Goal: Task Accomplishment & Management: Manage account settings

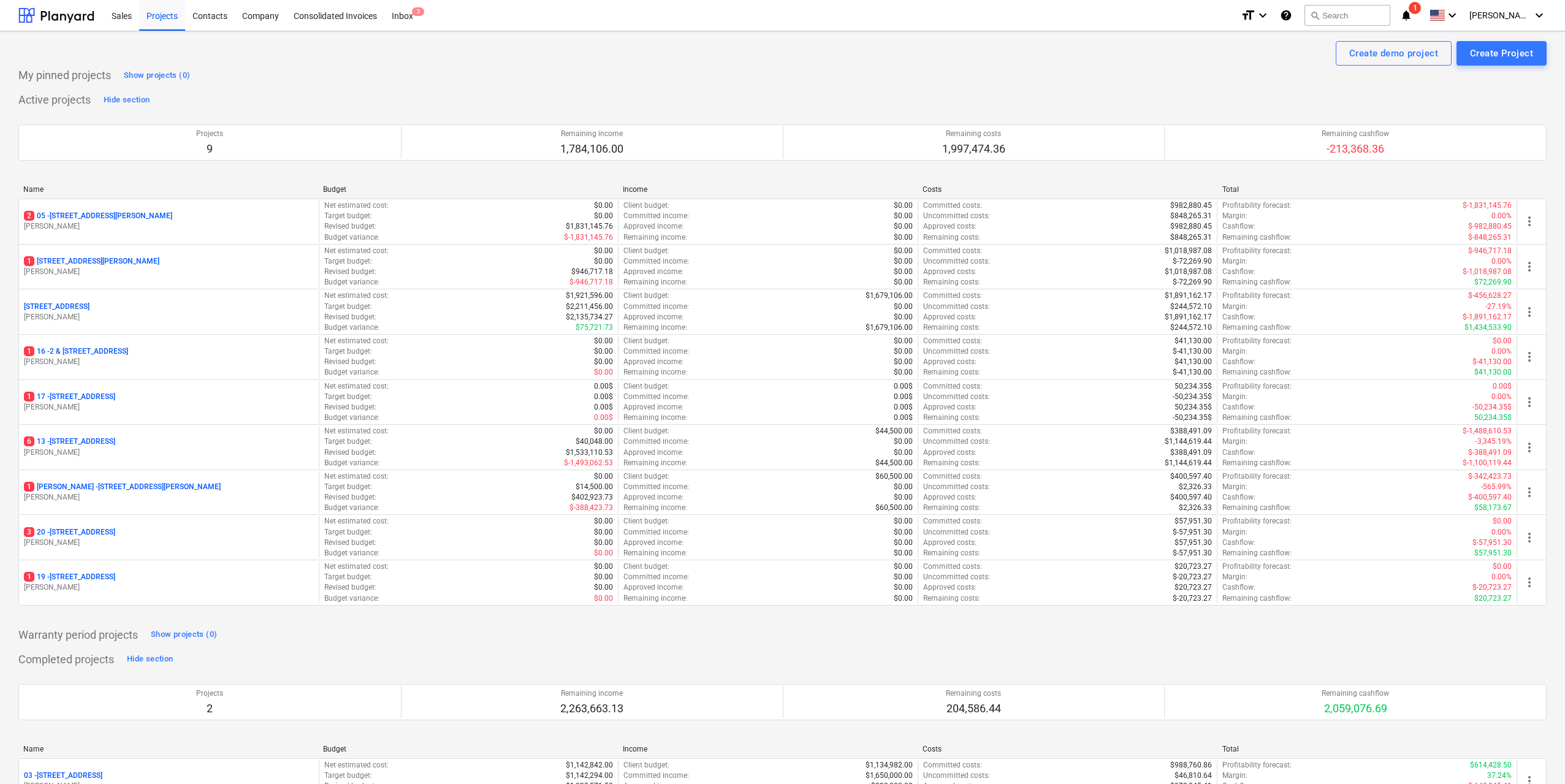
click at [116, 441] on p "[STREET_ADDRESS]" at bounding box center [70, 441] width 91 height 10
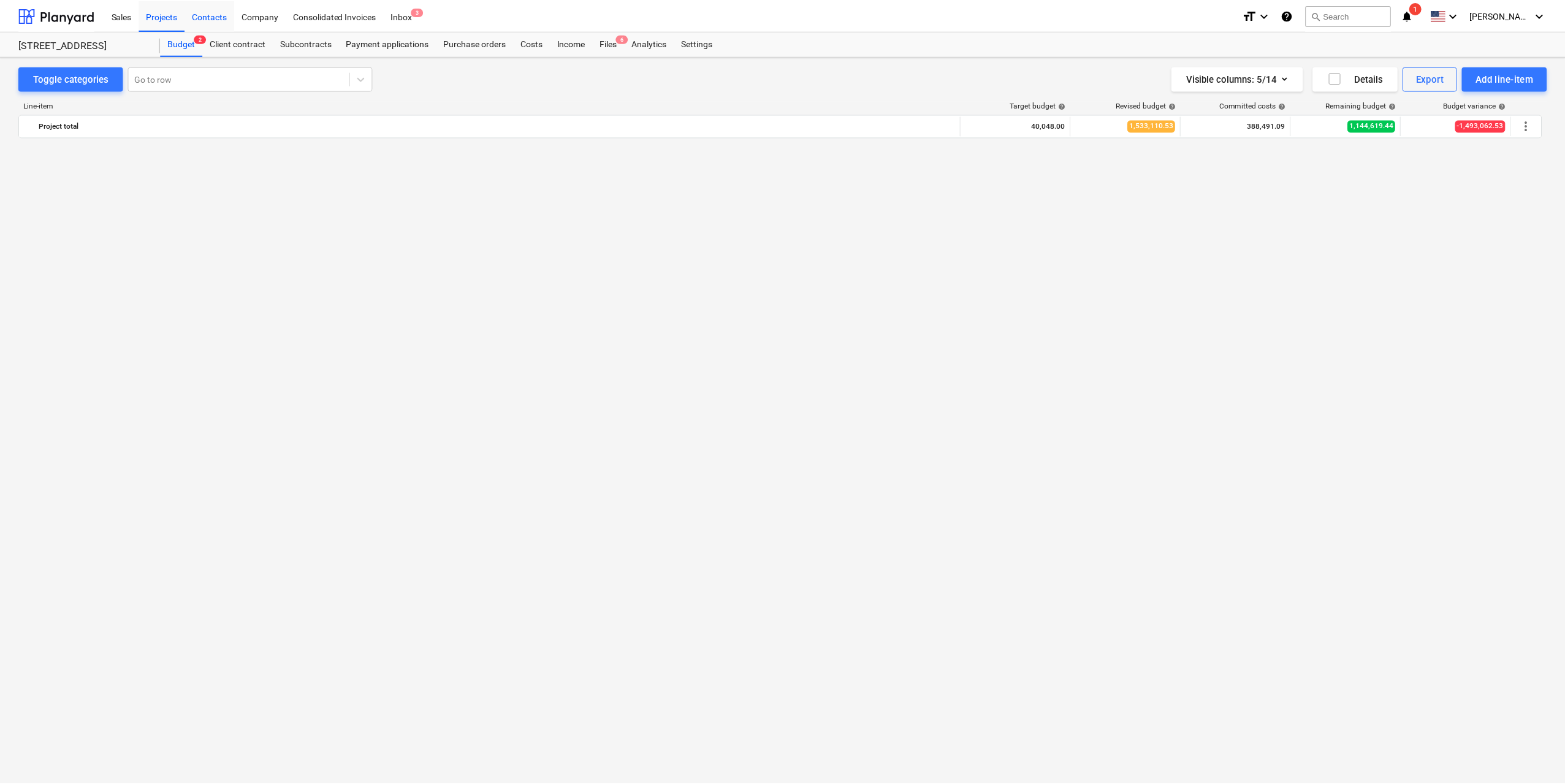
scroll to position [2504, 0]
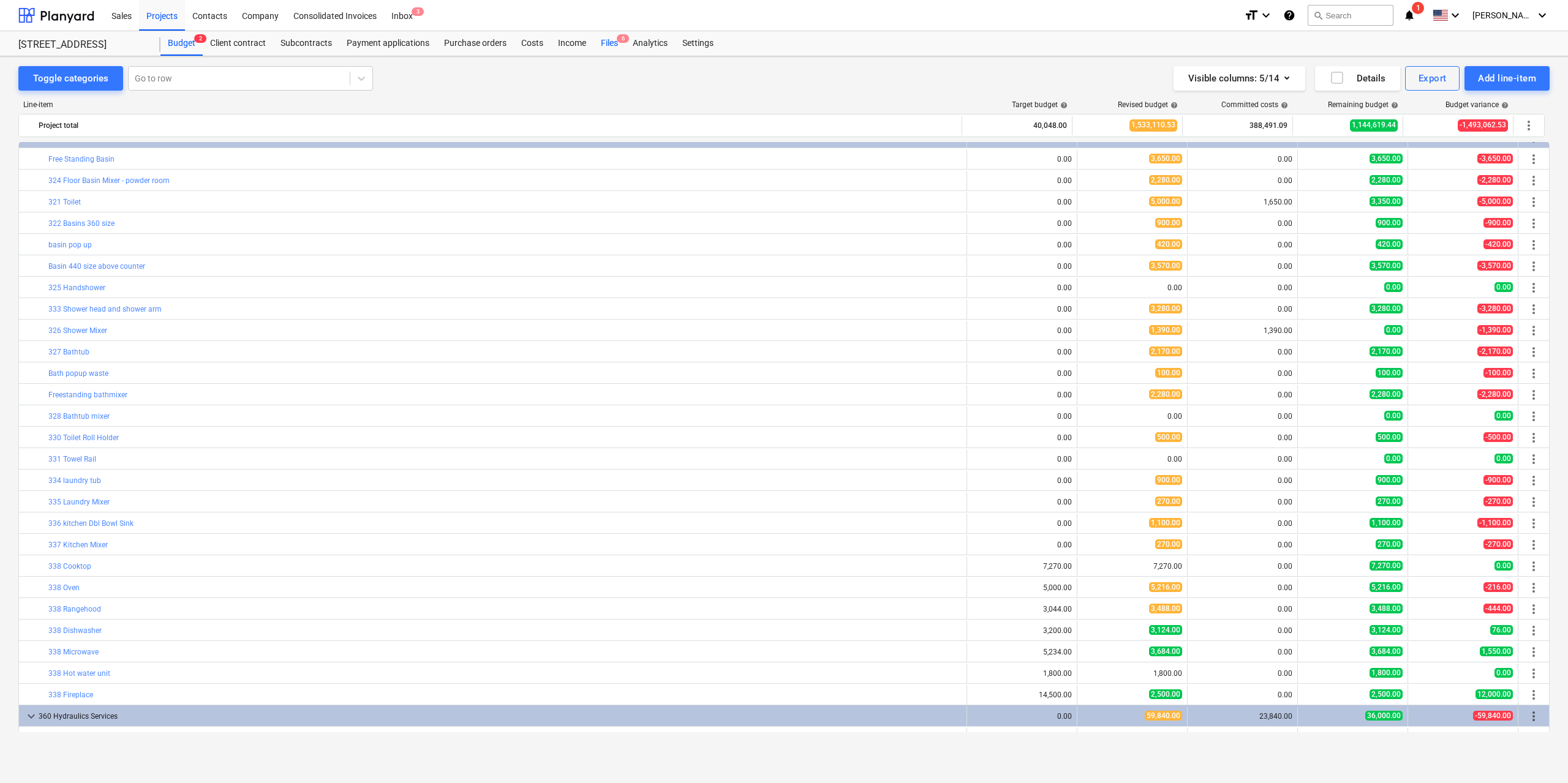
click at [610, 40] on div "Files 6" at bounding box center [610, 43] width 32 height 25
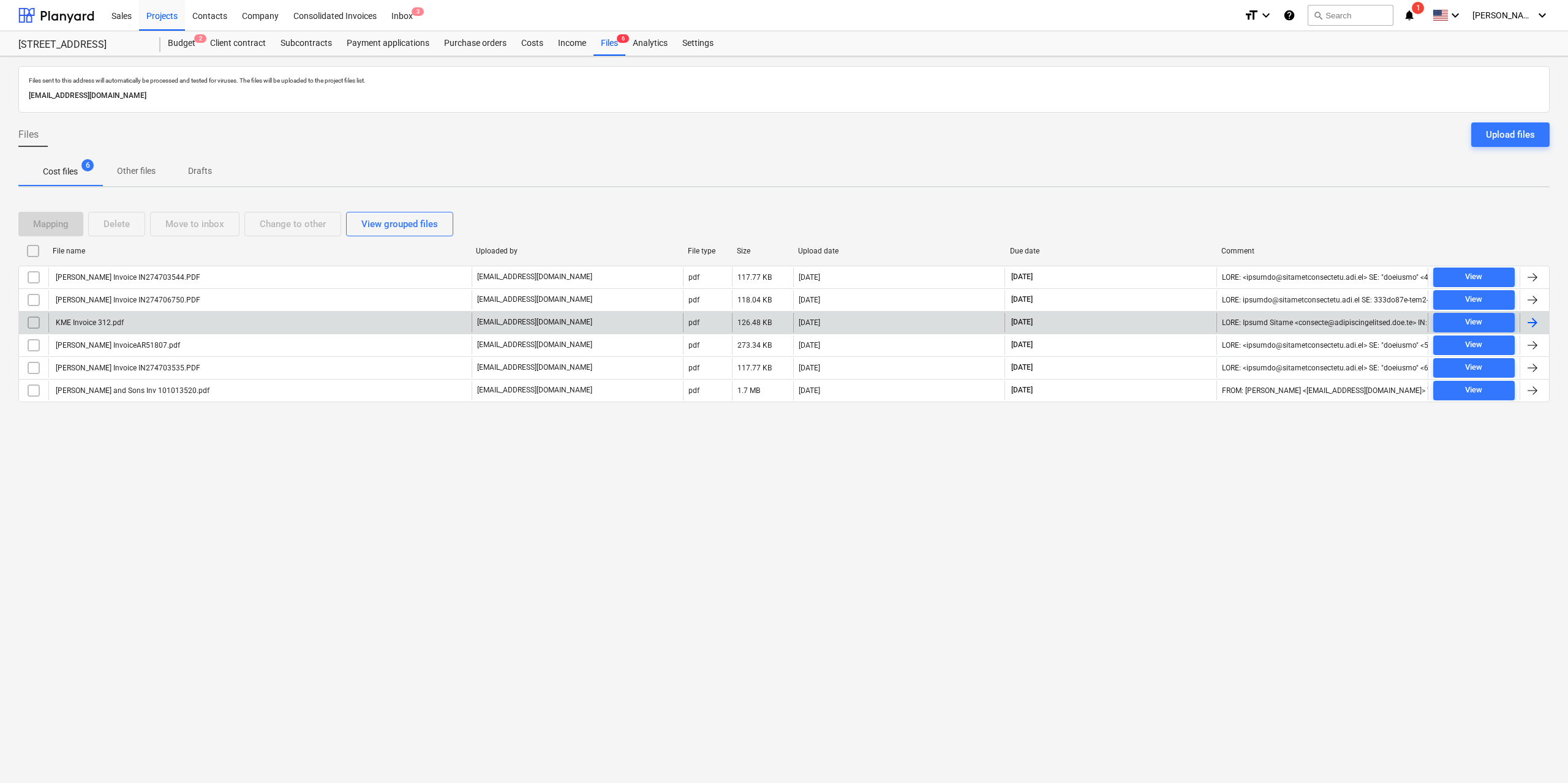
click at [133, 327] on div "KME Invoice 312.pdf" at bounding box center [259, 322] width 423 height 20
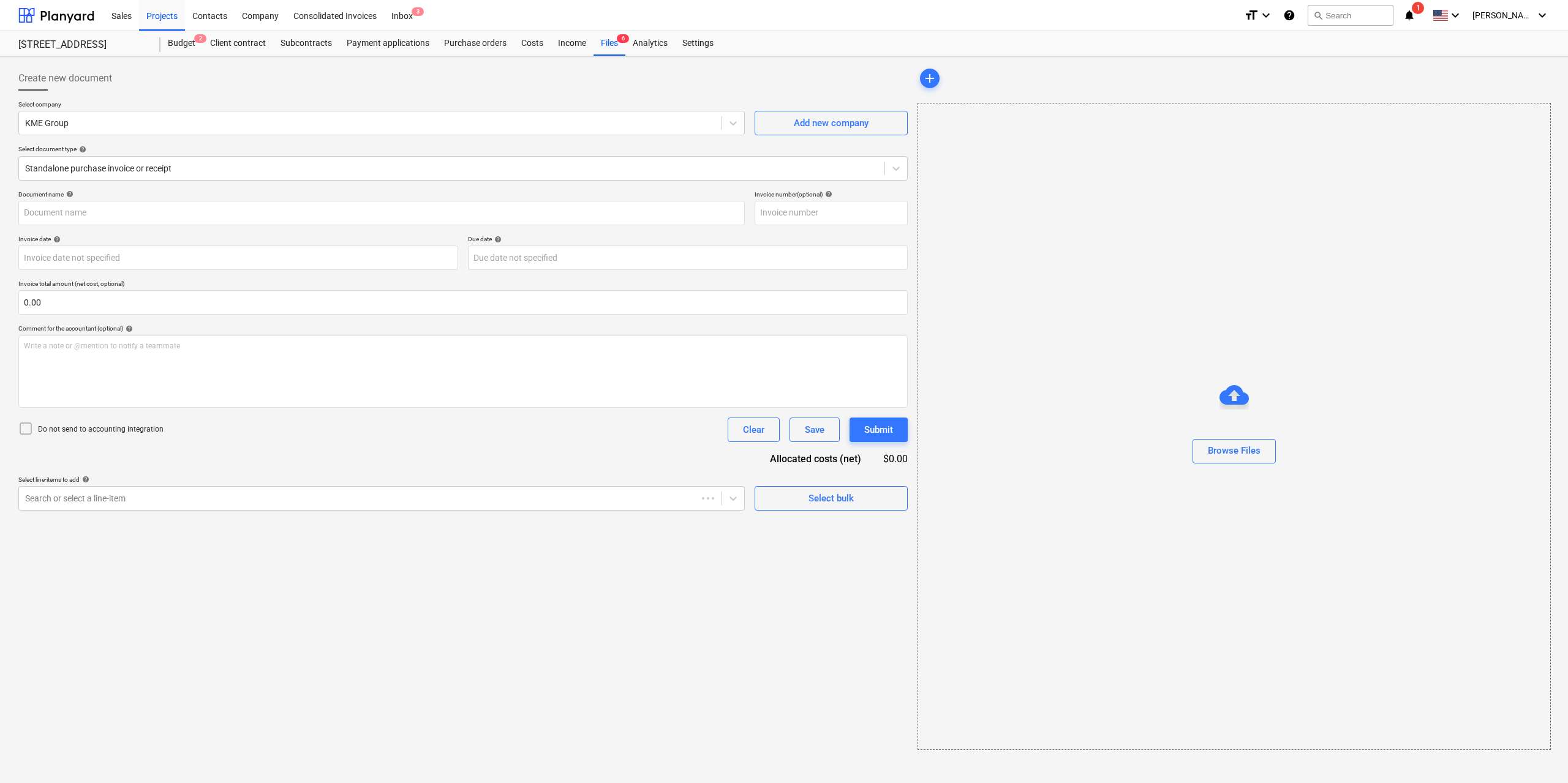
type input "312"
type input "[DATE]"
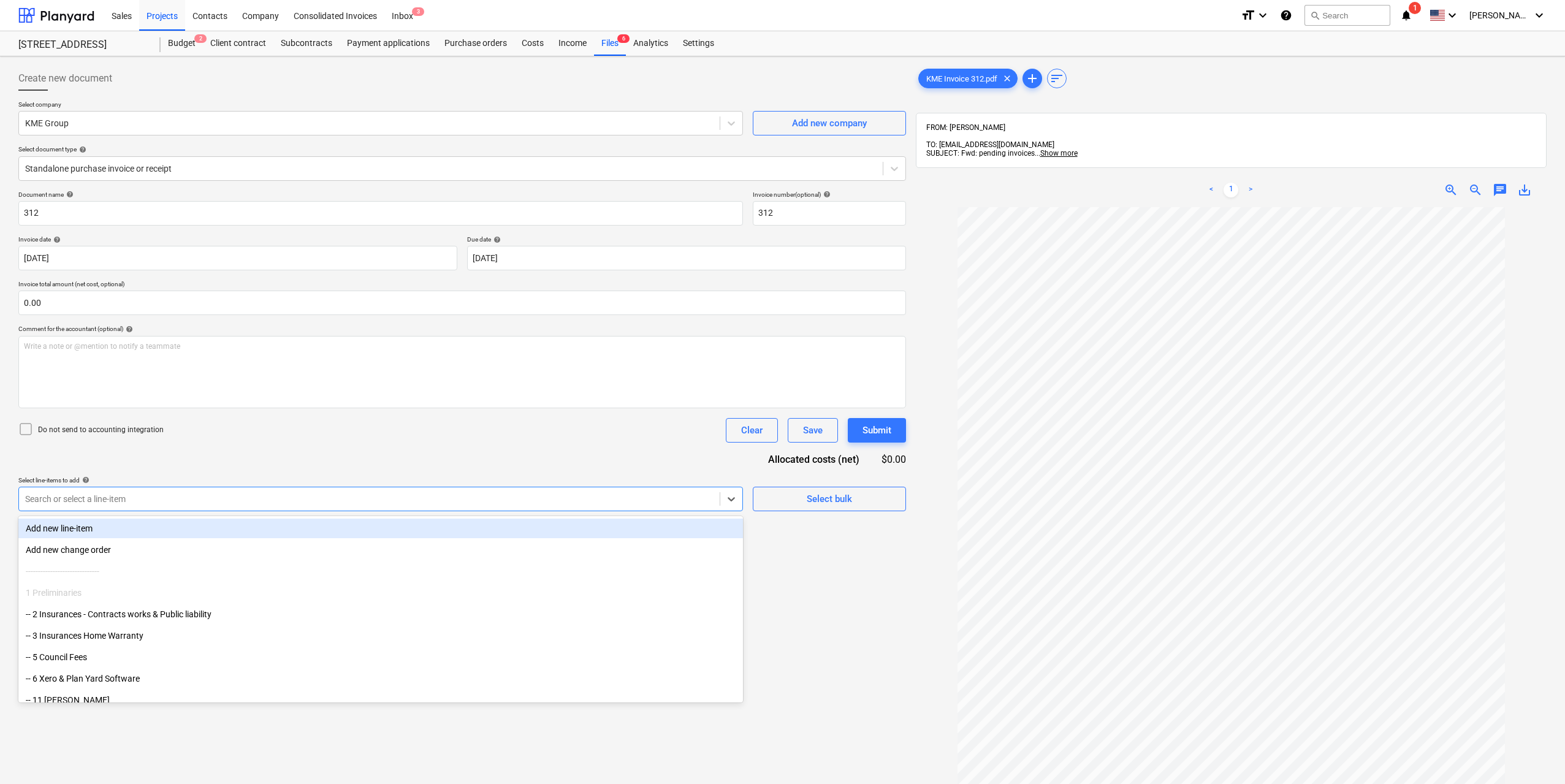
click at [251, 508] on div "Search or select a line-item" at bounding box center [380, 499] width 724 height 25
type input "a"
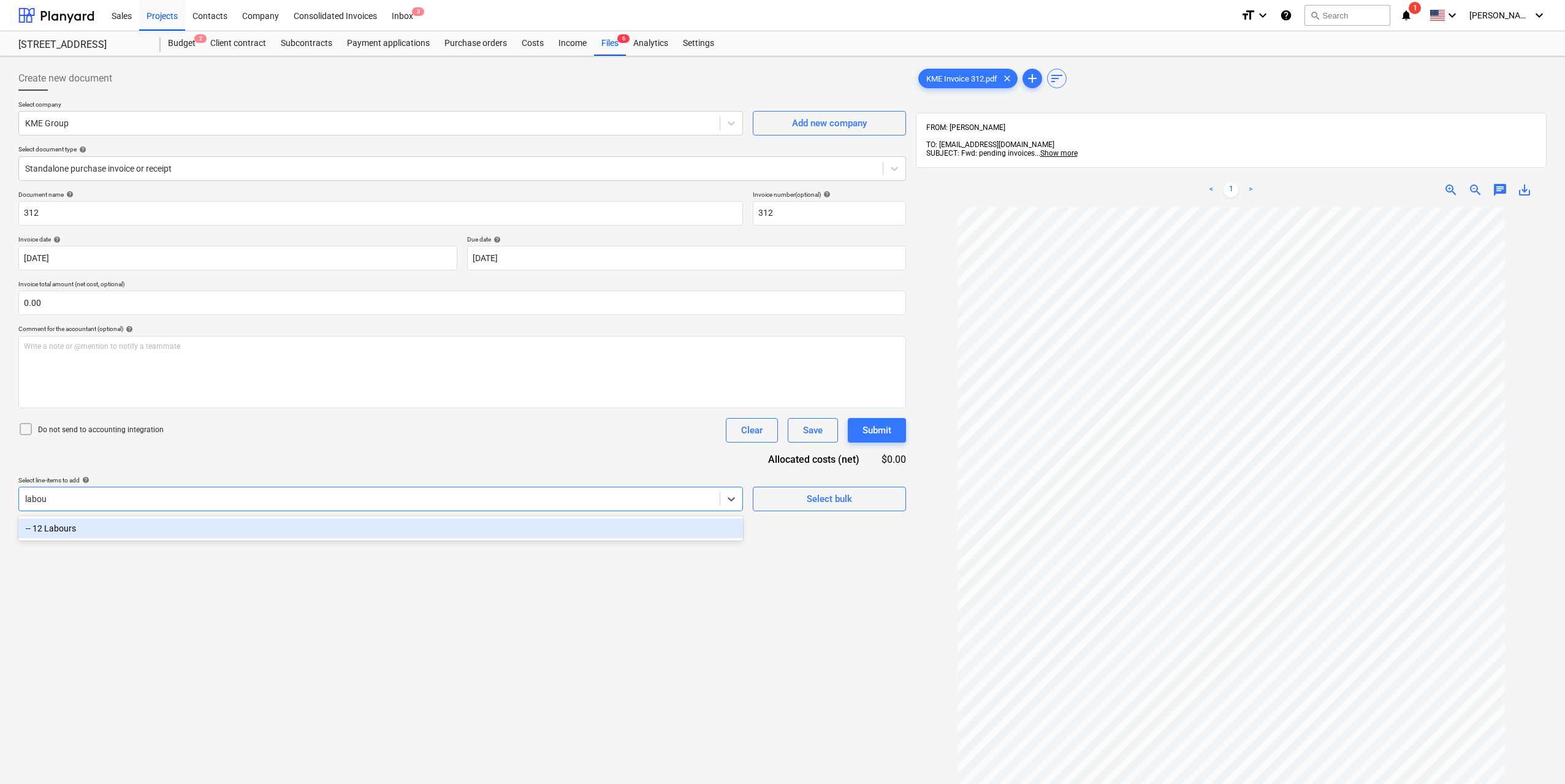
type input "labour"
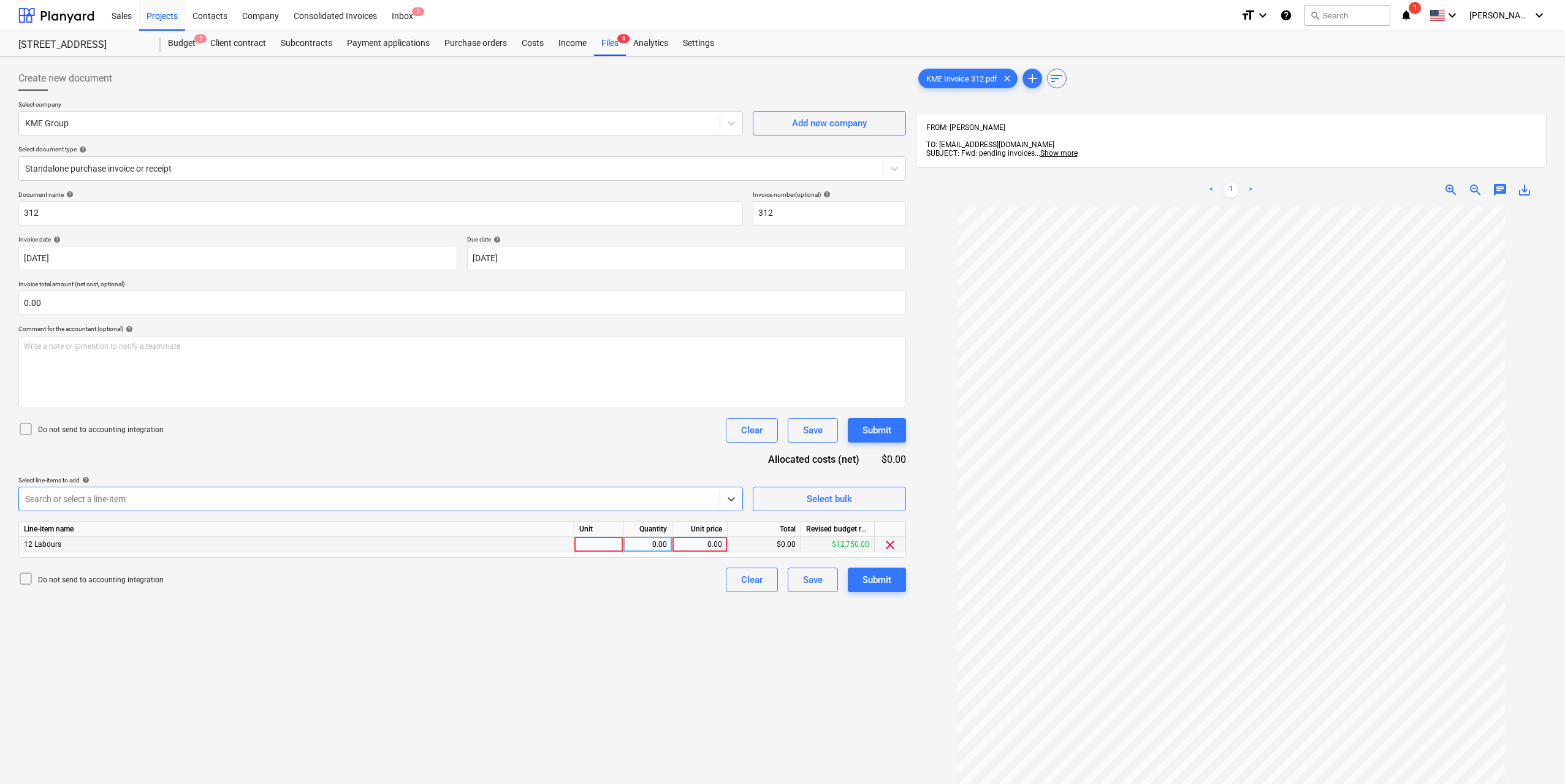
click at [607, 541] on div at bounding box center [599, 545] width 49 height 15
type input "1"
click at [629, 542] on div "0.00" at bounding box center [648, 545] width 39 height 15
type input "1"
click at [689, 541] on div "0.00" at bounding box center [700, 545] width 44 height 15
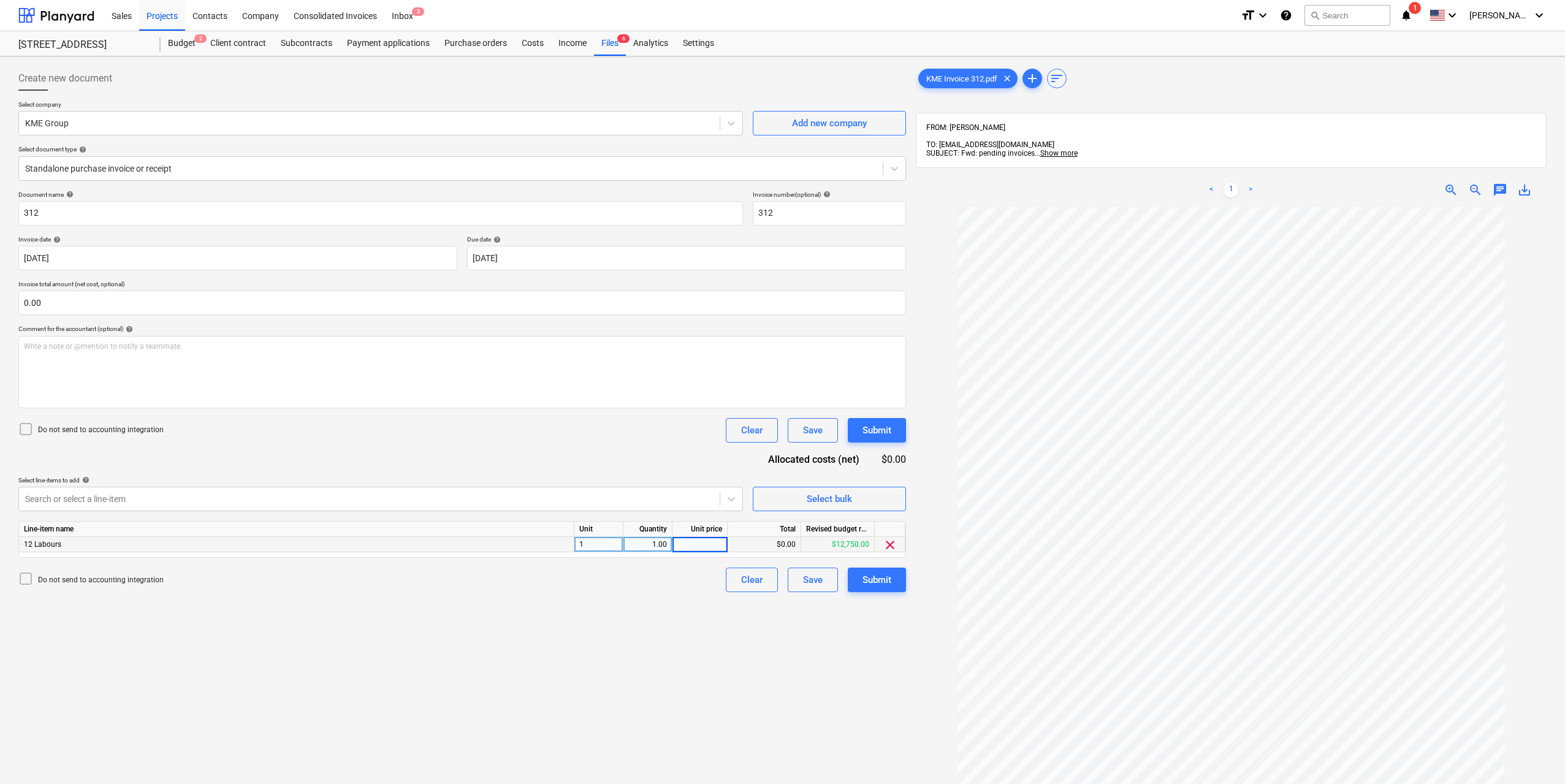
scroll to position [27, 0]
click at [726, 552] on div "0.00" at bounding box center [700, 545] width 55 height 15
click at [711, 543] on input at bounding box center [700, 544] width 55 height 15
type input "600"
click at [708, 620] on div "Create new document Select company KME Group Add new company Select document ty…" at bounding box center [462, 512] width 898 height 900
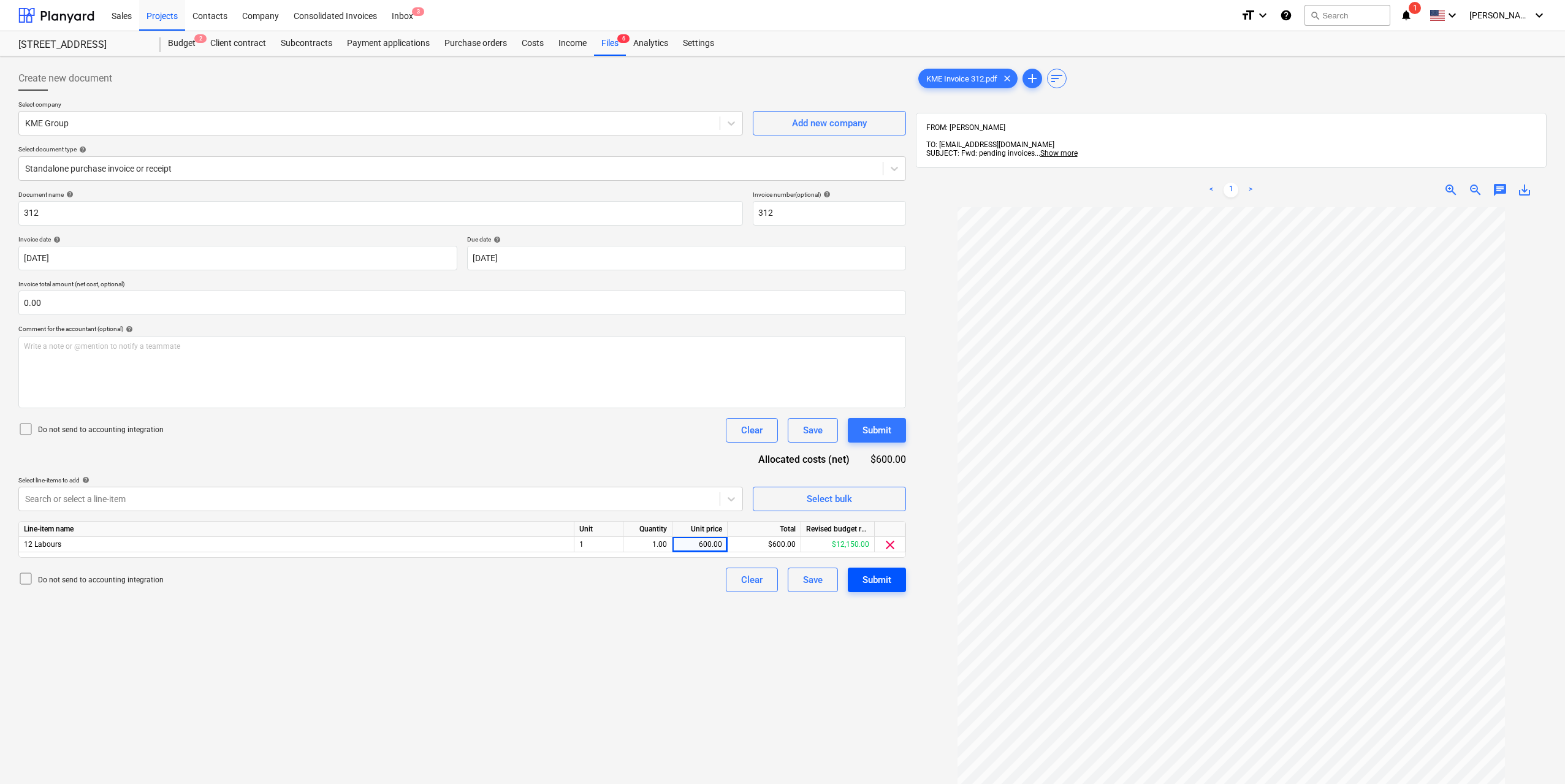
click at [869, 578] on div "Submit" at bounding box center [877, 580] width 29 height 16
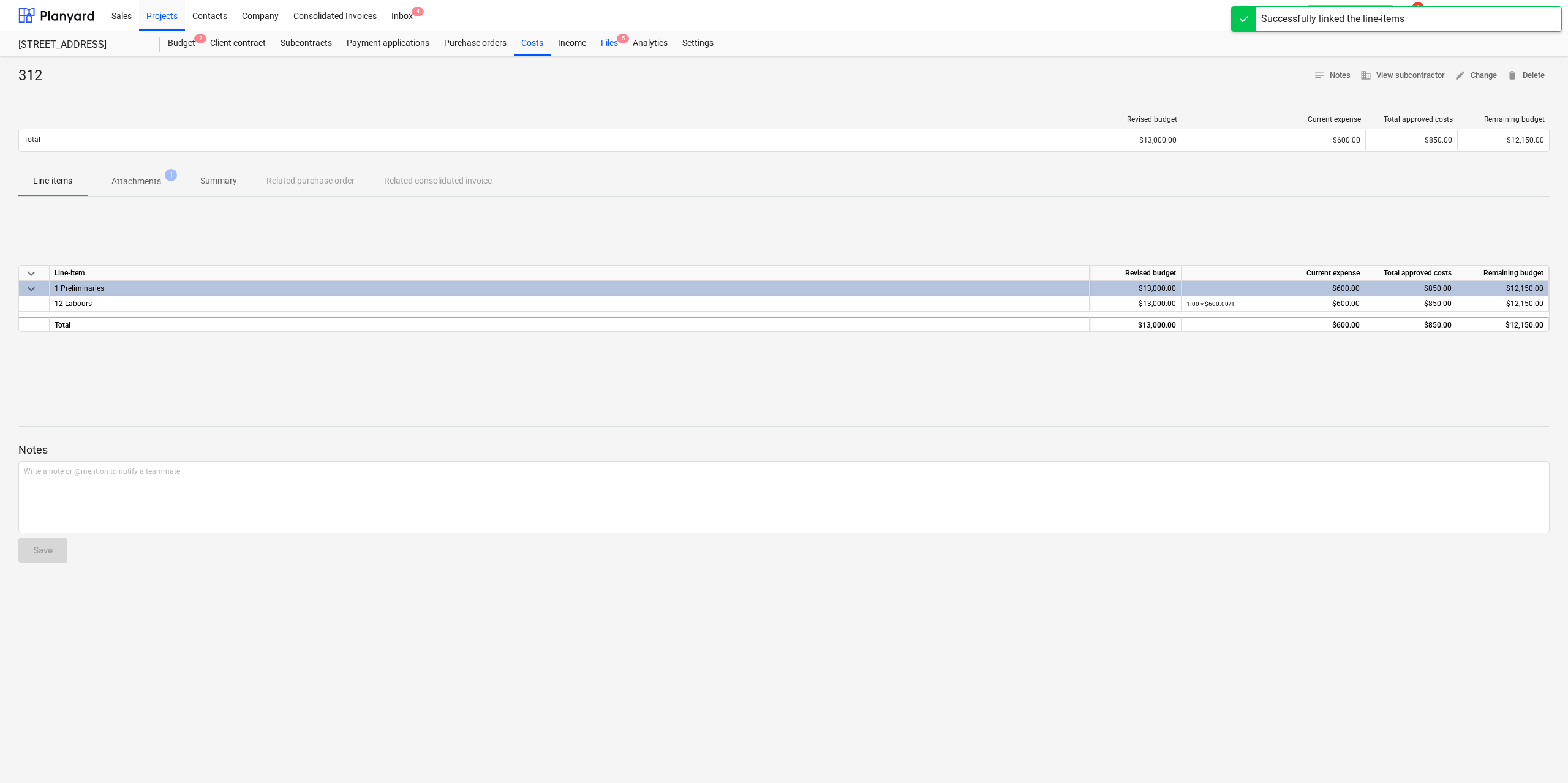
click at [611, 42] on div "Files 5" at bounding box center [610, 43] width 32 height 25
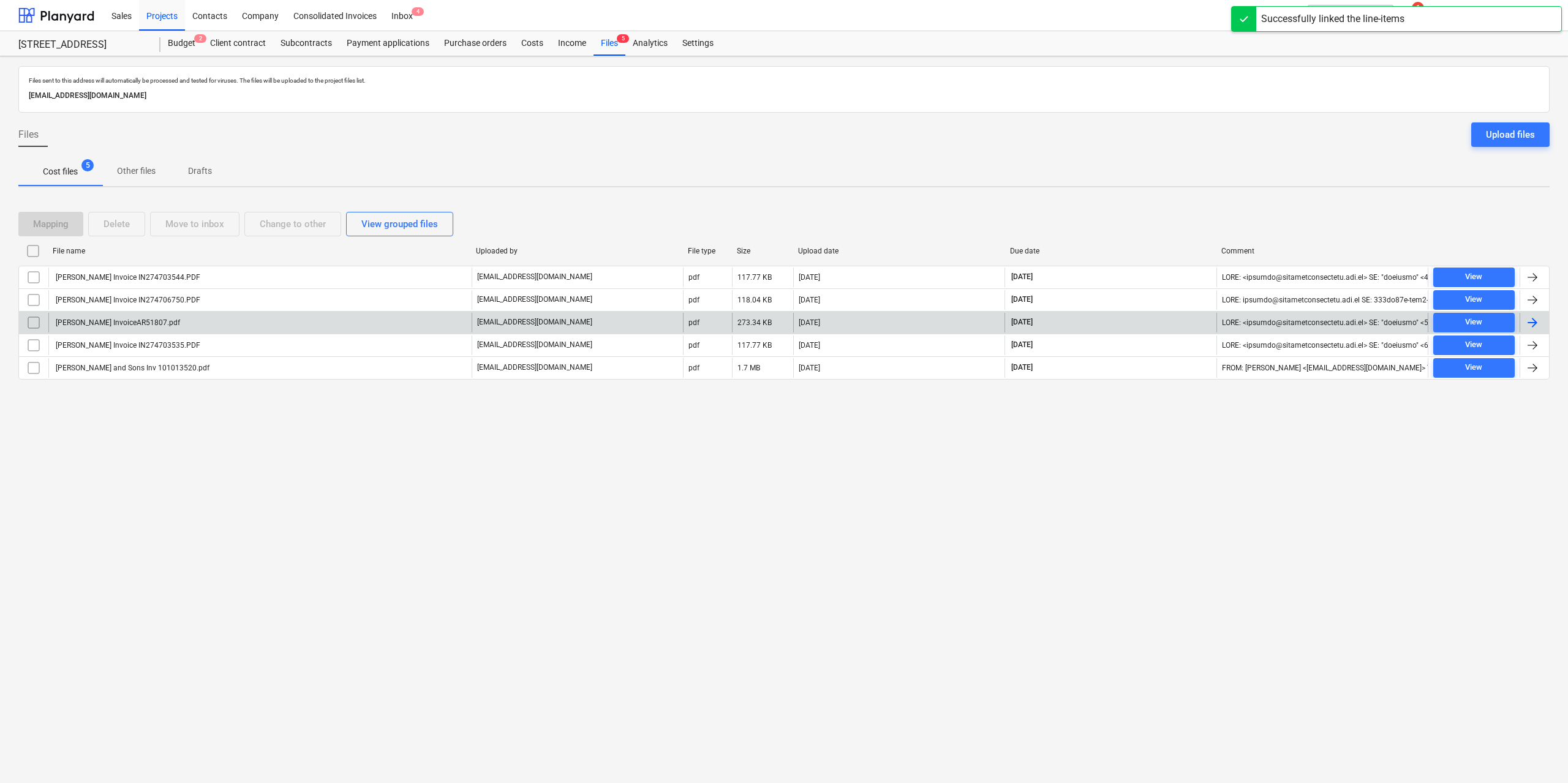
click at [146, 318] on div "[PERSON_NAME] InvoiceAR51807.pdf" at bounding box center [117, 323] width 126 height 9
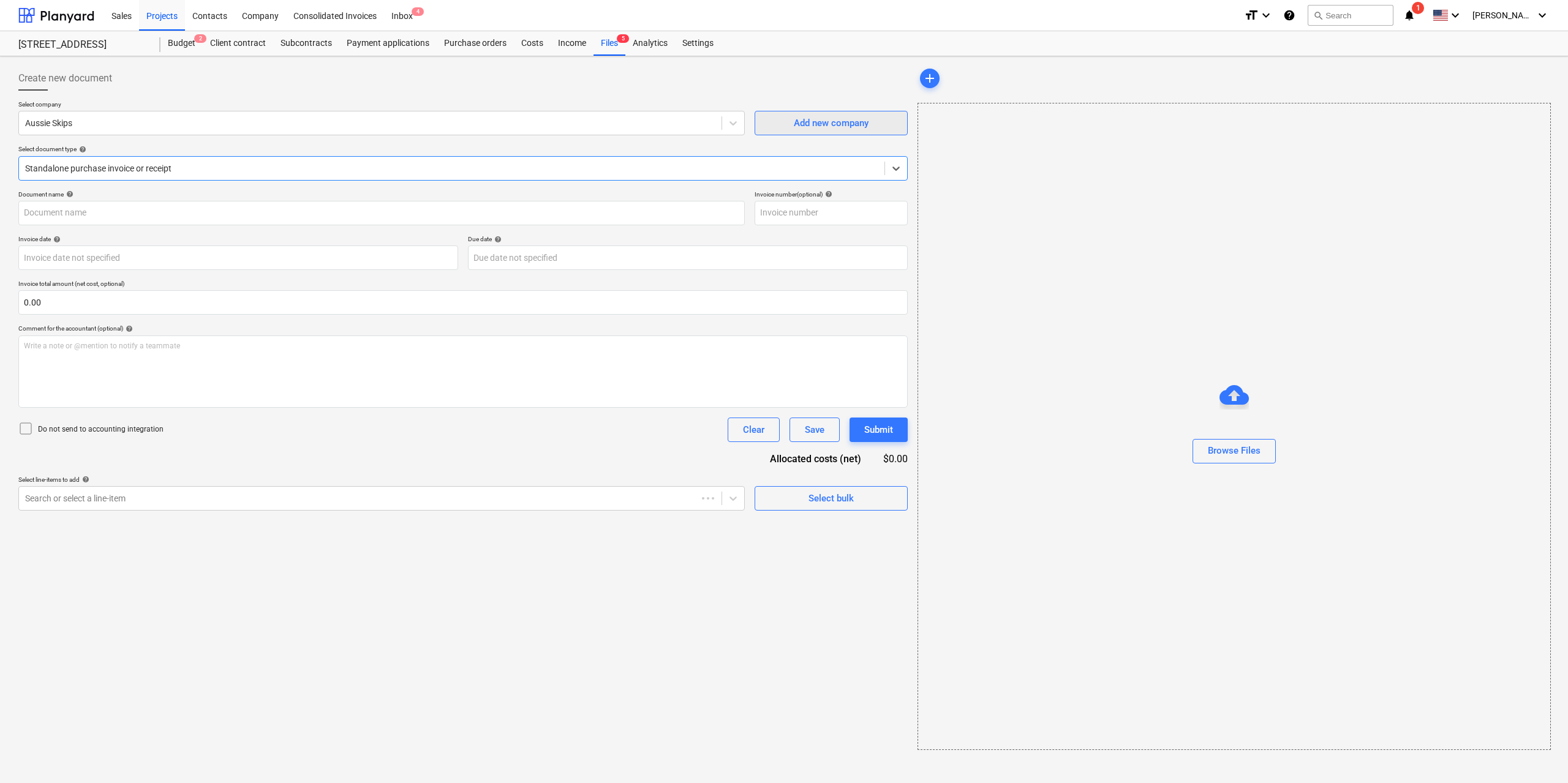
type input "AR51807"
type input "[DATE]"
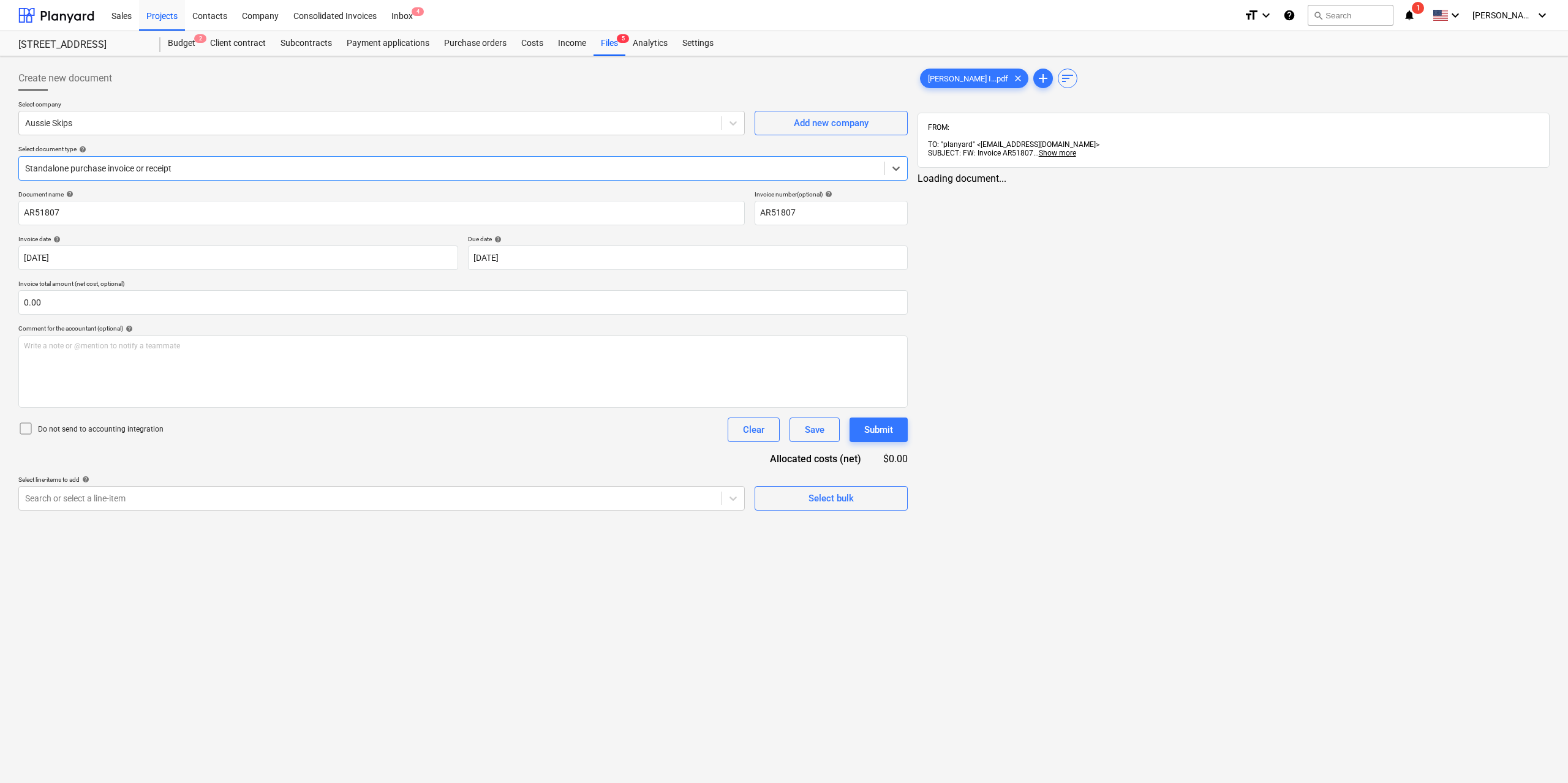
click at [937, 88] on div "[PERSON_NAME] I...pdf clear add sort" at bounding box center [1233, 78] width 632 height 25
click at [938, 86] on div "[PERSON_NAME] I...pdf clear" at bounding box center [974, 78] width 108 height 20
click at [535, 499] on div at bounding box center [369, 498] width 688 height 12
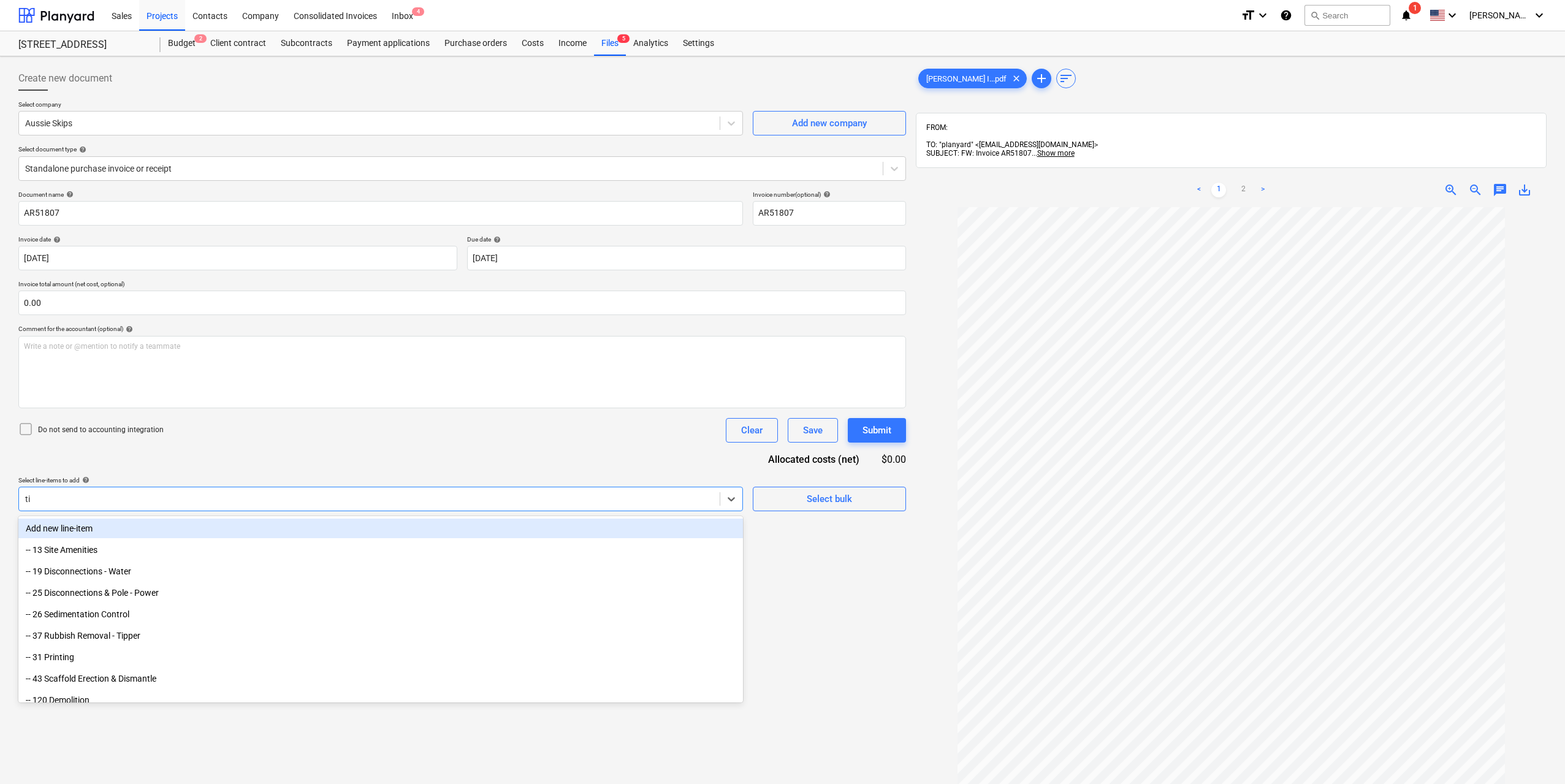
type input "tip"
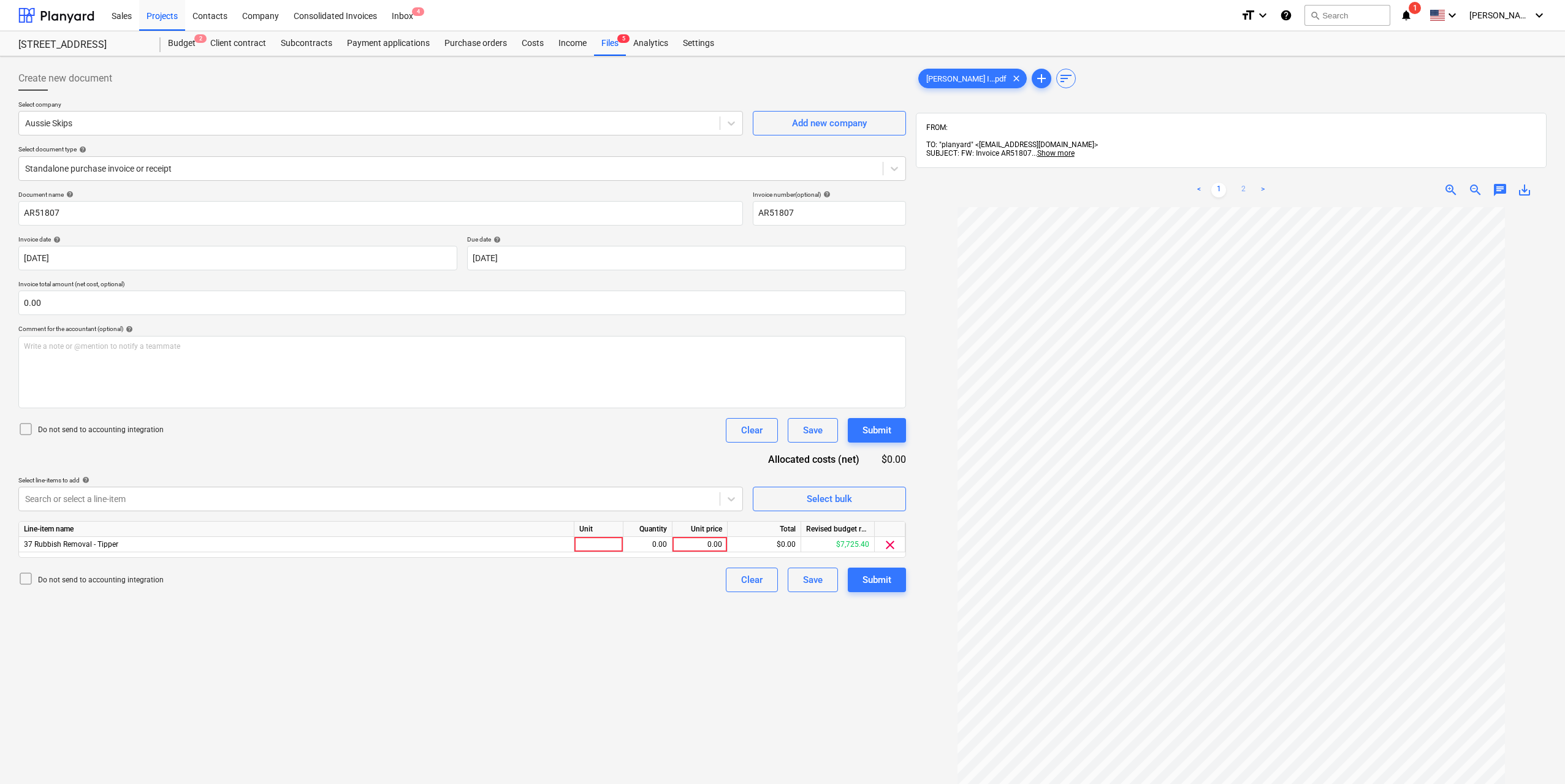
click at [1245, 183] on link "2" at bounding box center [1243, 190] width 15 height 15
click at [1216, 183] on link "1" at bounding box center [1218, 190] width 15 height 15
click at [635, 544] on div "0.00" at bounding box center [648, 545] width 39 height 15
click at [615, 548] on div at bounding box center [599, 545] width 49 height 15
click at [659, 545] on div "0.00" at bounding box center [648, 545] width 39 height 15
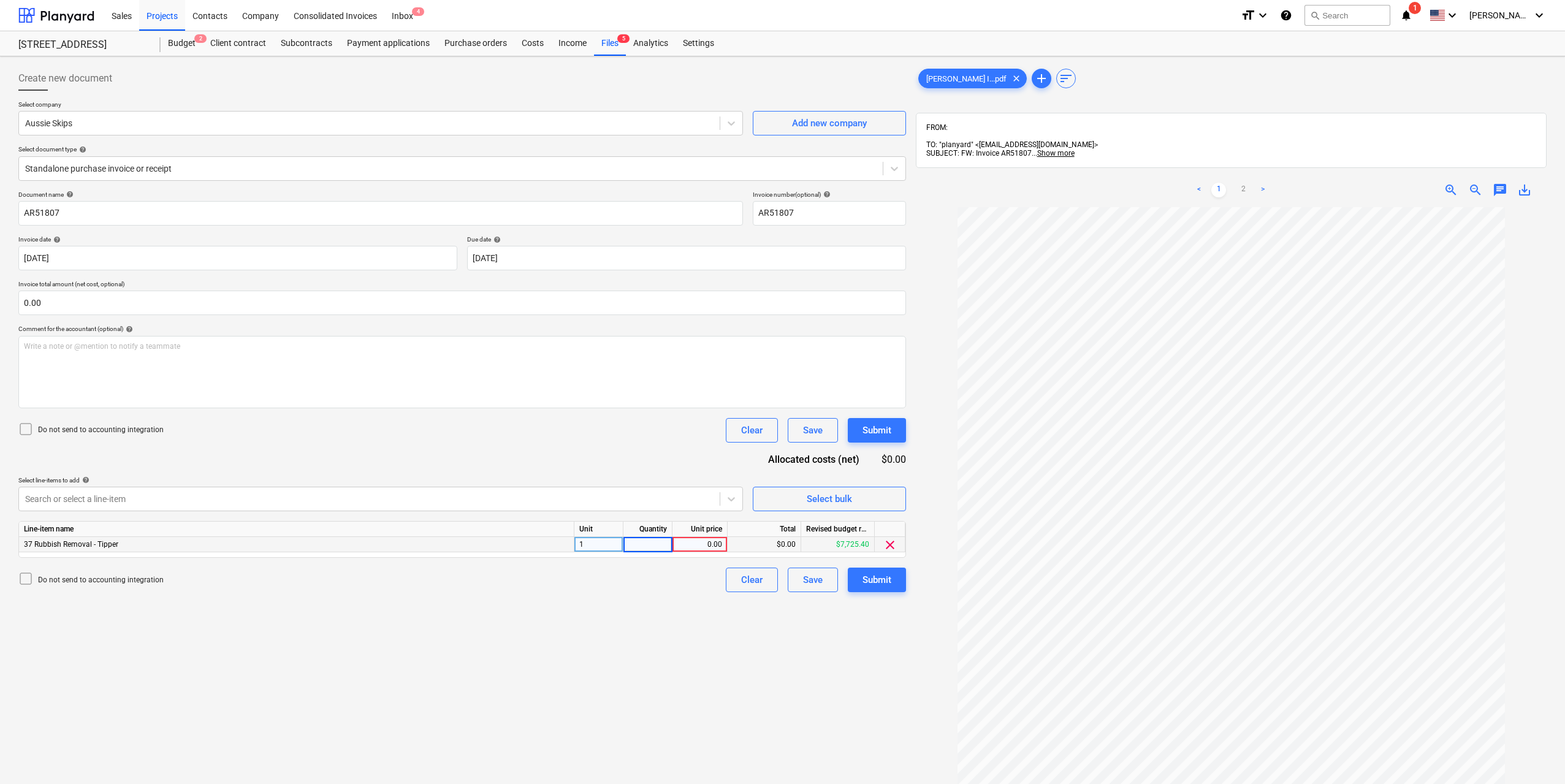
type input "1"
click at [703, 547] on div "0.00" at bounding box center [700, 545] width 44 height 15
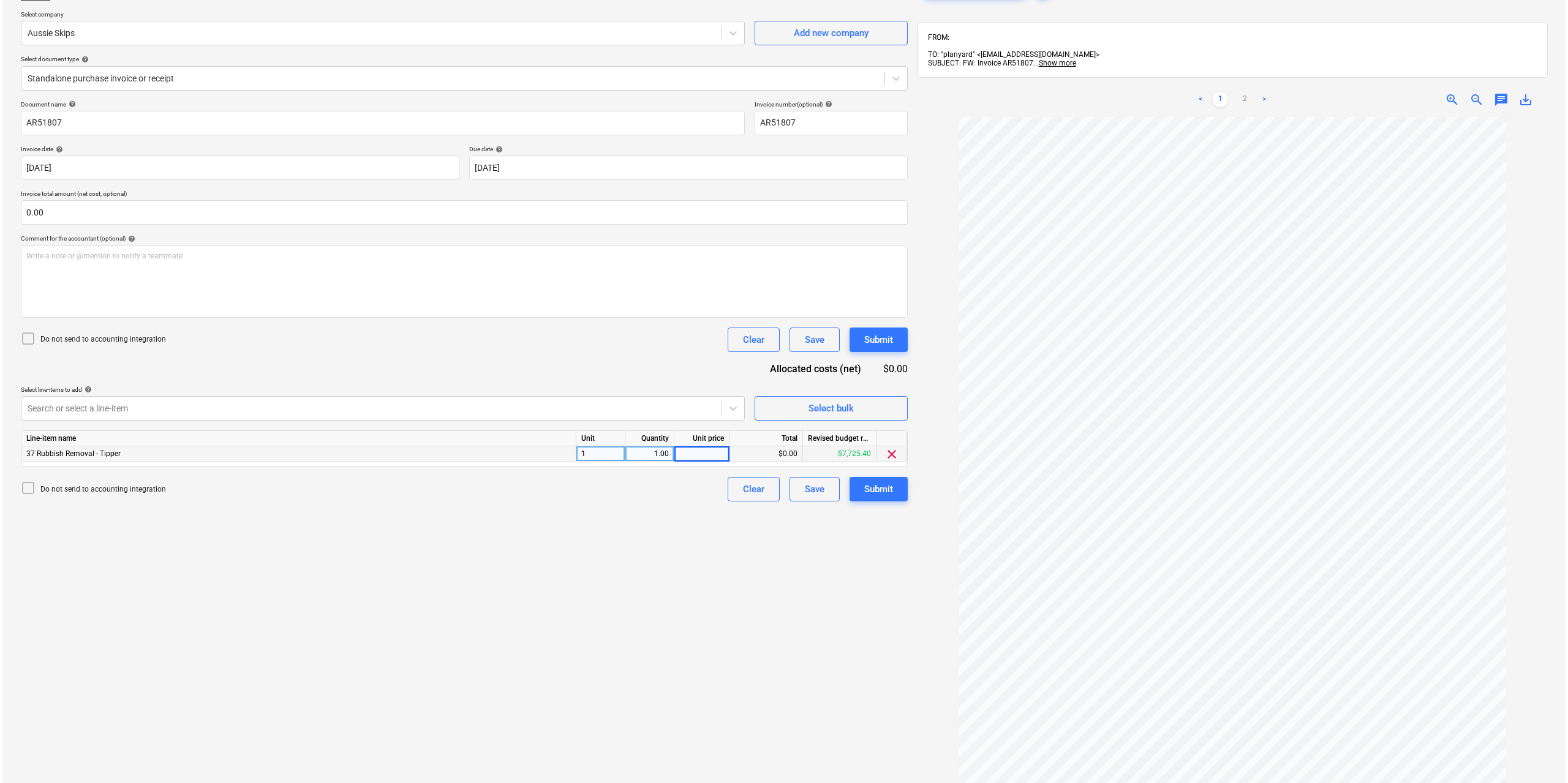
scroll to position [174, 0]
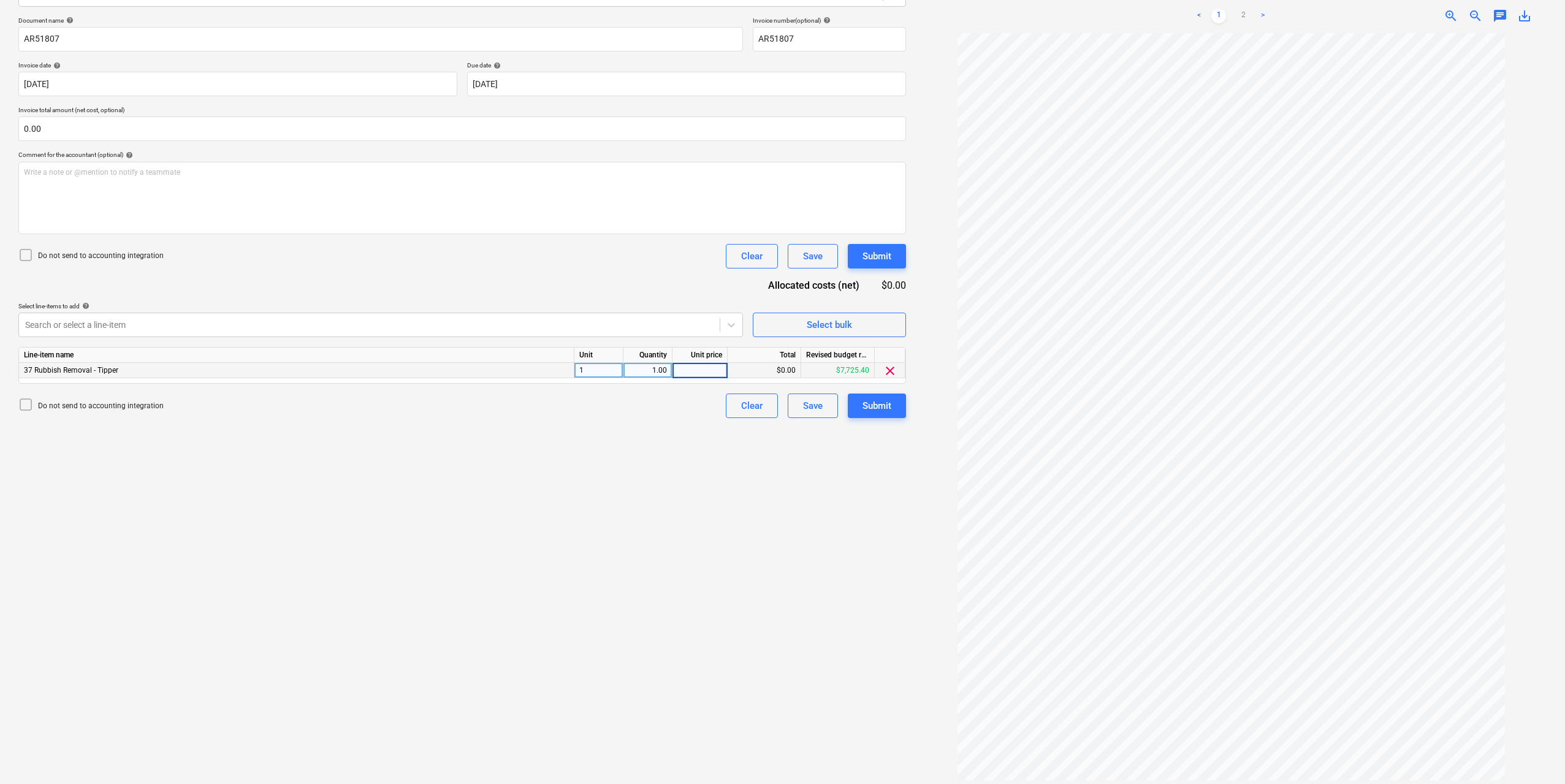
click at [720, 369] on input at bounding box center [700, 370] width 55 height 15
type input "245"
click at [819, 509] on div "Create new document Select company Aussie Skips Add new company Select document…" at bounding box center [462, 337] width 898 height 900
click at [881, 411] on div "Submit" at bounding box center [877, 406] width 29 height 16
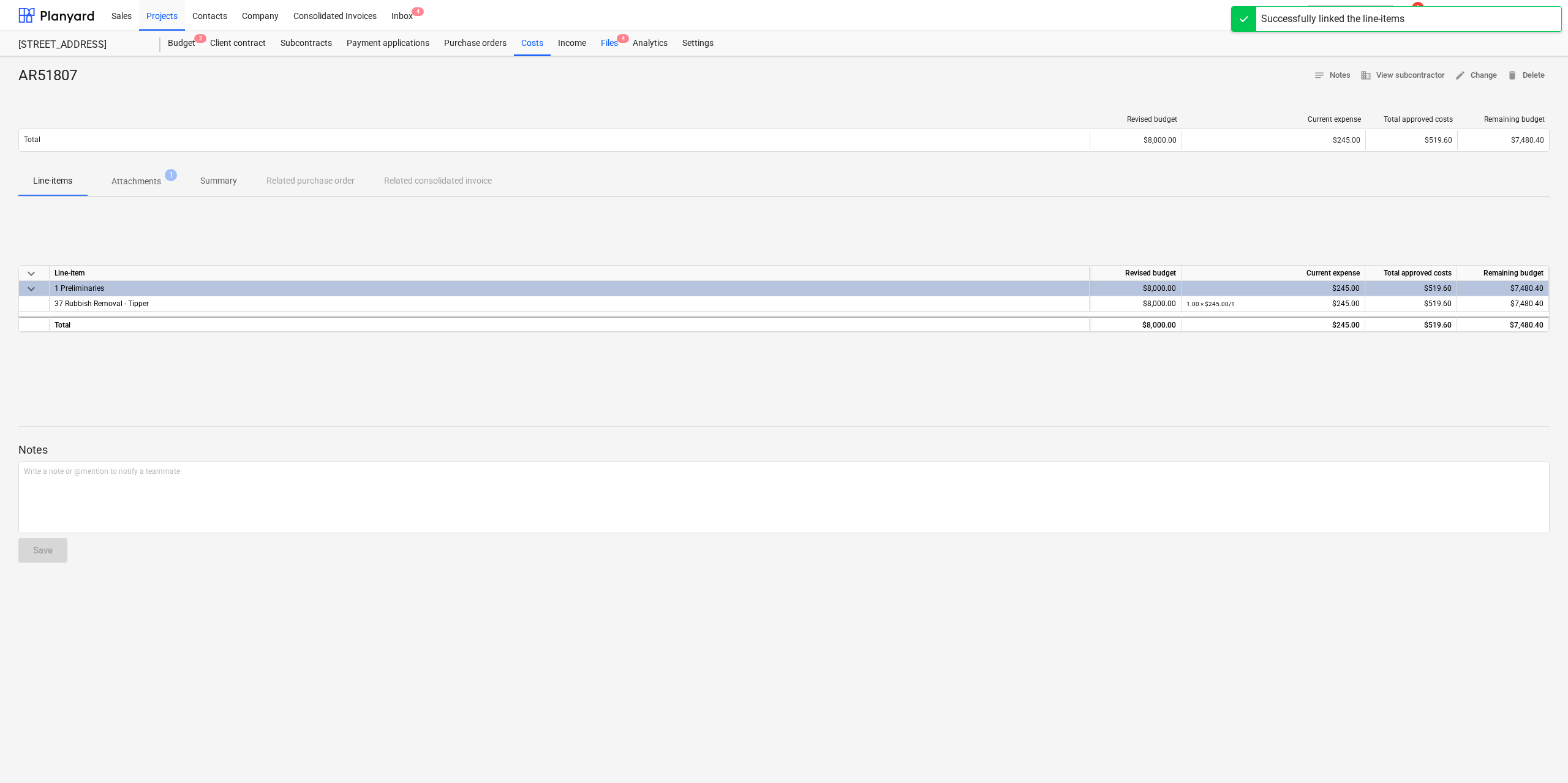
click at [609, 44] on div "Files 4" at bounding box center [610, 43] width 32 height 25
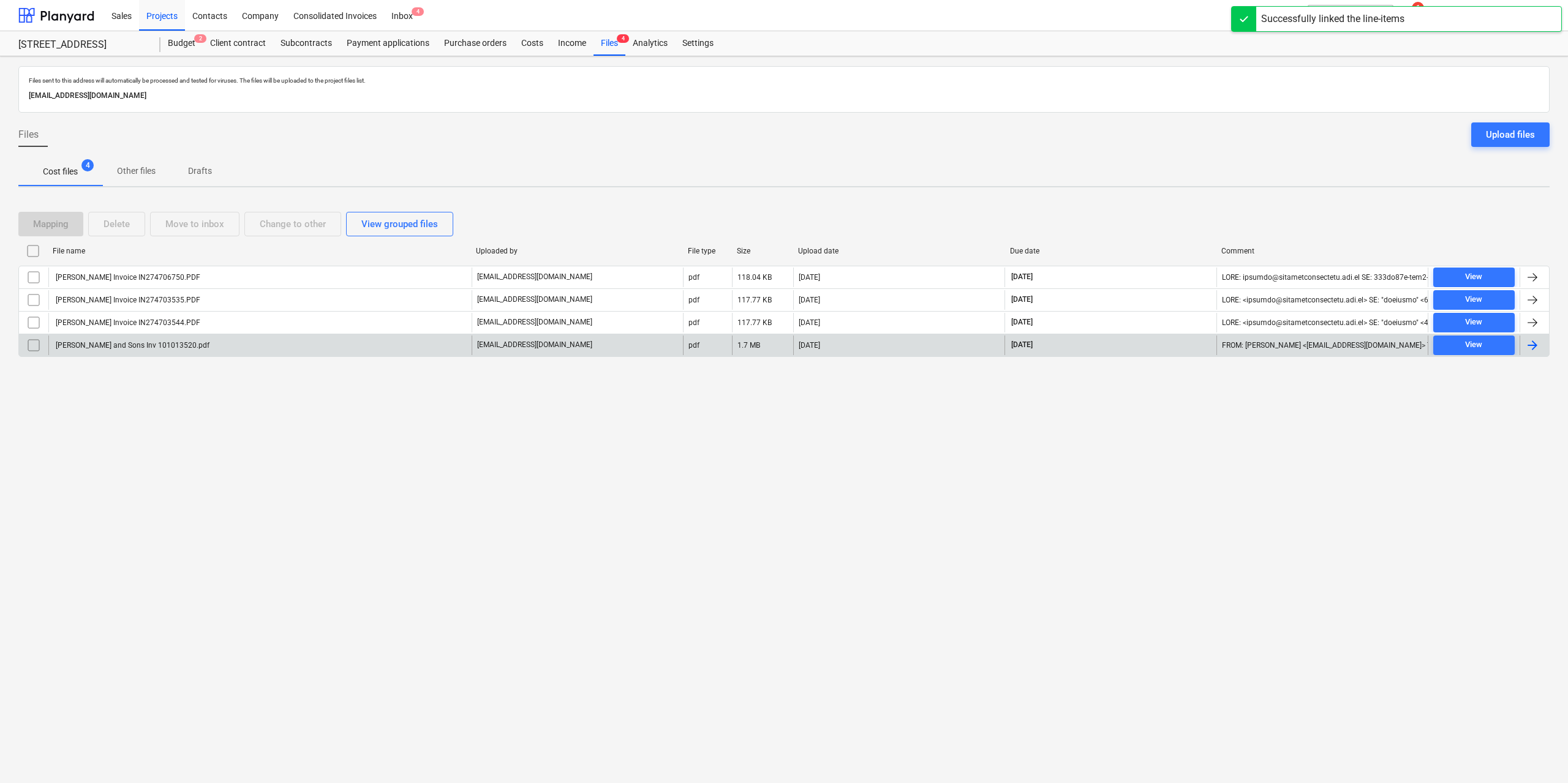
click at [140, 340] on div "[PERSON_NAME] and Sons Inv 101013520.pdf" at bounding box center [259, 345] width 423 height 20
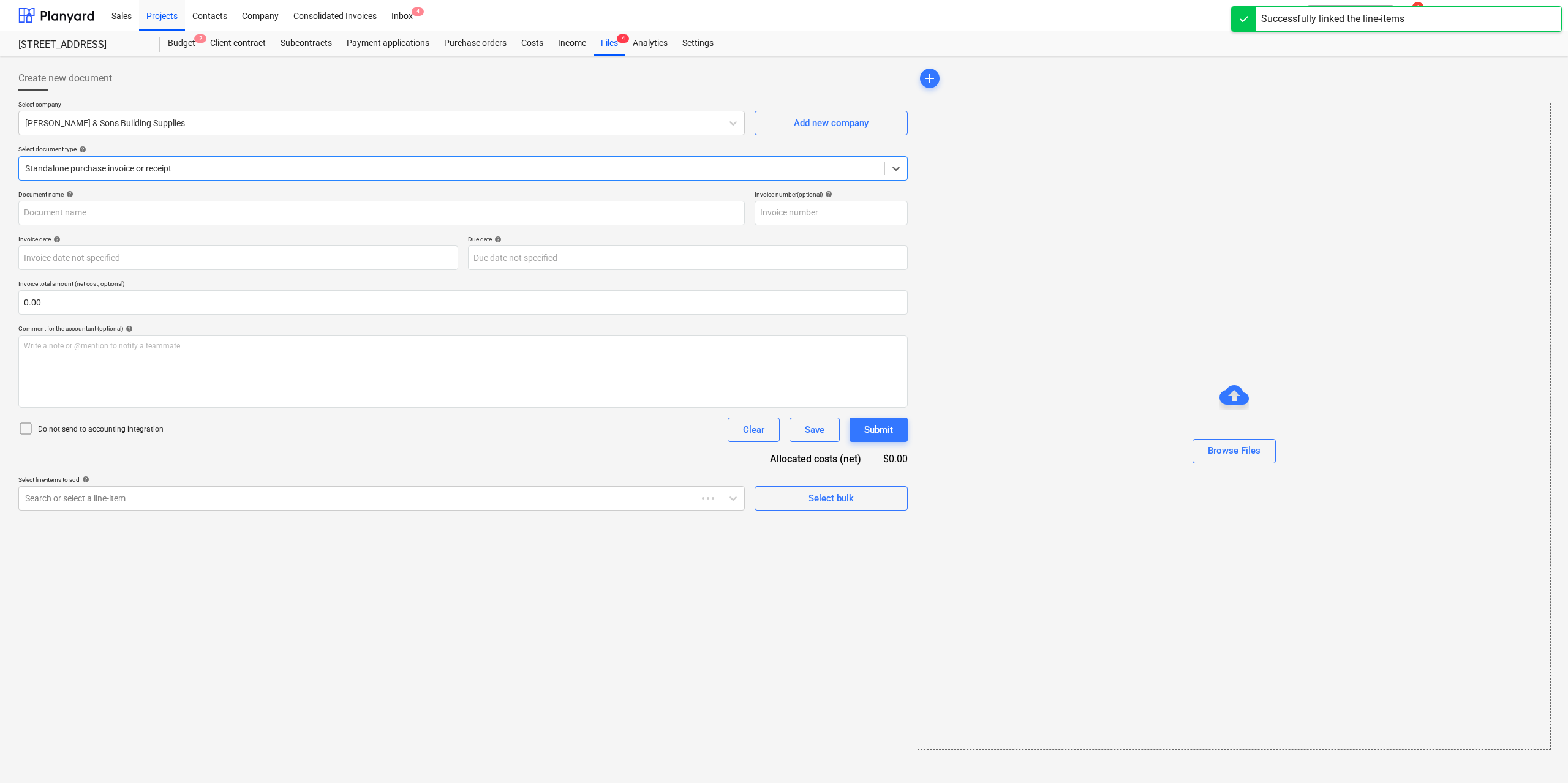
type input "101013520"
type input "[DATE]"
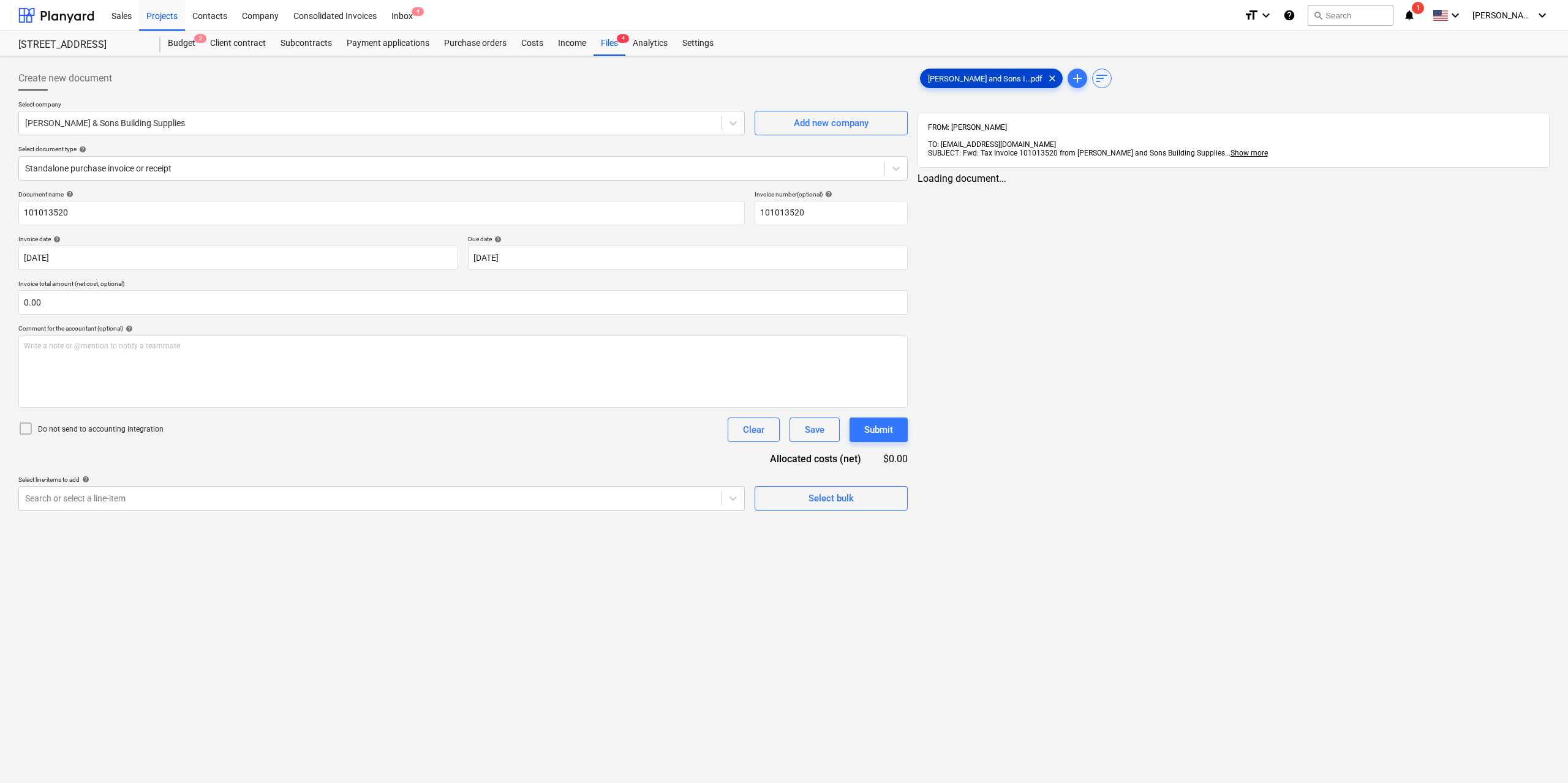
click at [948, 80] on span "[PERSON_NAME] and Sons I...pdf" at bounding box center [985, 79] width 129 height 9
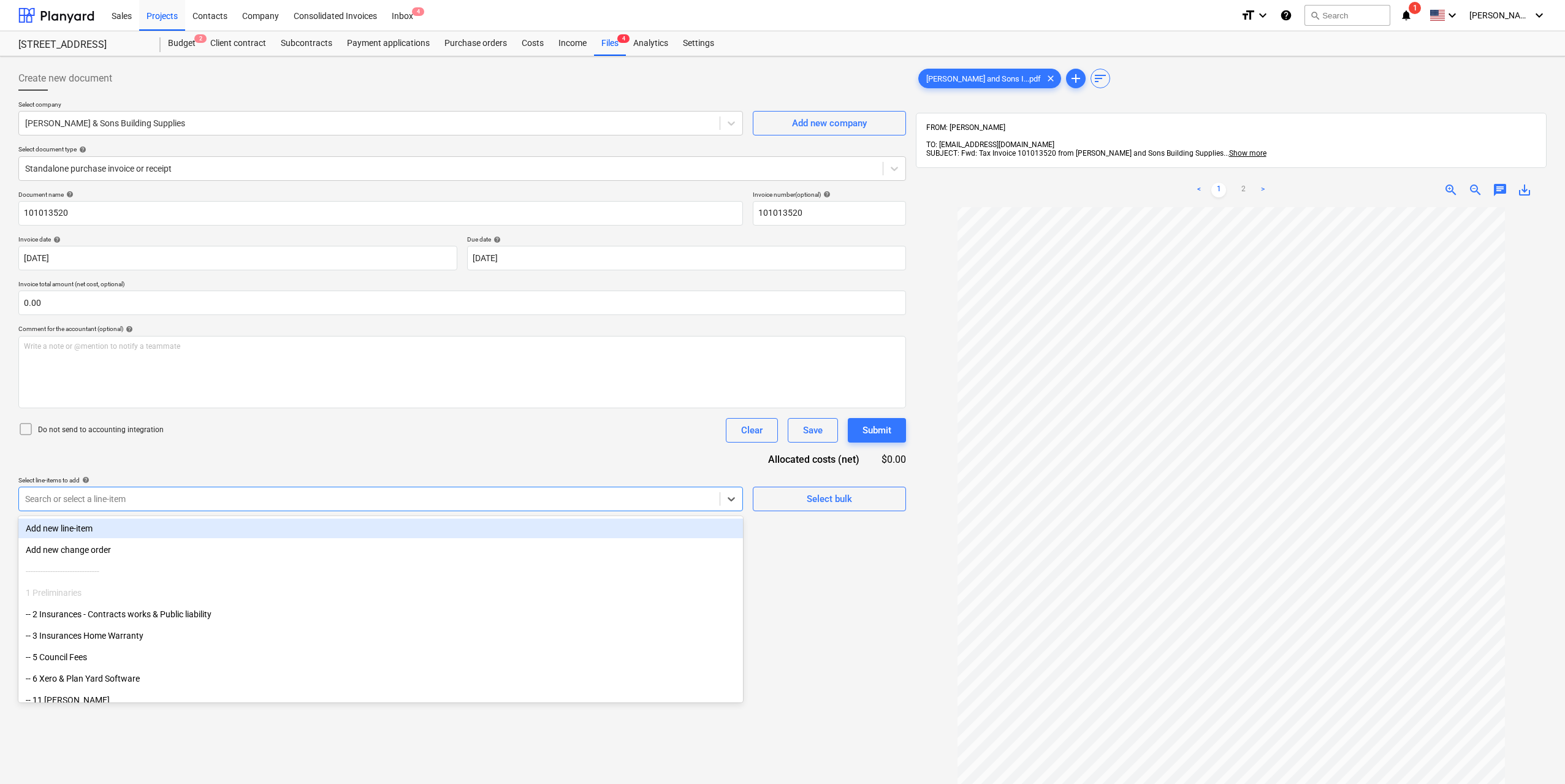
click at [695, 496] on div at bounding box center [370, 498] width 688 height 12
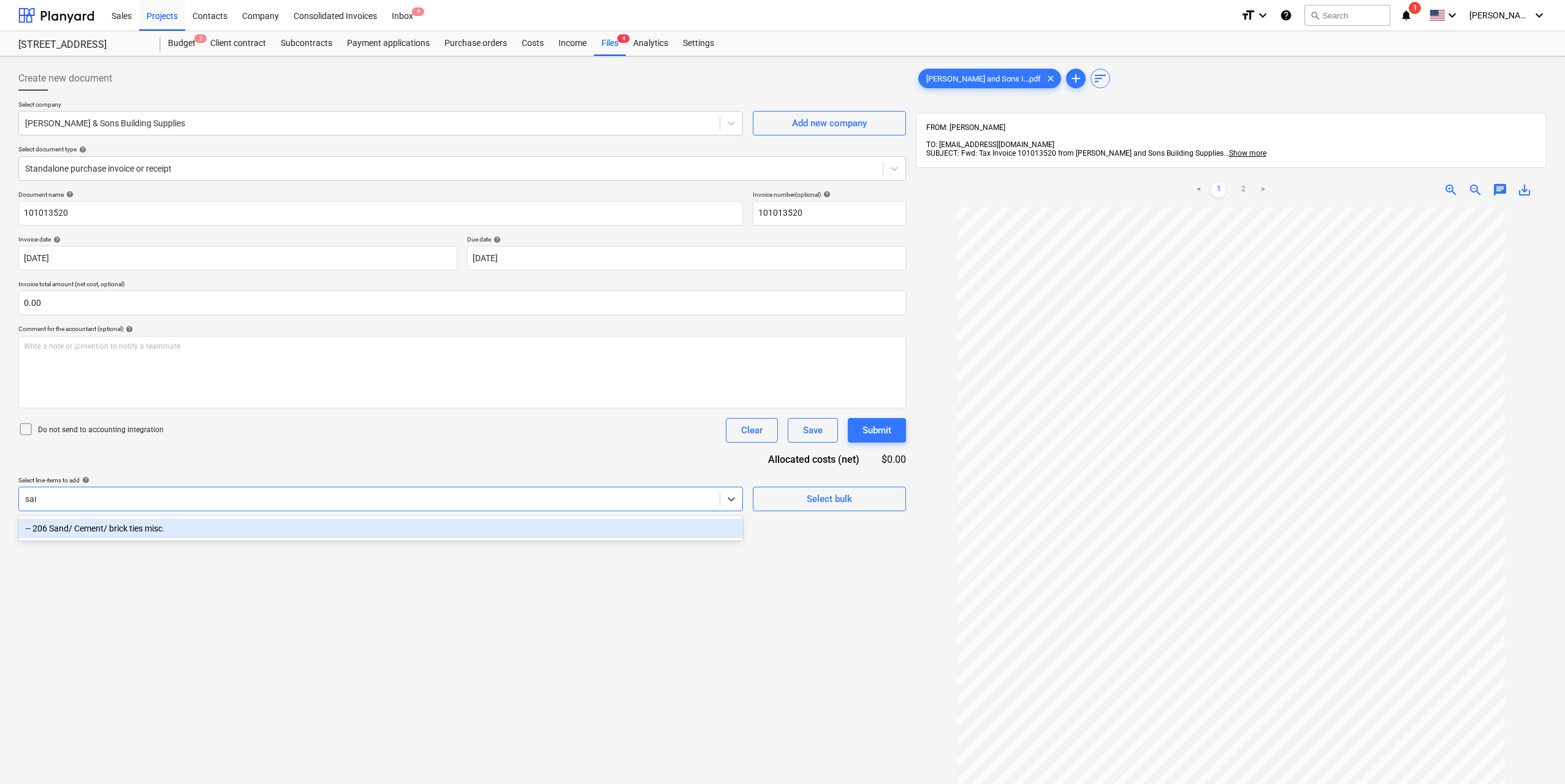
type input "sand"
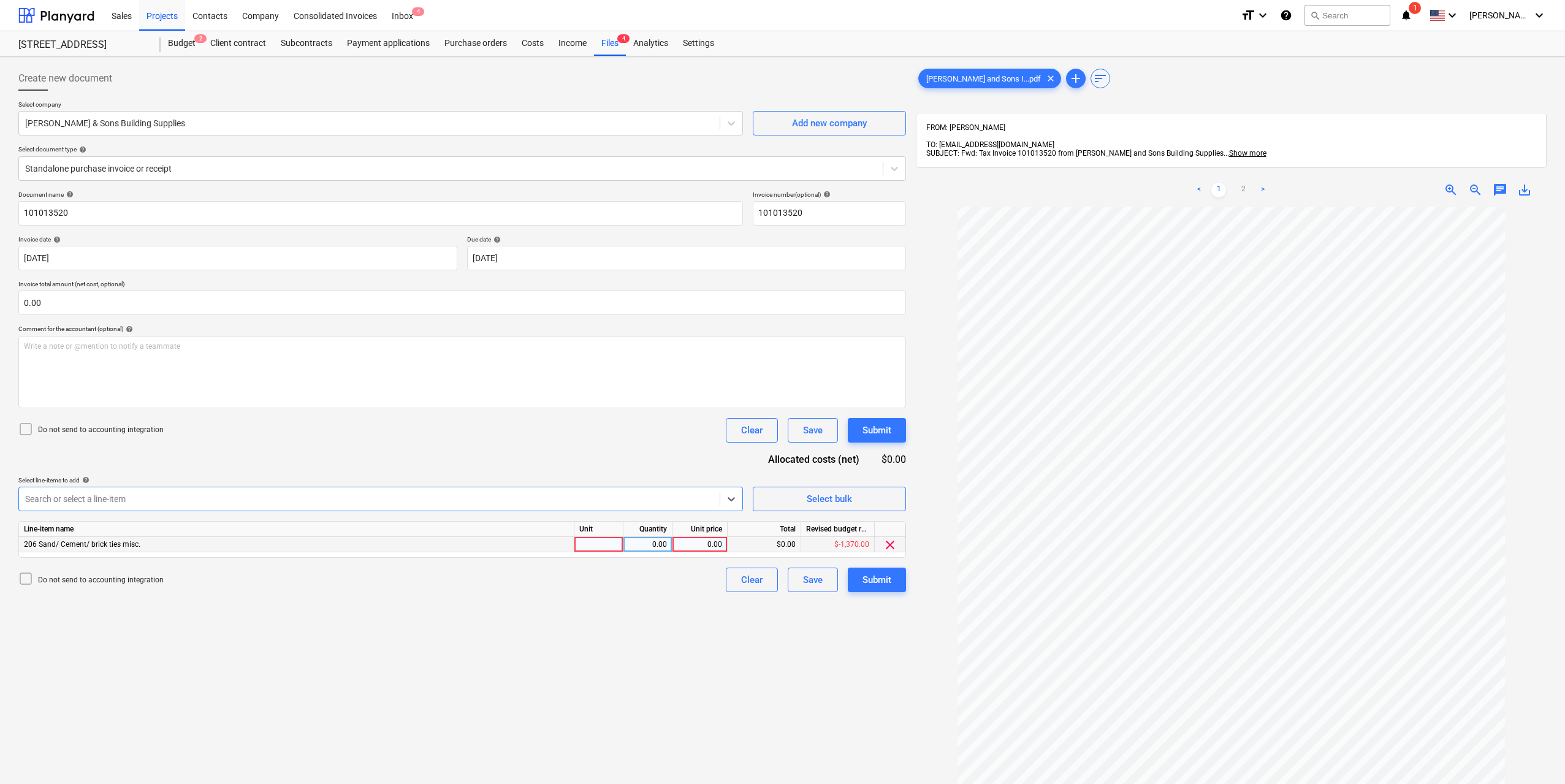
click at [594, 545] on div at bounding box center [599, 545] width 49 height 15
type input "1"
click at [639, 543] on div "0.00" at bounding box center [648, 545] width 39 height 15
click at [695, 540] on div "0.00" at bounding box center [700, 545] width 44 height 15
type input "303"
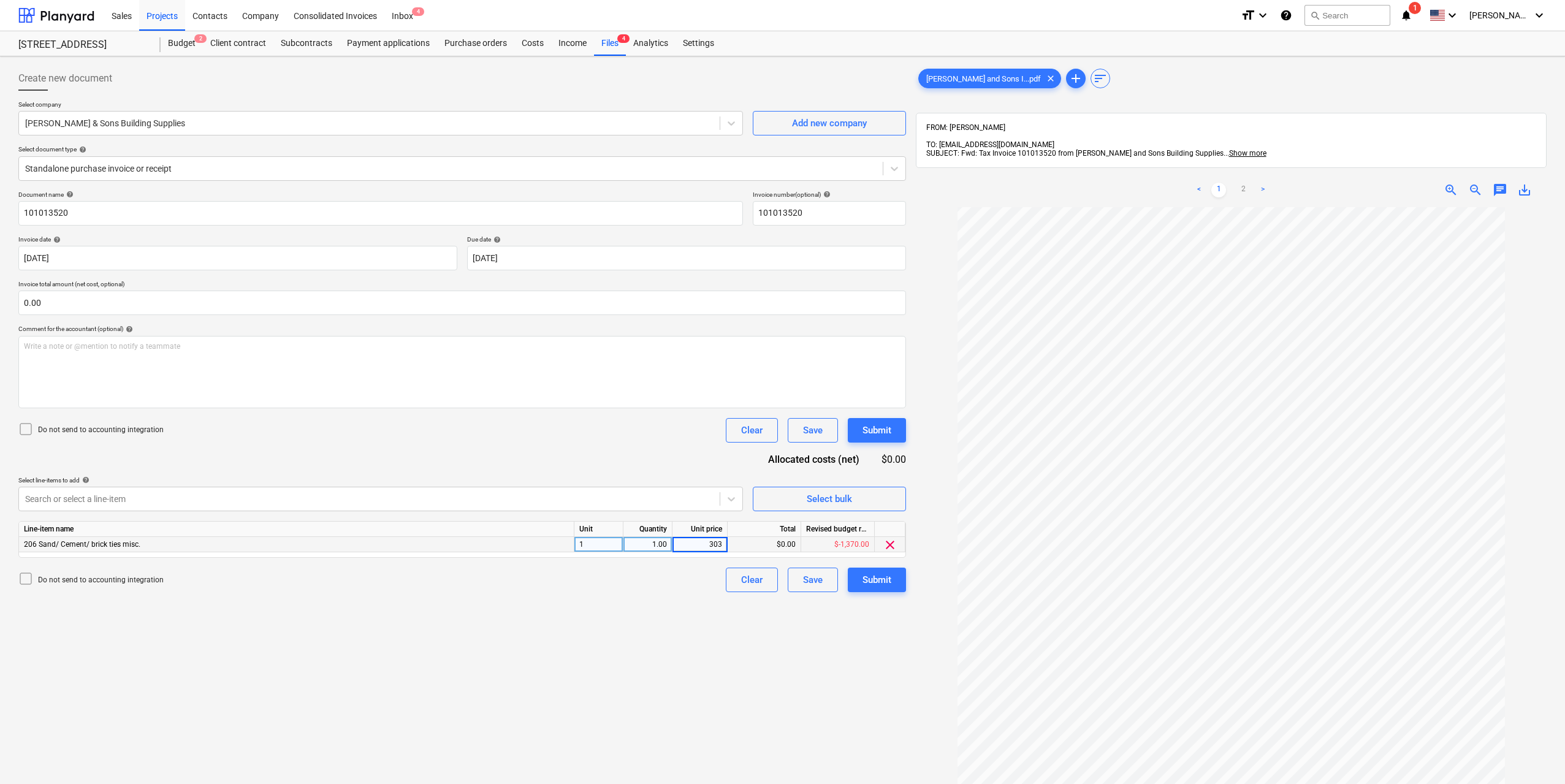
click at [752, 648] on div "Create new document Select company [PERSON_NAME] & Sons Building Supplies Add n…" at bounding box center [462, 512] width 898 height 900
click at [863, 585] on div "Submit" at bounding box center [877, 580] width 29 height 16
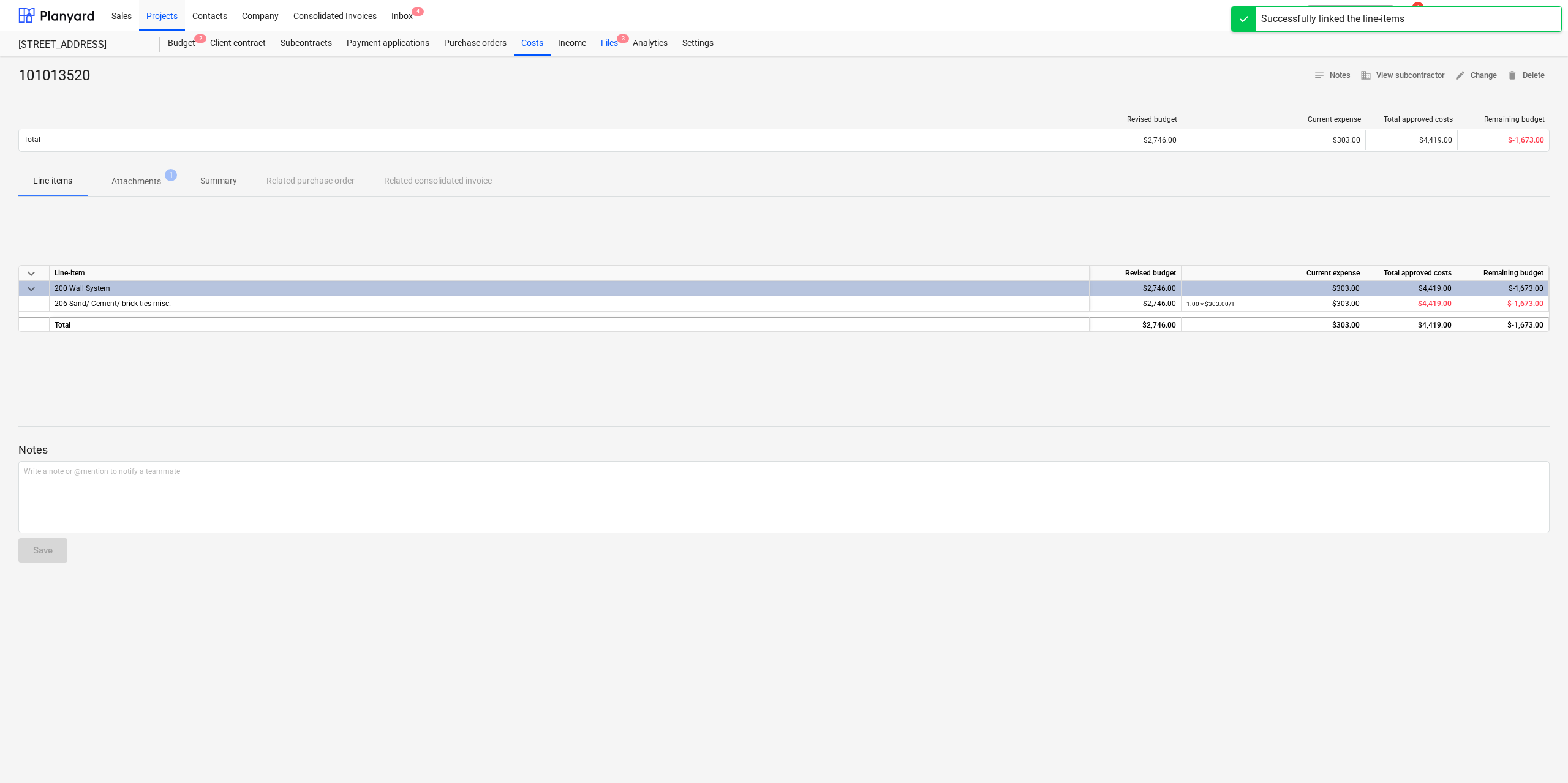
click at [605, 44] on div "Files 3" at bounding box center [610, 43] width 32 height 25
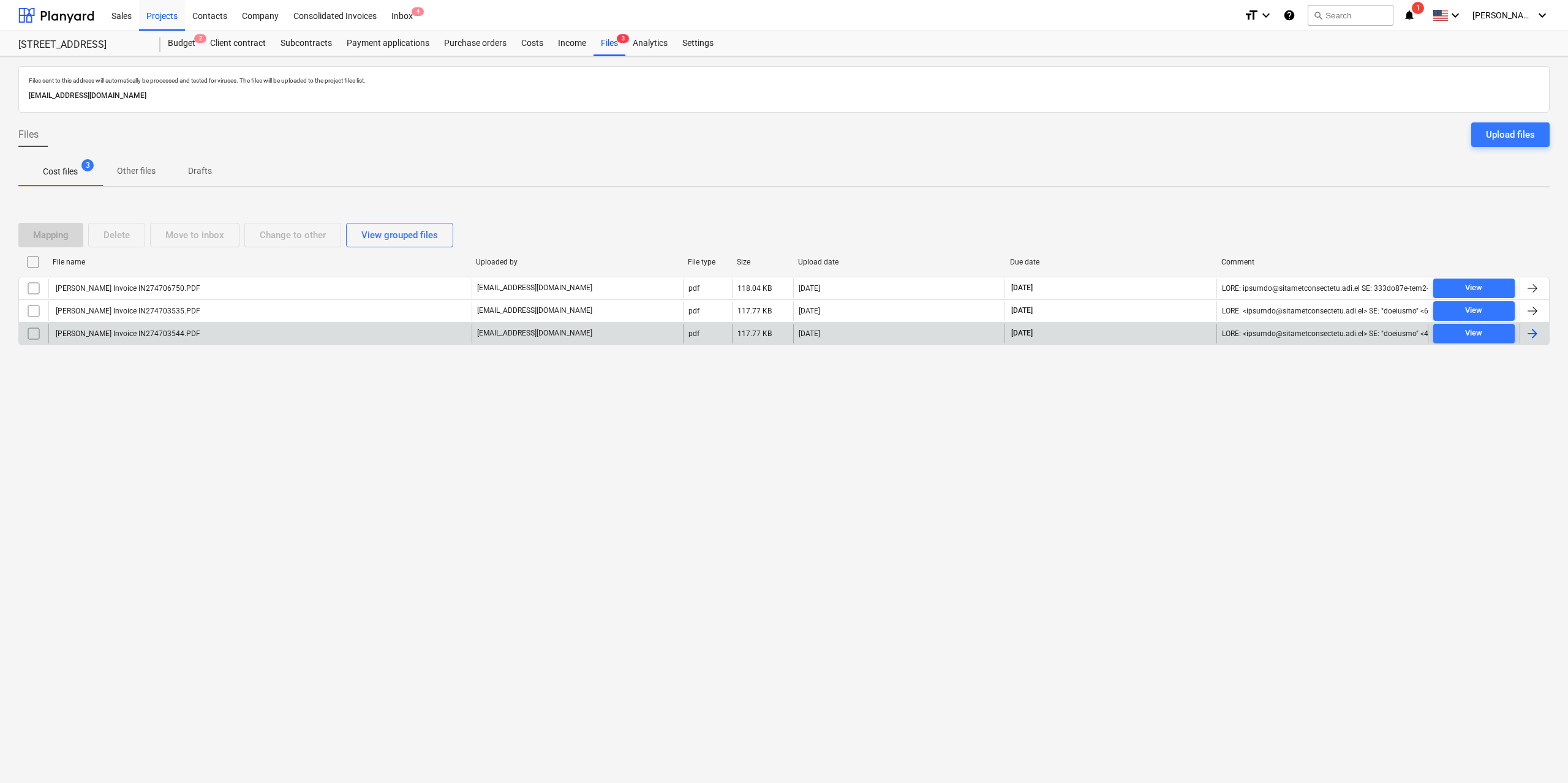
click at [174, 330] on div "[PERSON_NAME] Invoice IN274703544.PDF" at bounding box center [127, 333] width 147 height 9
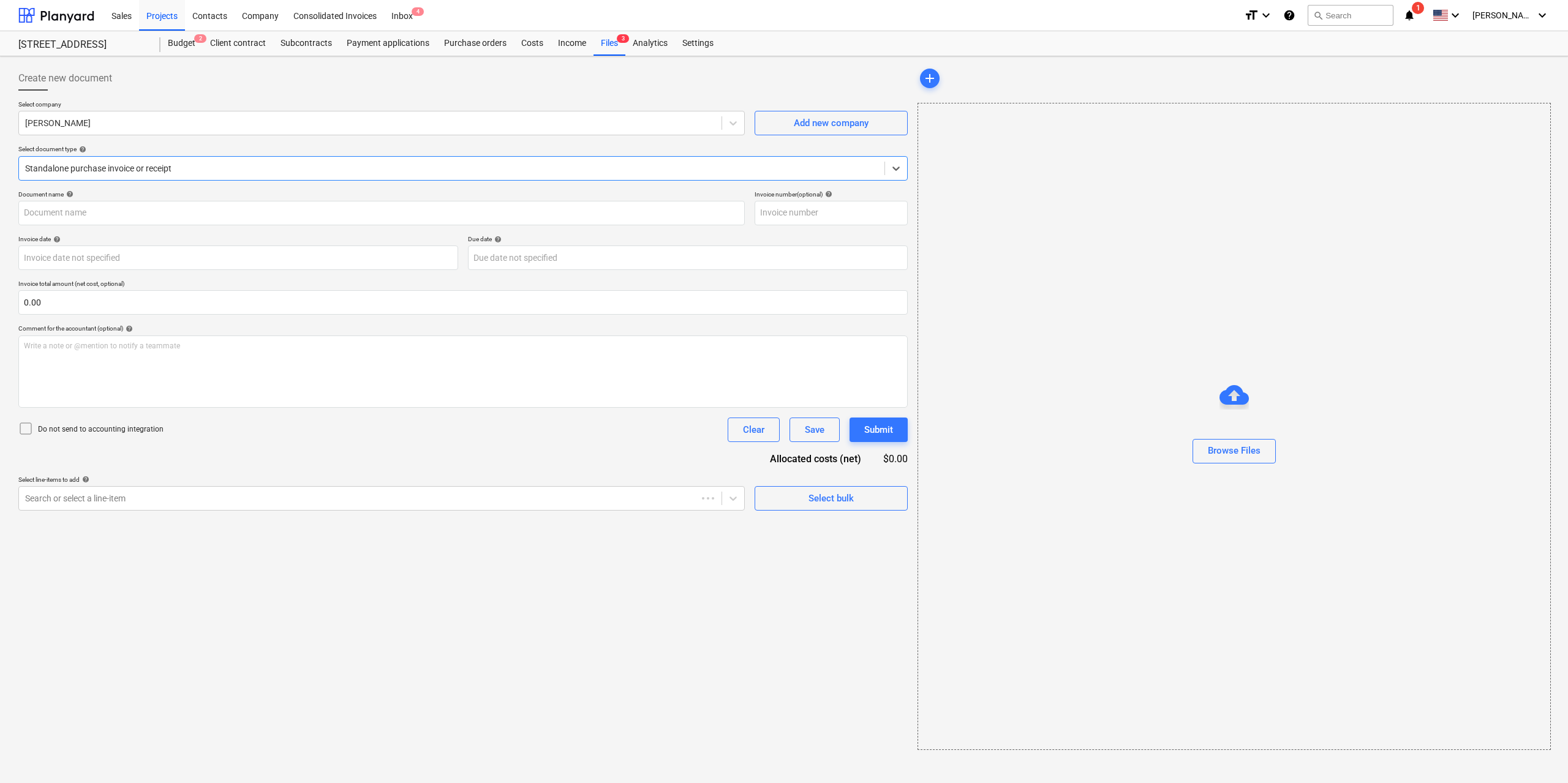
type input "IN274703544"
type input "[DATE]"
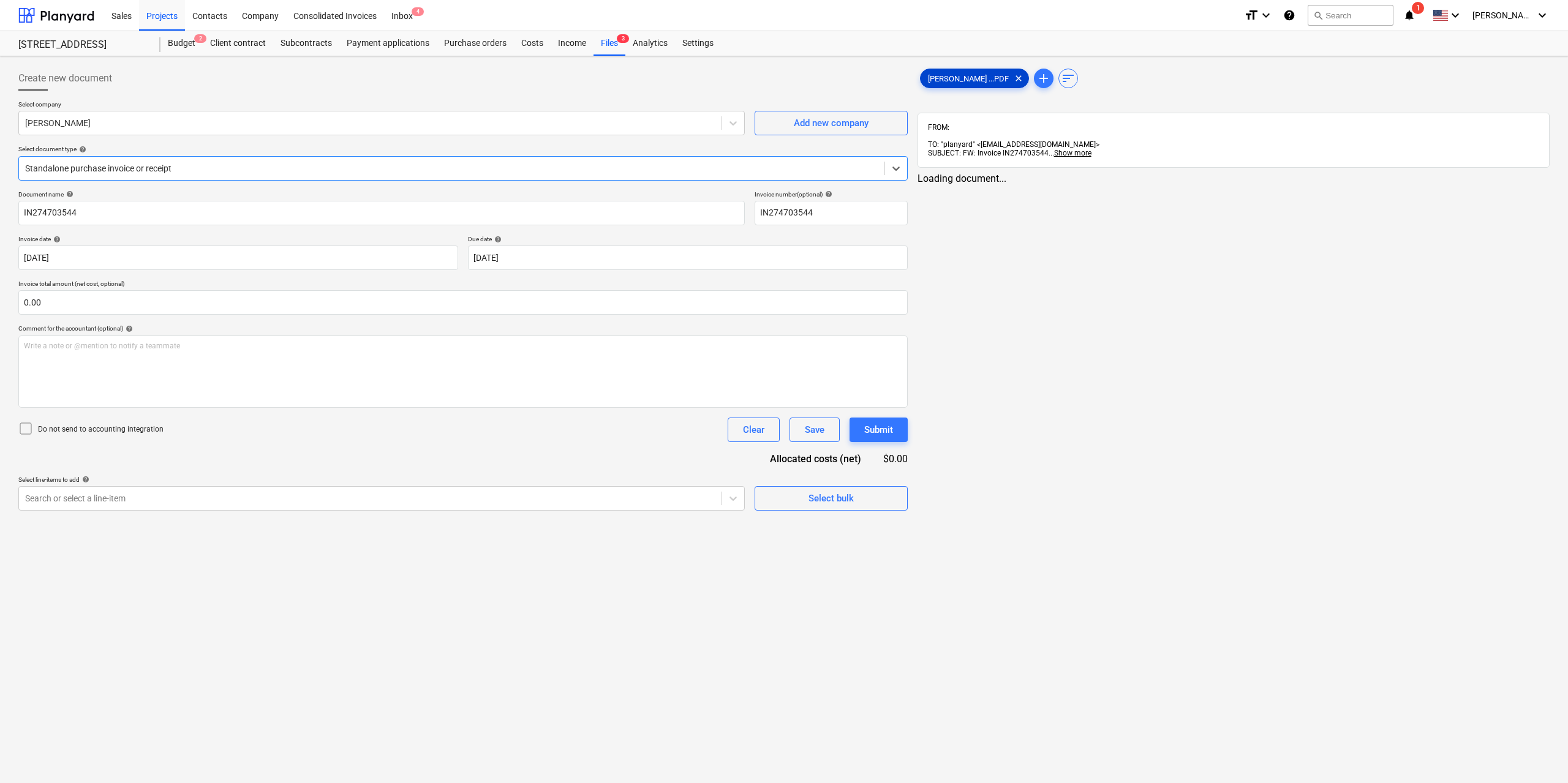
click at [933, 80] on span "[PERSON_NAME] ...PDF" at bounding box center [968, 79] width 96 height 9
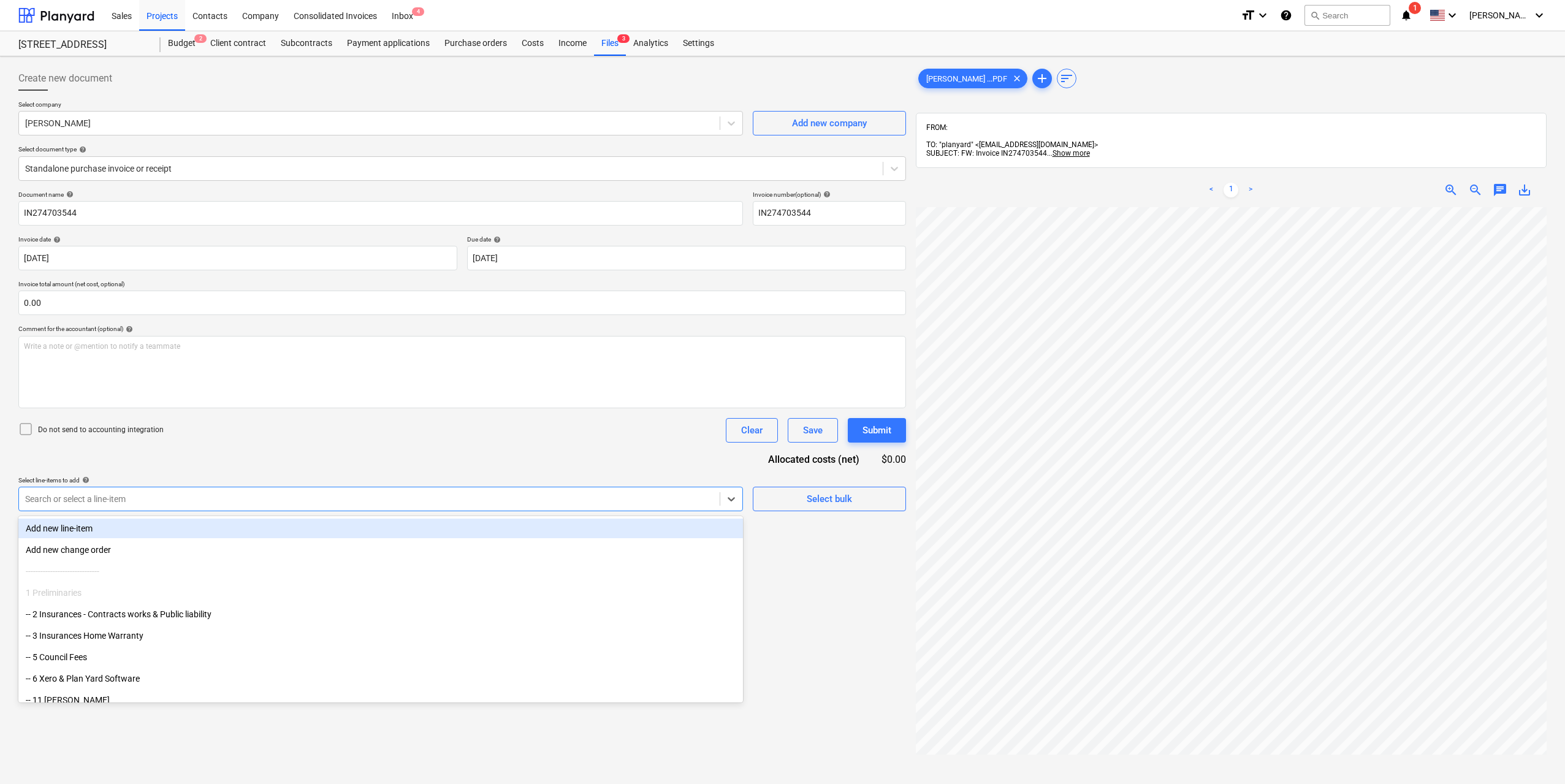
click at [437, 505] on div at bounding box center [370, 498] width 688 height 12
type input "d"
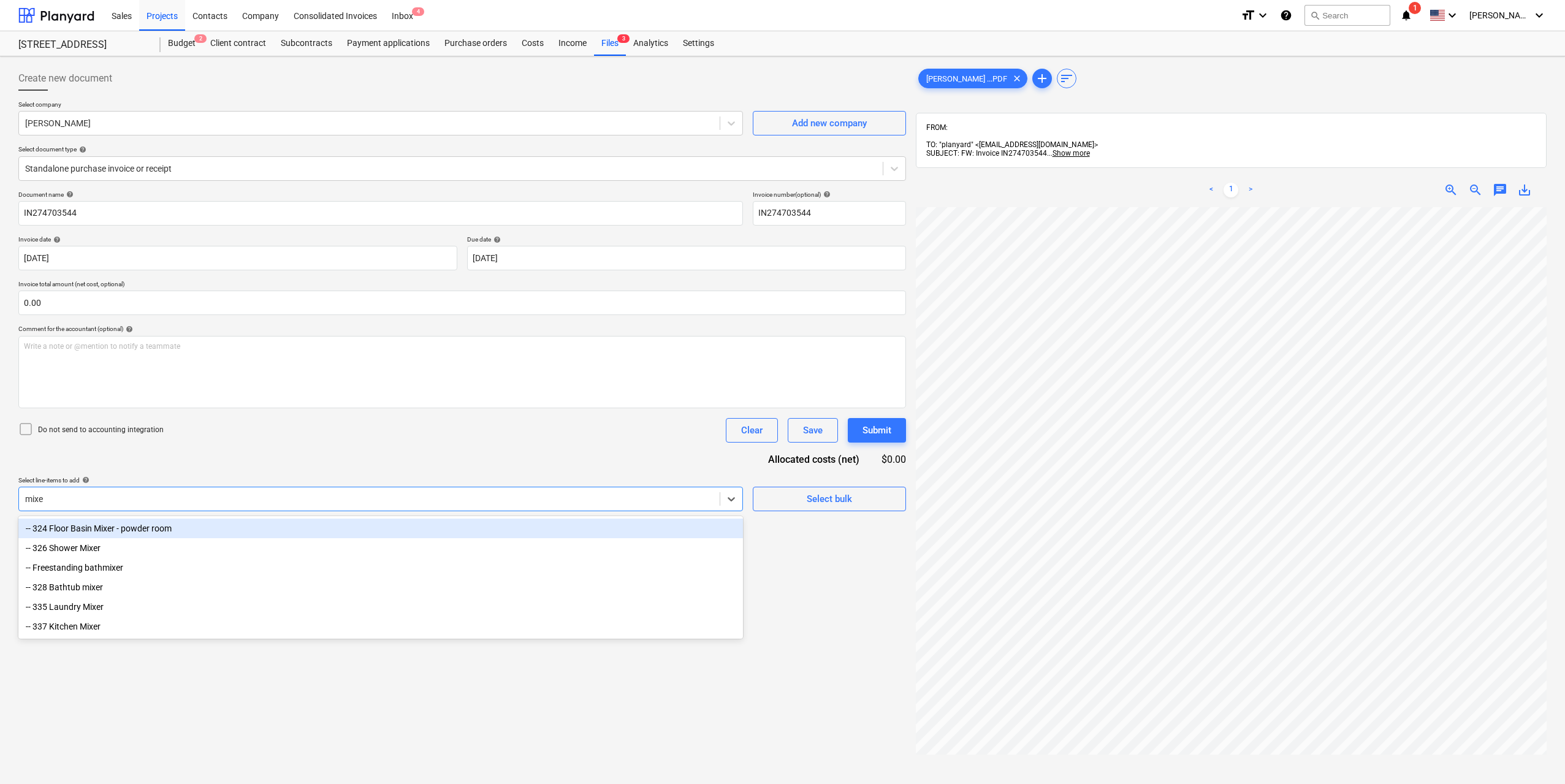
type input "mixer"
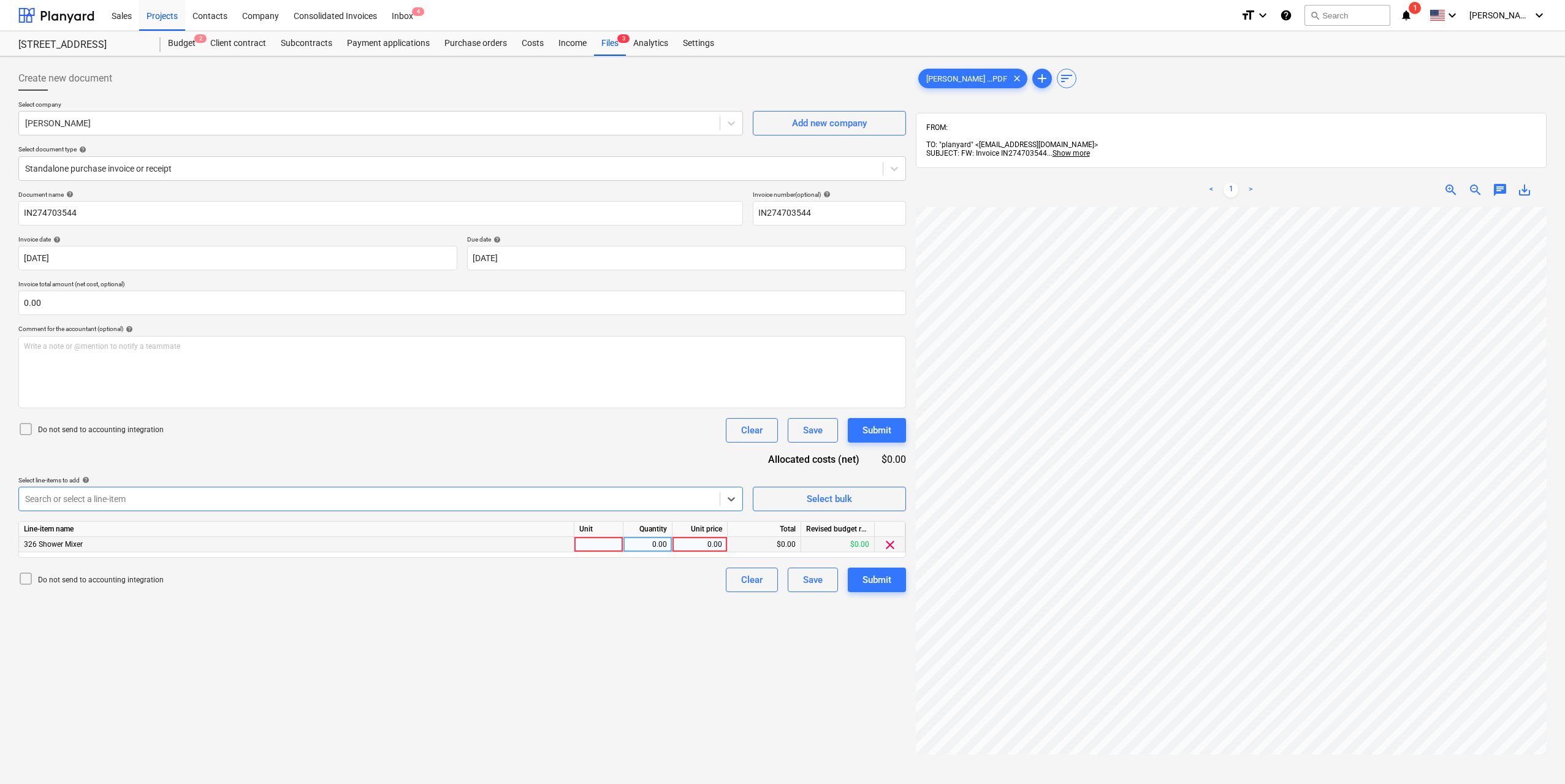
click at [581, 543] on div at bounding box center [599, 545] width 49 height 15
type input "1"
click at [641, 545] on div "0.00" at bounding box center [648, 545] width 39 height 15
click at [694, 546] on div "0.00" at bounding box center [700, 545] width 44 height 15
click at [893, 545] on span "clear" at bounding box center [889, 545] width 15 height 15
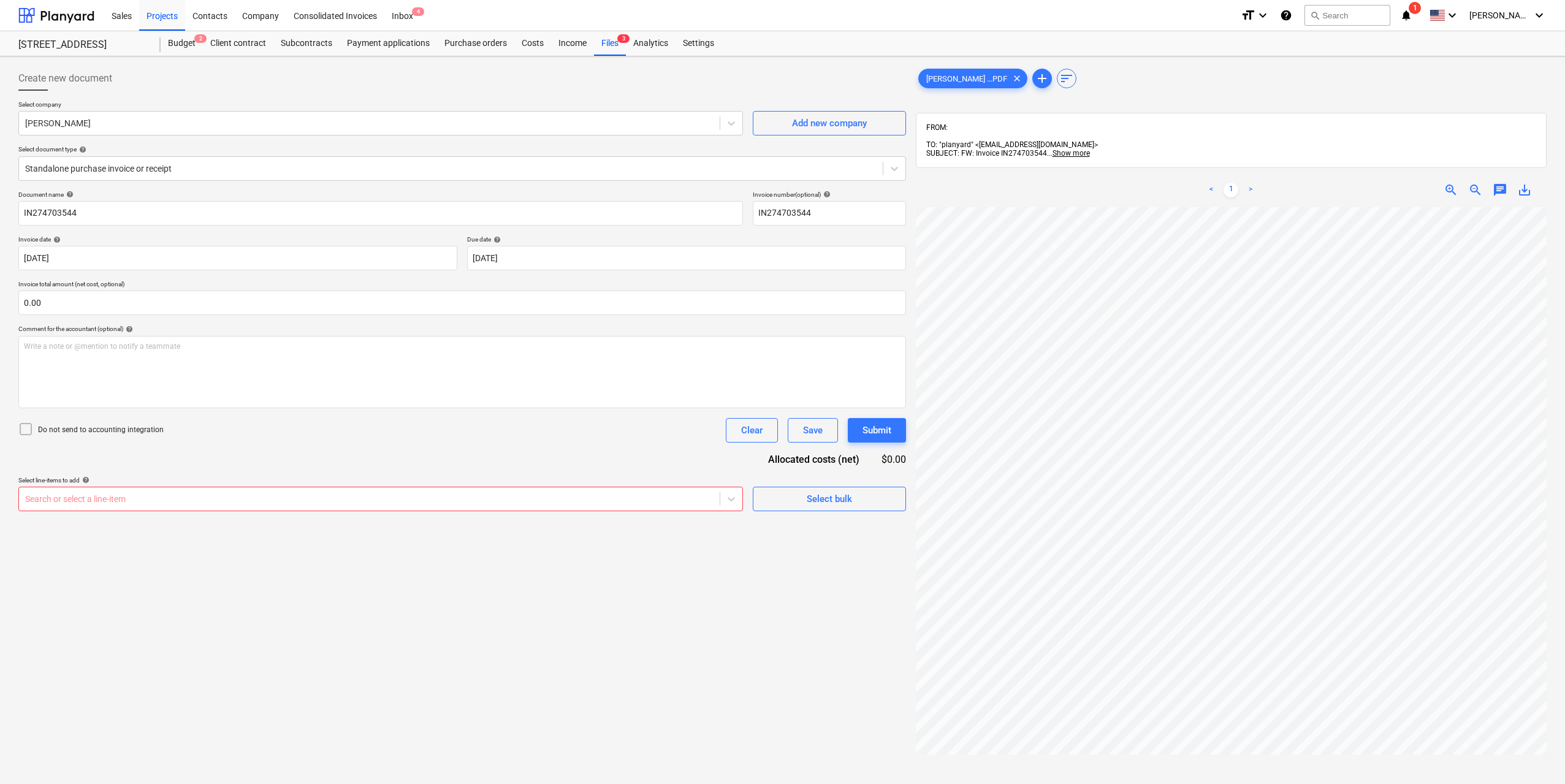
click at [478, 507] on div "Search or select a line-item" at bounding box center [370, 498] width 701 height 17
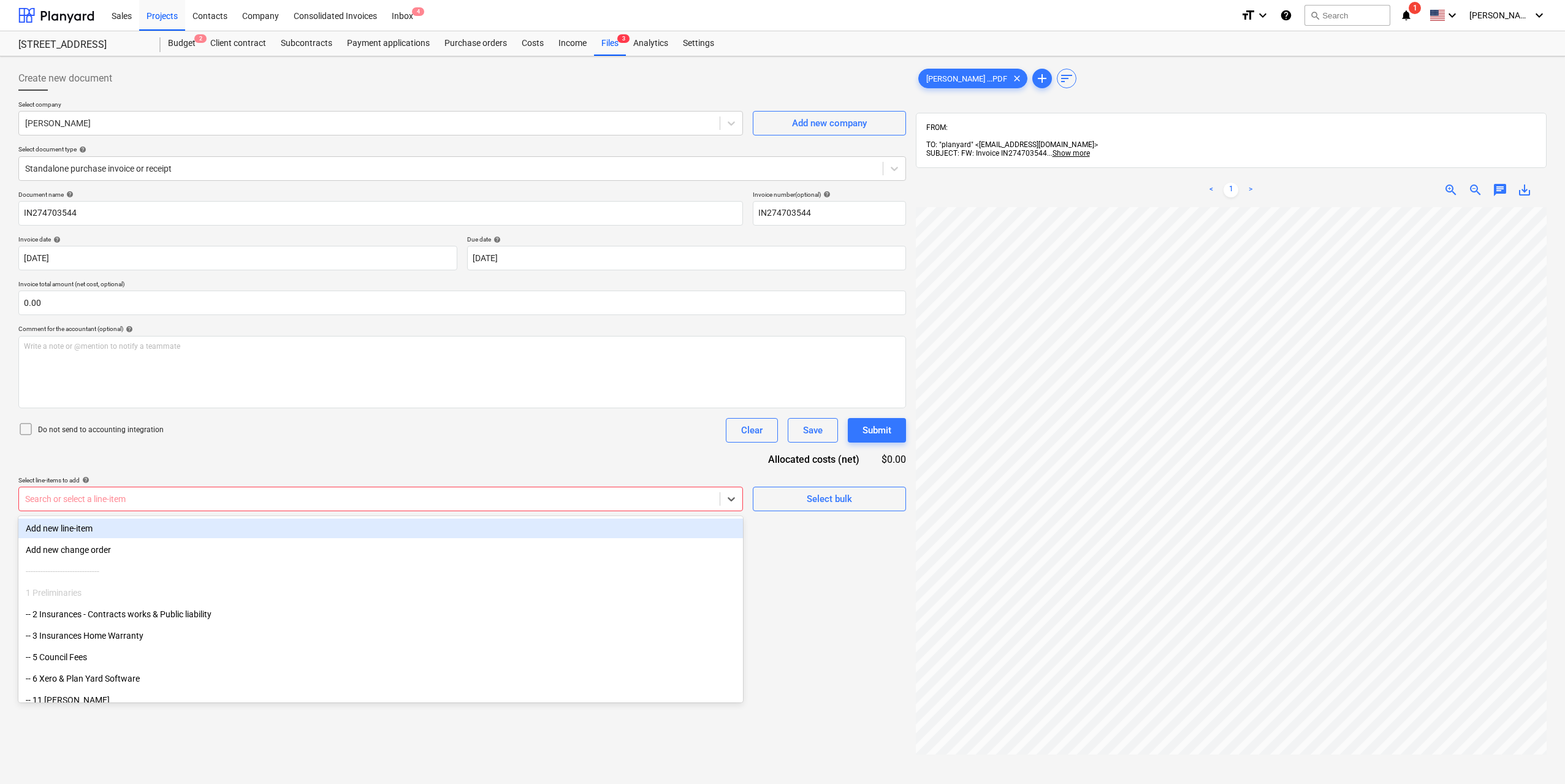
click at [330, 531] on div "Add new line-item" at bounding box center [380, 528] width 724 height 20
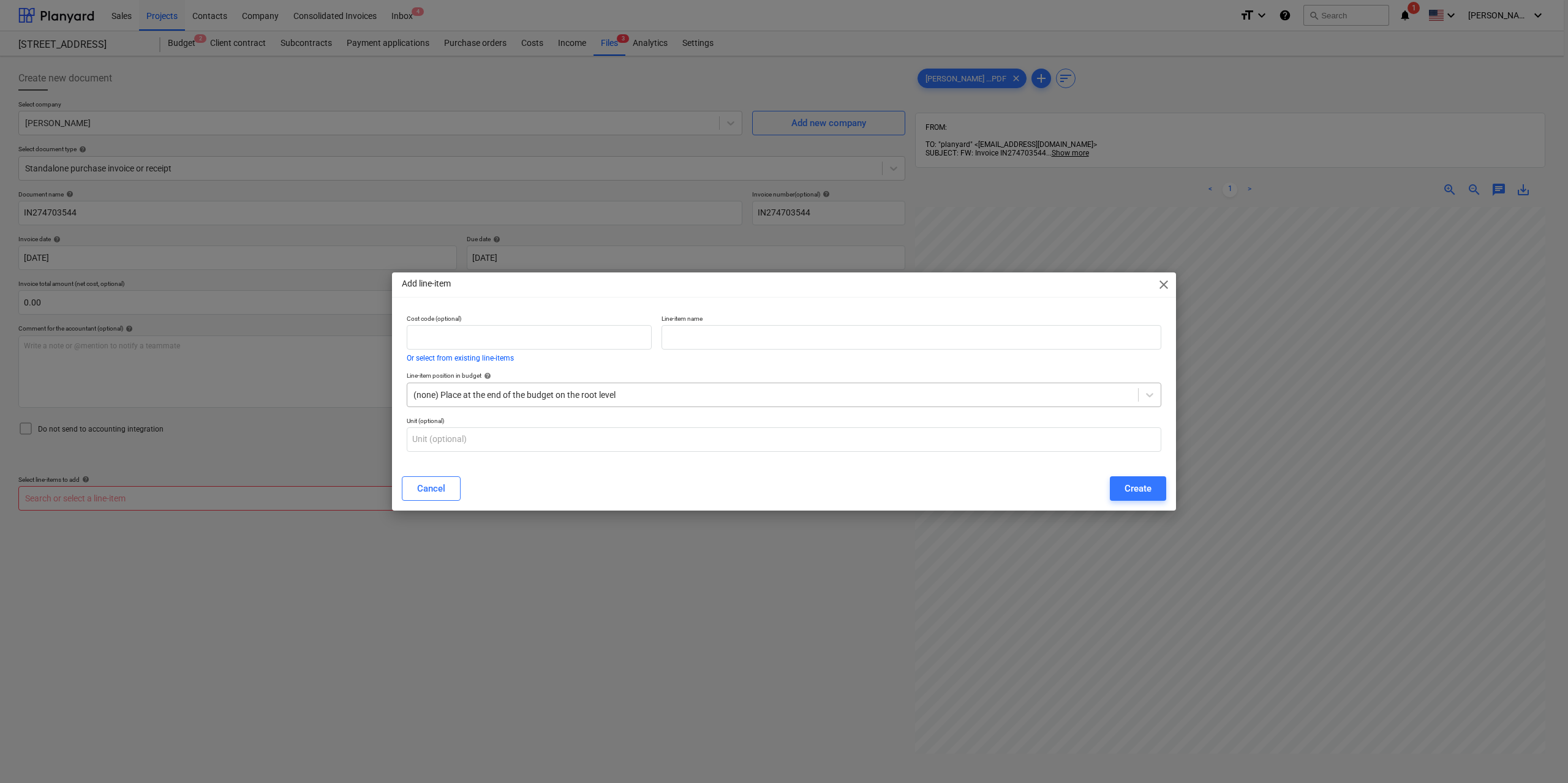
click at [642, 399] on div at bounding box center [773, 394] width 719 height 12
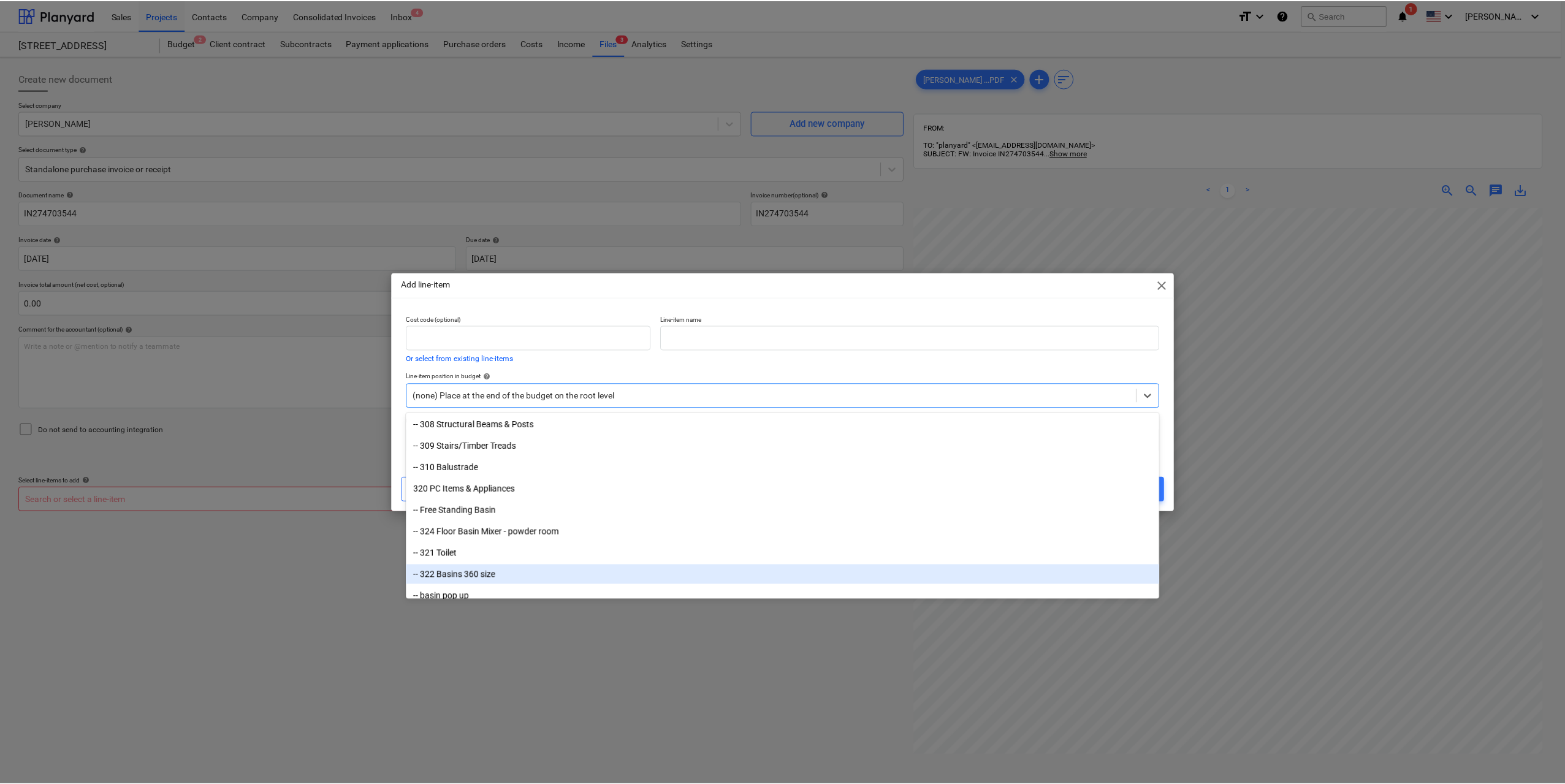
scroll to position [2419, 0]
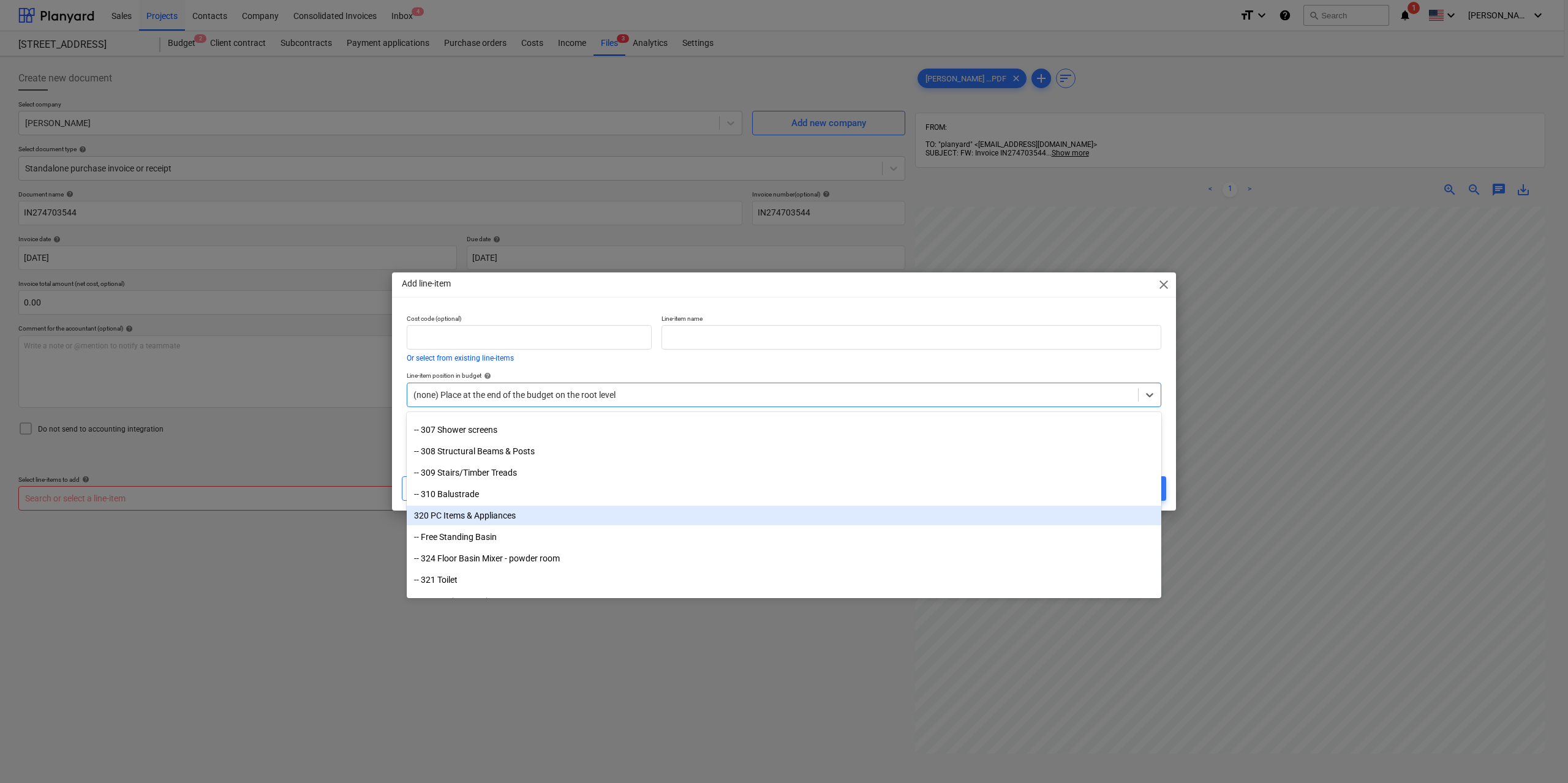
click at [510, 515] on div "320 PC Items & Appliances" at bounding box center [784, 515] width 755 height 20
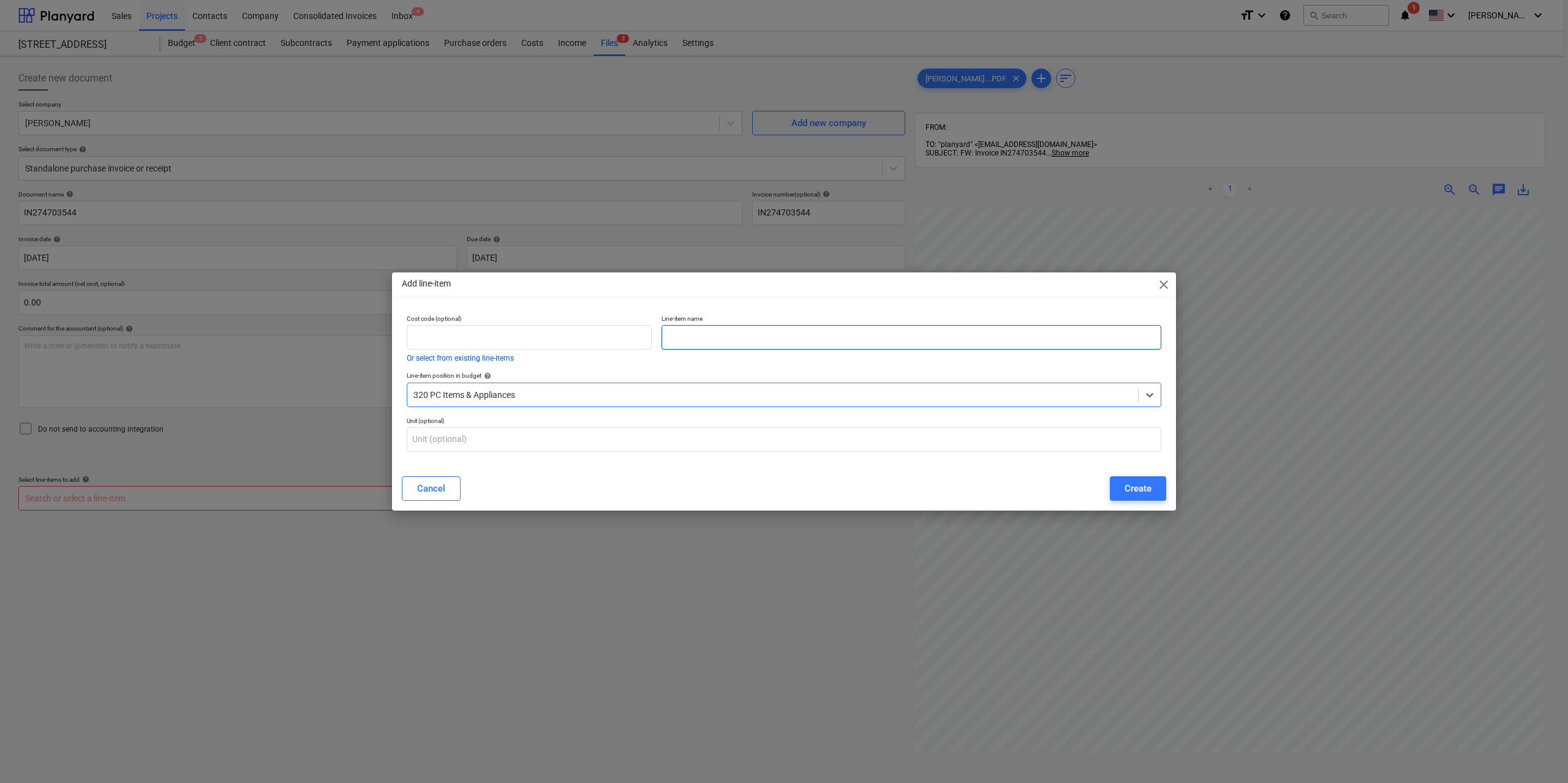
click at [709, 339] on input "text" at bounding box center [911, 337] width 500 height 25
type input "Diverter 2way"
click at [1132, 482] on div "Create" at bounding box center [1138, 488] width 27 height 16
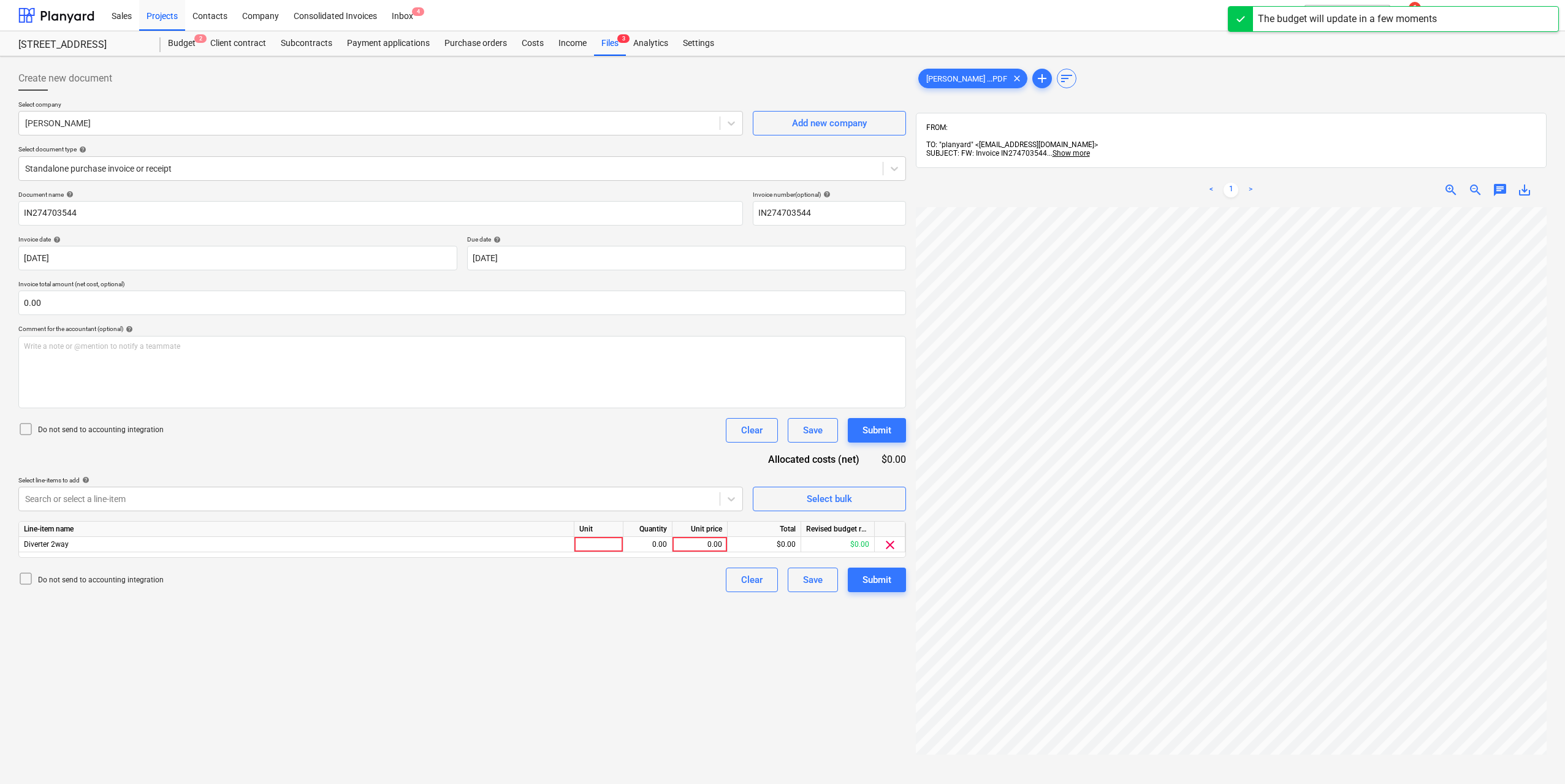
scroll to position [0, 150]
click at [597, 545] on div at bounding box center [599, 545] width 49 height 15
type input "1"
click at [648, 540] on div "0.00" at bounding box center [648, 545] width 39 height 15
type input "1"
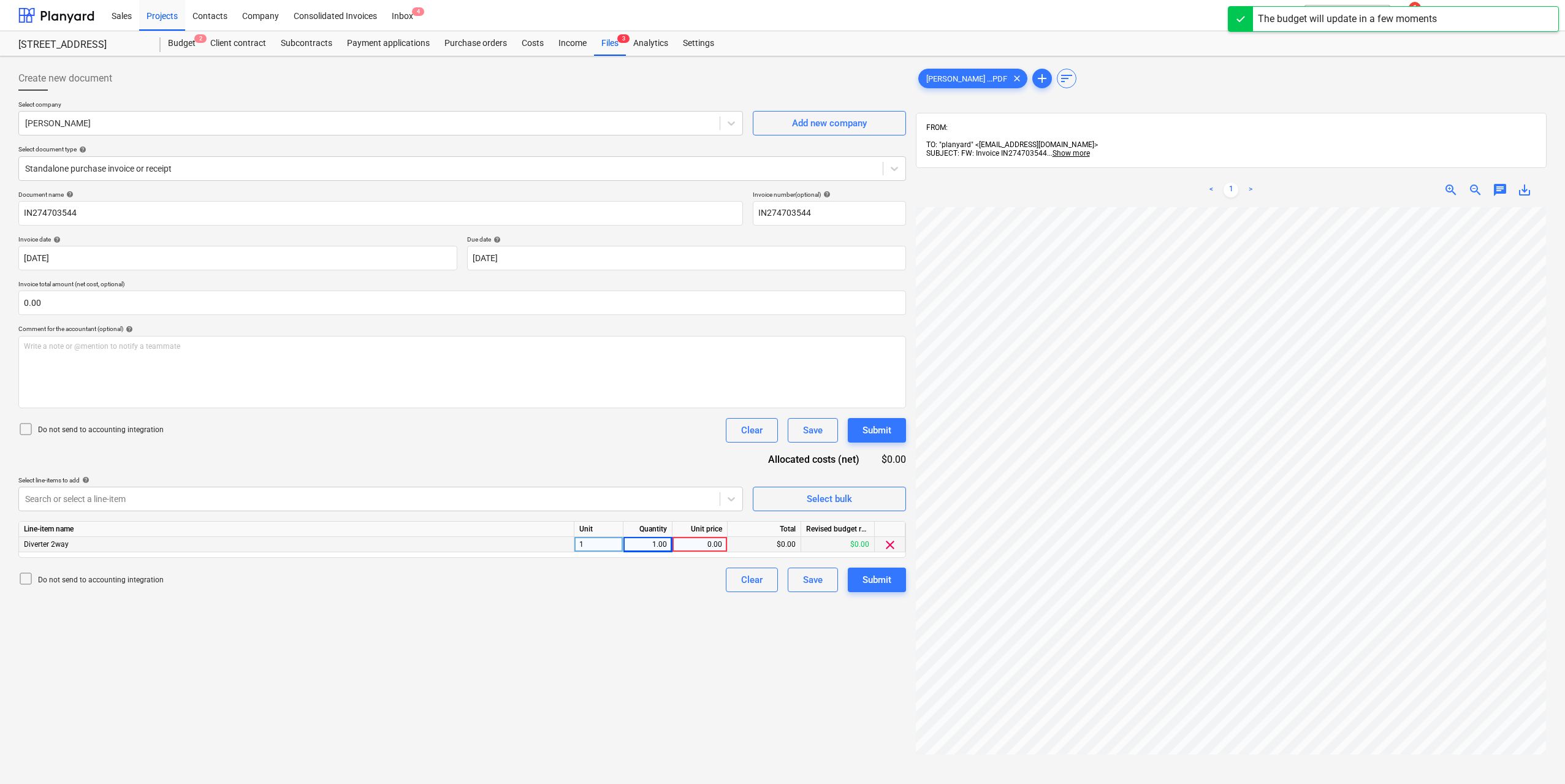
click at [705, 541] on div "0.00" at bounding box center [700, 545] width 44 height 15
type input "100"
click at [716, 653] on div "Create new document Select company [PERSON_NAME] Add new company Select documen…" at bounding box center [462, 512] width 898 height 900
click at [873, 568] on button "Submit" at bounding box center [877, 580] width 58 height 25
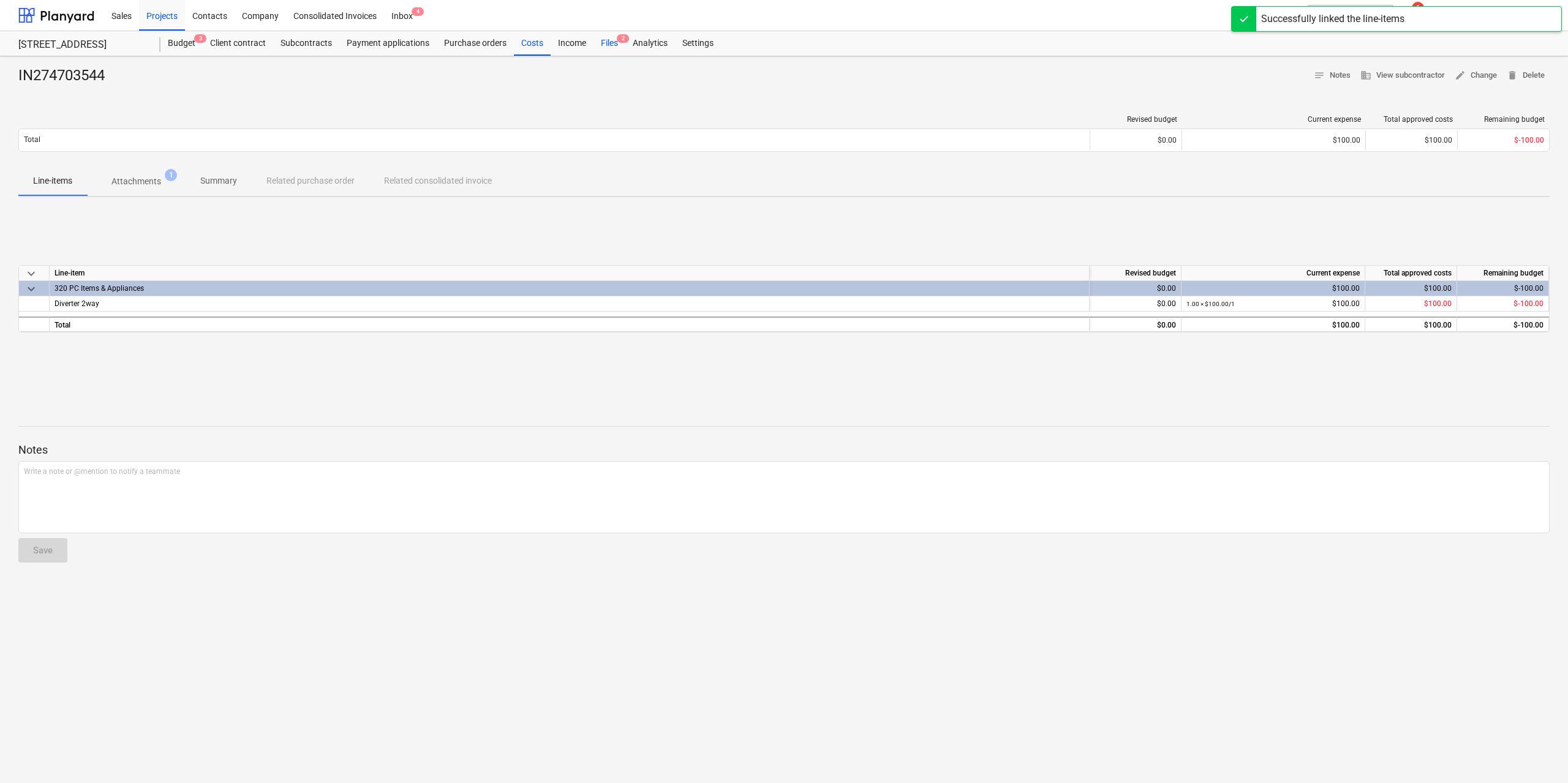
click at [613, 44] on div "Files 2" at bounding box center [610, 43] width 32 height 25
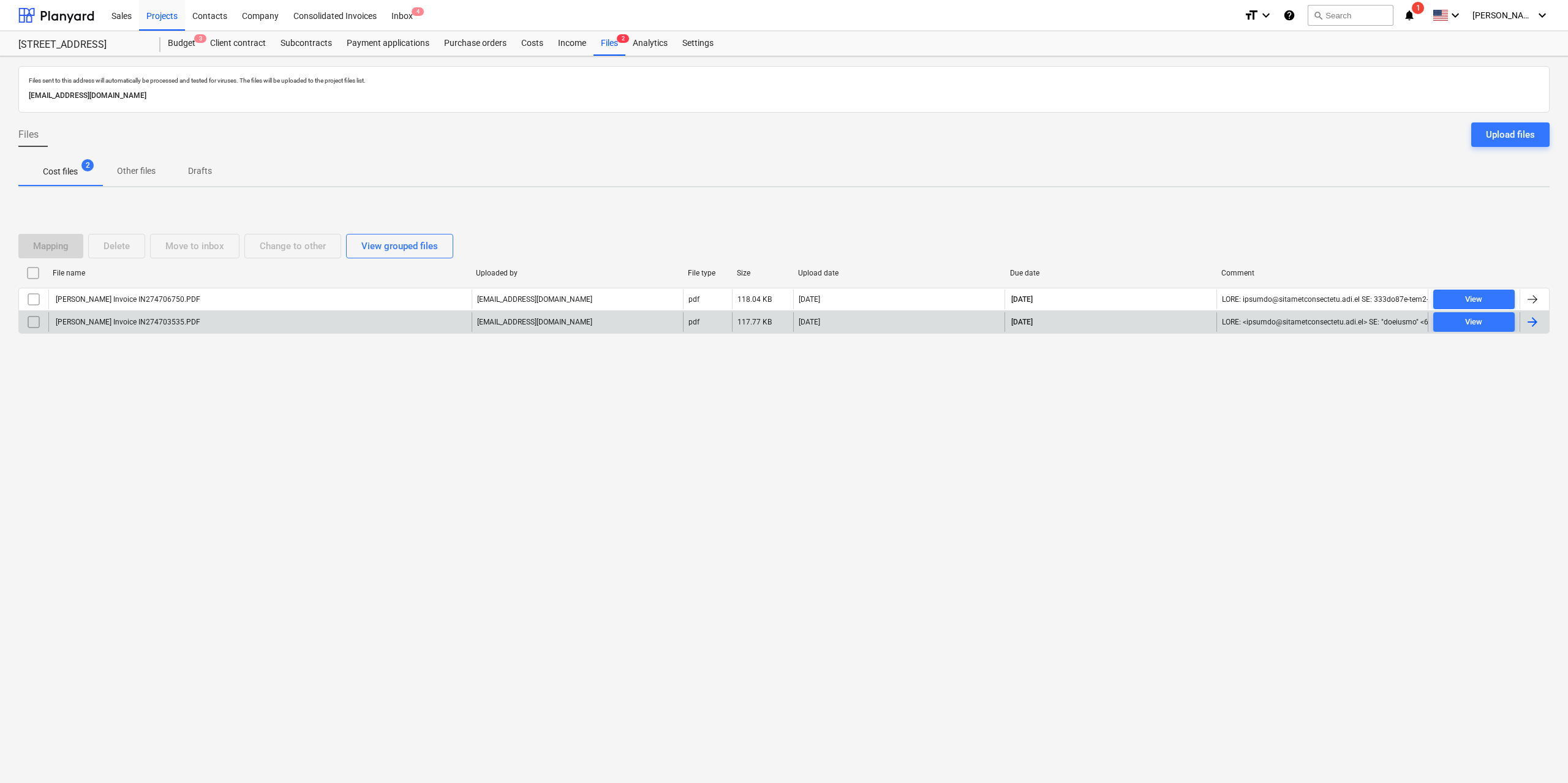
click at [170, 320] on div "[PERSON_NAME] Invoice IN274703535.PDF" at bounding box center [127, 322] width 147 height 9
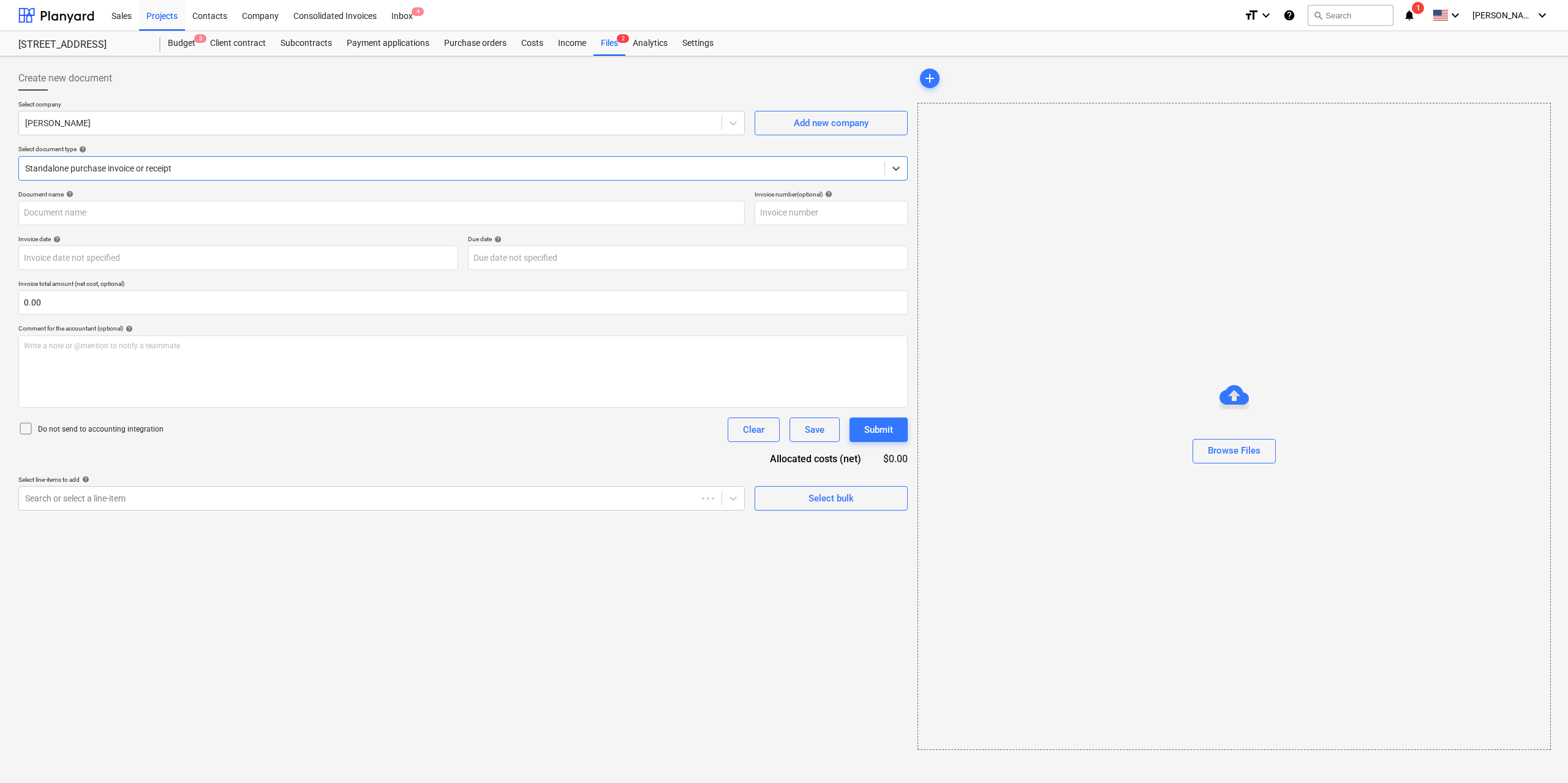
type input "IN274703535"
type input "[DATE]"
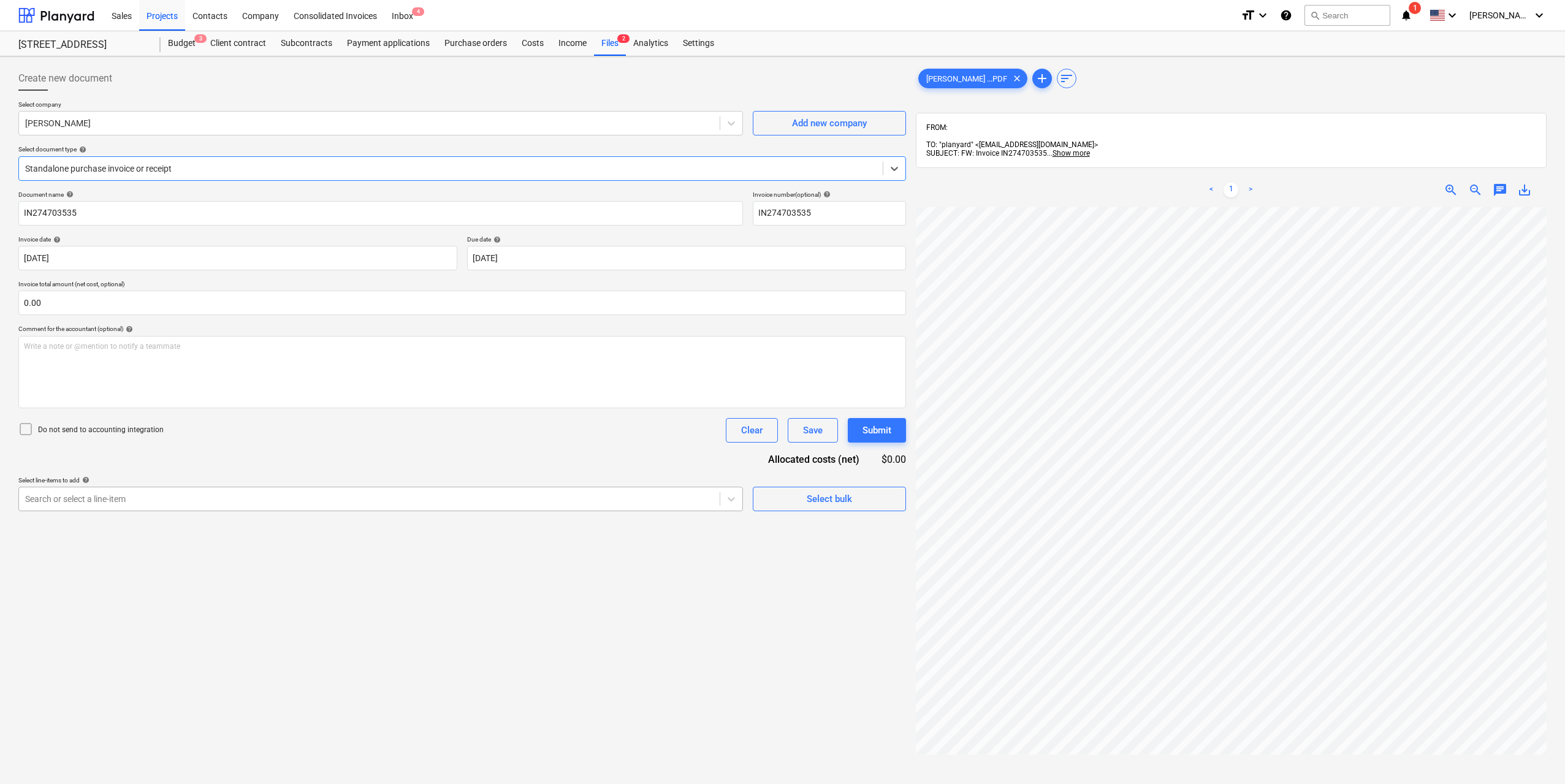
click at [561, 496] on div at bounding box center [370, 498] width 688 height 12
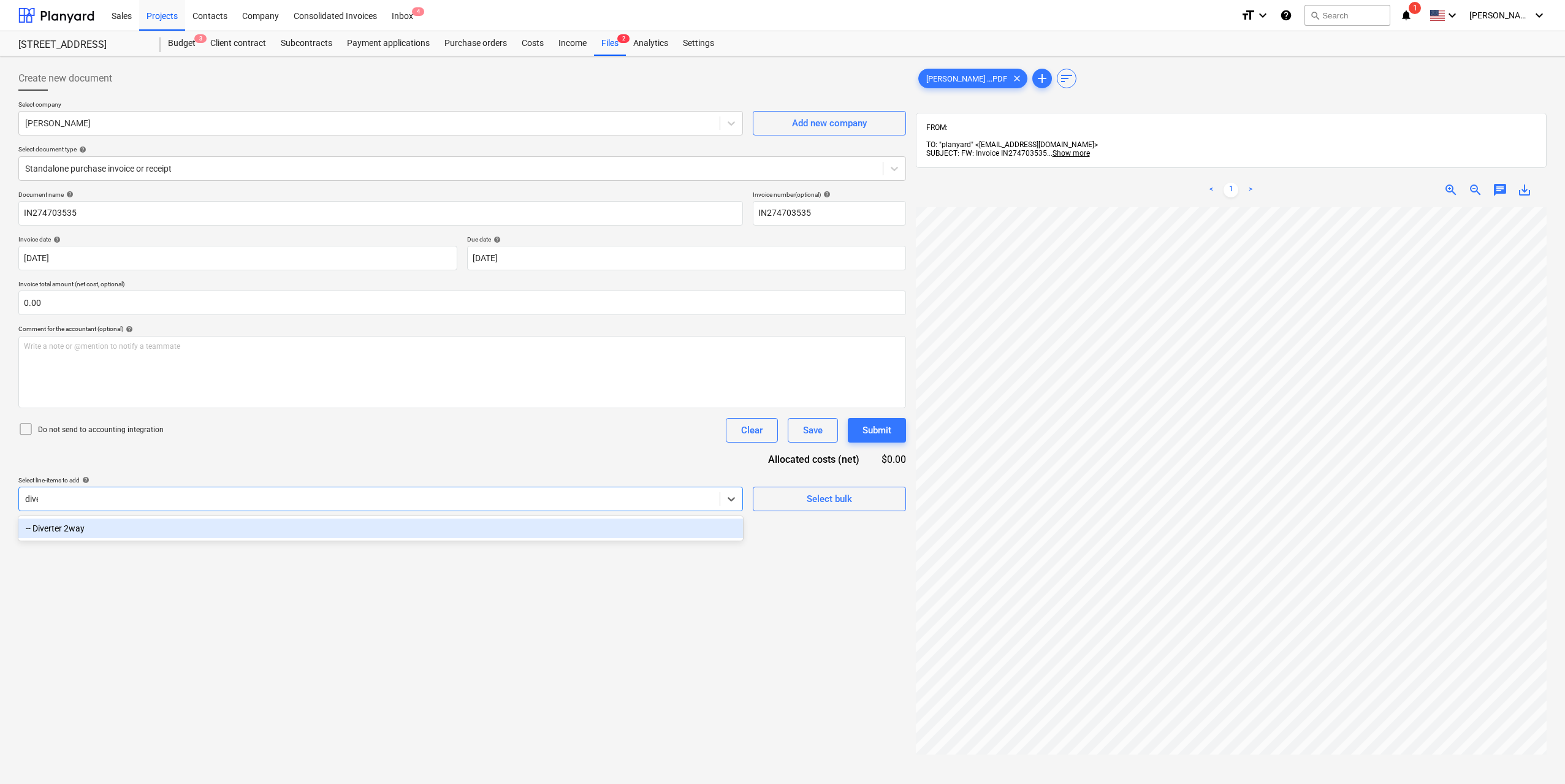
type input "diver"
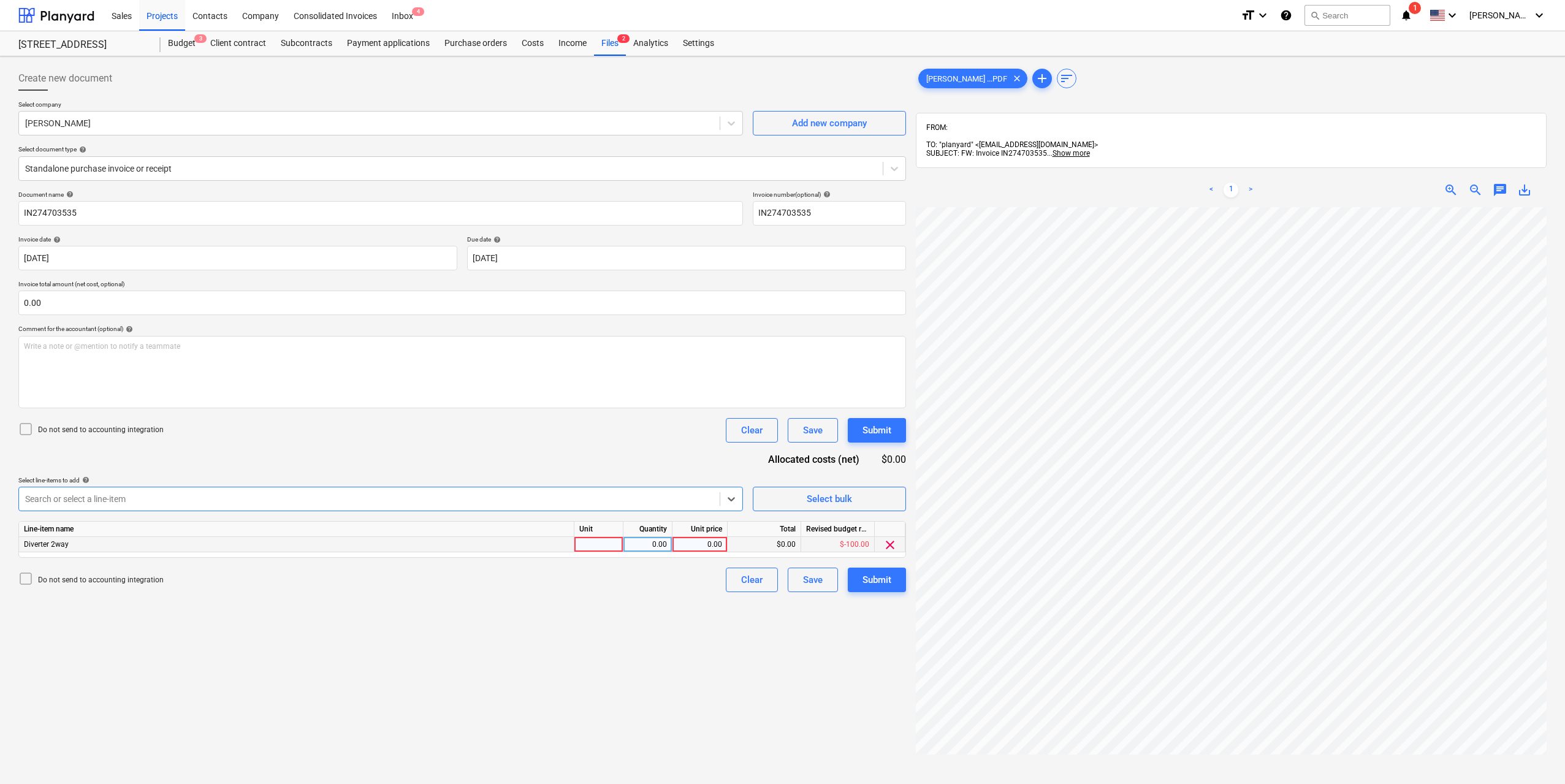
click at [598, 545] on div at bounding box center [599, 545] width 49 height 15
type input "1"
click at [652, 540] on div "0.00" at bounding box center [648, 545] width 39 height 15
click at [710, 543] on div "0.00" at bounding box center [700, 545] width 44 height 15
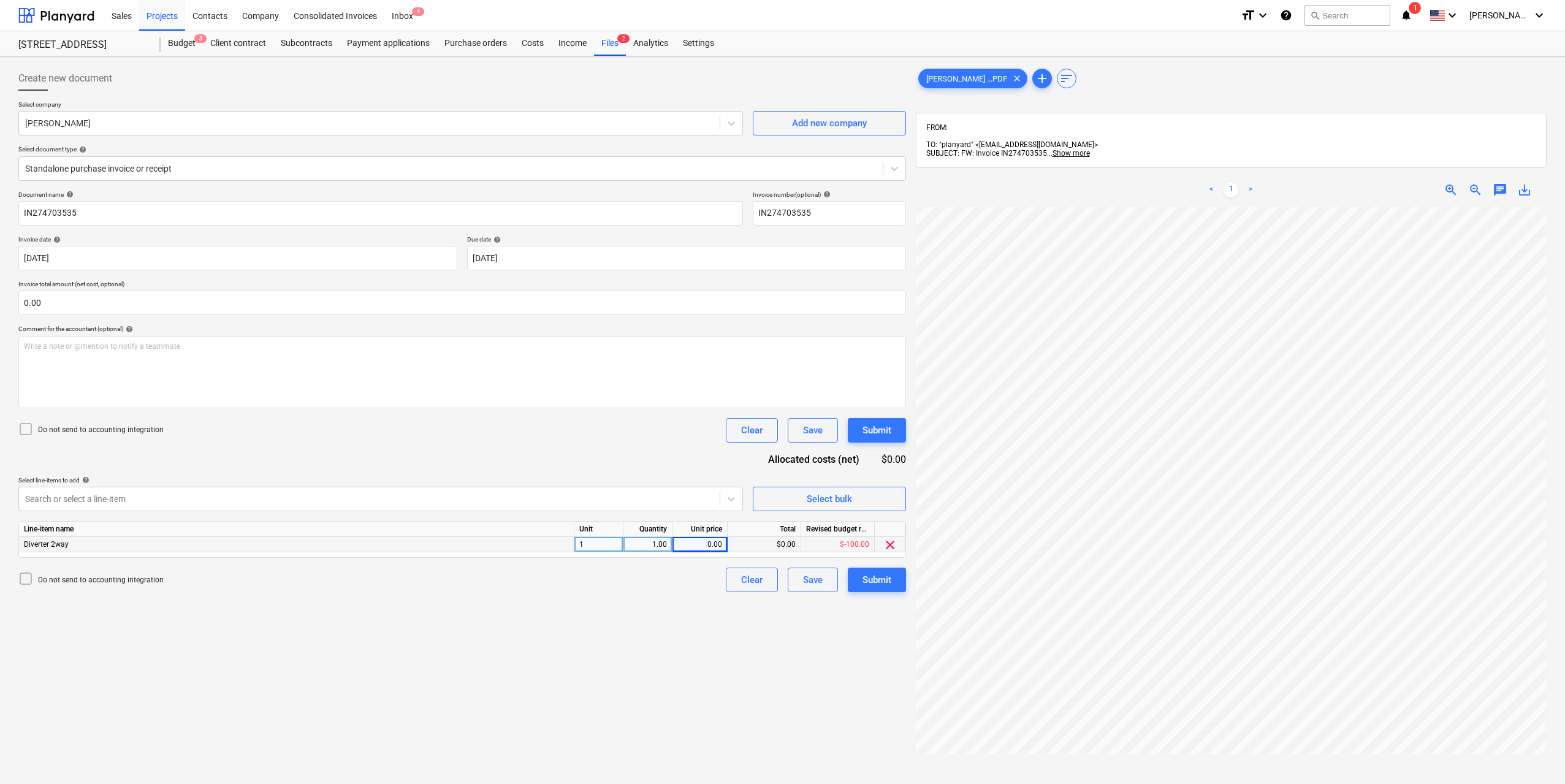
click at [703, 548] on div "0.00" at bounding box center [700, 545] width 44 height 15
type input "200"
click at [643, 613] on div "Create new document Select company [PERSON_NAME] Add new company Select documen…" at bounding box center [462, 512] width 898 height 900
click at [881, 579] on div "Submit" at bounding box center [877, 580] width 29 height 16
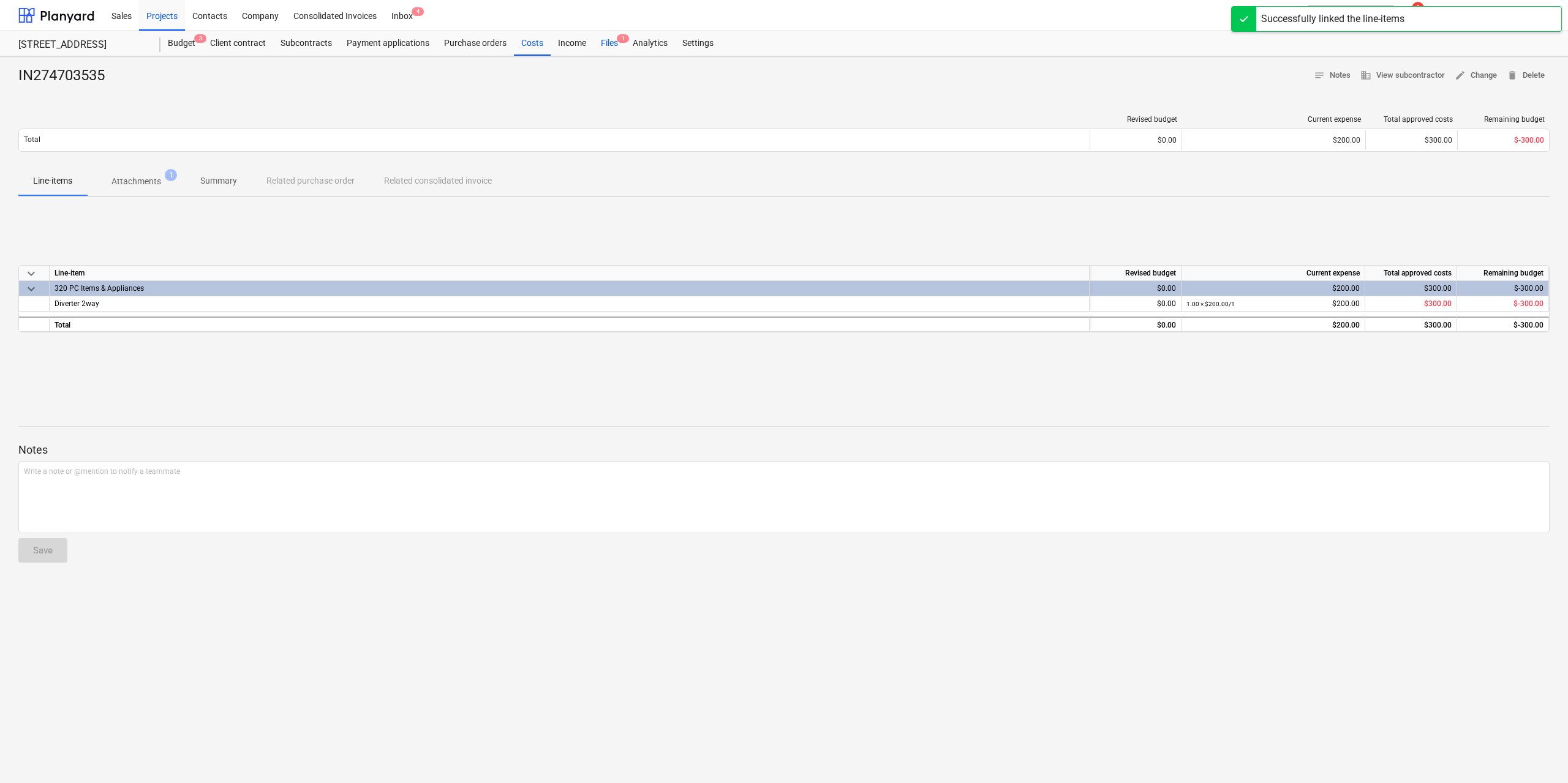
click at [613, 34] on div "Files 1" at bounding box center [610, 43] width 32 height 25
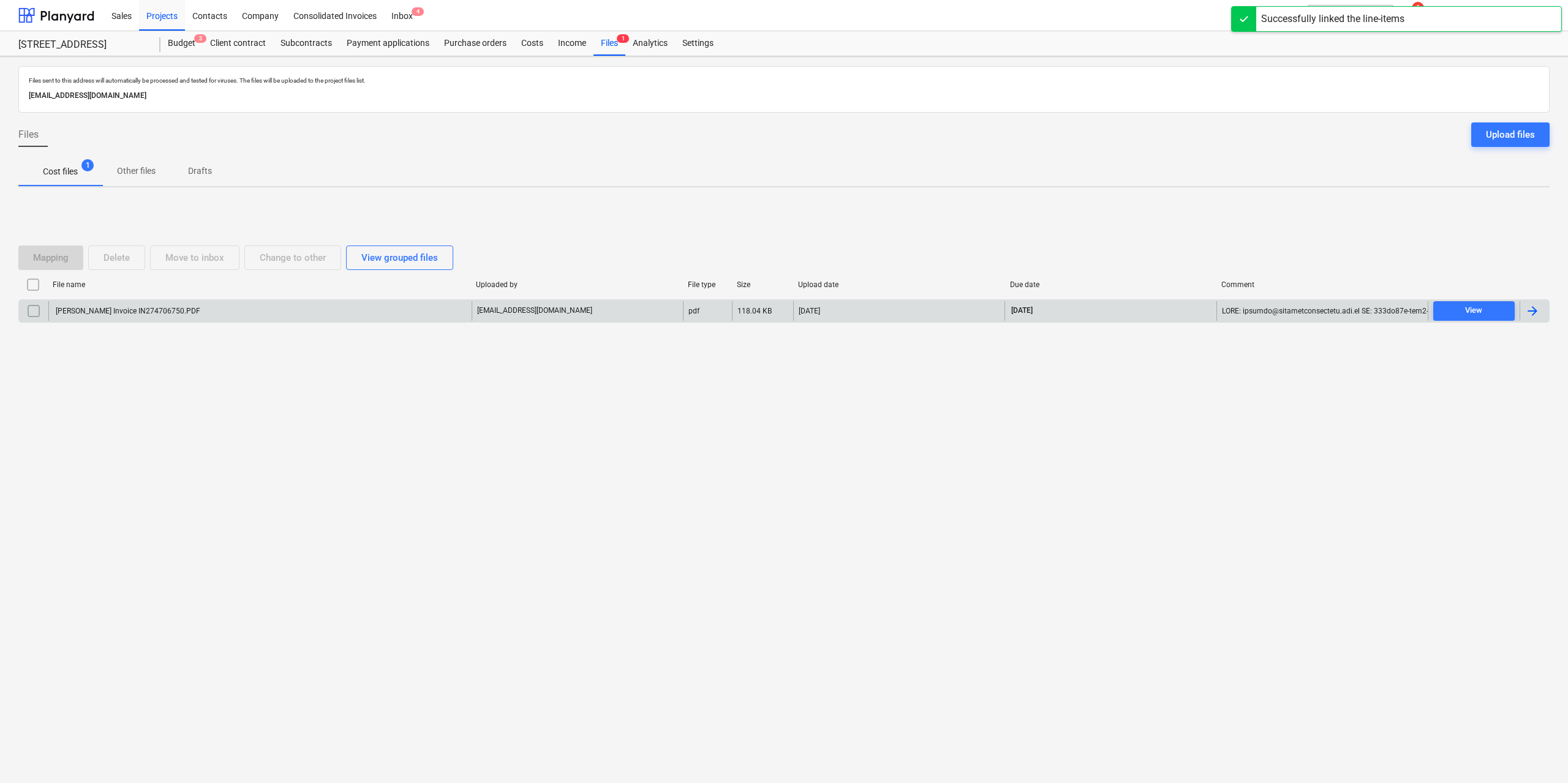
click at [127, 314] on div "[PERSON_NAME] Invoice IN274706750.PDF" at bounding box center [127, 311] width 147 height 9
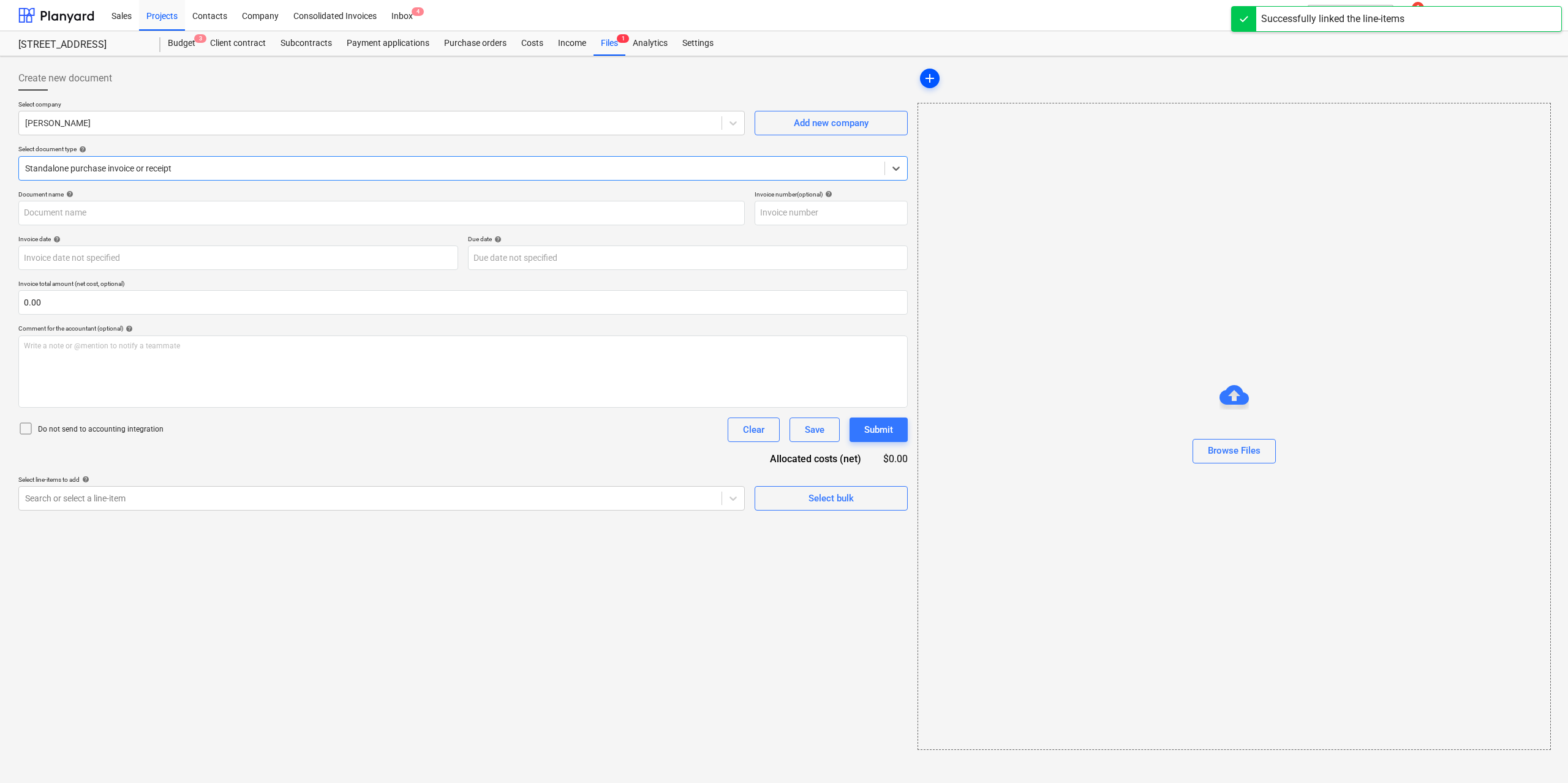
type input "IN274706750"
type input "[DATE]"
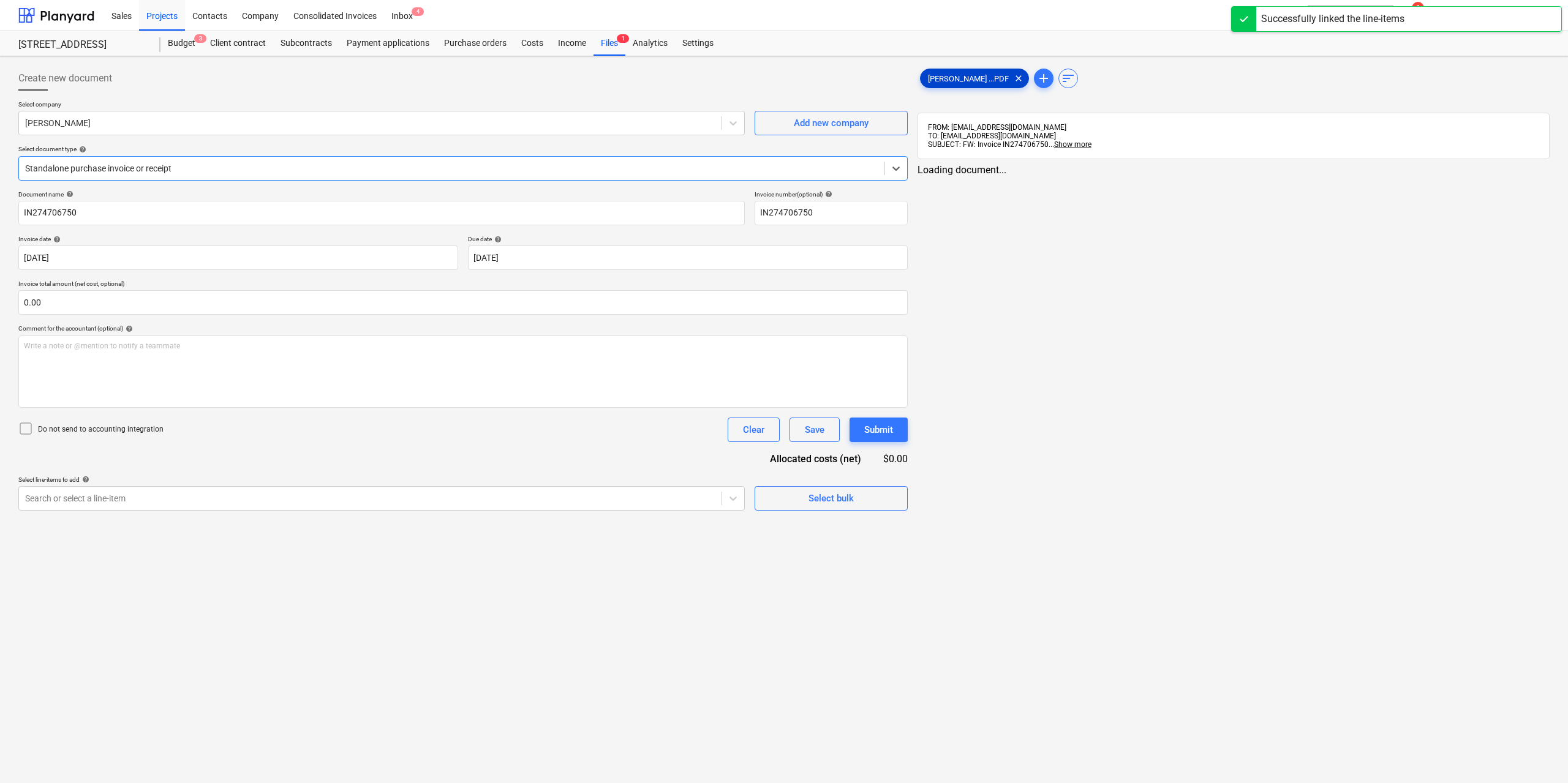
click at [934, 80] on span "[PERSON_NAME] ...PDF" at bounding box center [968, 79] width 96 height 9
click at [578, 505] on div at bounding box center [369, 498] width 688 height 12
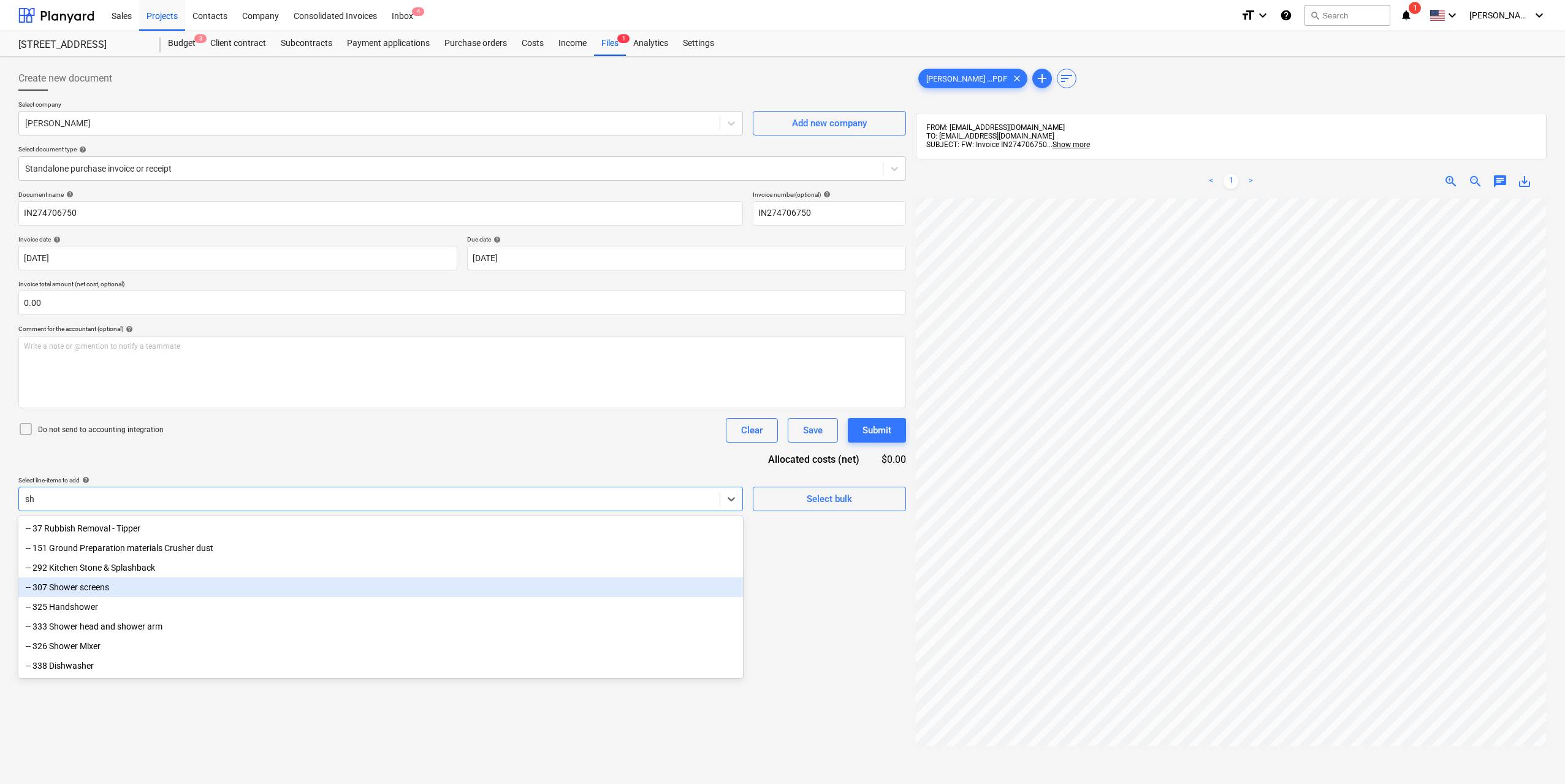
type input "s"
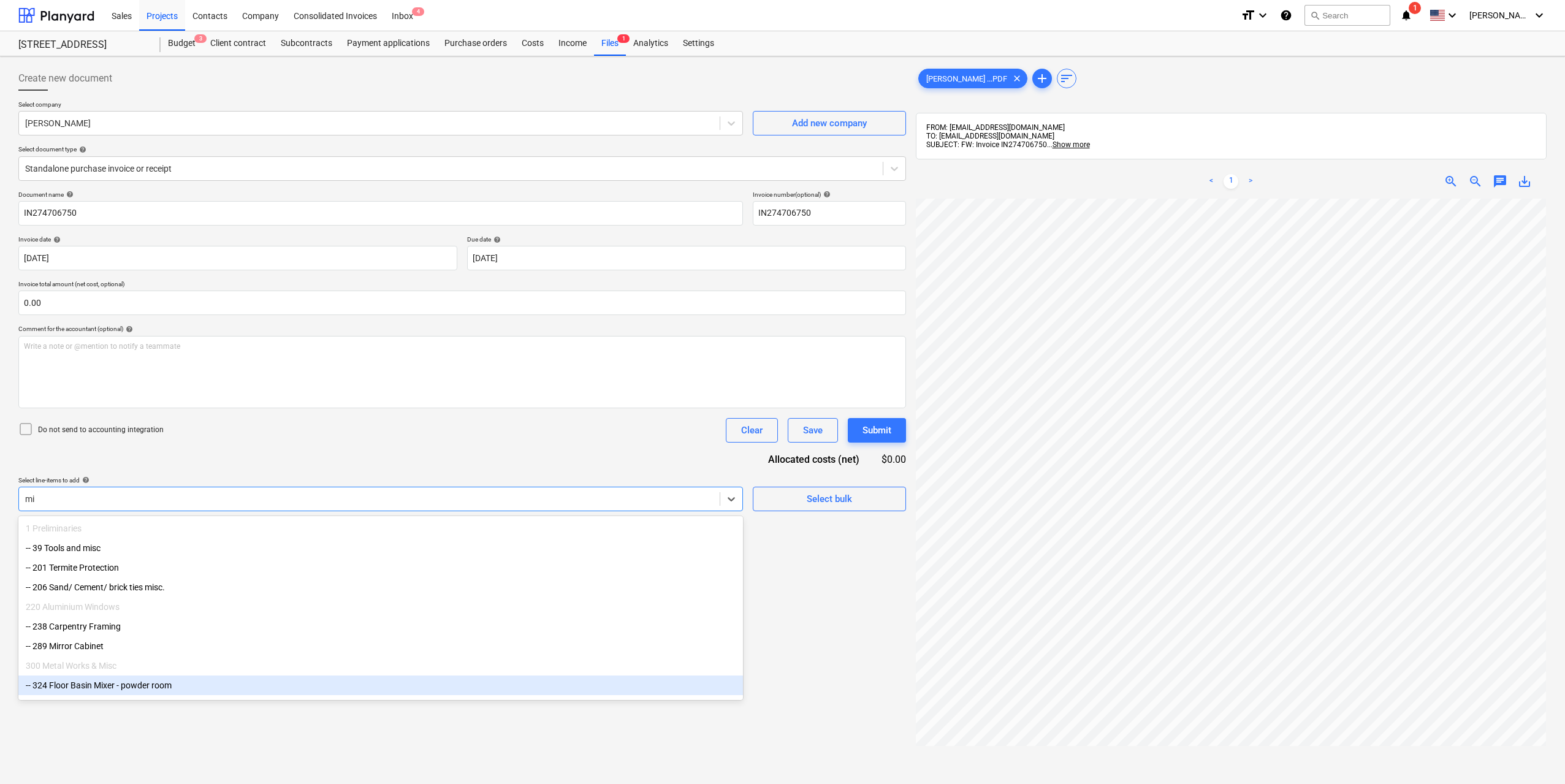
type input "m"
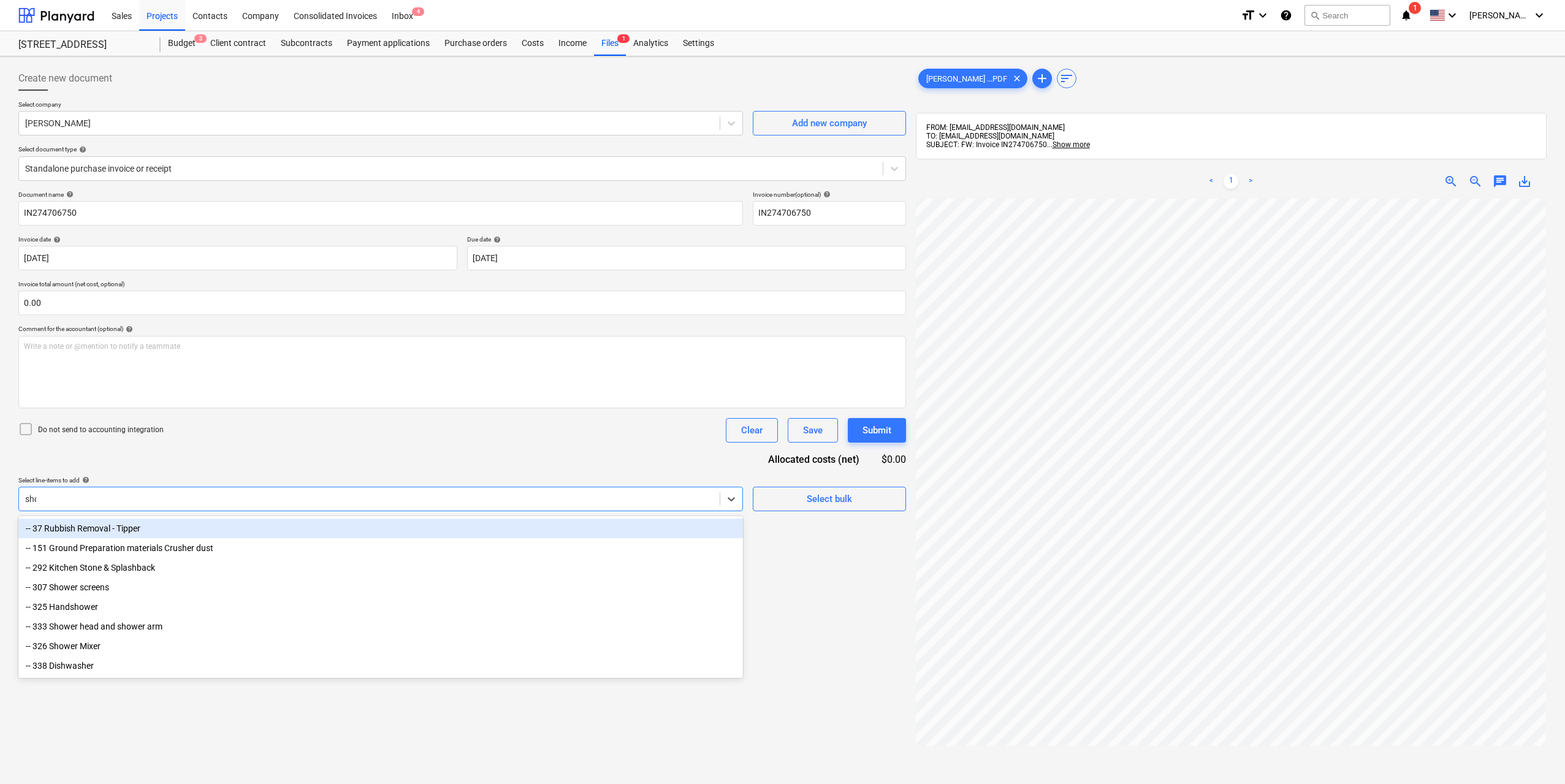
type input "show"
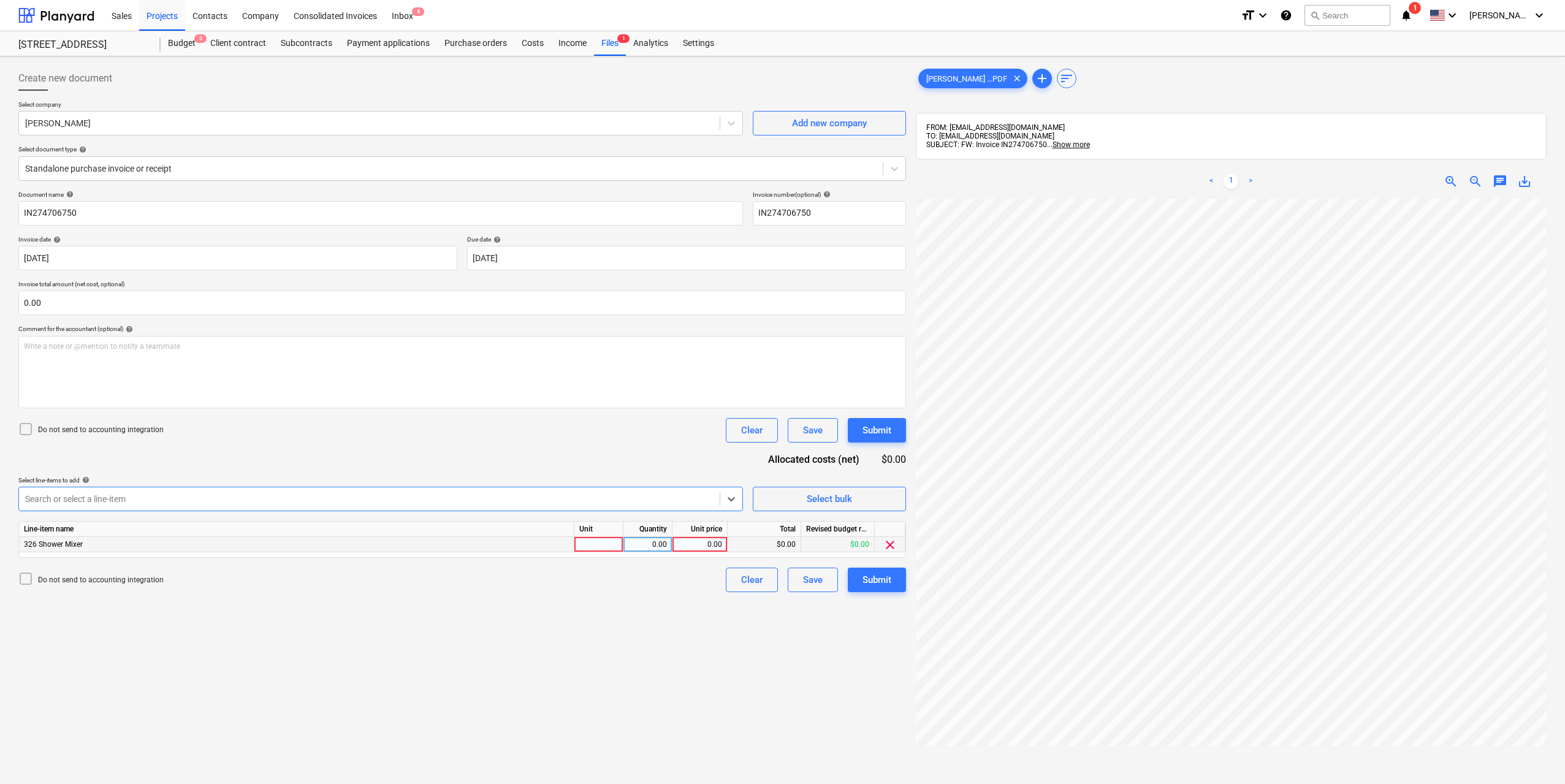
click at [593, 539] on div at bounding box center [599, 545] width 49 height 15
type input "1"
click at [653, 545] on div "0.00" at bounding box center [648, 545] width 39 height 15
type input "1"
click at [690, 540] on div "0.00" at bounding box center [700, 545] width 44 height 15
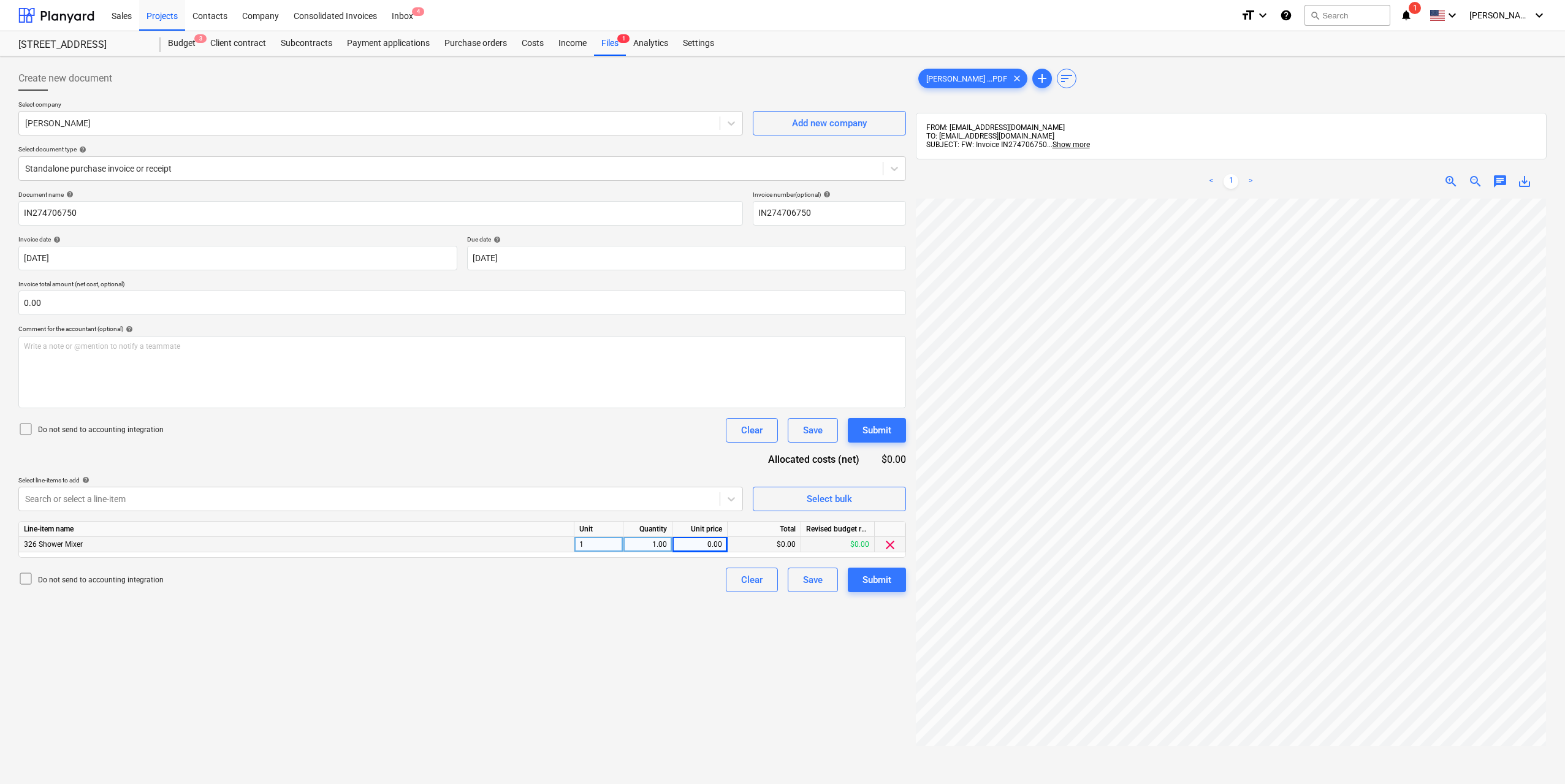
click at [701, 547] on div "0.00" at bounding box center [700, 545] width 44 height 15
type input "1075"
click at [696, 612] on div "Create new document Select company [PERSON_NAME] Add new company Select documen…" at bounding box center [462, 507] width 898 height 892
click at [863, 578] on div "Submit" at bounding box center [877, 580] width 29 height 16
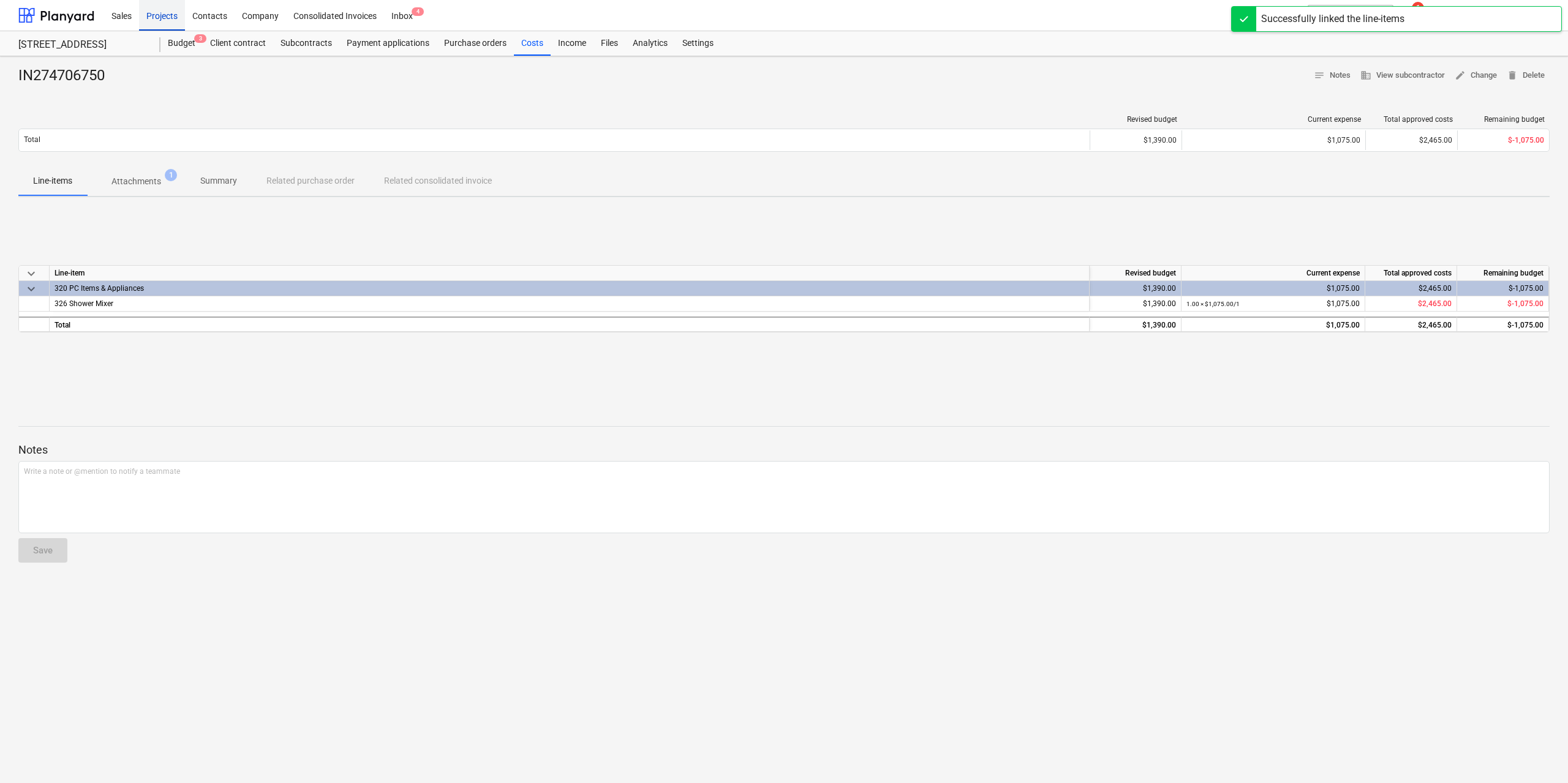
click at [164, 7] on div "Projects" at bounding box center [162, 15] width 46 height 31
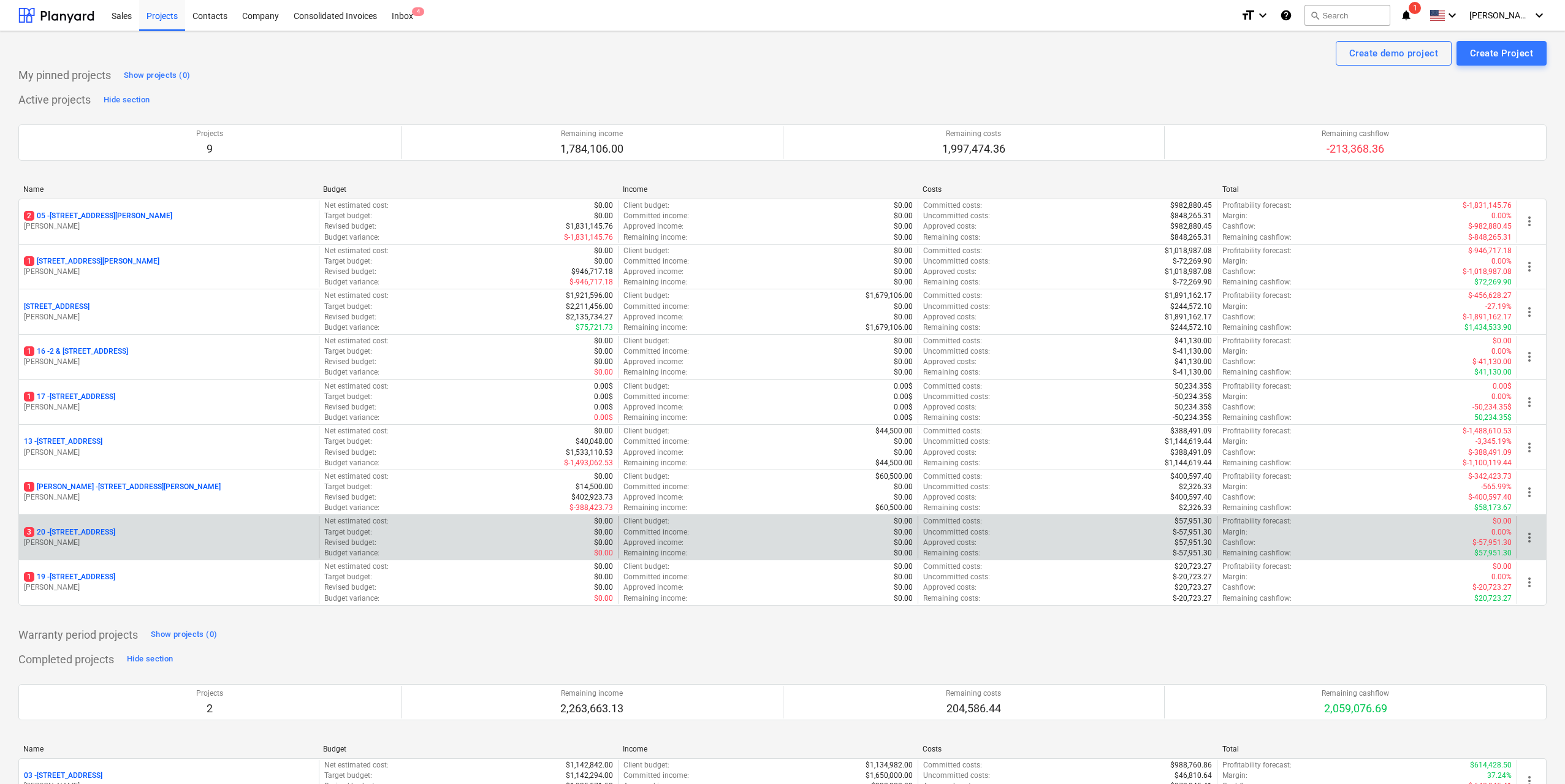
click at [183, 532] on div "3 [STREET_ADDRESS]" at bounding box center [169, 532] width 290 height 10
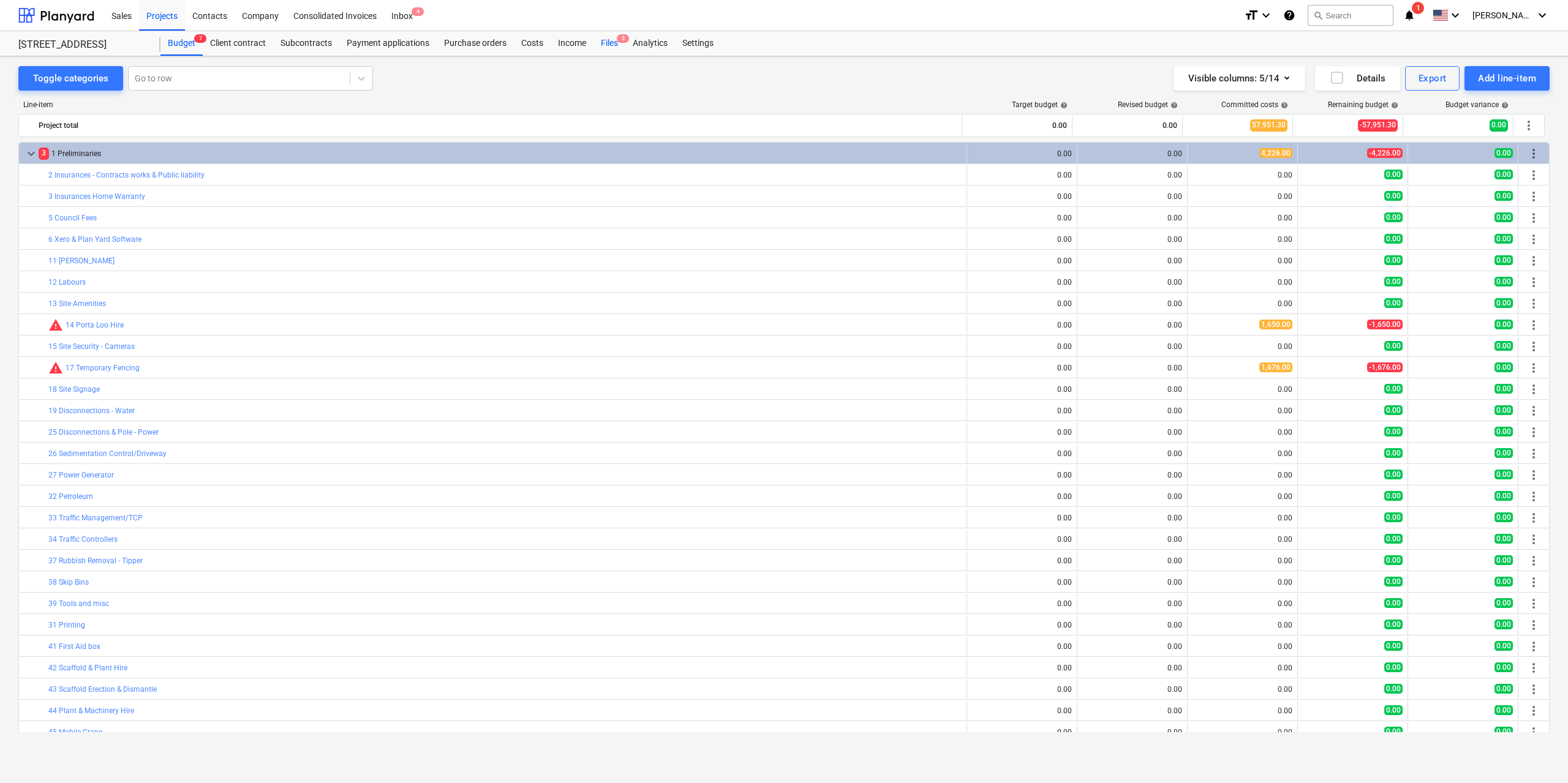
click at [615, 42] on div "Files 3" at bounding box center [610, 43] width 32 height 25
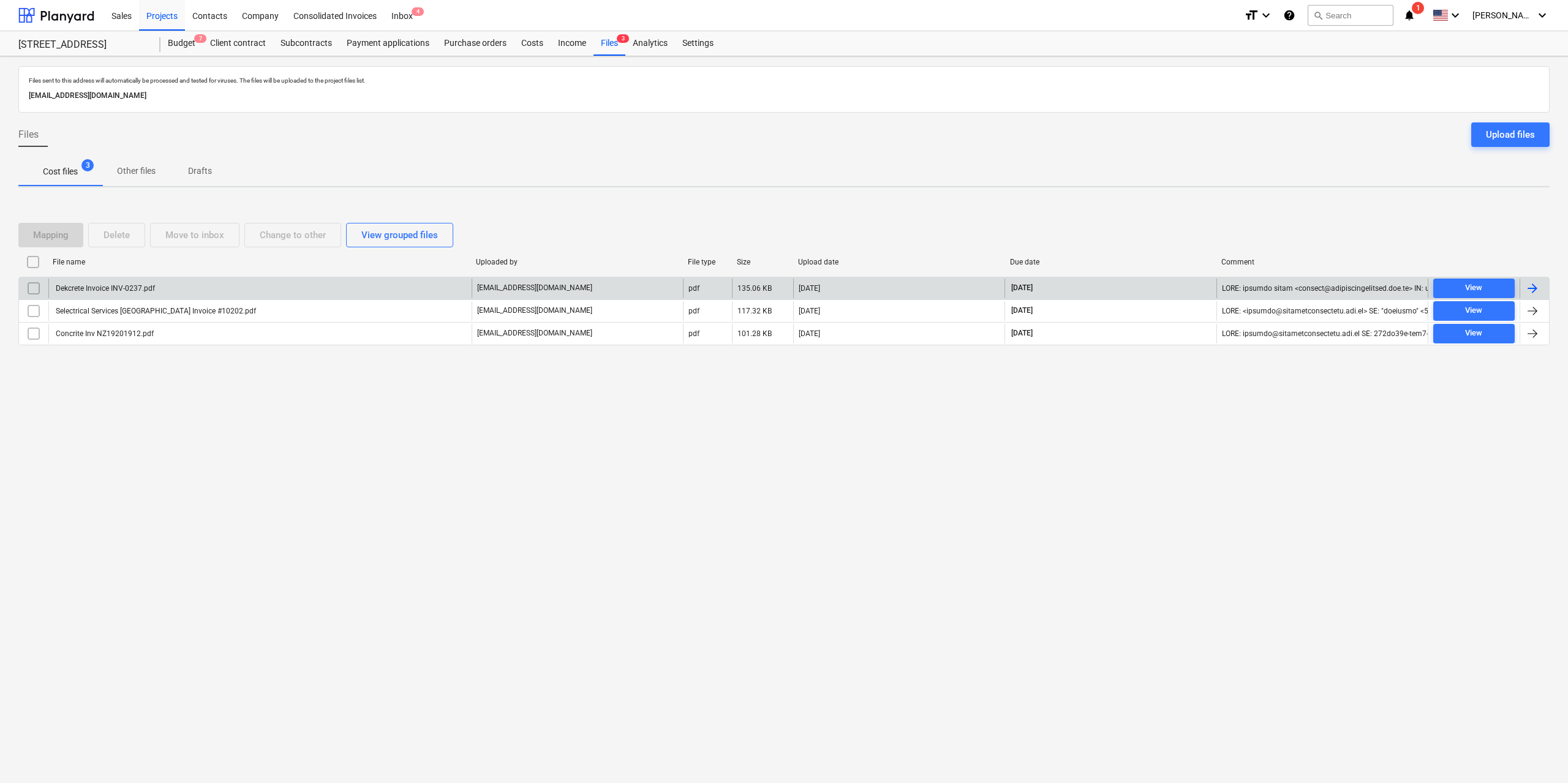
click at [157, 288] on div "Dekcrete Invoice INV-0237.pdf" at bounding box center [259, 288] width 423 height 20
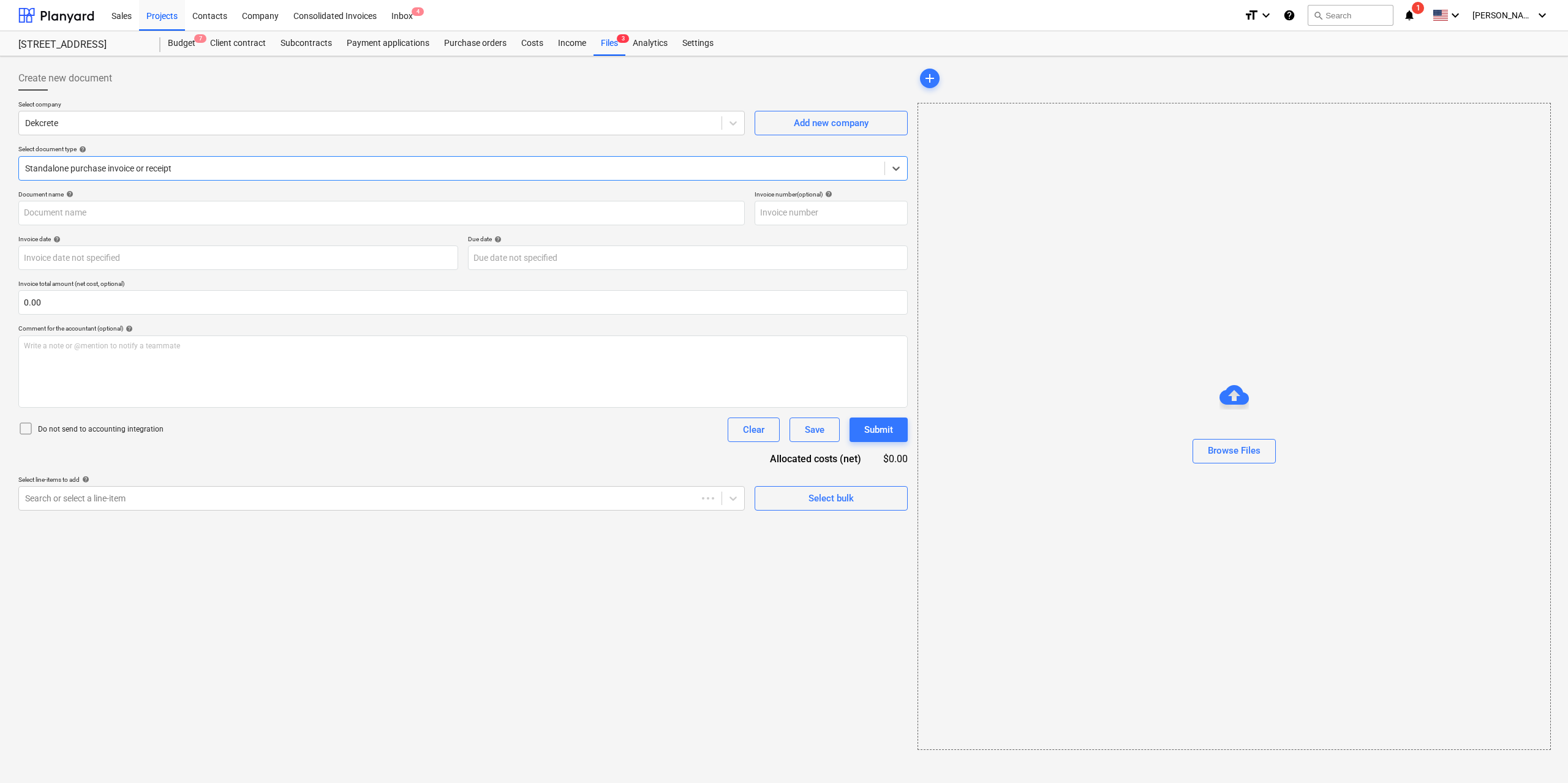
type input "INV-0237"
type input "[DATE]"
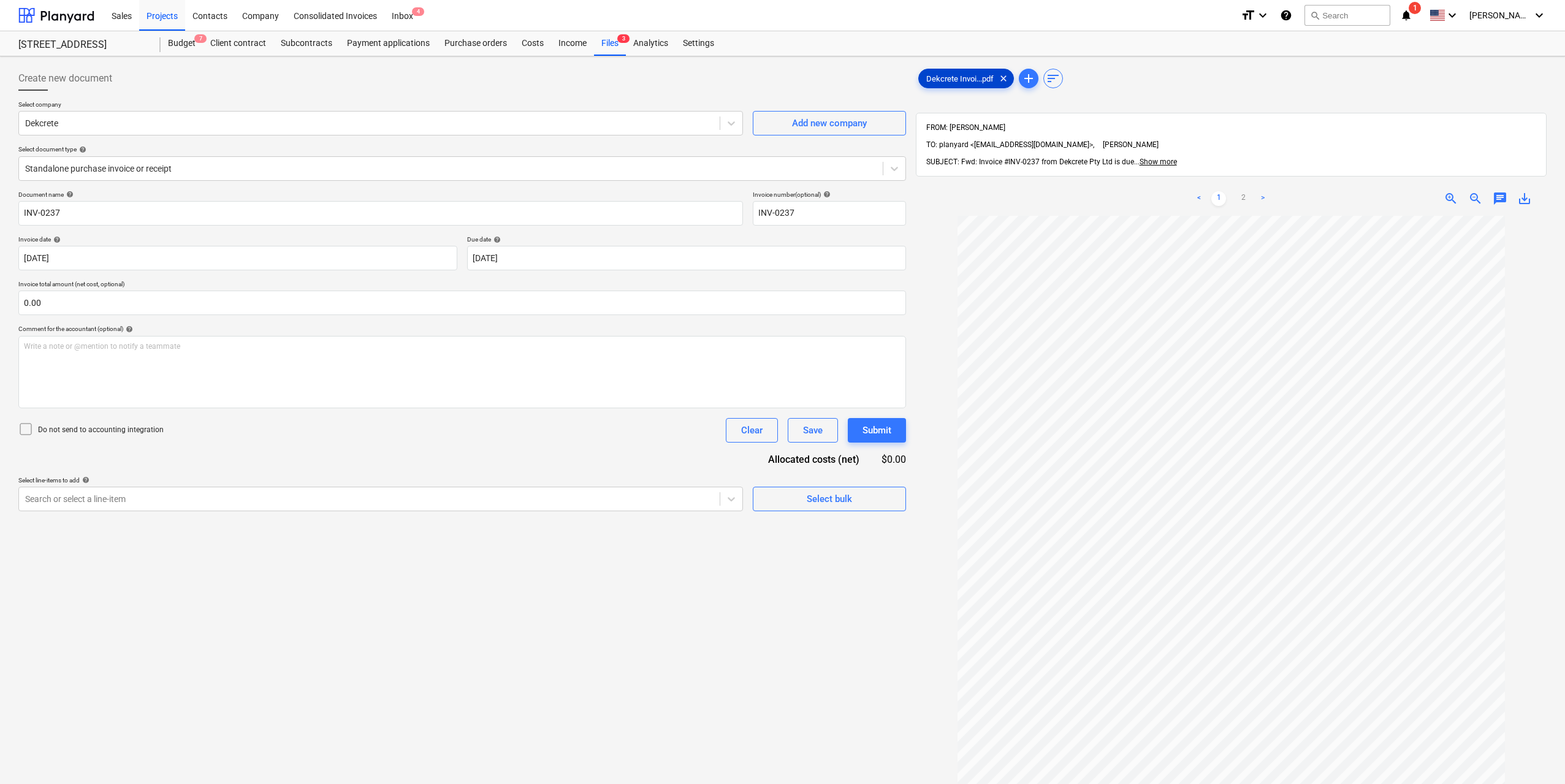
click at [957, 79] on span "Dekcrete Invoi...pdf" at bounding box center [959, 79] width 82 height 9
click at [504, 503] on div at bounding box center [370, 498] width 688 height 12
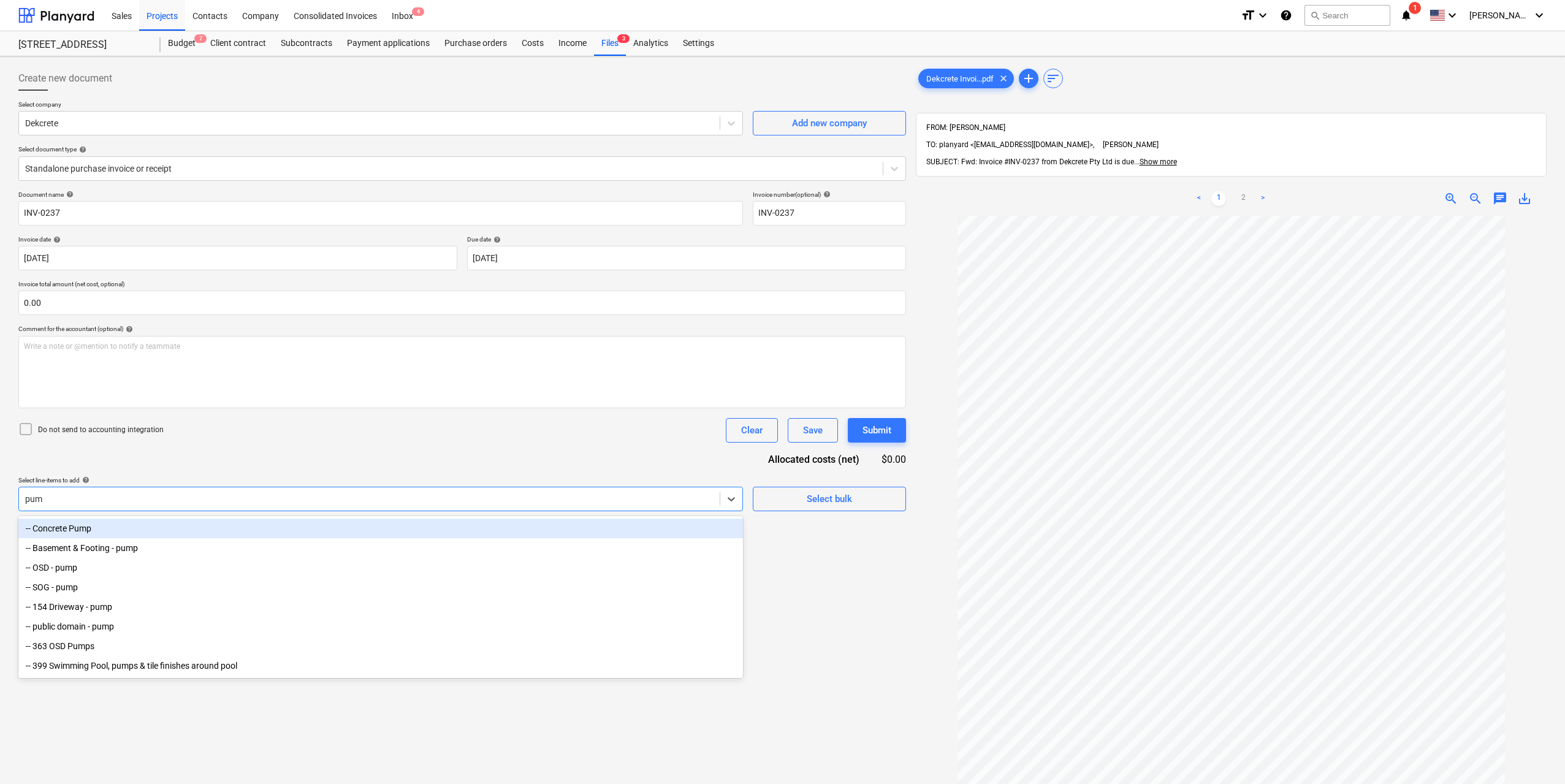
type input "pump"
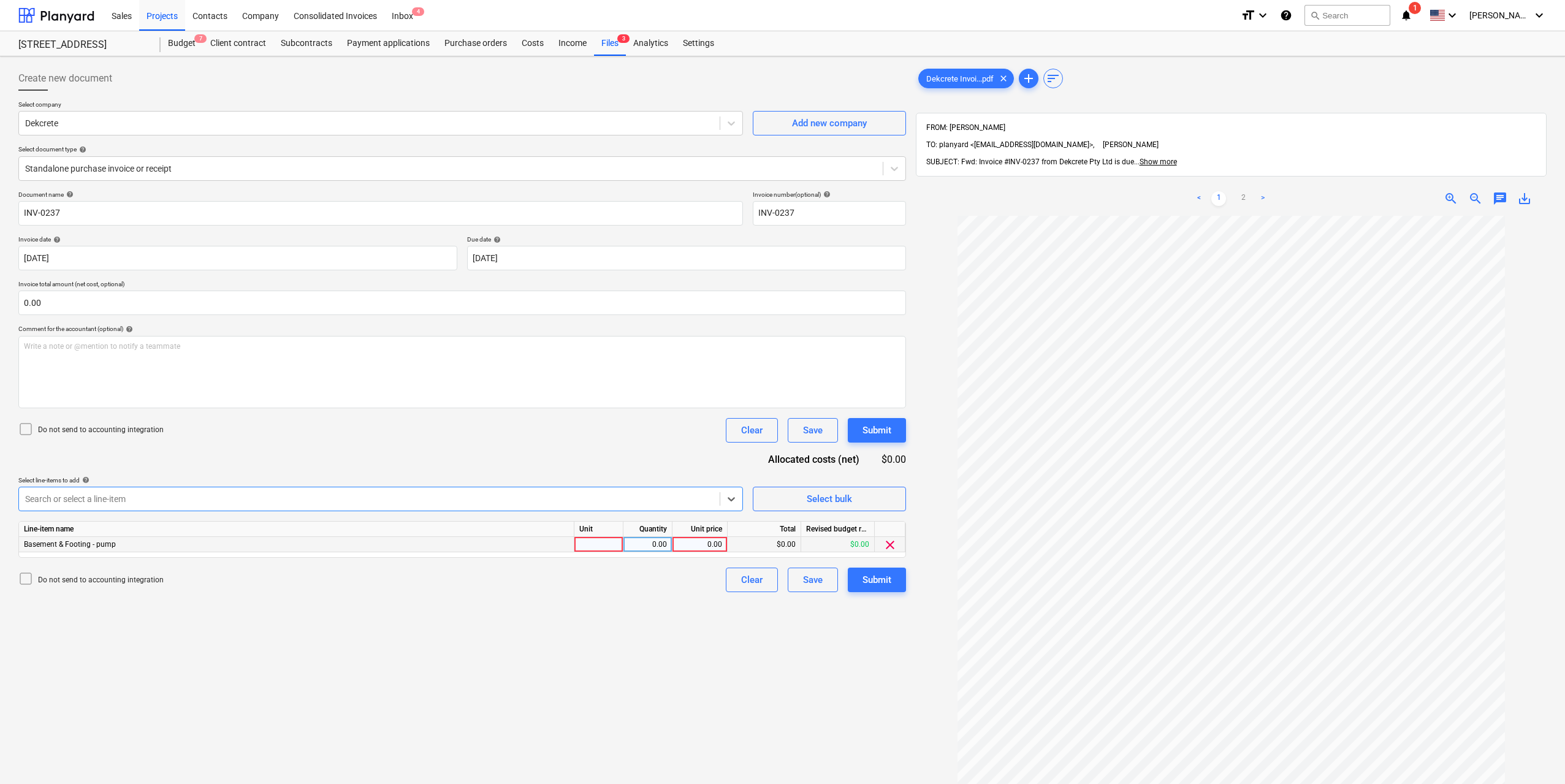
click at [595, 543] on div at bounding box center [599, 545] width 49 height 15
type input "1"
click at [655, 545] on div "0.00" at bounding box center [648, 545] width 39 height 15
type input "1"
click at [716, 543] on div "0.00" at bounding box center [700, 545] width 44 height 15
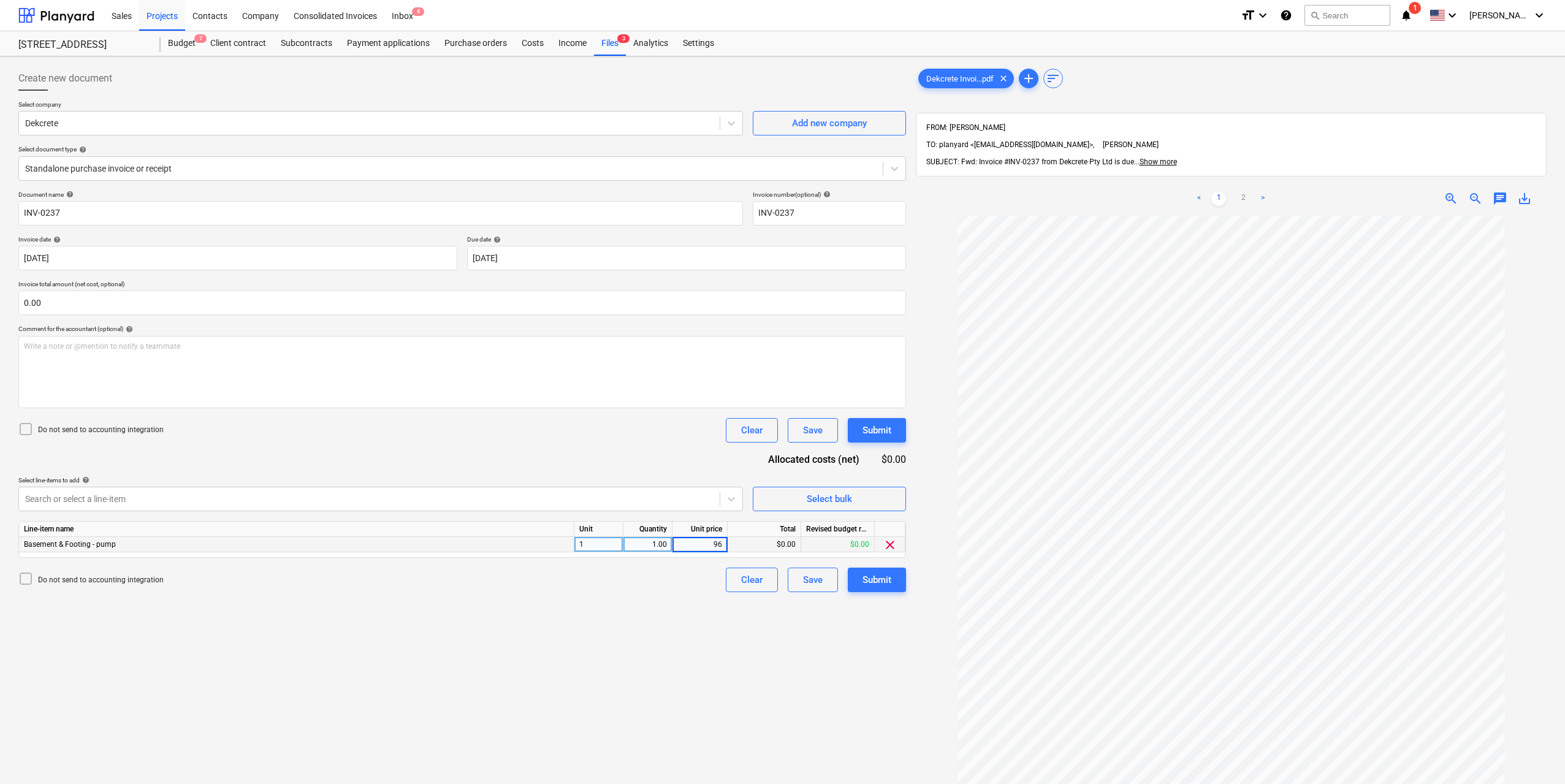
type input "965"
click at [706, 651] on div "Create new document Select company Dekcrete Add new company Select document typ…" at bounding box center [462, 516] width 898 height 909
click at [695, 664] on div "Create new document Select company Dekcrete Add new company Select document typ…" at bounding box center [462, 516] width 898 height 909
click at [888, 578] on div "Submit" at bounding box center [877, 580] width 29 height 16
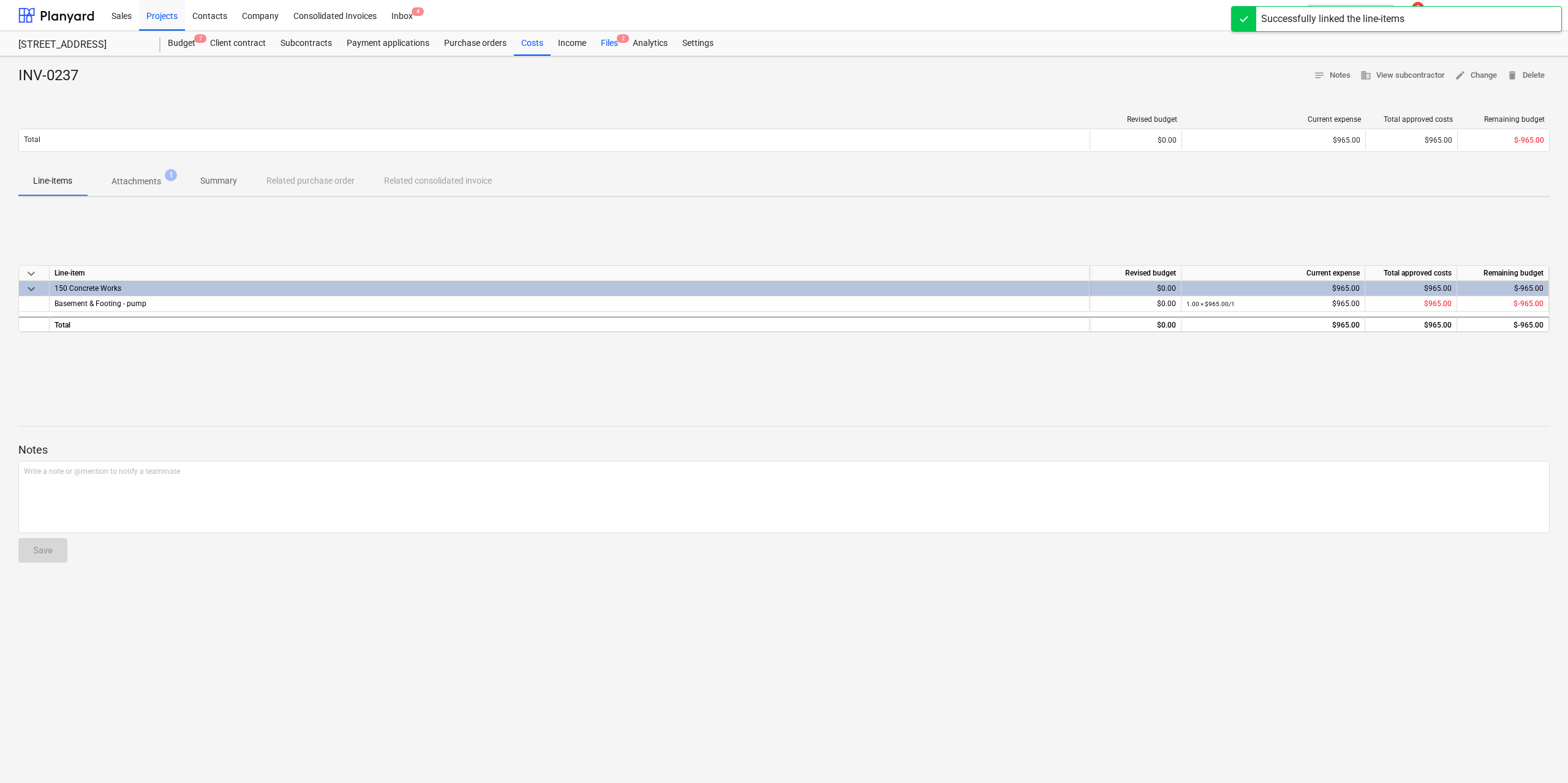
click at [607, 39] on div "Files 2" at bounding box center [610, 43] width 32 height 25
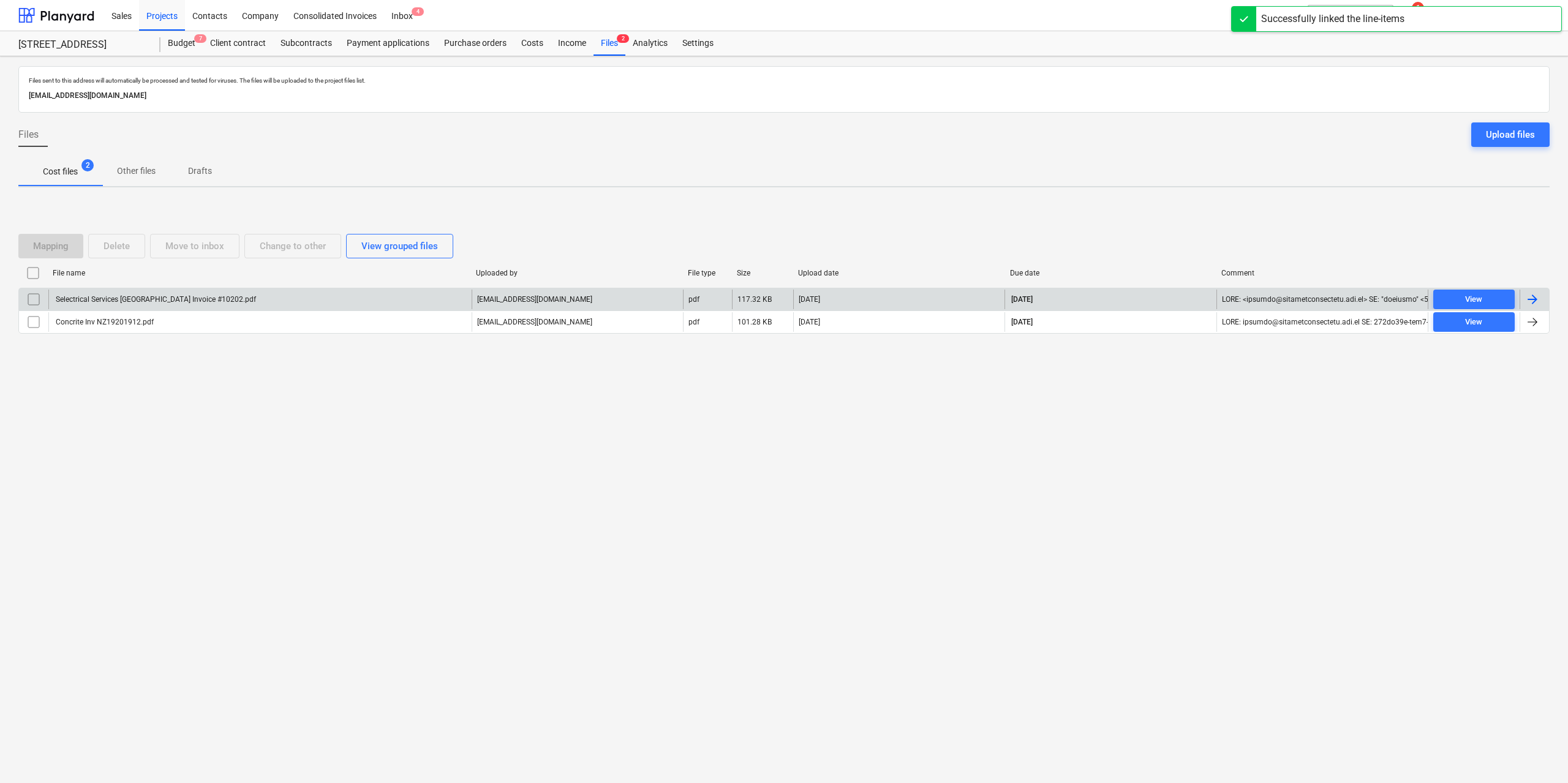
click at [122, 302] on div "Selectrical Services [GEOGRAPHIC_DATA] Invoice #10202.pdf" at bounding box center [155, 299] width 202 height 9
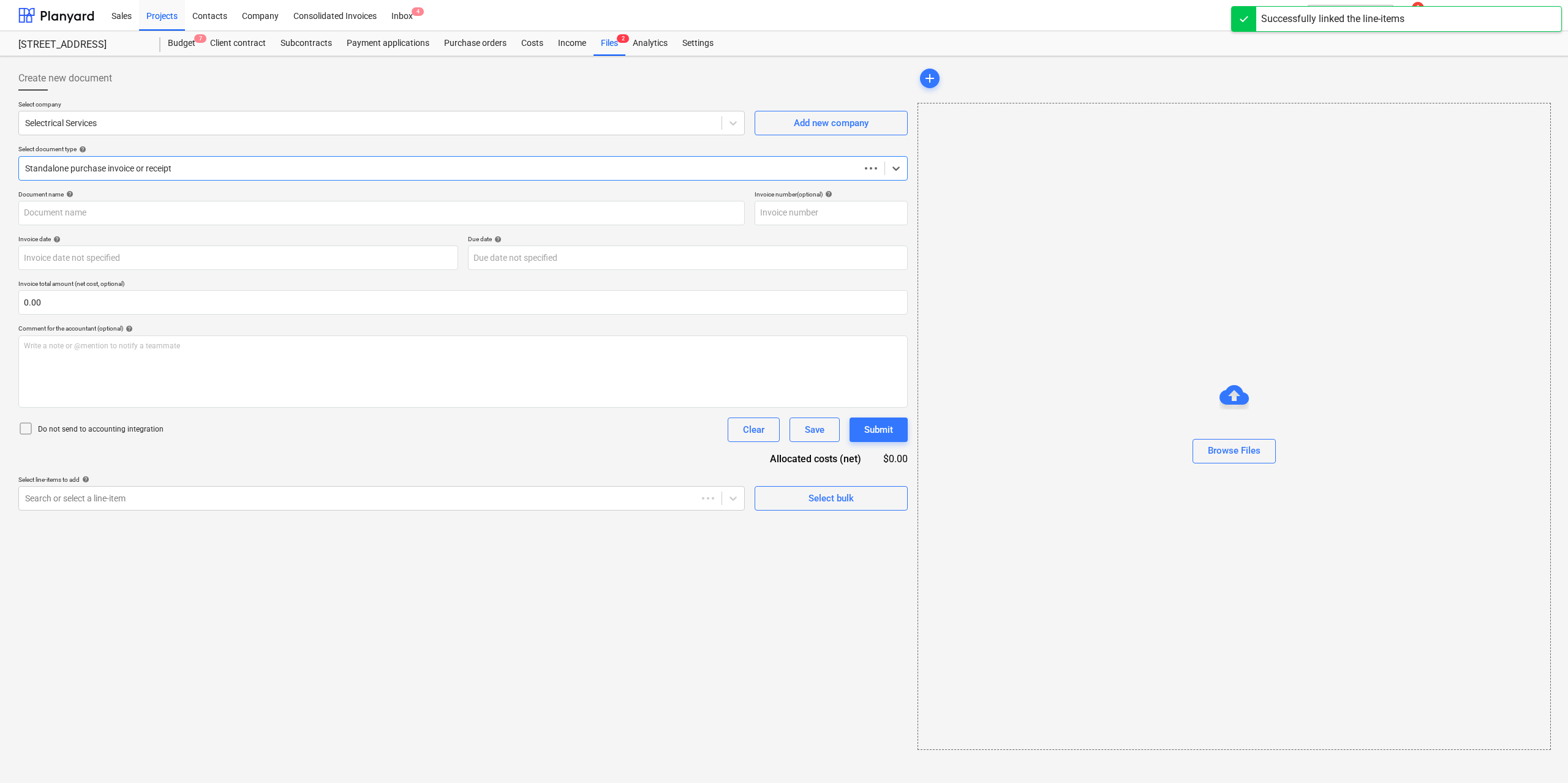
type input "10202"
type input "[DATE]"
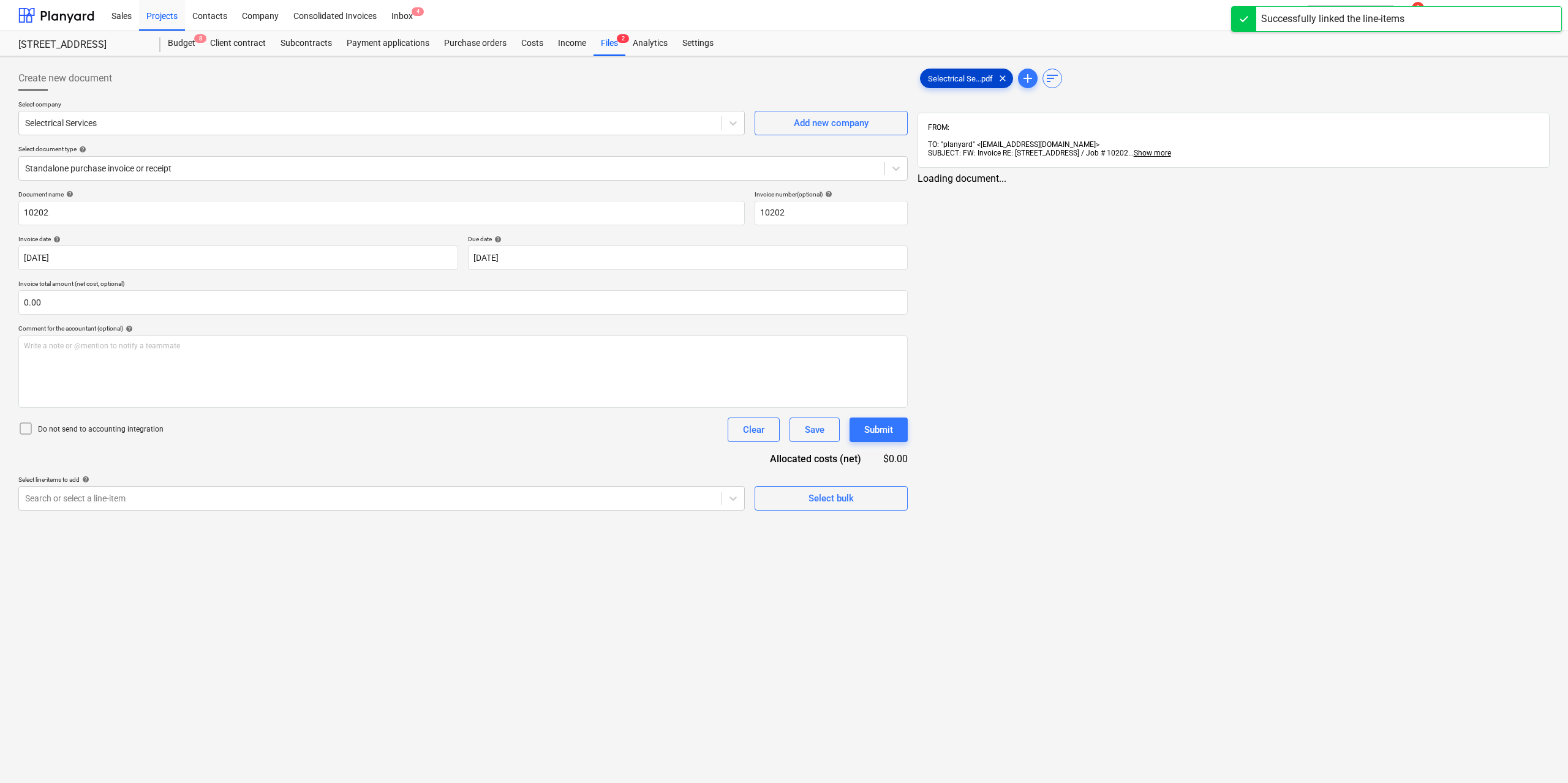
click at [949, 81] on span "Selectrical Se...pdf" at bounding box center [960, 79] width 80 height 9
click at [553, 508] on div "Search or select a line-item" at bounding box center [380, 498] width 724 height 25
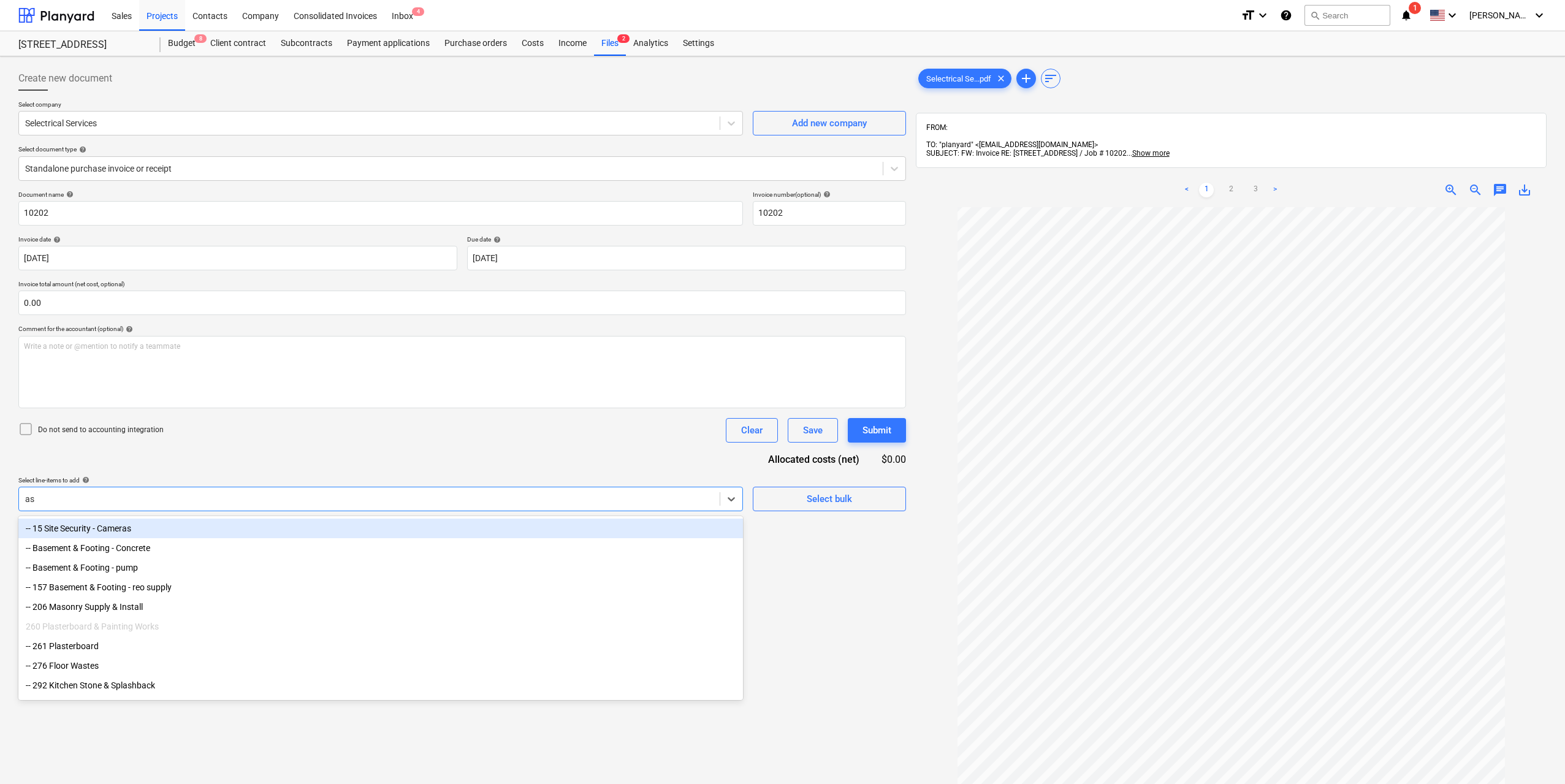
type input "a"
type input "t"
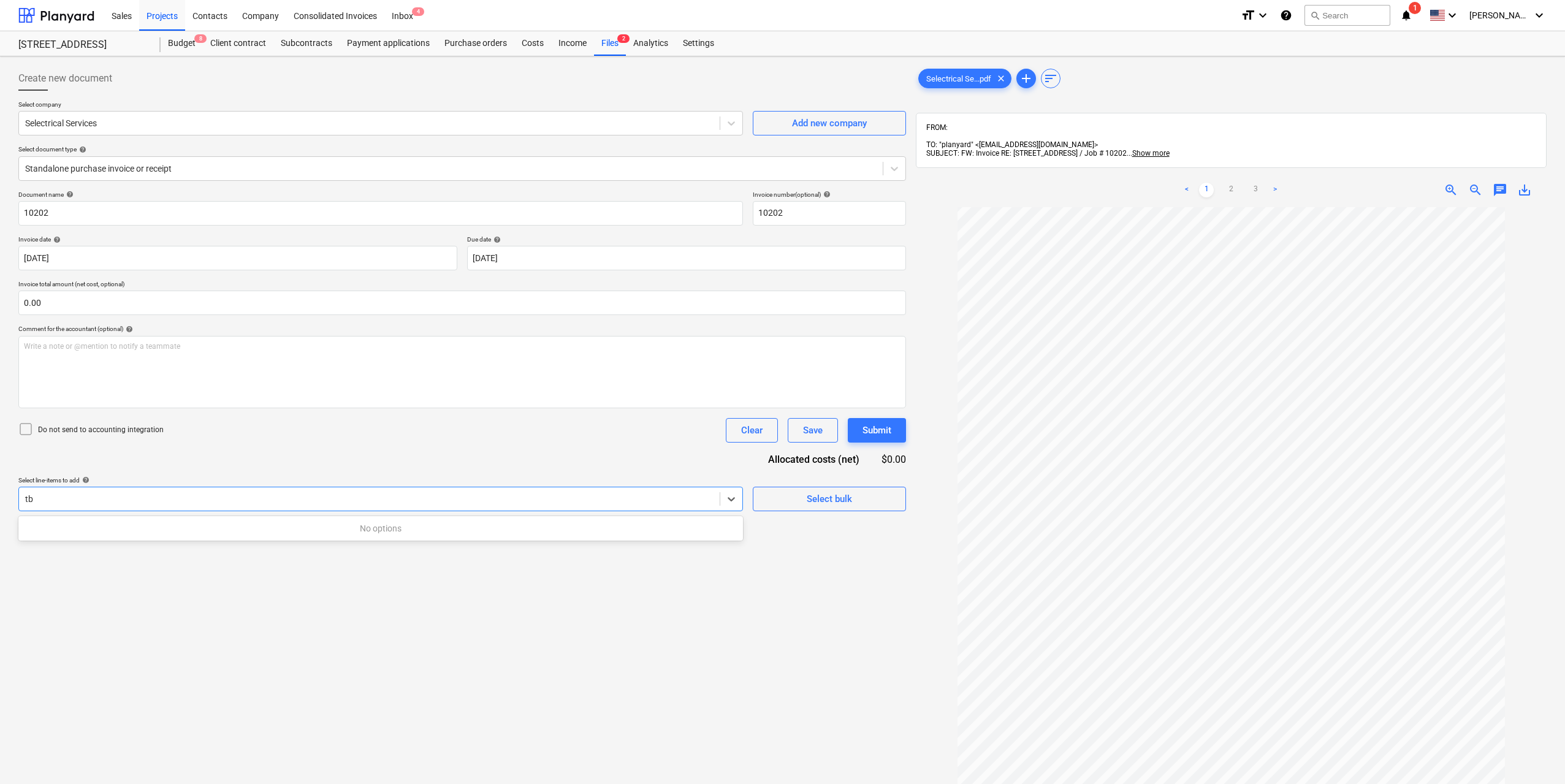
type input "t"
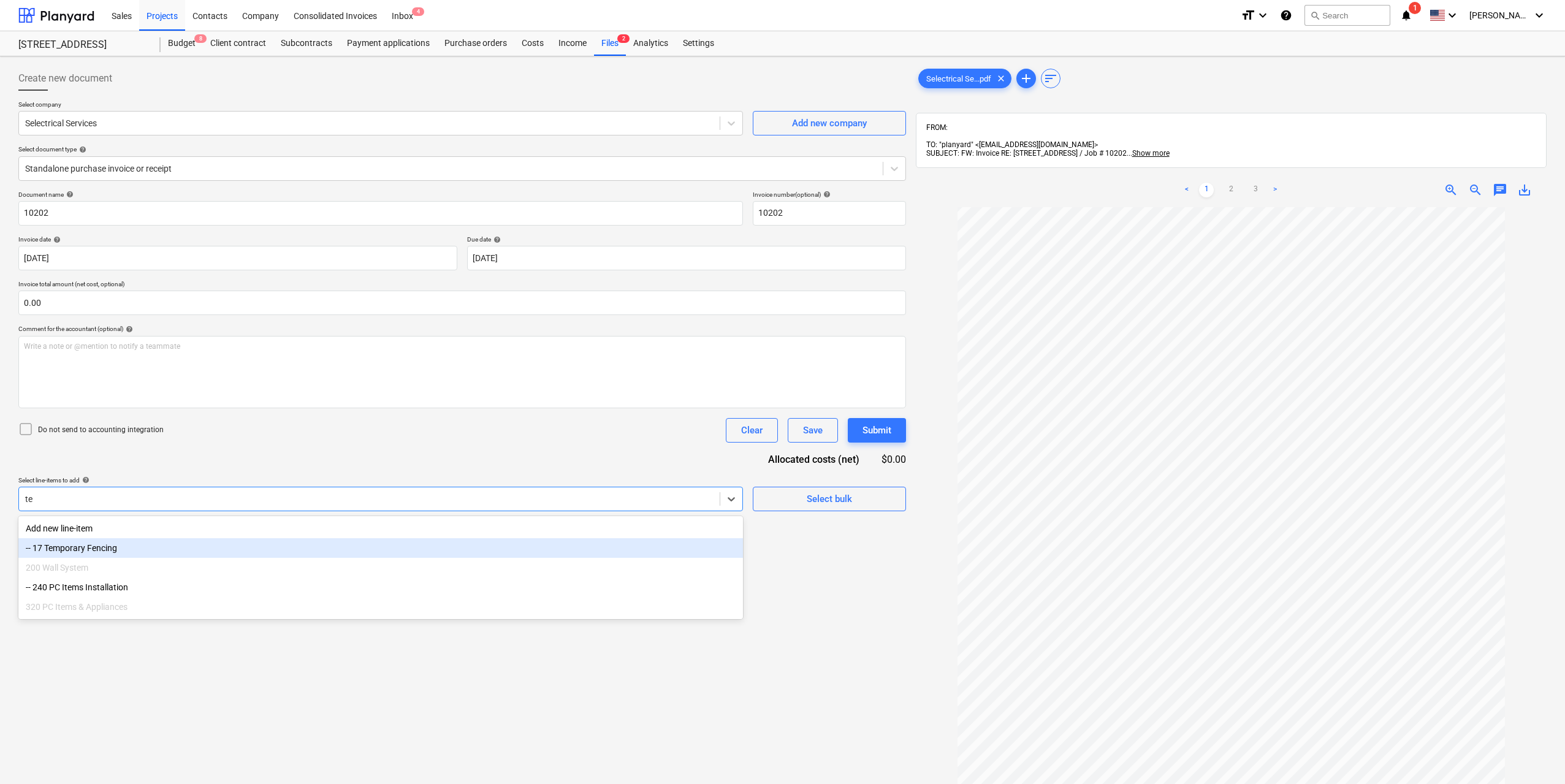
type input "t"
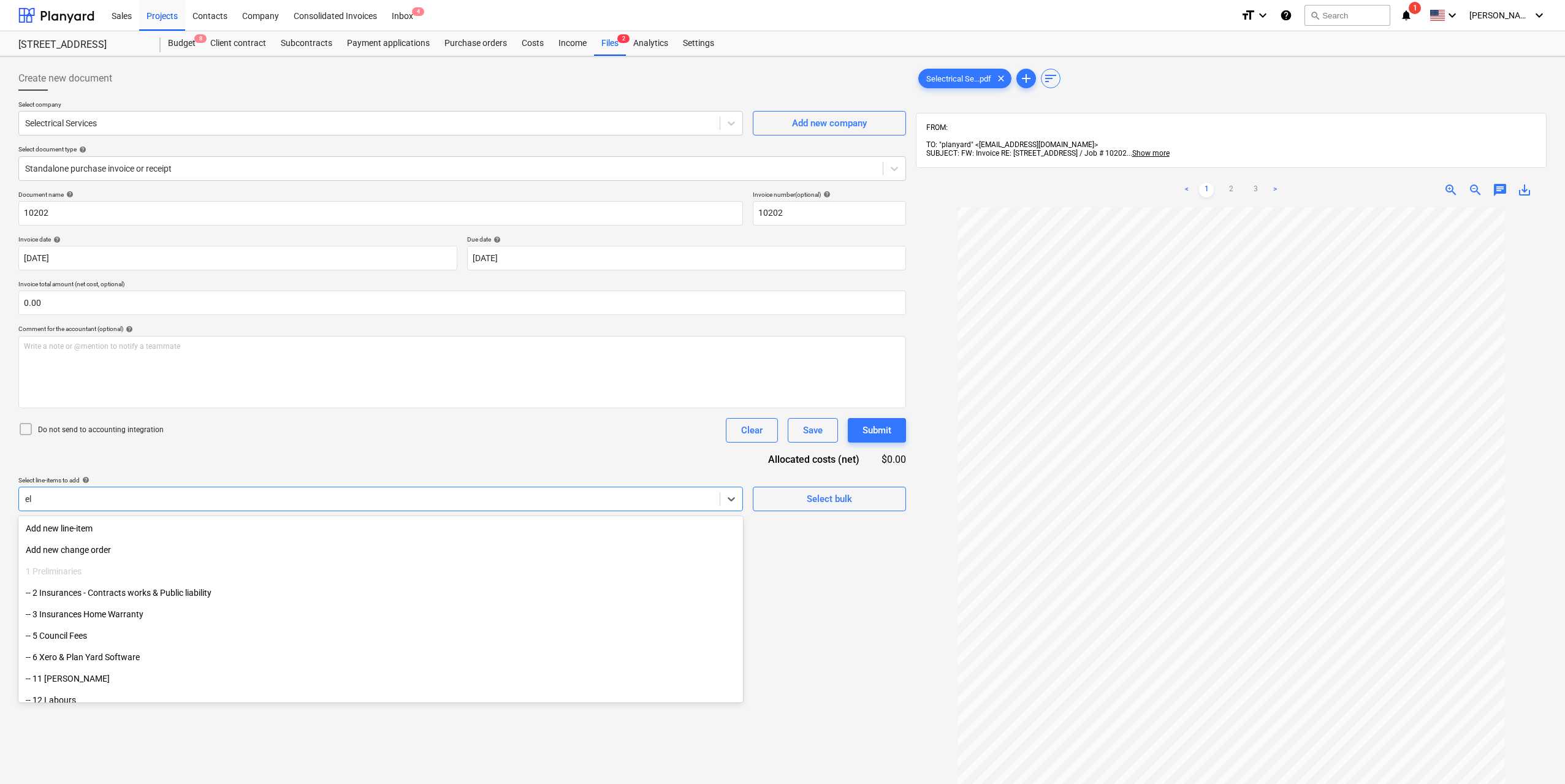
type input "e"
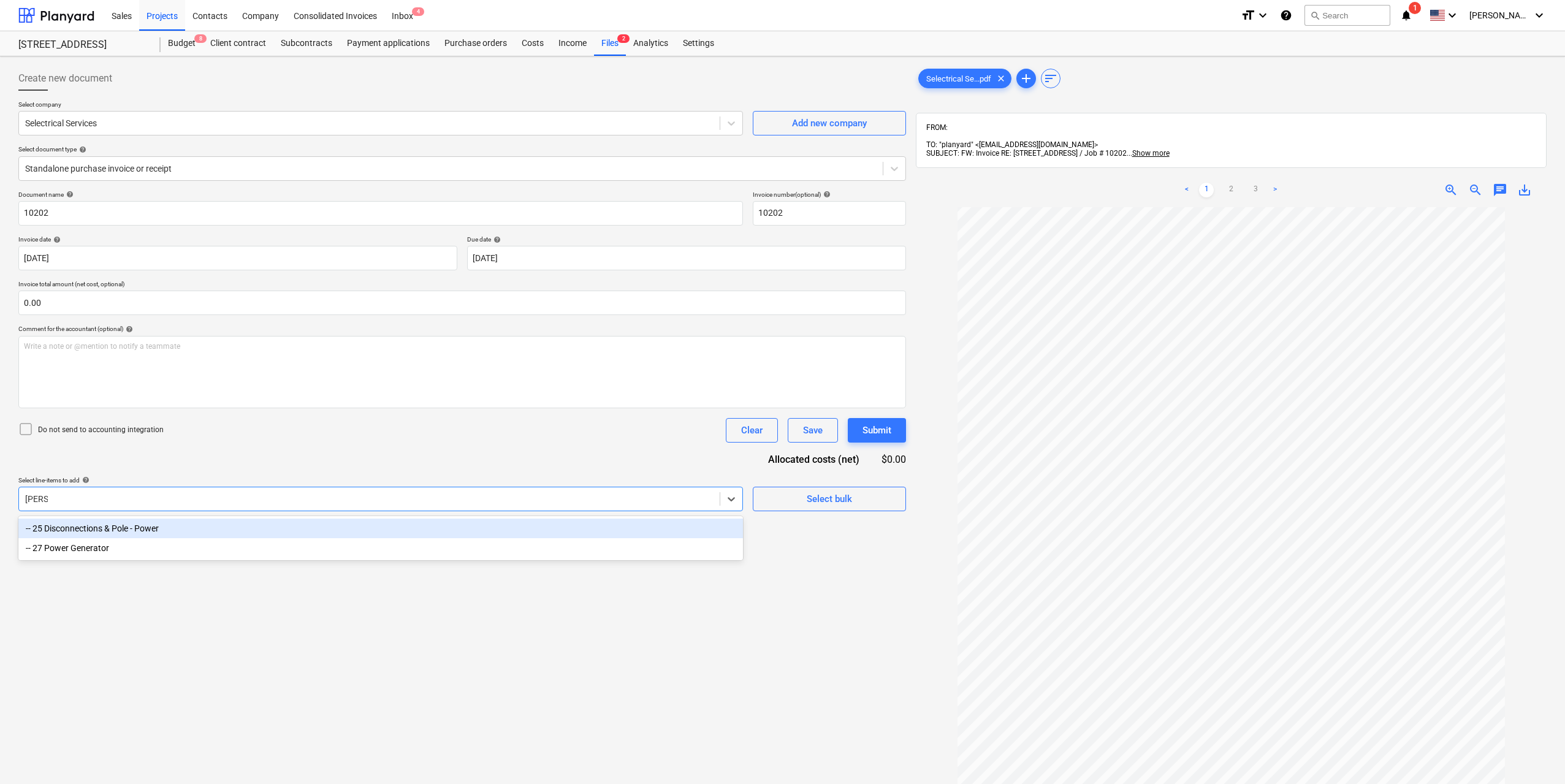
type input "power"
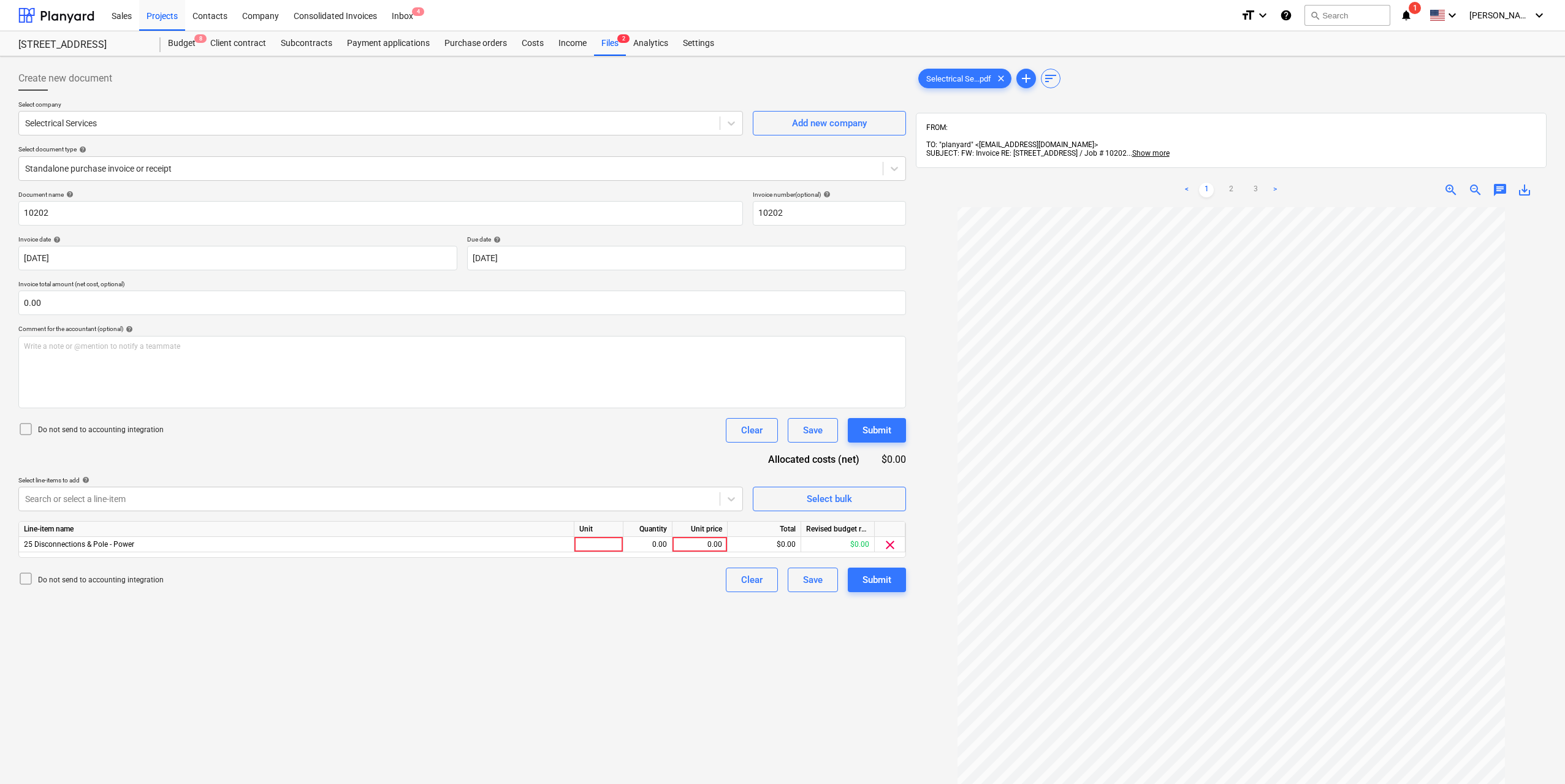
click at [1307, 194] on div "< 1 2 3 > zoom_in zoom_out chat 0 save_alt" at bounding box center [1232, 564] width 631 height 784
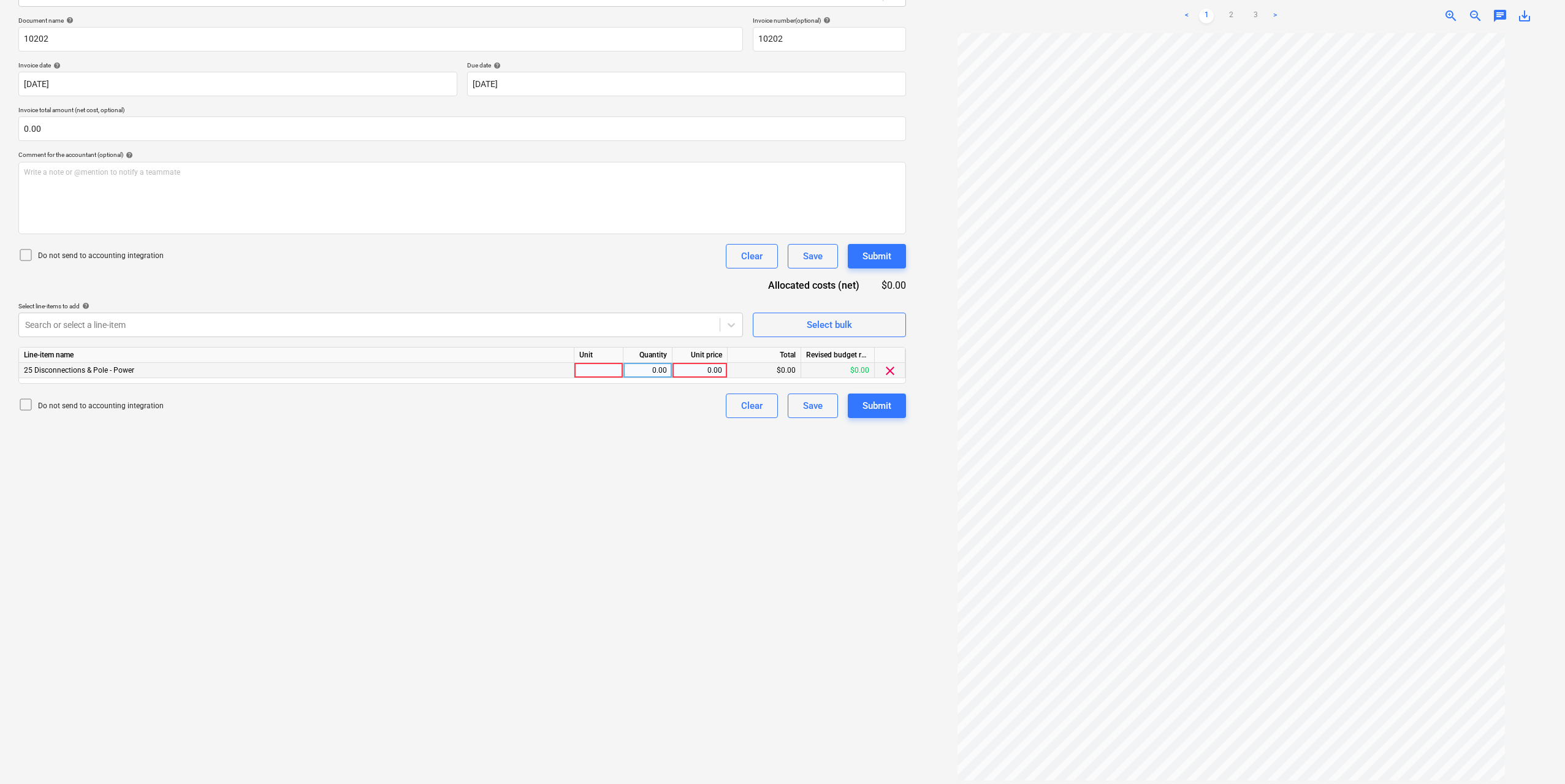
click at [606, 367] on div at bounding box center [599, 371] width 49 height 15
type input "1"
click at [652, 364] on div "0.00" at bounding box center [648, 371] width 39 height 15
type input "11"
click at [658, 362] on div "Quantity" at bounding box center [648, 355] width 49 height 15
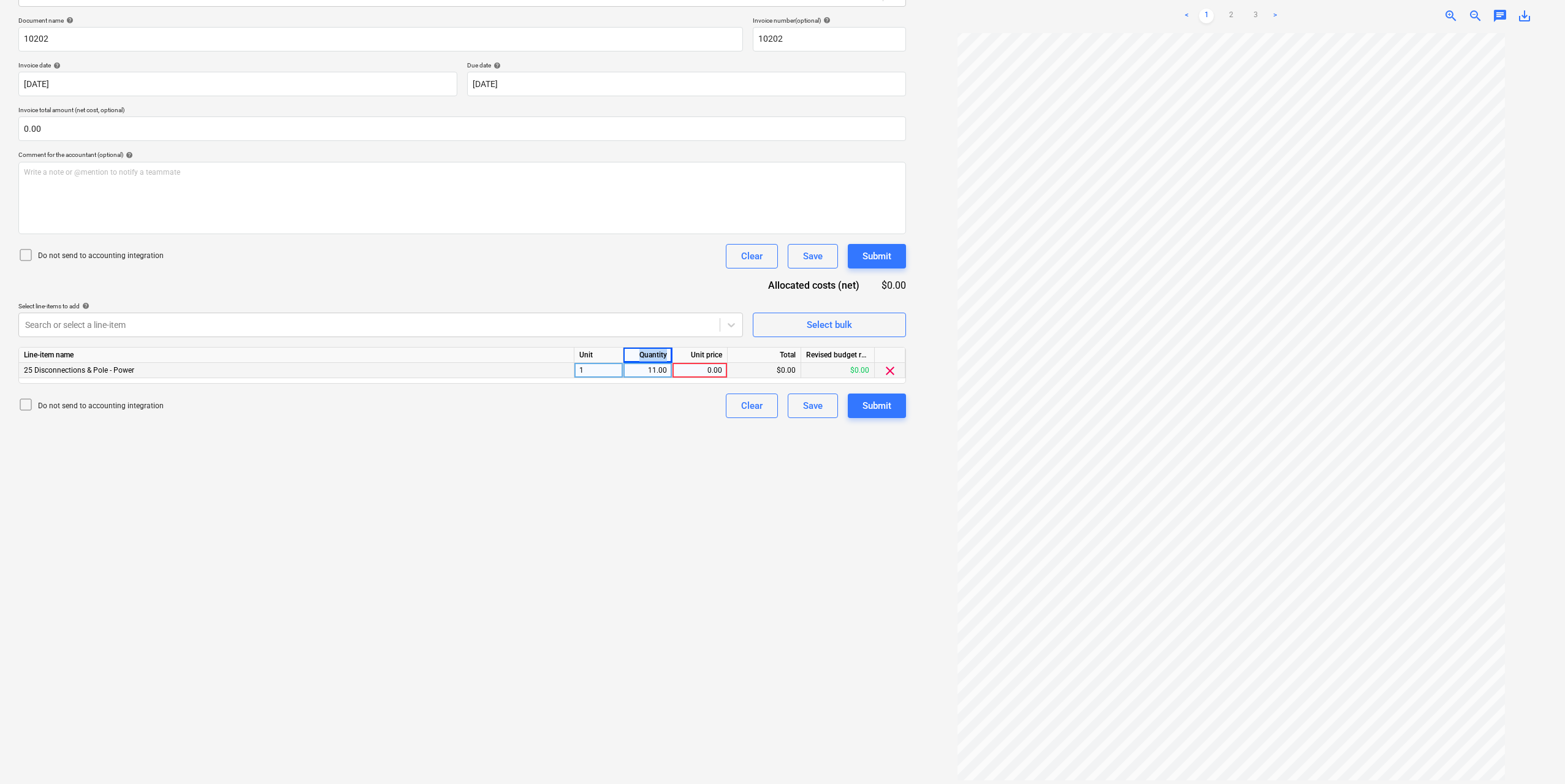
click at [658, 362] on div "Quantity" at bounding box center [648, 355] width 49 height 15
click at [662, 372] on div "11.00" at bounding box center [648, 371] width 39 height 15
type input "1"
click at [686, 369] on div "0.00" at bounding box center [700, 371] width 44 height 15
type input "1700"
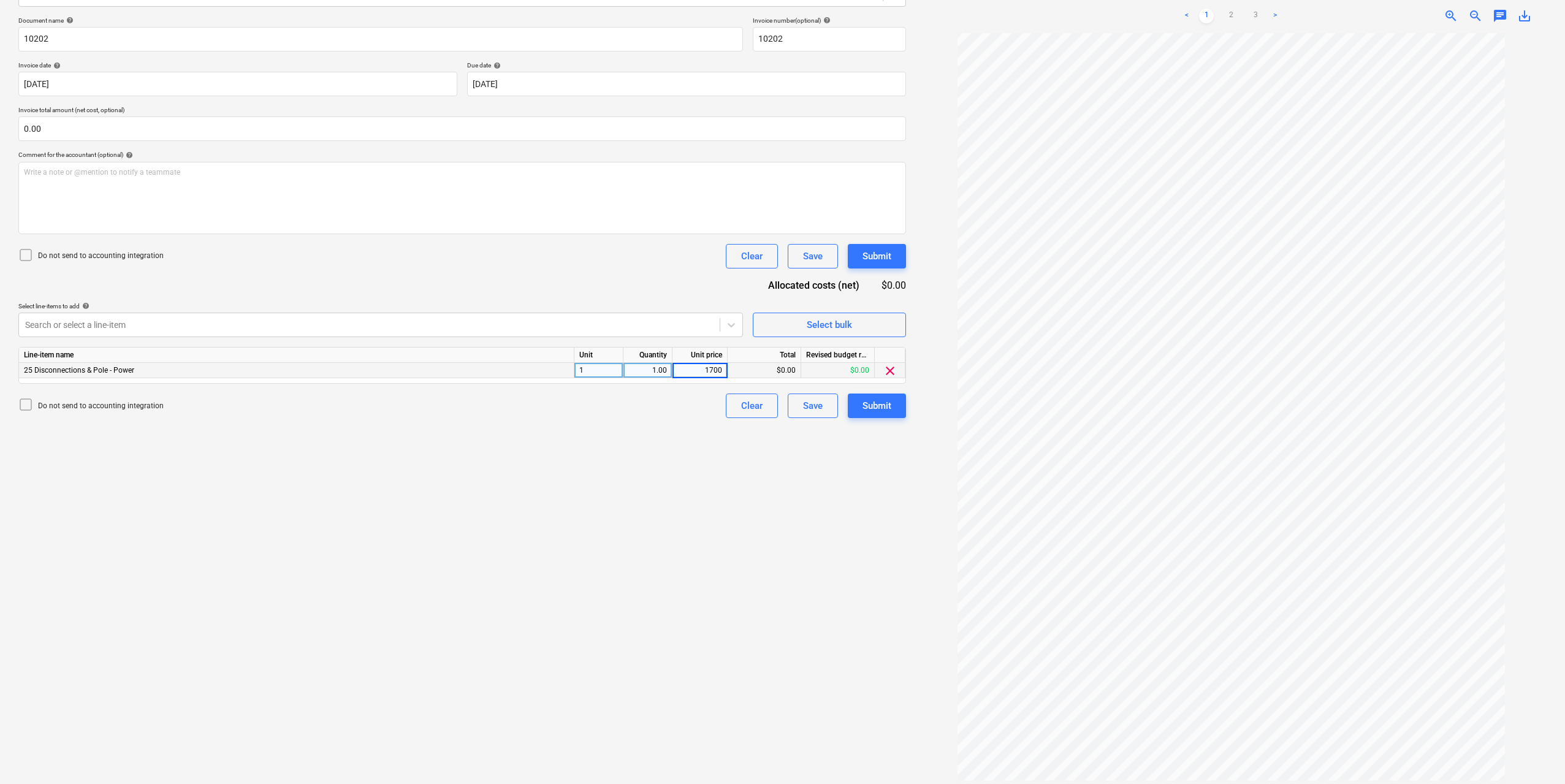
click at [855, 609] on div "Create new document Select company Selectrical Services Add new company Select …" at bounding box center [462, 337] width 898 height 900
click at [874, 415] on button "Submit" at bounding box center [877, 406] width 58 height 25
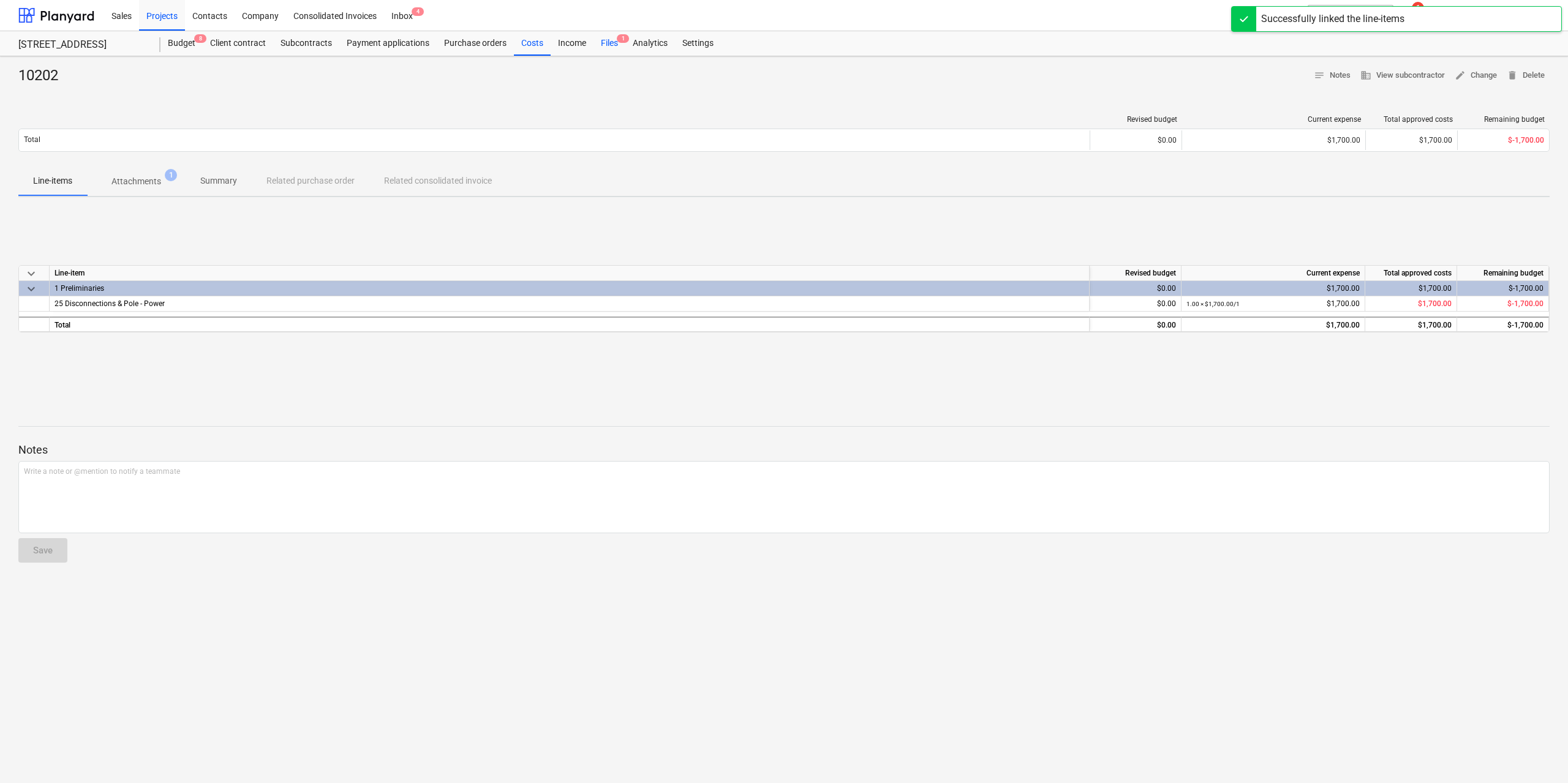
click at [614, 44] on div "Files 1" at bounding box center [610, 43] width 32 height 25
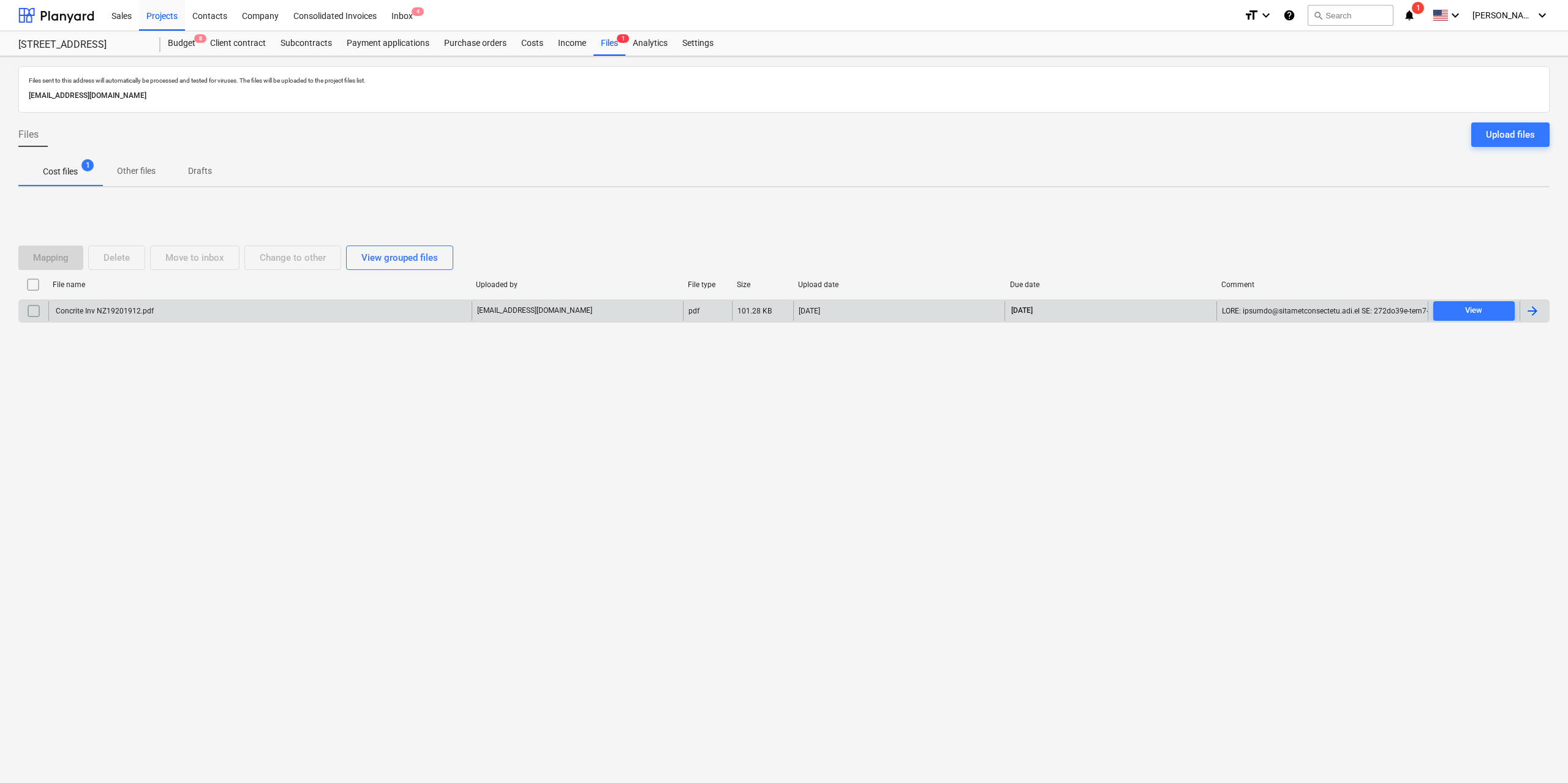
click at [75, 316] on div "Concrite Inv NZ19201912.pdf" at bounding box center [259, 311] width 423 height 20
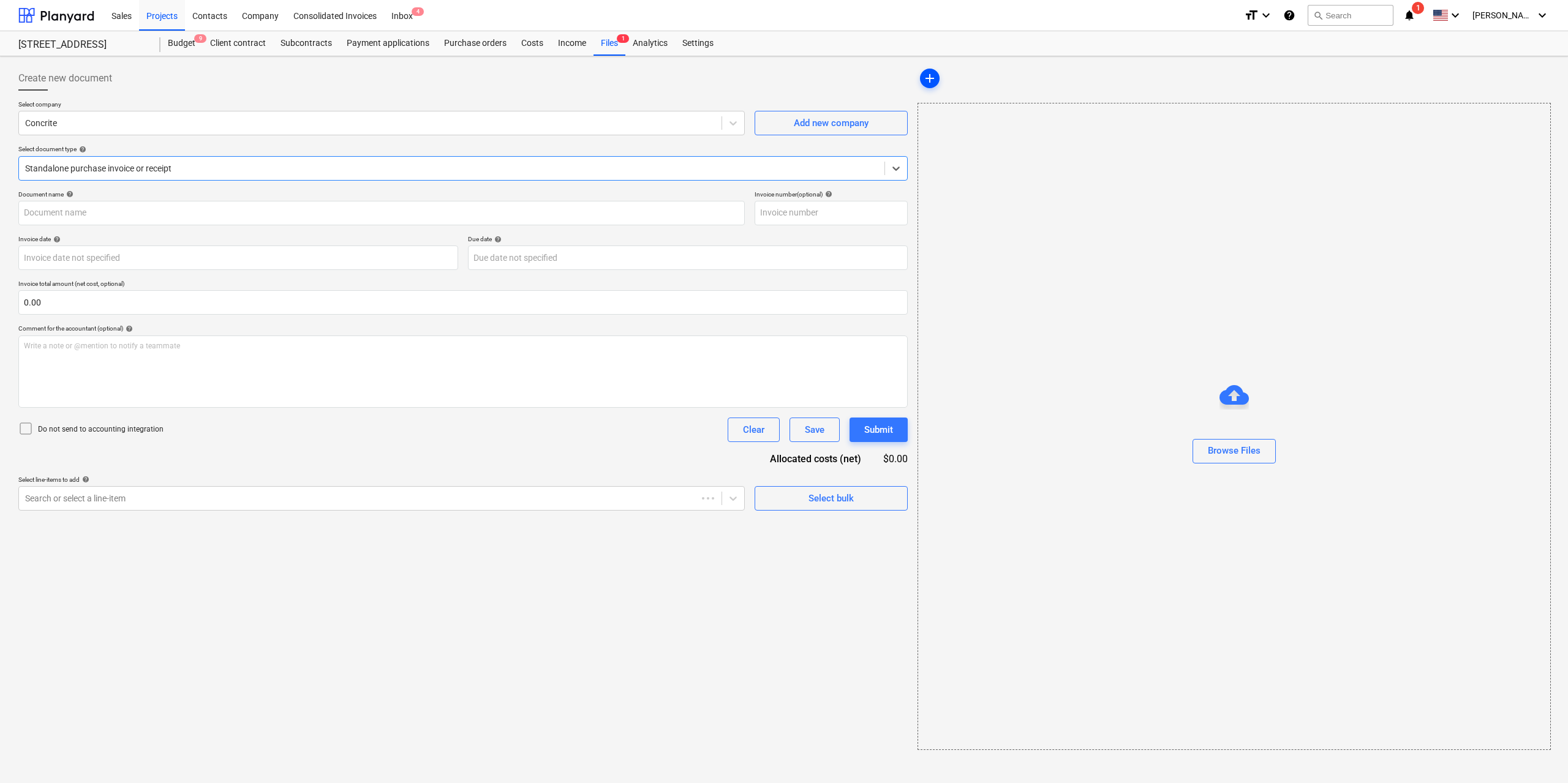
type input "NZ19201912"
type input "[DATE]"
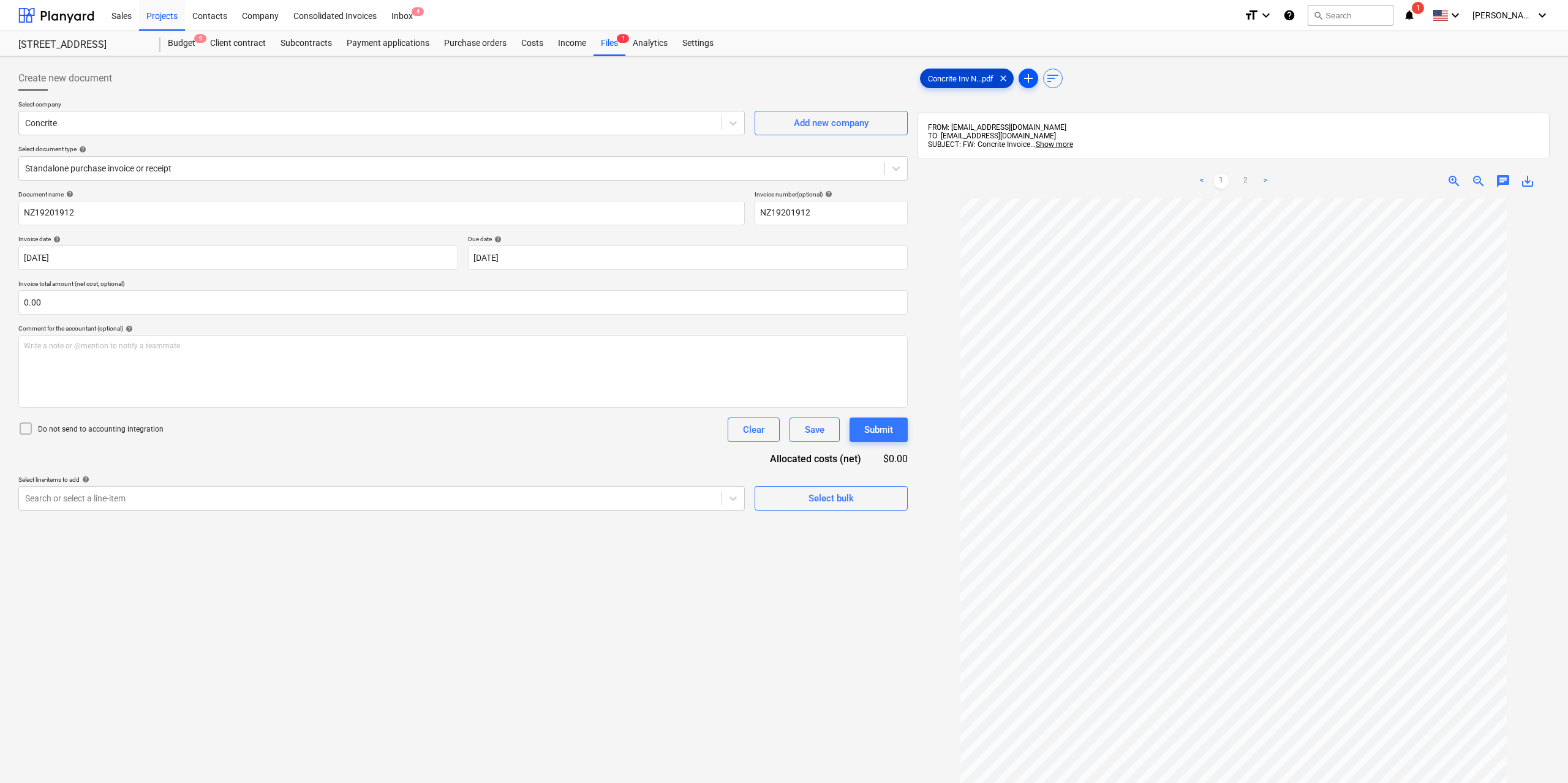
click at [934, 81] on span "Concrite Inv N...pdf" at bounding box center [960, 79] width 80 height 9
click at [1243, 178] on link "2" at bounding box center [1242, 181] width 15 height 15
click at [584, 496] on div at bounding box center [369, 498] width 688 height 12
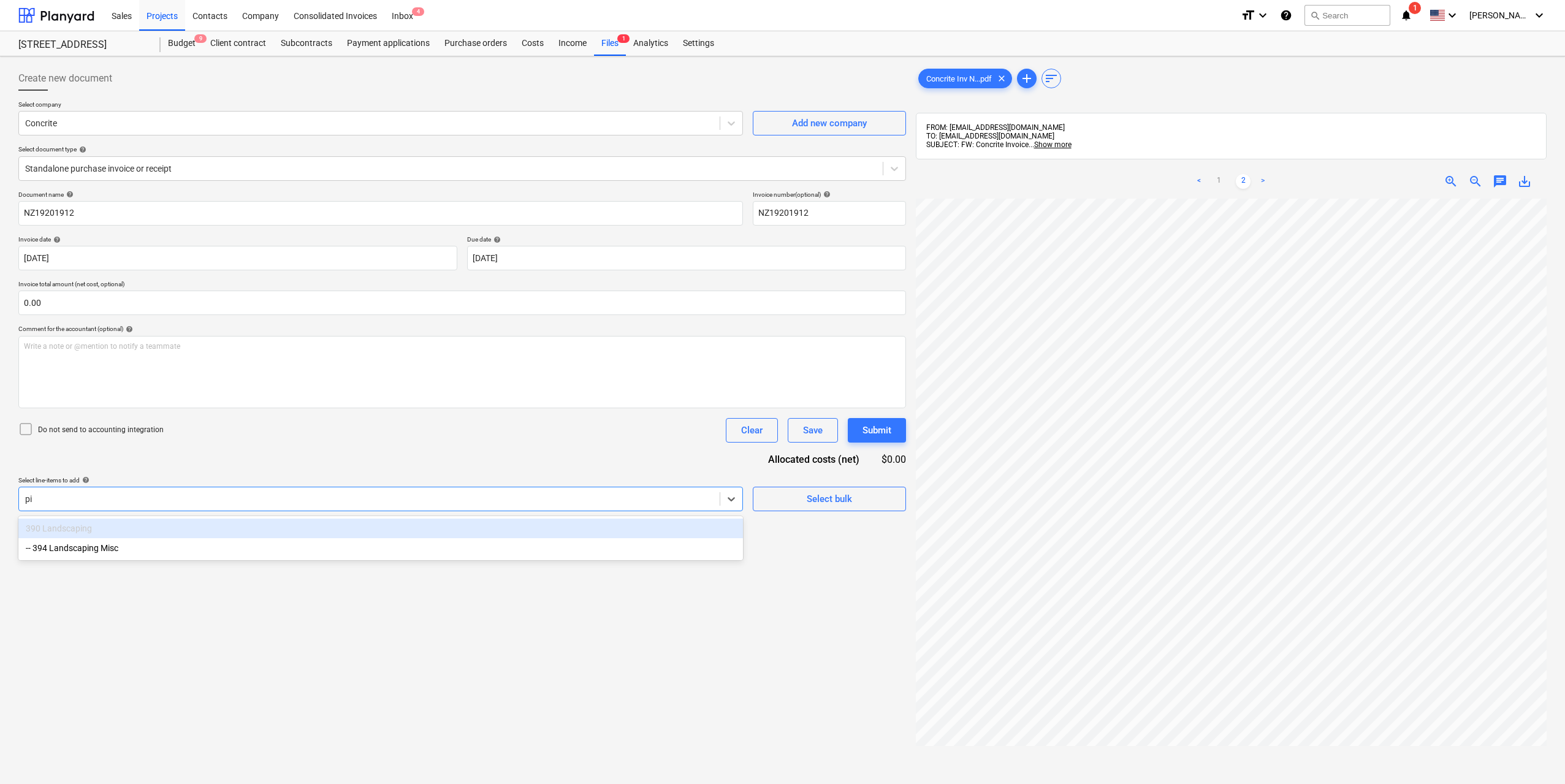
type input "p"
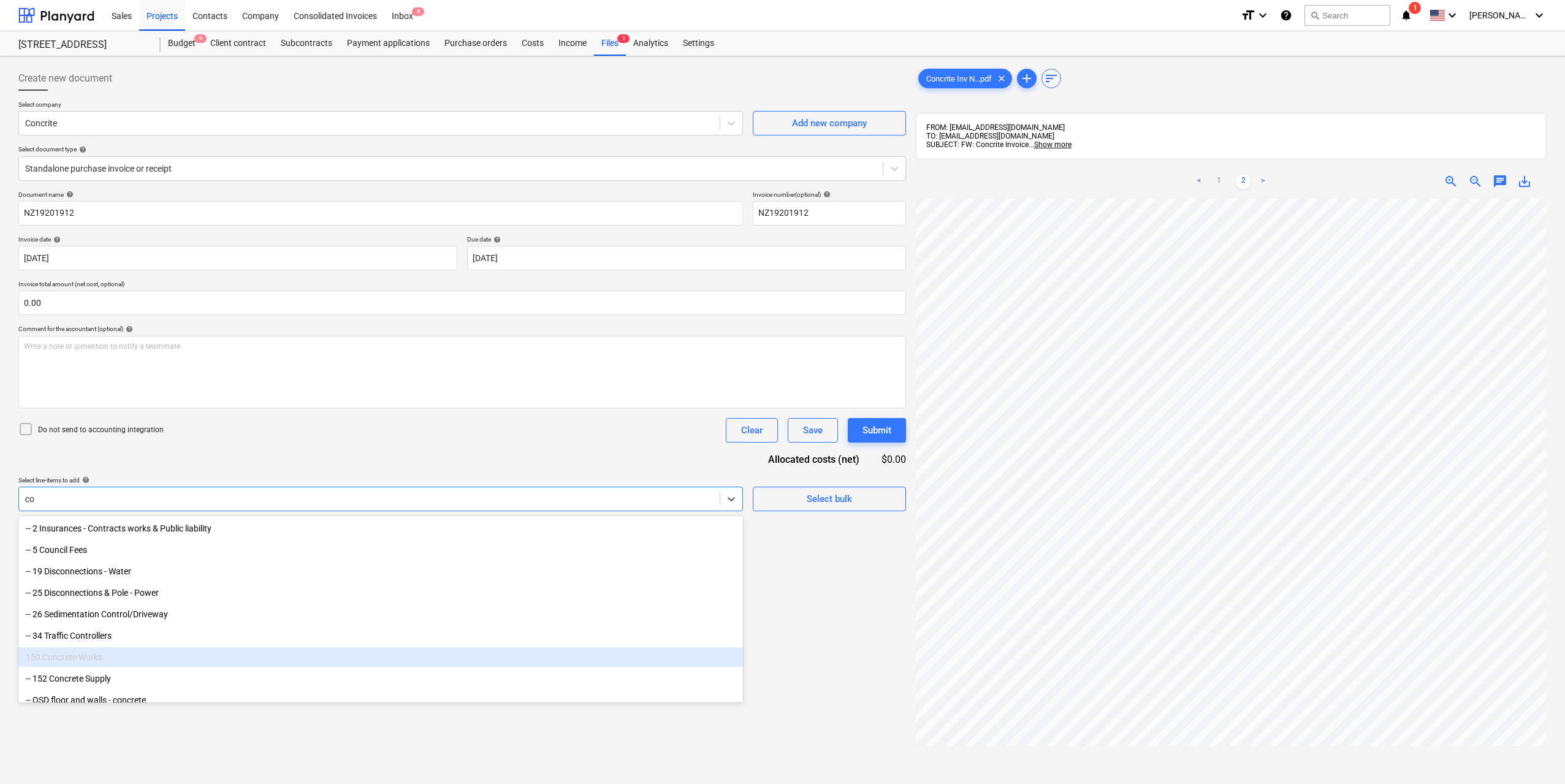
type input "c"
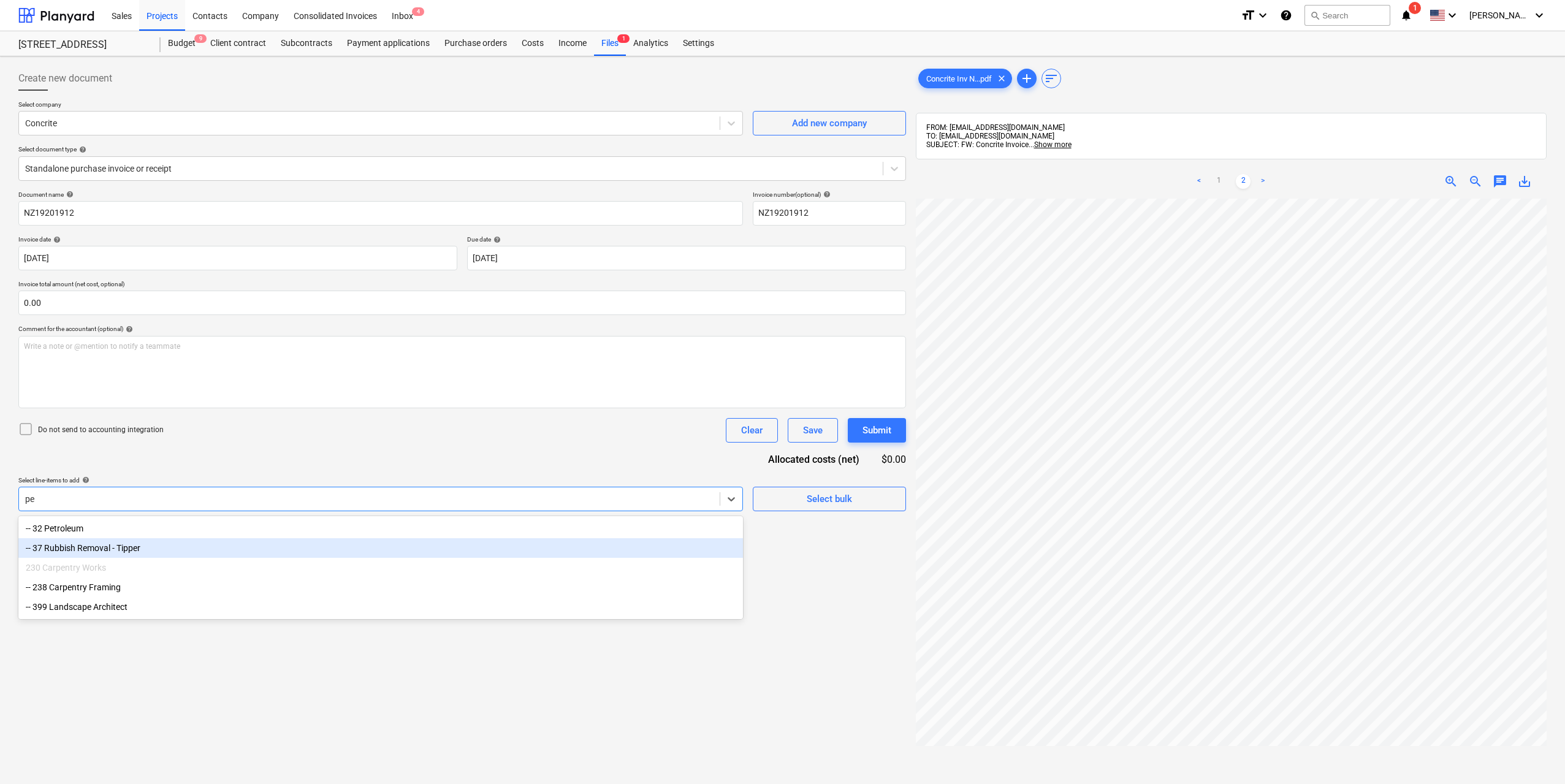
type input "p"
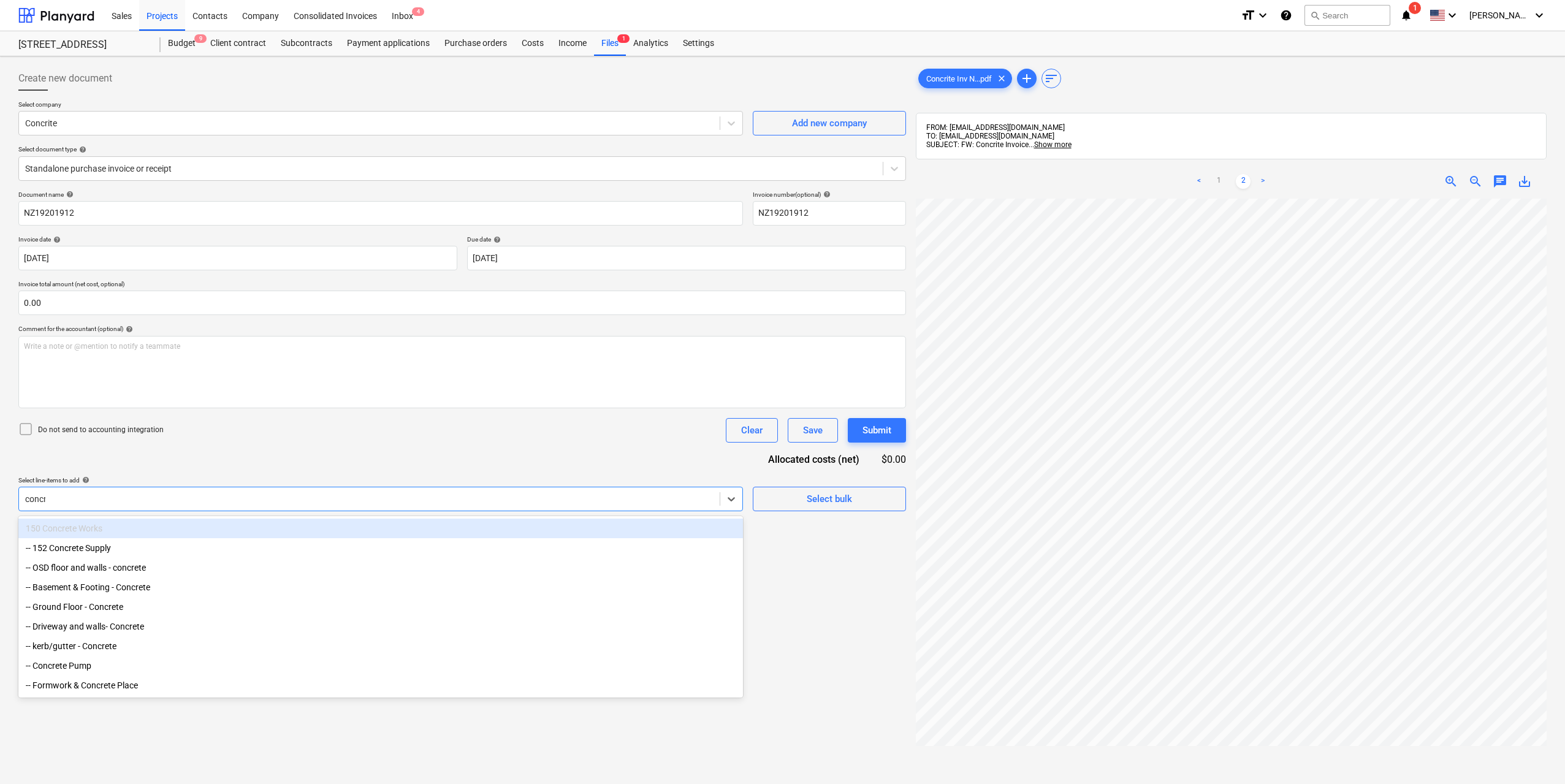
type input "concre"
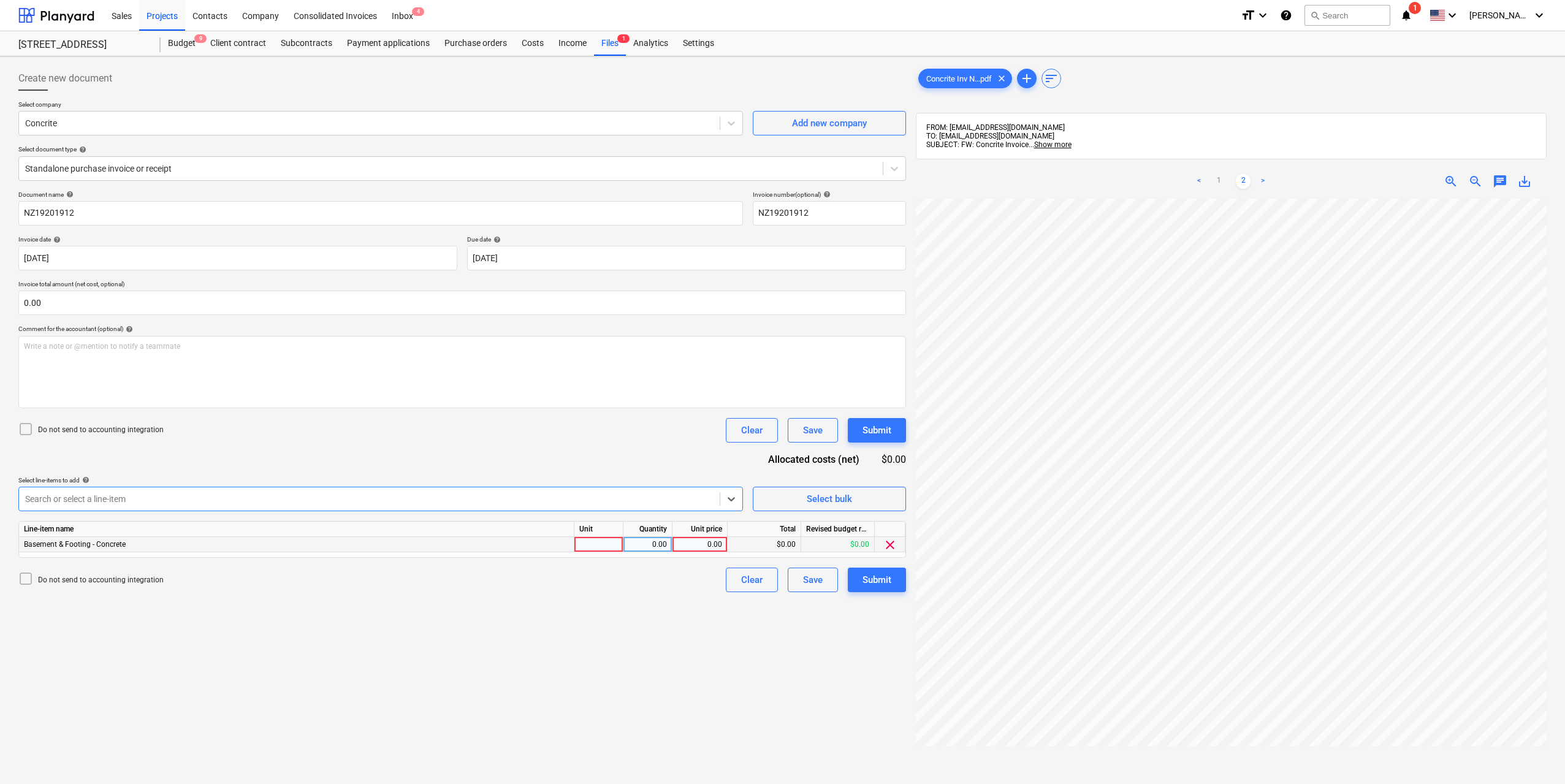
click at [590, 543] on div at bounding box center [599, 545] width 49 height 15
click at [639, 543] on div "0.00" at bounding box center [648, 545] width 39 height 15
type input "1"
click at [686, 547] on div "0.00" at bounding box center [700, 545] width 44 height 15
click at [678, 548] on div "0.00" at bounding box center [700, 545] width 44 height 15
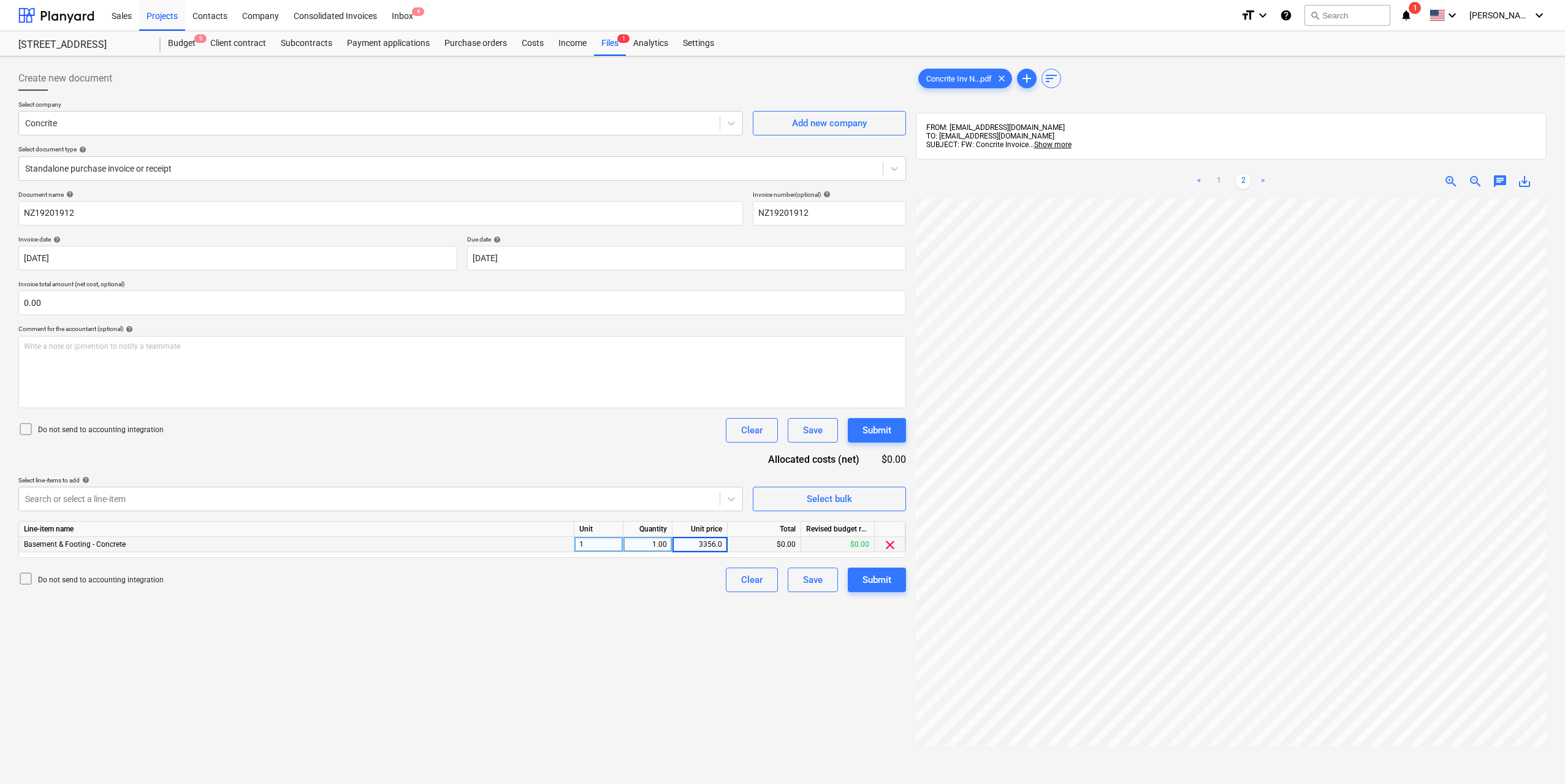
type input "3356.03"
click at [662, 654] on div "Create new document Select company Concrite Add new company Select document typ…" at bounding box center [462, 507] width 898 height 892
click at [865, 578] on div "Submit" at bounding box center [877, 580] width 29 height 16
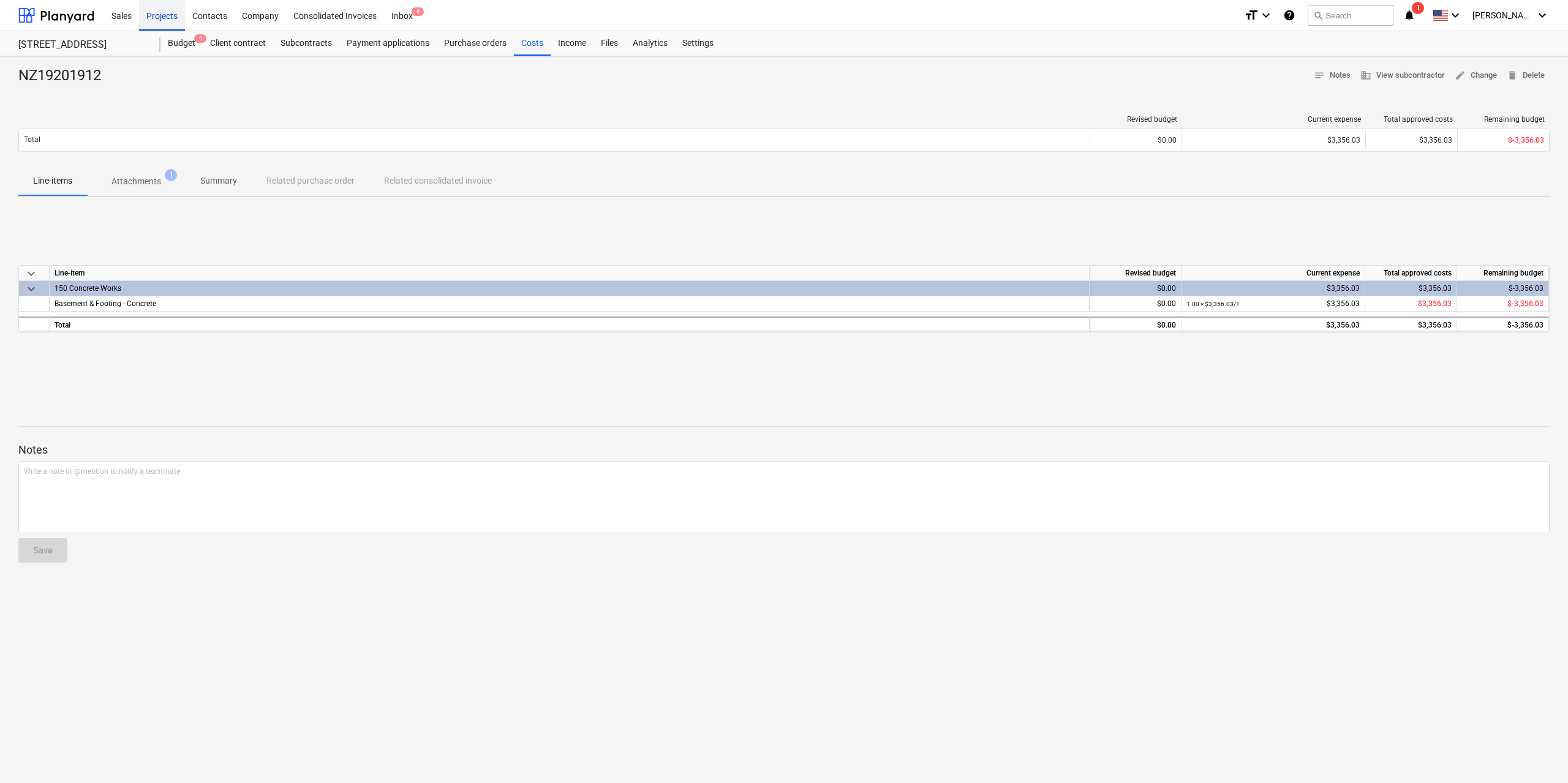
click at [173, 9] on div "Projects" at bounding box center [162, 15] width 46 height 31
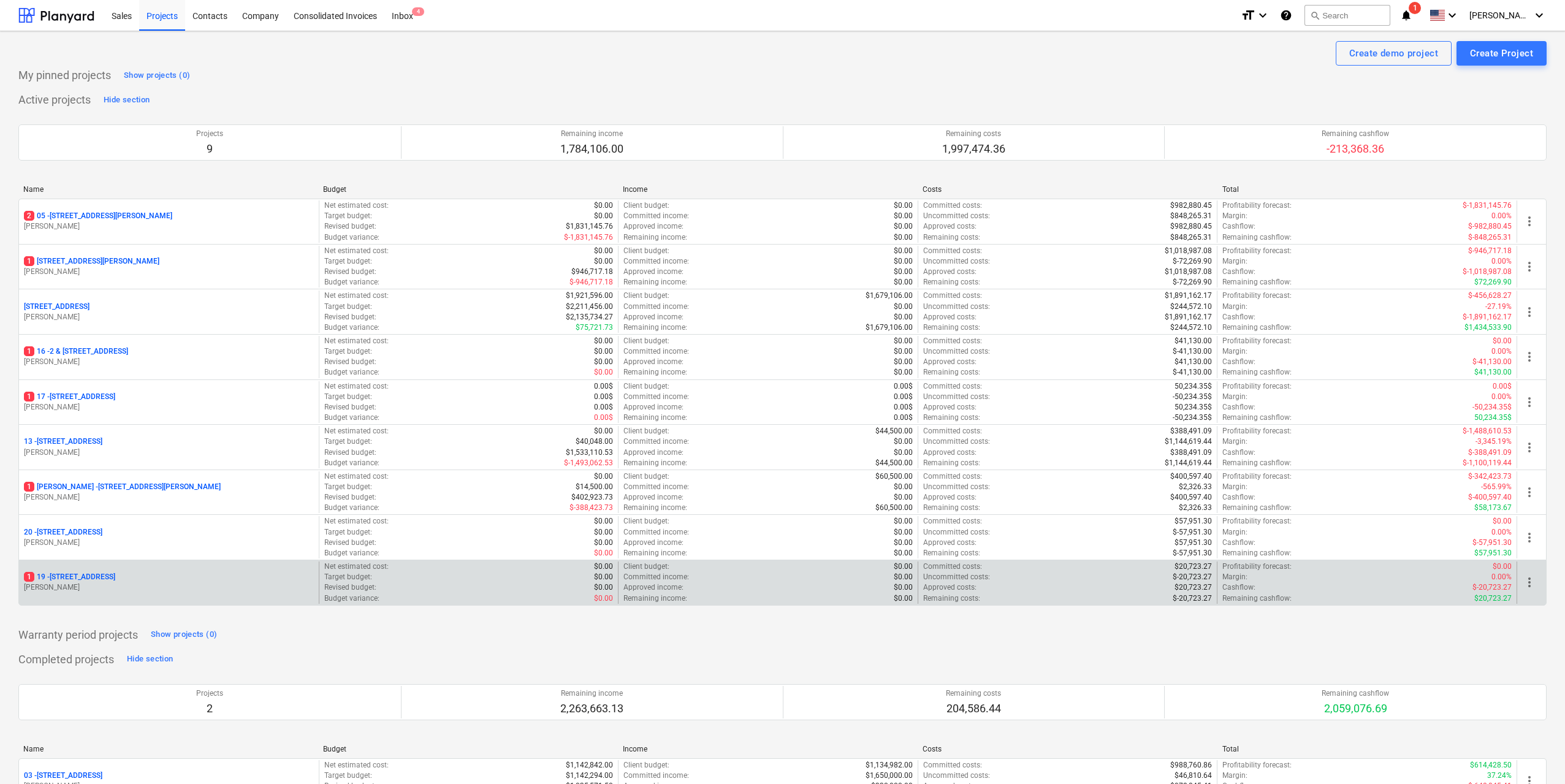
click at [134, 570] on div "[STREET_ADDRESS][PERSON_NAME]" at bounding box center [169, 582] width 300 height 43
click at [116, 578] on p "[STREET_ADDRESS]" at bounding box center [70, 577] width 91 height 10
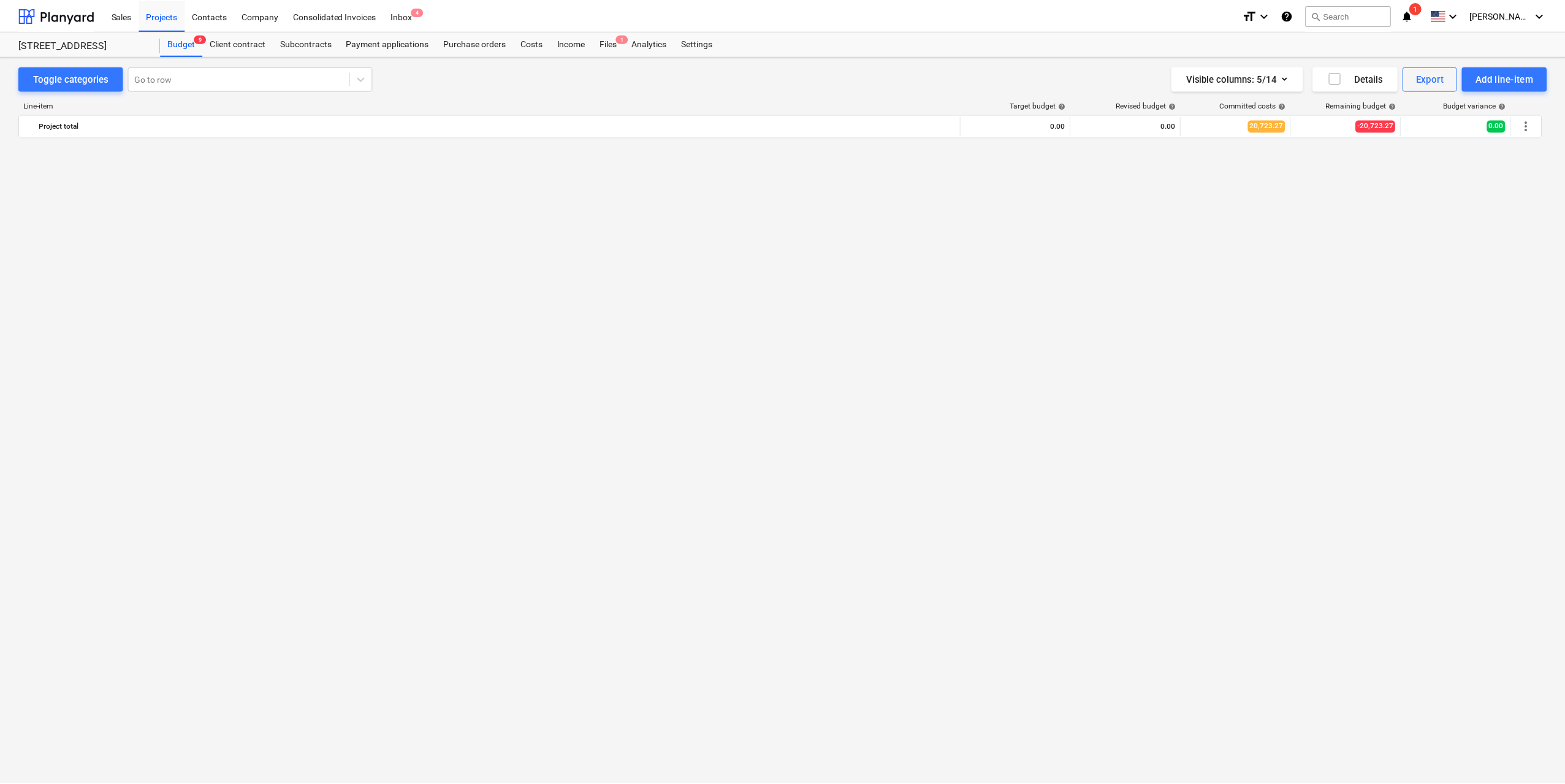
scroll to position [1348, 0]
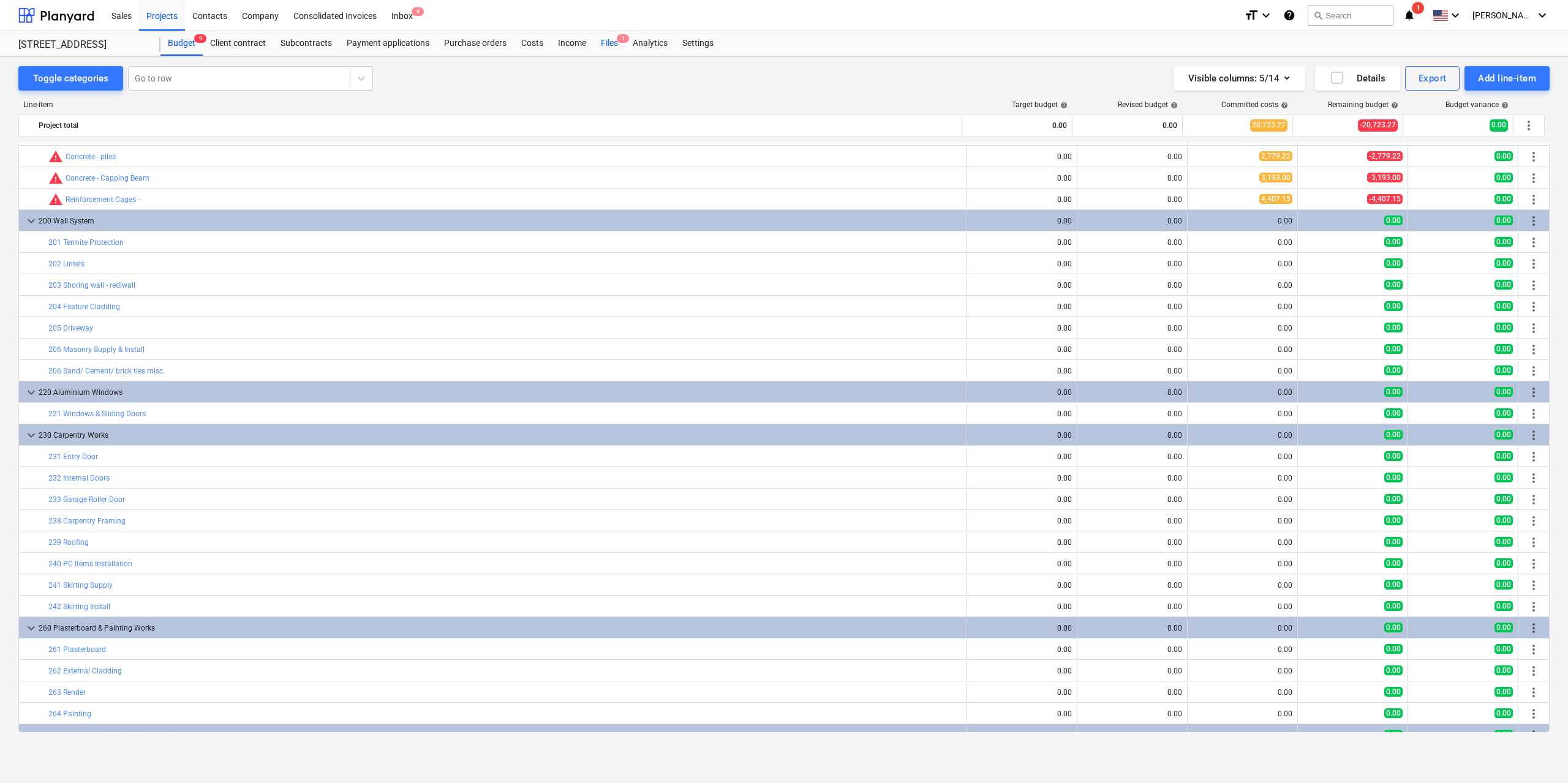
click at [615, 48] on div "Files 1" at bounding box center [610, 43] width 32 height 25
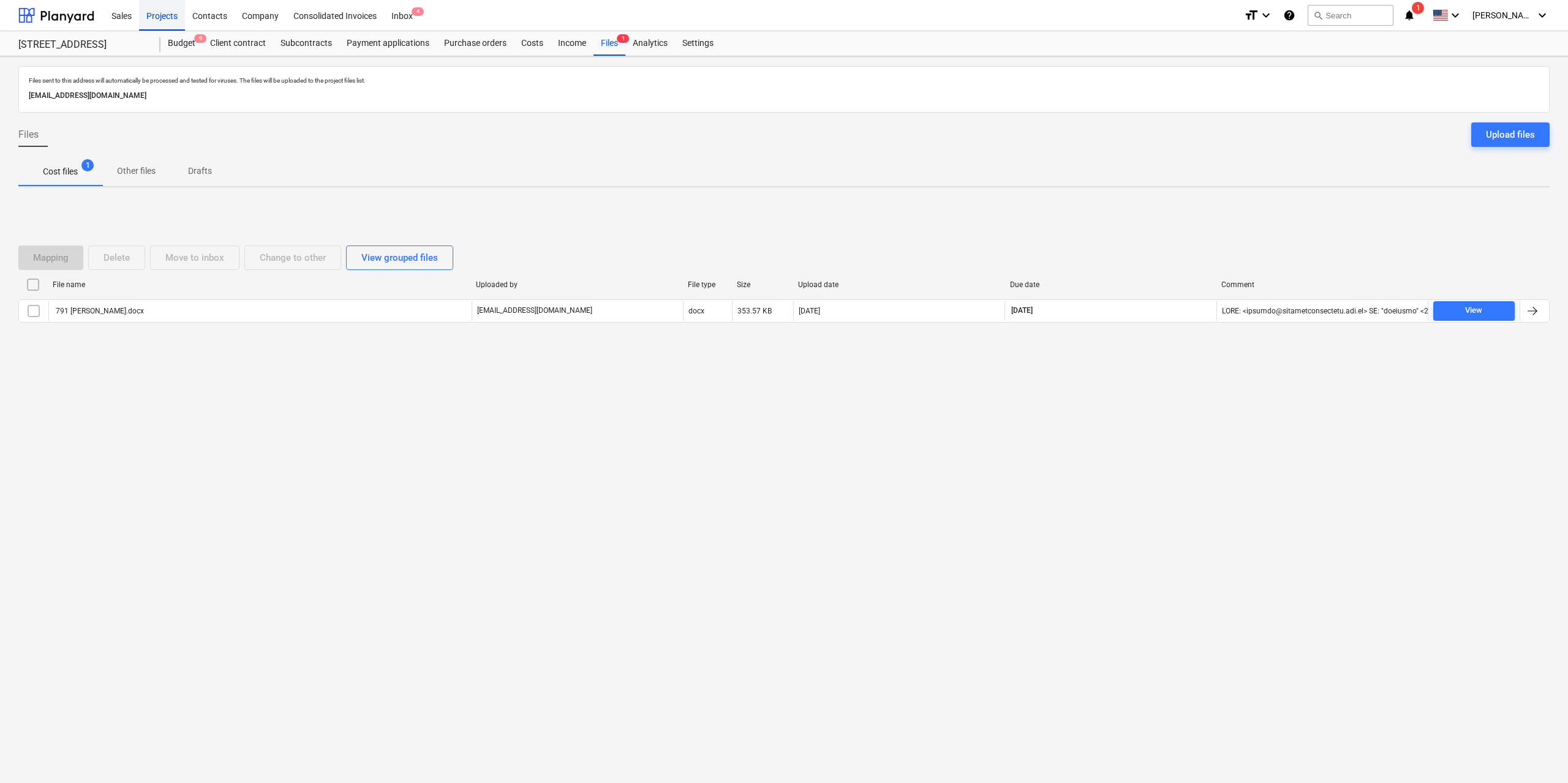
click at [172, 20] on div "Projects" at bounding box center [162, 15] width 46 height 31
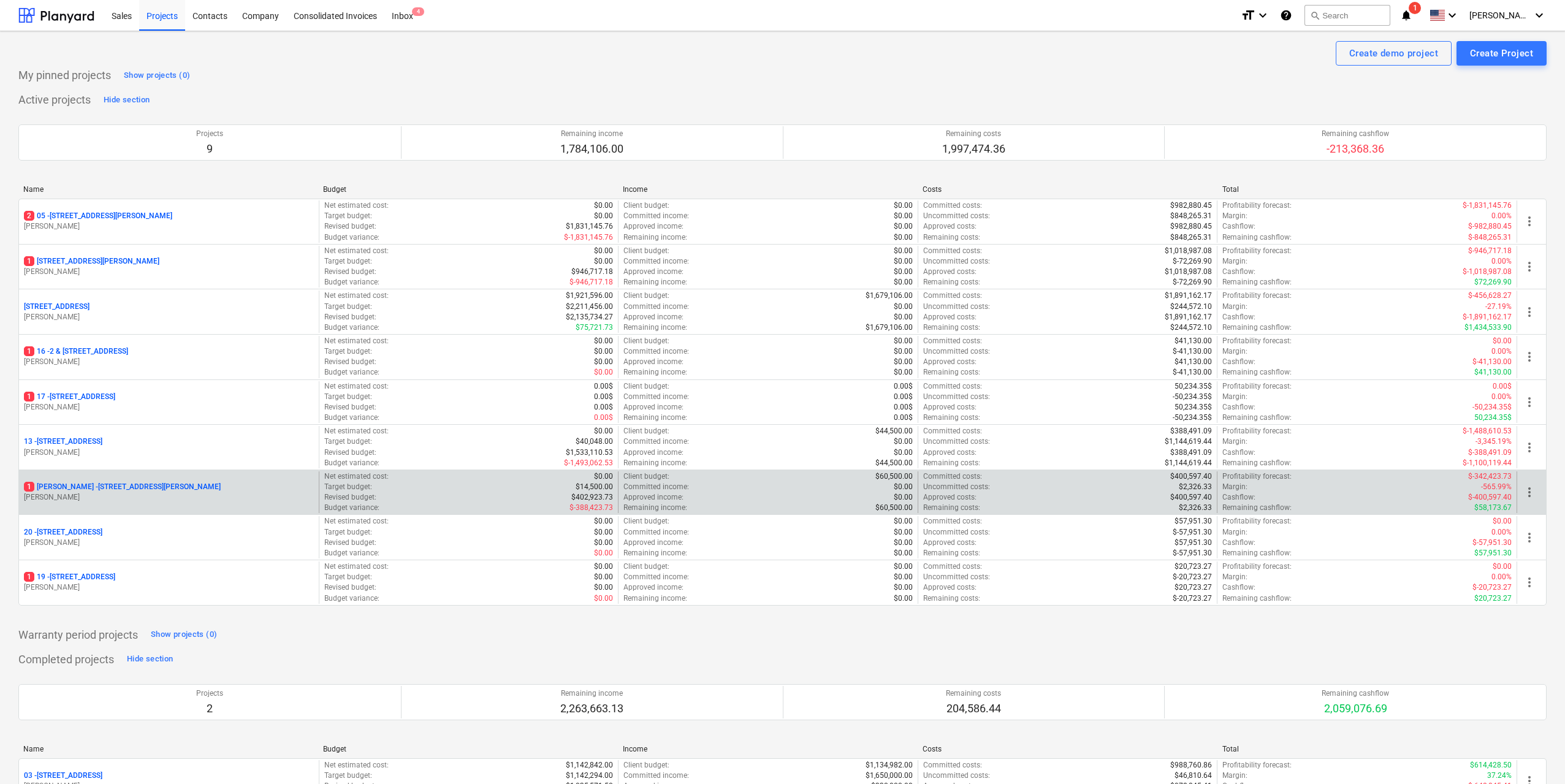
click at [167, 483] on p "[STREET_ADDRESS][PERSON_NAME][PERSON_NAME]" at bounding box center [123, 487] width 197 height 10
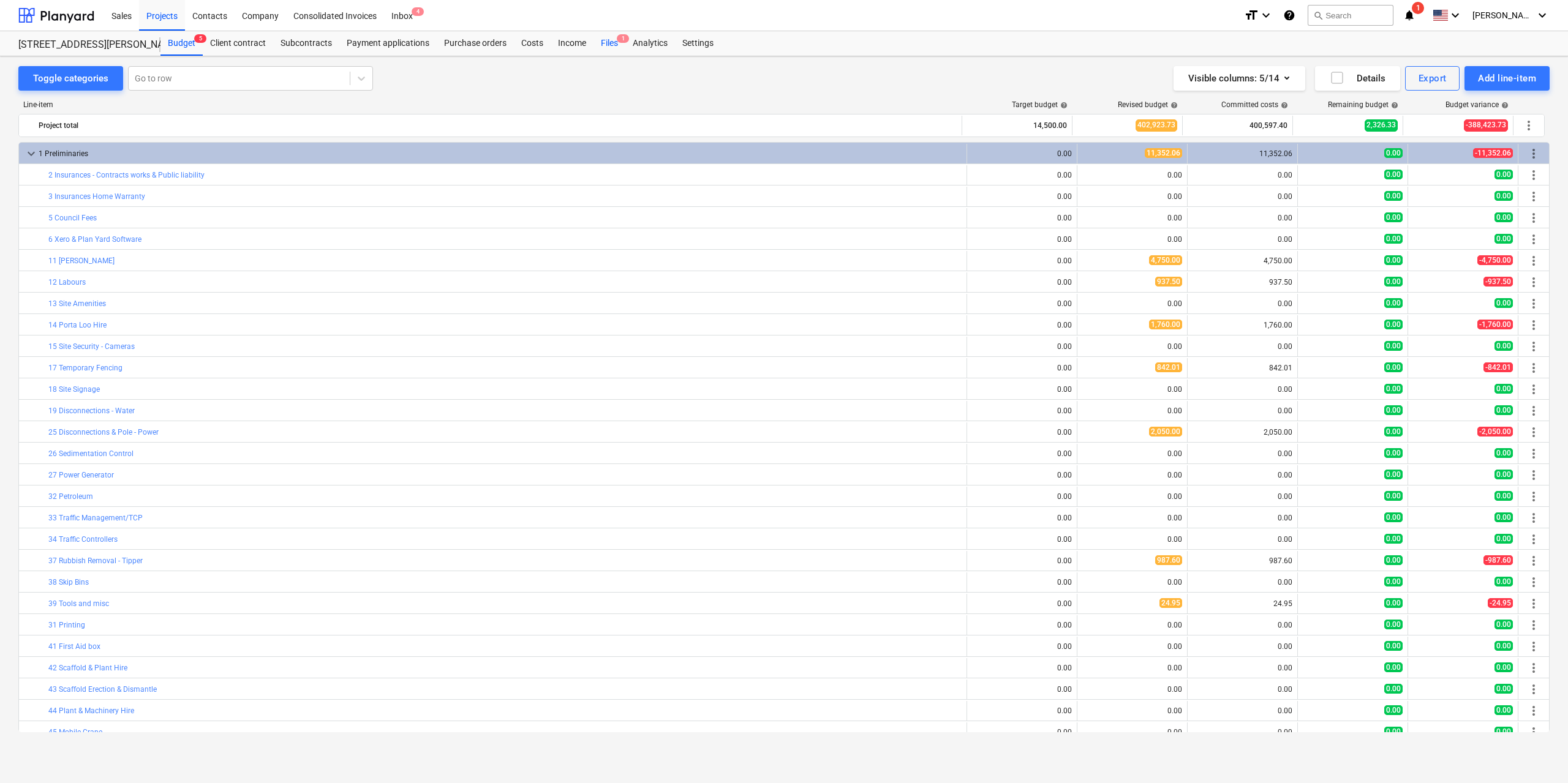
click at [607, 51] on div "Files 1" at bounding box center [610, 43] width 32 height 25
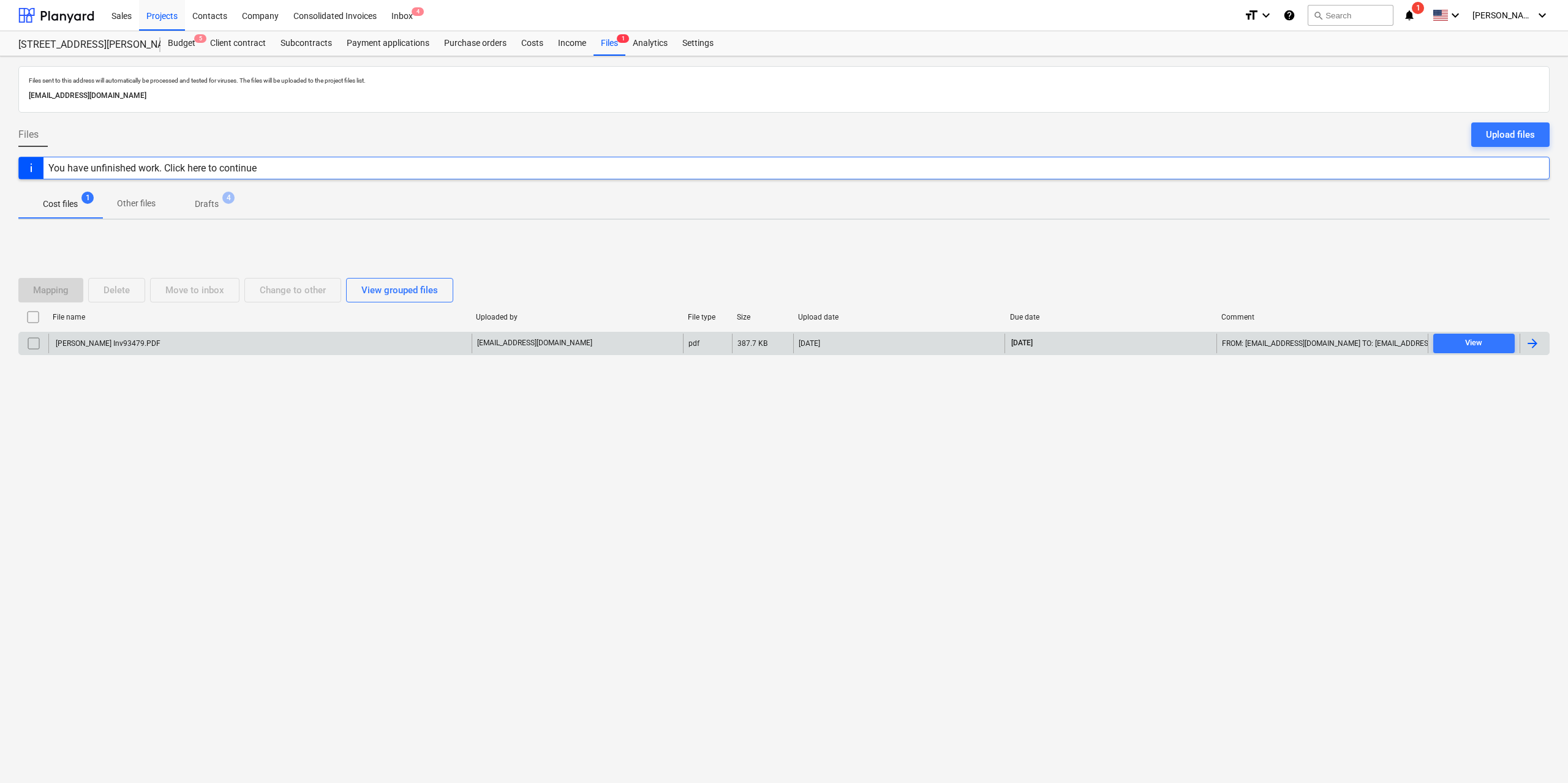
click at [150, 345] on div "[PERSON_NAME] Inv93479.PDF" at bounding box center [107, 344] width 107 height 9
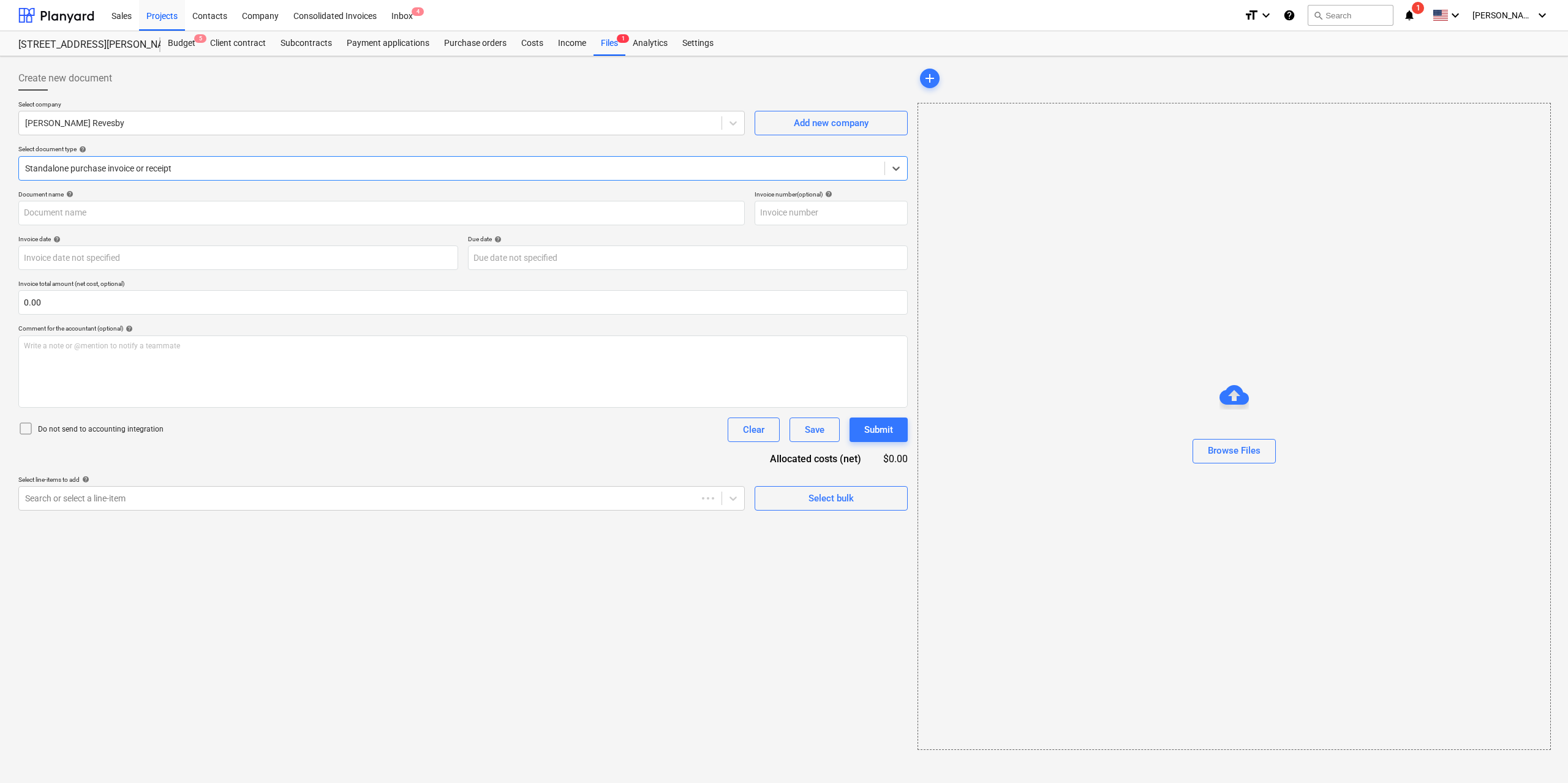
type input "93479"
type input "[DATE]"
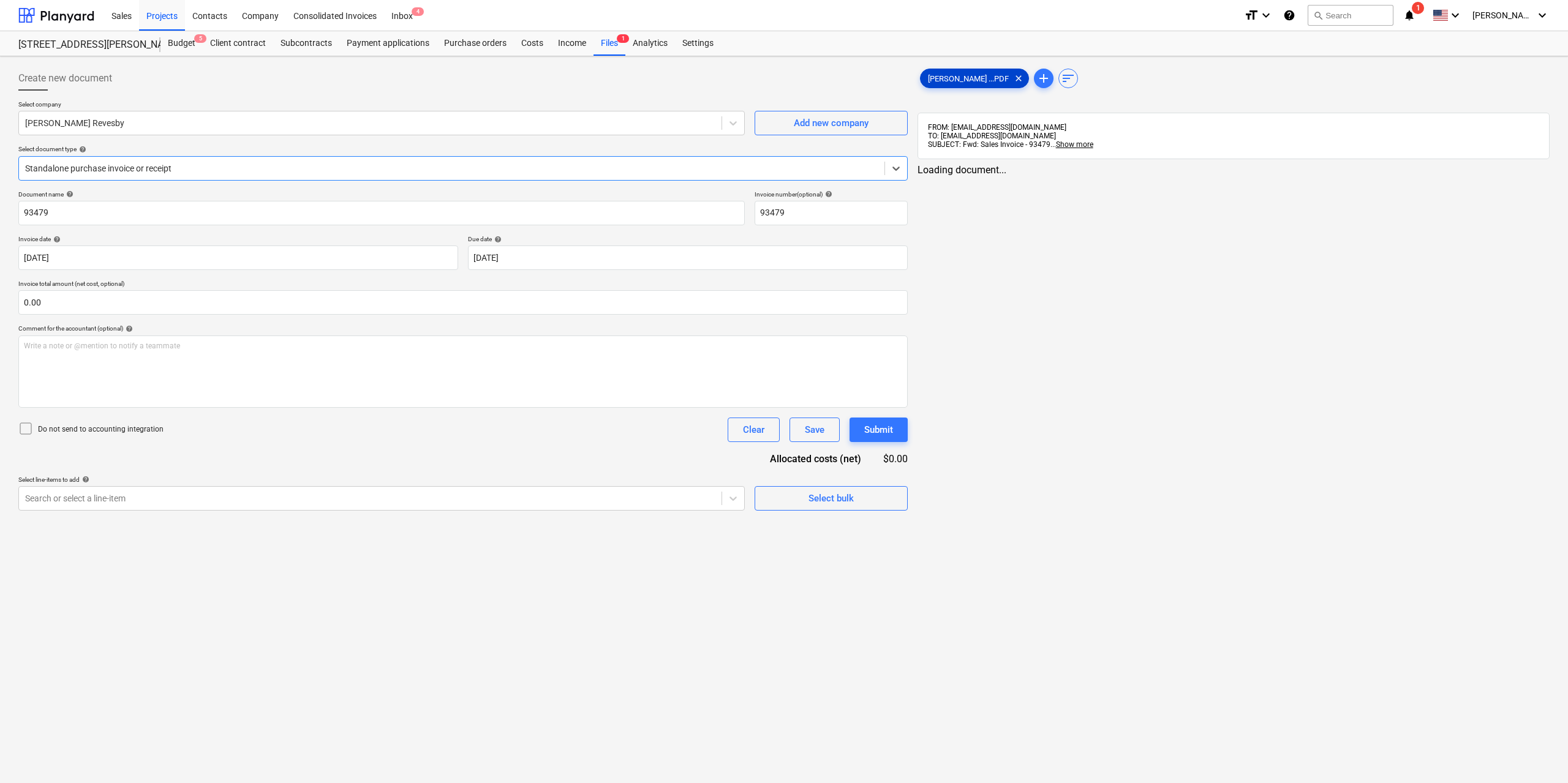
click at [935, 82] on span "[PERSON_NAME] ...PDF" at bounding box center [968, 79] width 96 height 9
click at [567, 511] on div "Create new document Select company [PERSON_NAME] Revesby Add new company Select…" at bounding box center [462, 507] width 897 height 891
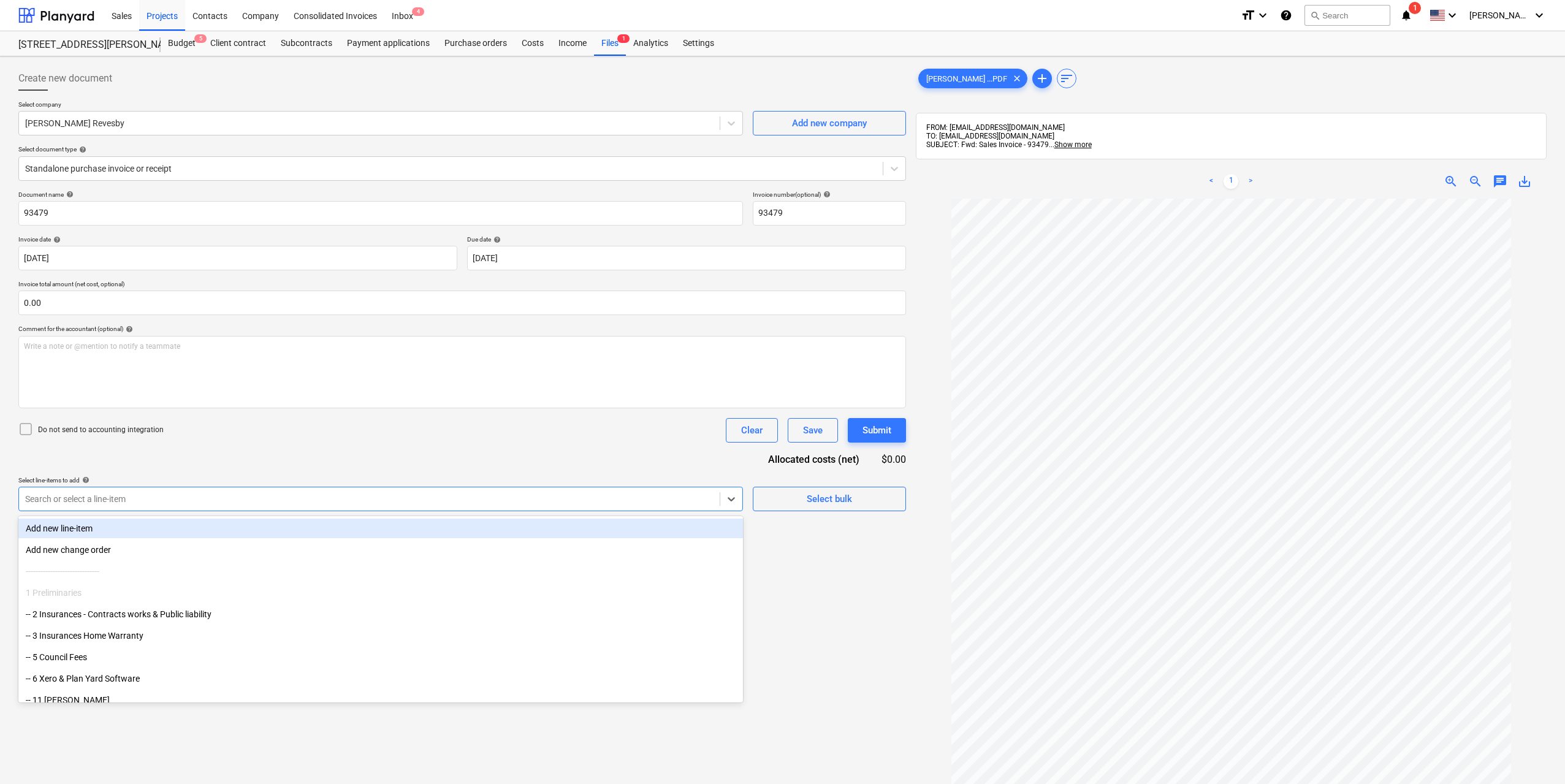
click at [569, 503] on div at bounding box center [370, 498] width 688 height 12
type input "b"
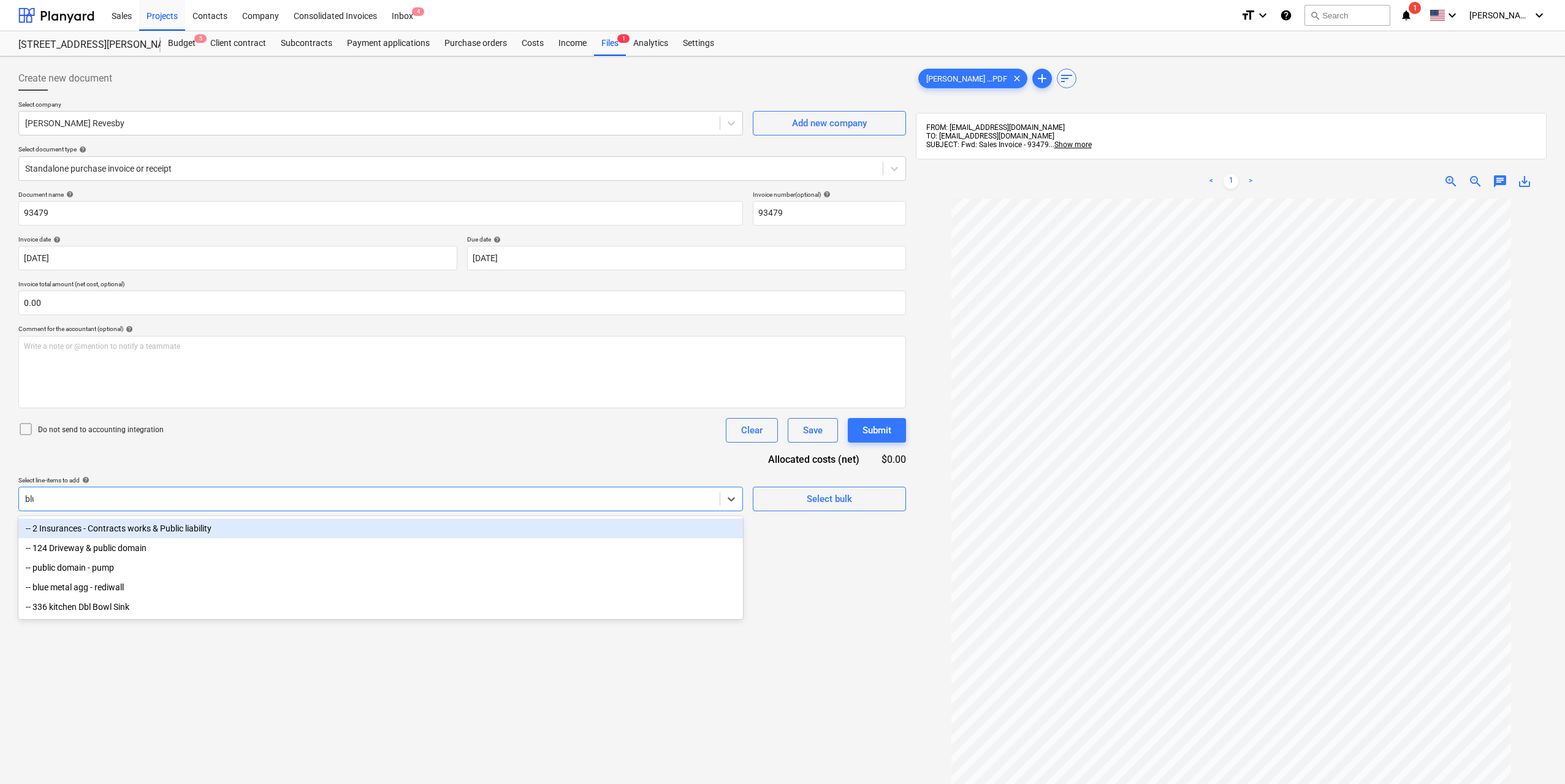
type input "blue"
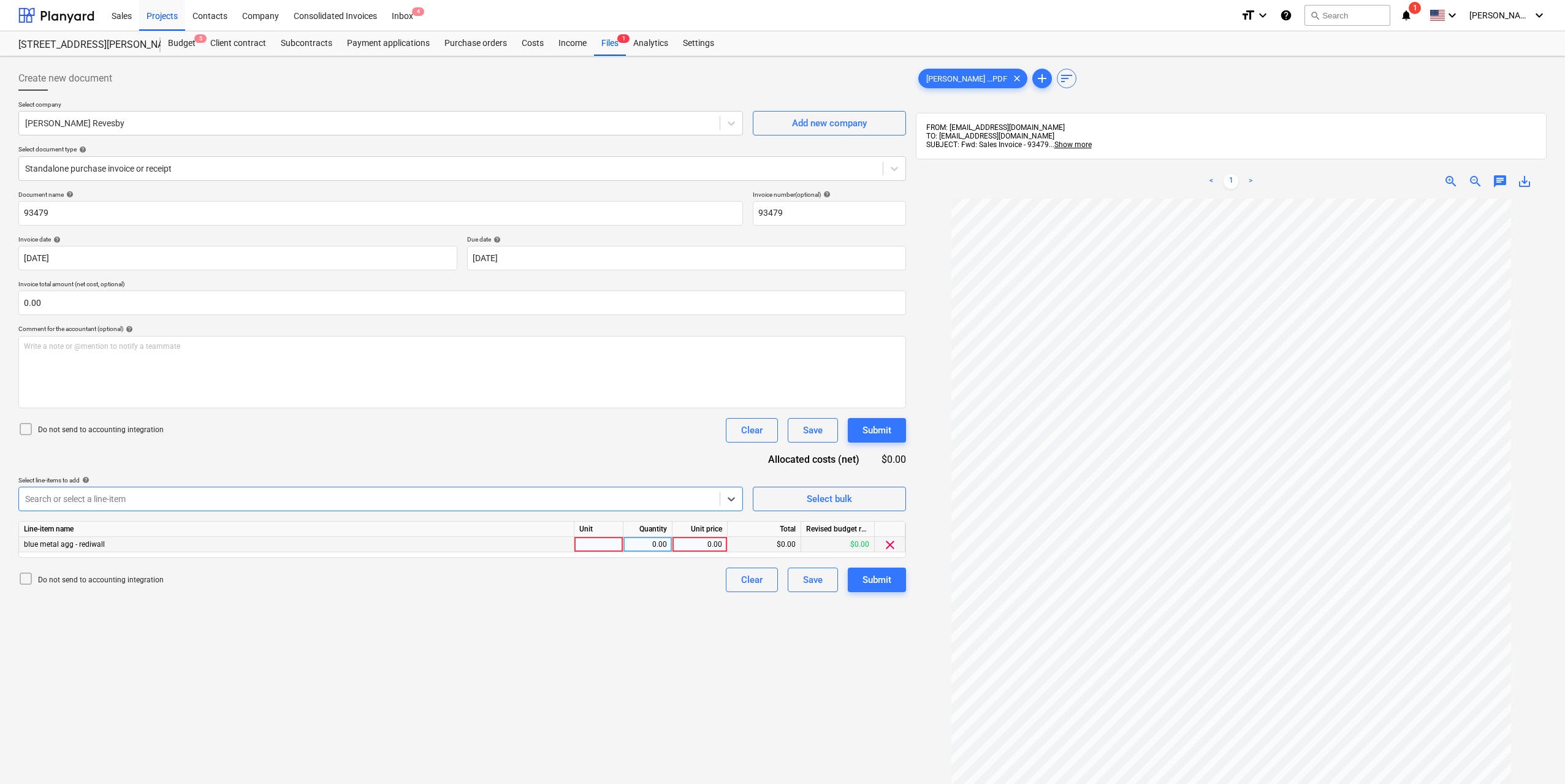
click at [606, 541] on div at bounding box center [599, 545] width 49 height 15
click at [710, 543] on input "1" at bounding box center [700, 544] width 55 height 15
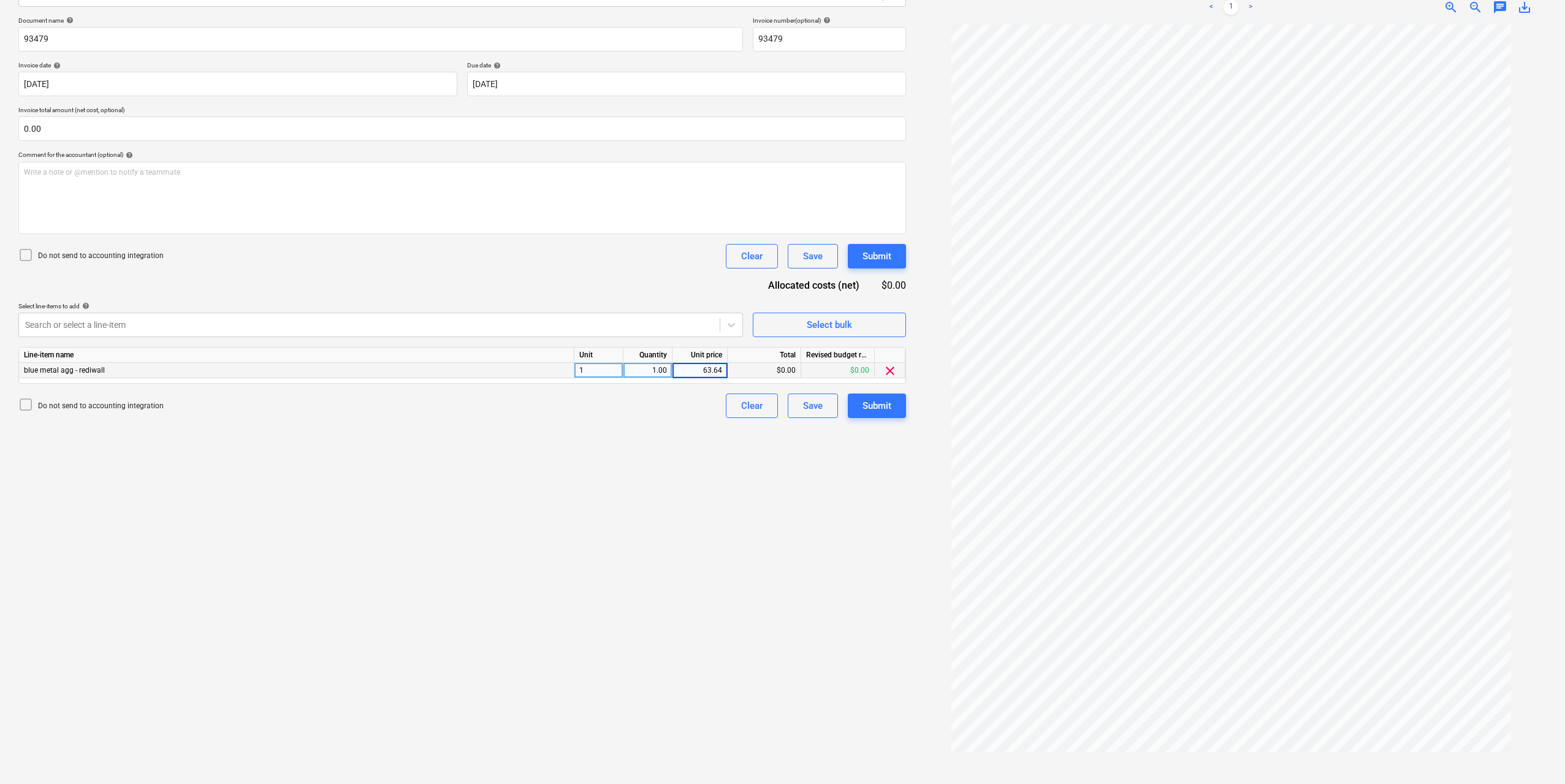
click at [721, 370] on input "63.64" at bounding box center [700, 370] width 55 height 15
type input "550.91"
drag, startPoint x: 696, startPoint y: 496, endPoint x: 792, endPoint y: 488, distance: 96.3
click at [696, 496] on div "Create new document Select company [PERSON_NAME] Revesby Add new company Select…" at bounding box center [462, 333] width 898 height 892
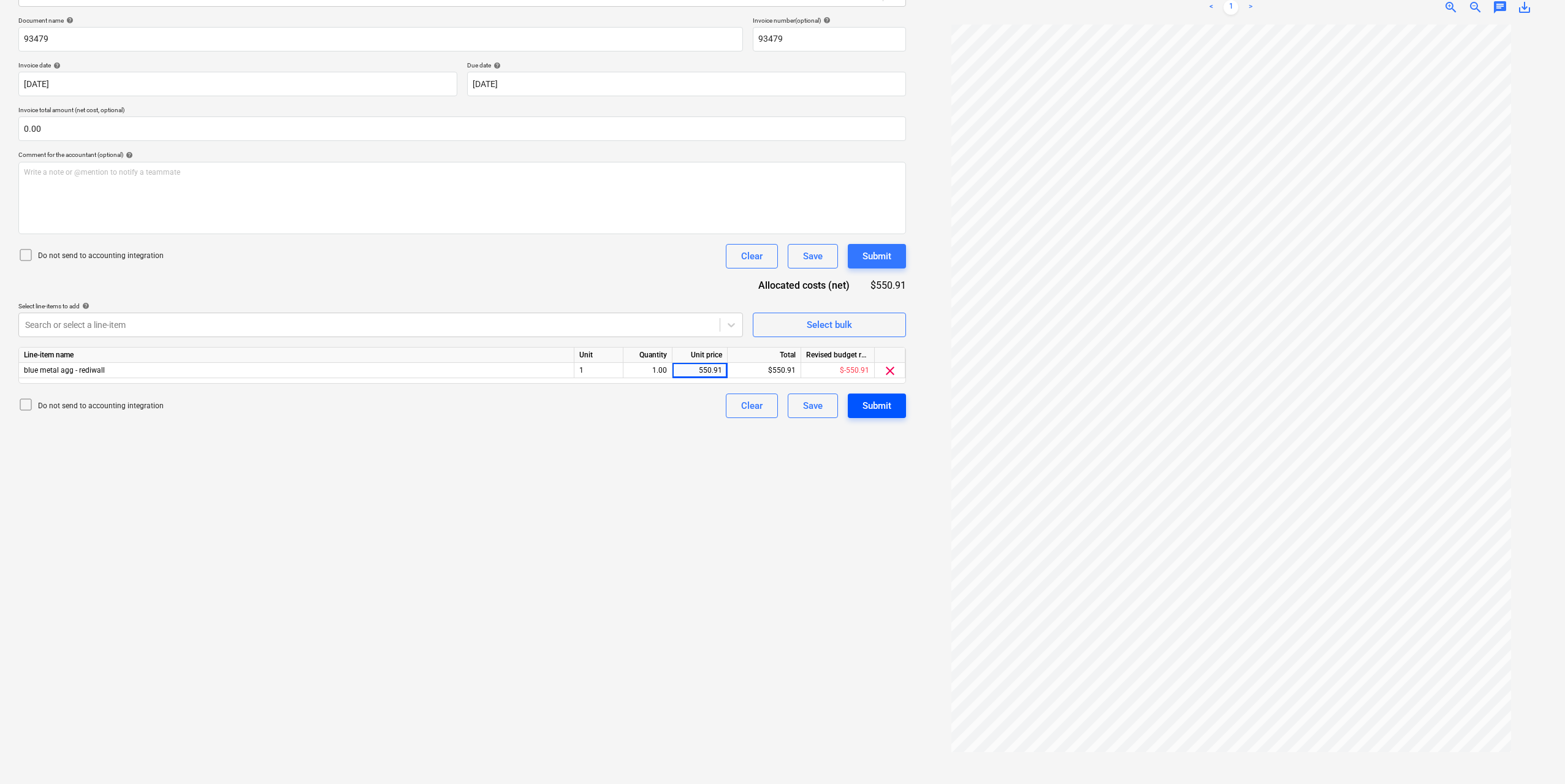
click at [881, 399] on div "Submit" at bounding box center [877, 406] width 29 height 16
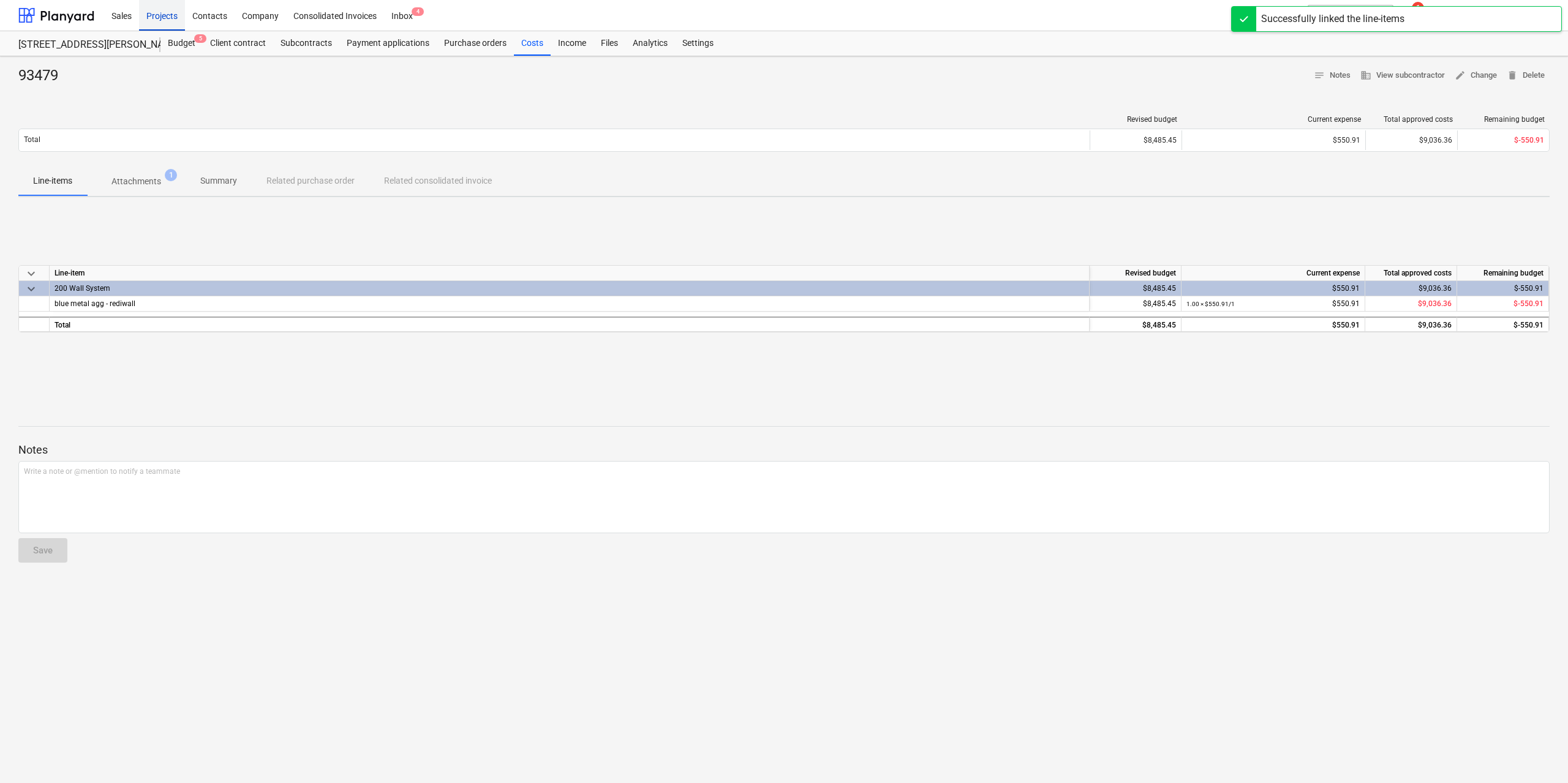
click at [163, 16] on div "Projects" at bounding box center [162, 15] width 46 height 31
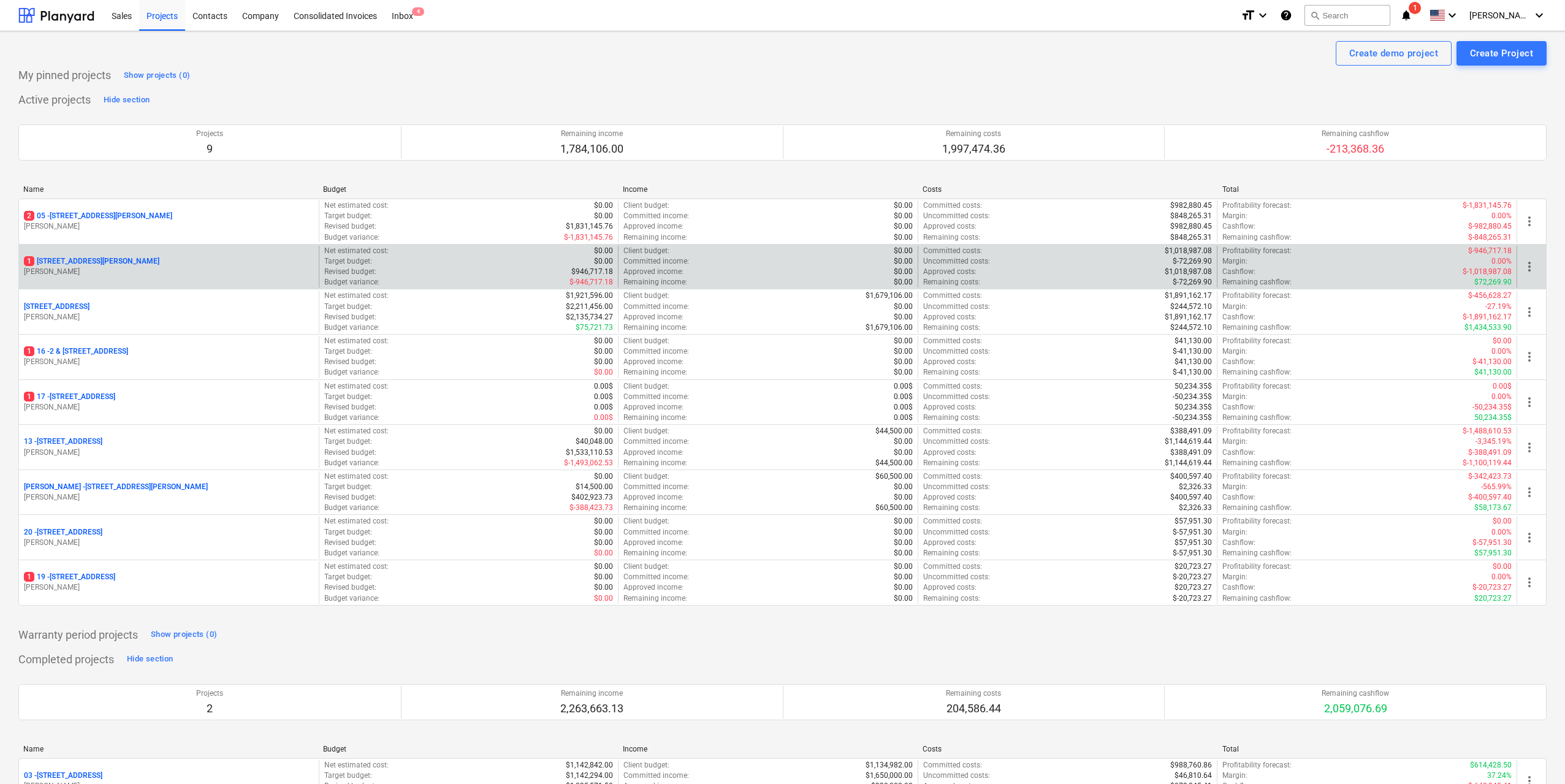
click at [135, 263] on p "[STREET_ADDRESS][PERSON_NAME]" at bounding box center [91, 262] width 135 height 10
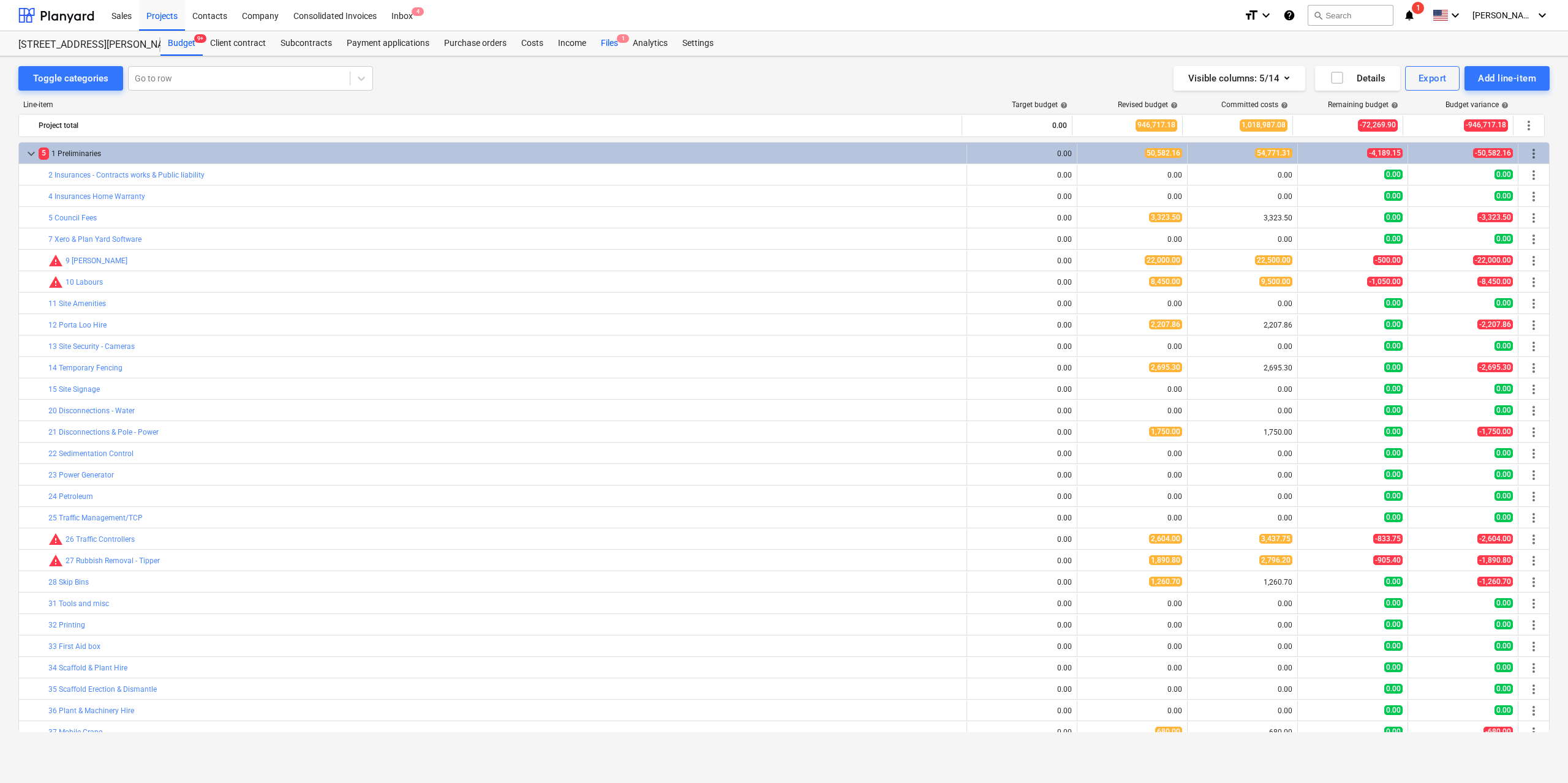
click at [599, 42] on div "Files 1" at bounding box center [610, 43] width 32 height 25
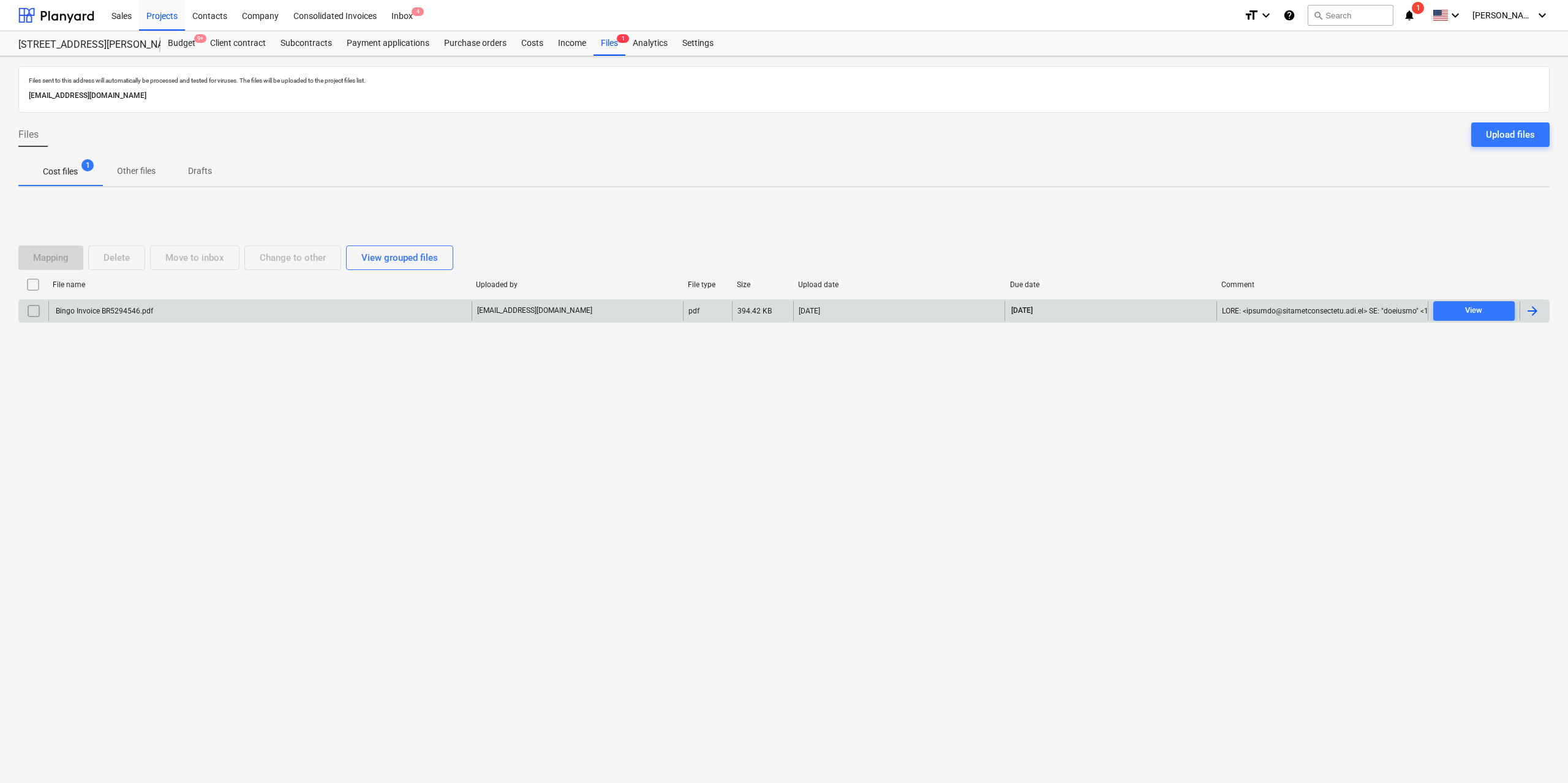
click at [135, 309] on div "Bingo Invoice BR5294546.pdf" at bounding box center [103, 311] width 99 height 9
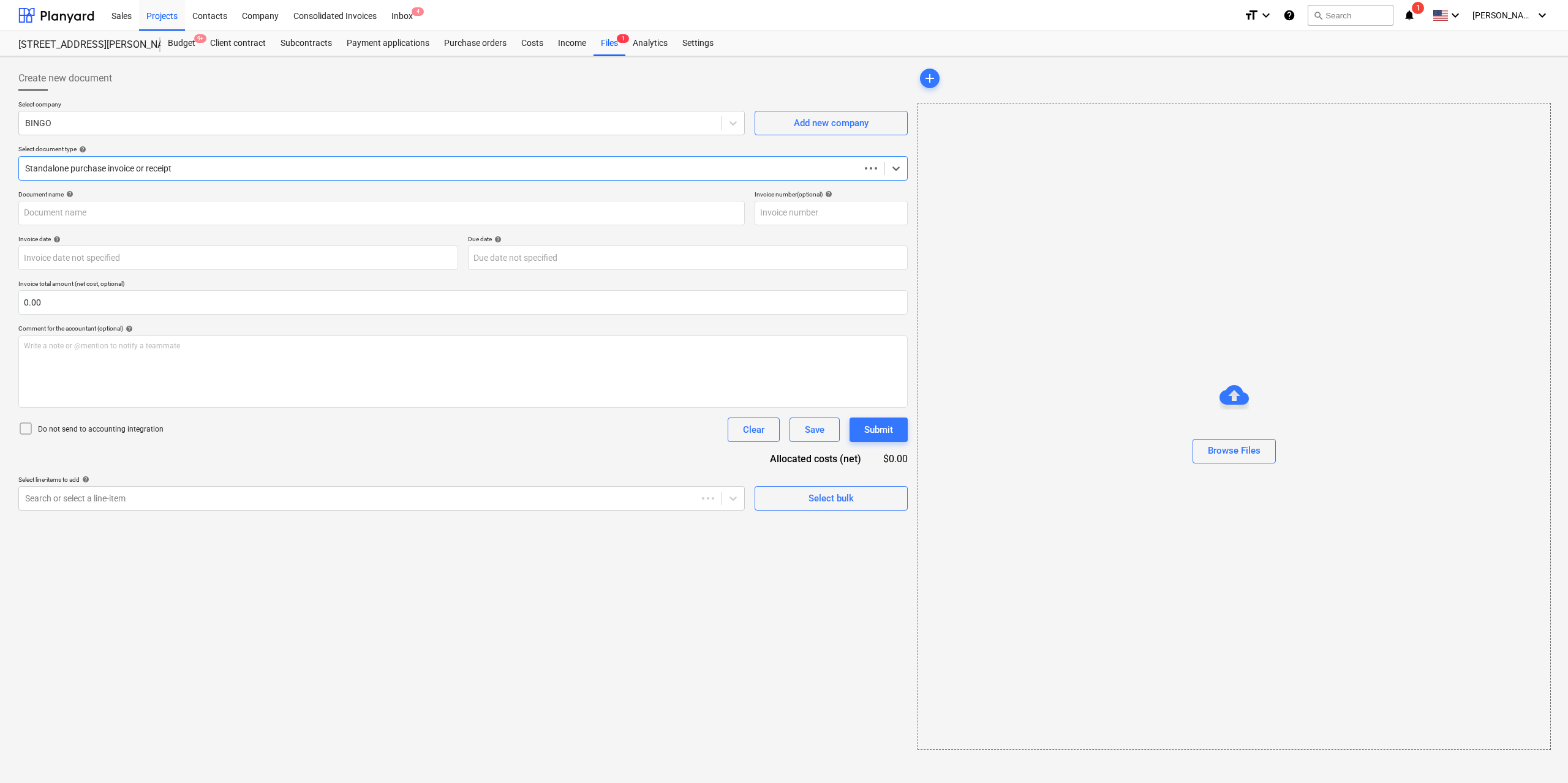
type input "BR5294546"
type input "[DATE]"
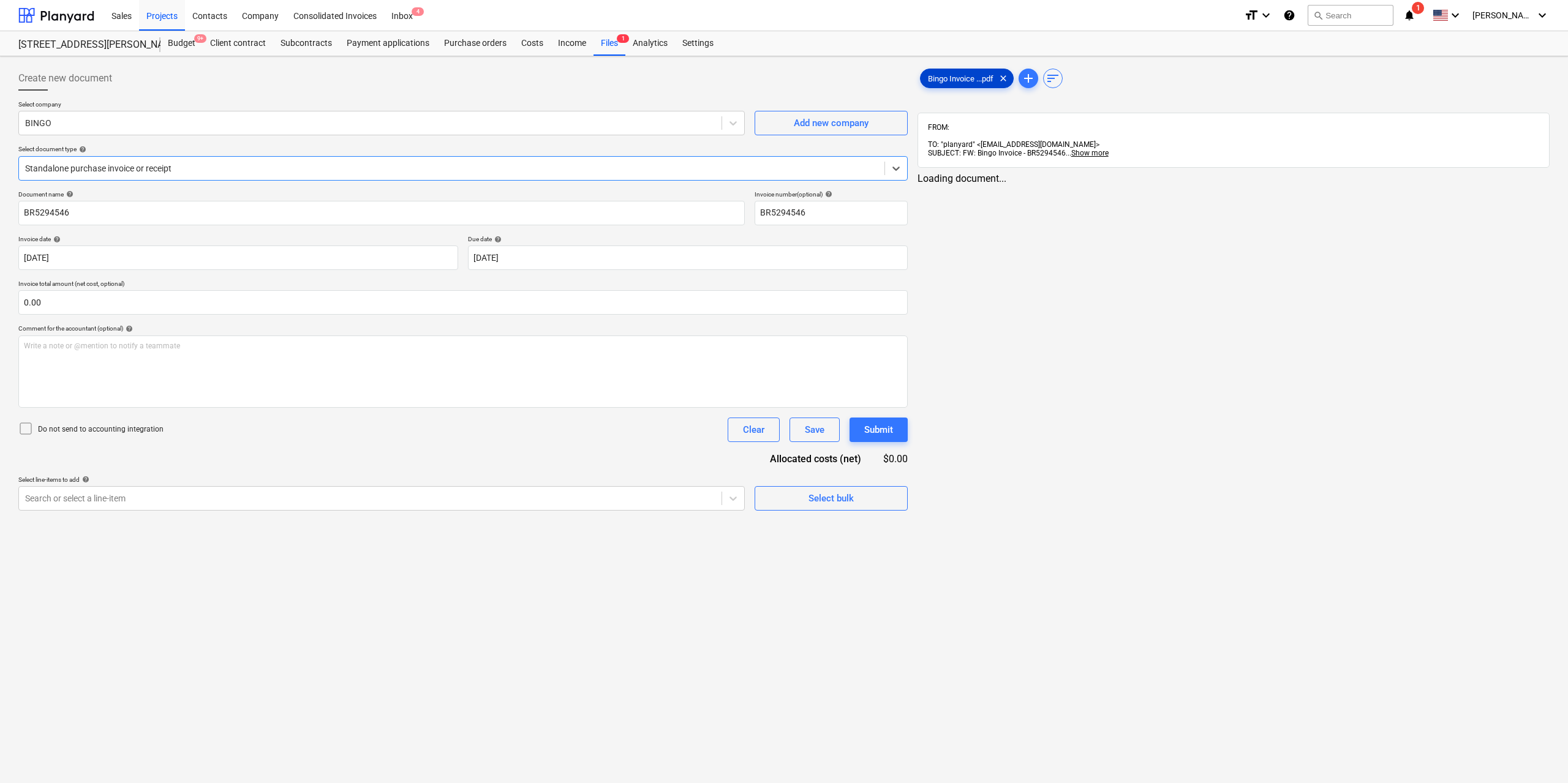
click at [943, 84] on div "Bingo Invoice ...pdf clear" at bounding box center [967, 78] width 94 height 20
click at [1239, 183] on link "2" at bounding box center [1242, 190] width 15 height 15
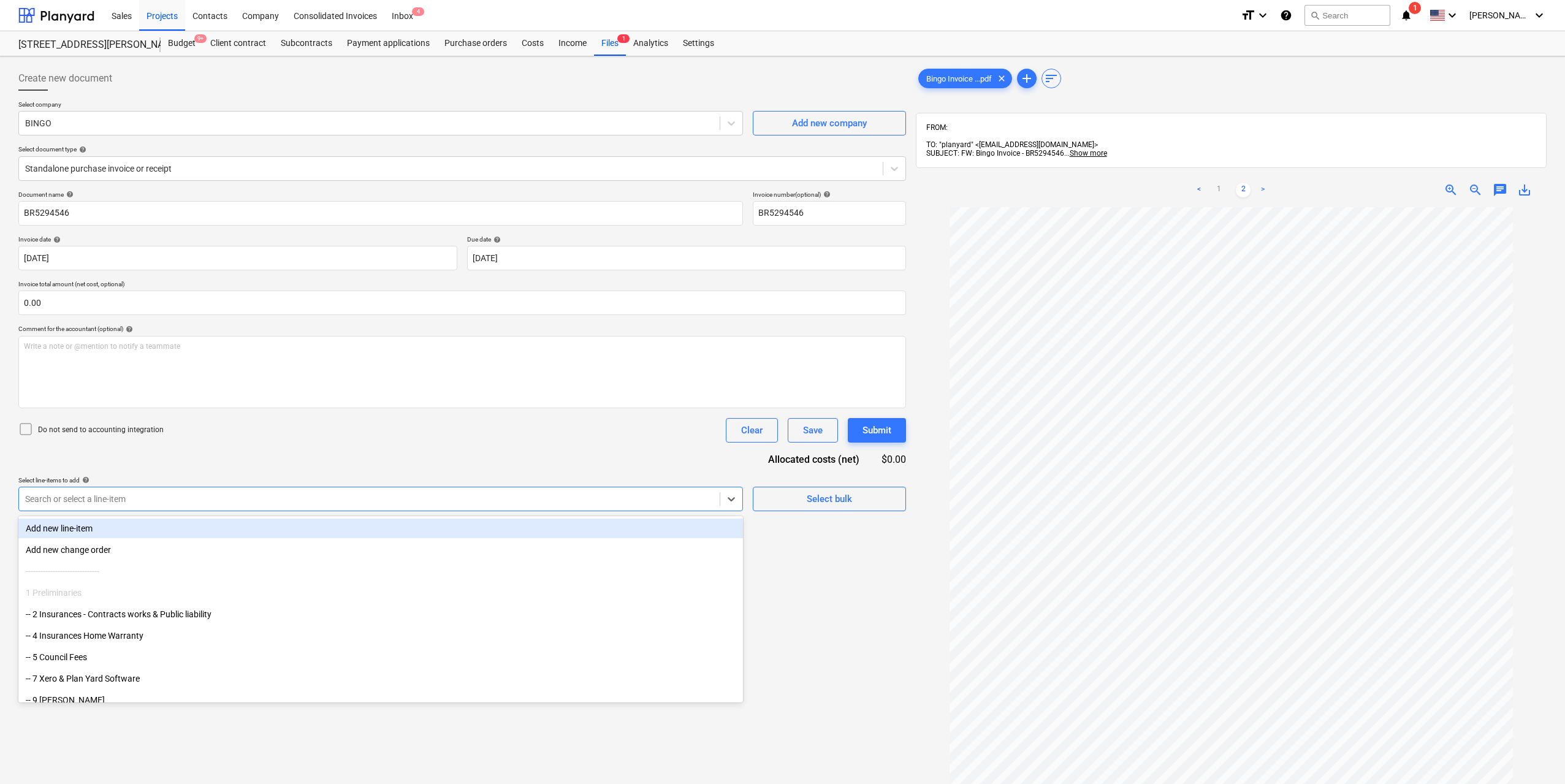
click at [584, 505] on div at bounding box center [370, 498] width 688 height 12
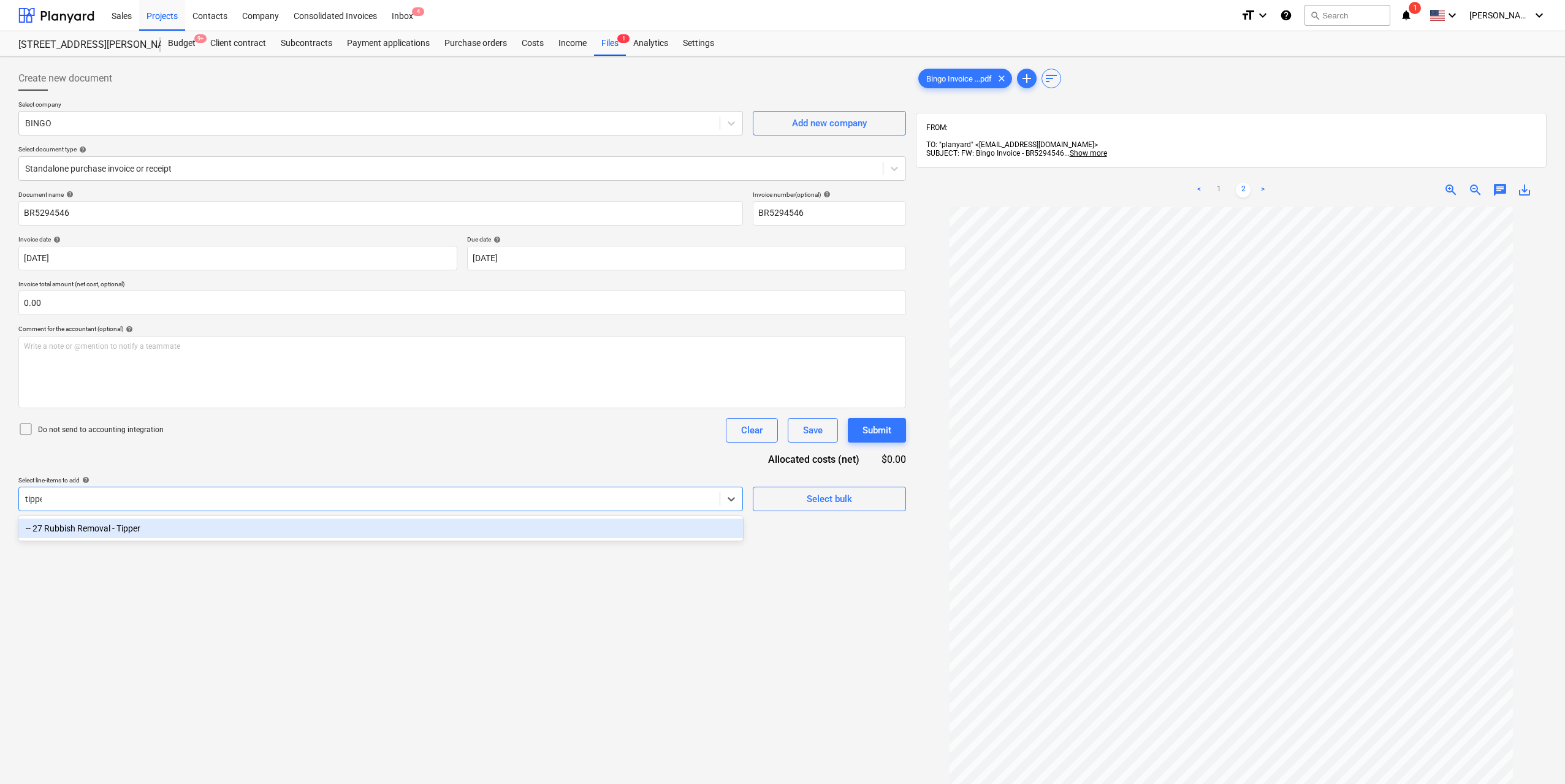
type input "tipper"
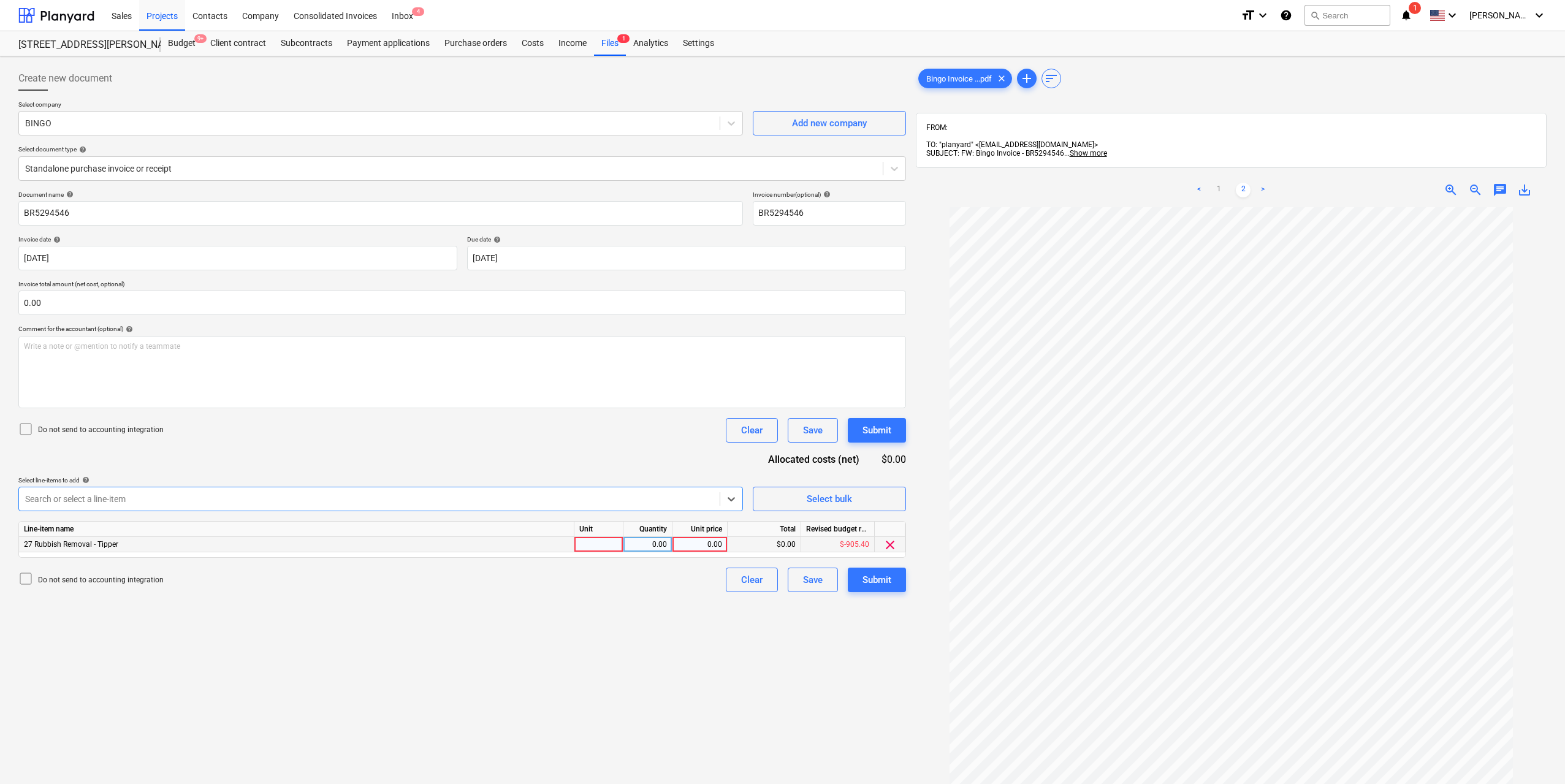
click at [598, 538] on div at bounding box center [599, 545] width 49 height 15
click at [661, 544] on div "0.00" at bounding box center [648, 545] width 39 height 15
click at [719, 545] on div "0.00" at bounding box center [700, 545] width 44 height 15
type input "231"
click at [674, 621] on div "Create new document Select company BINGO Add new company Select document type h…" at bounding box center [462, 512] width 898 height 900
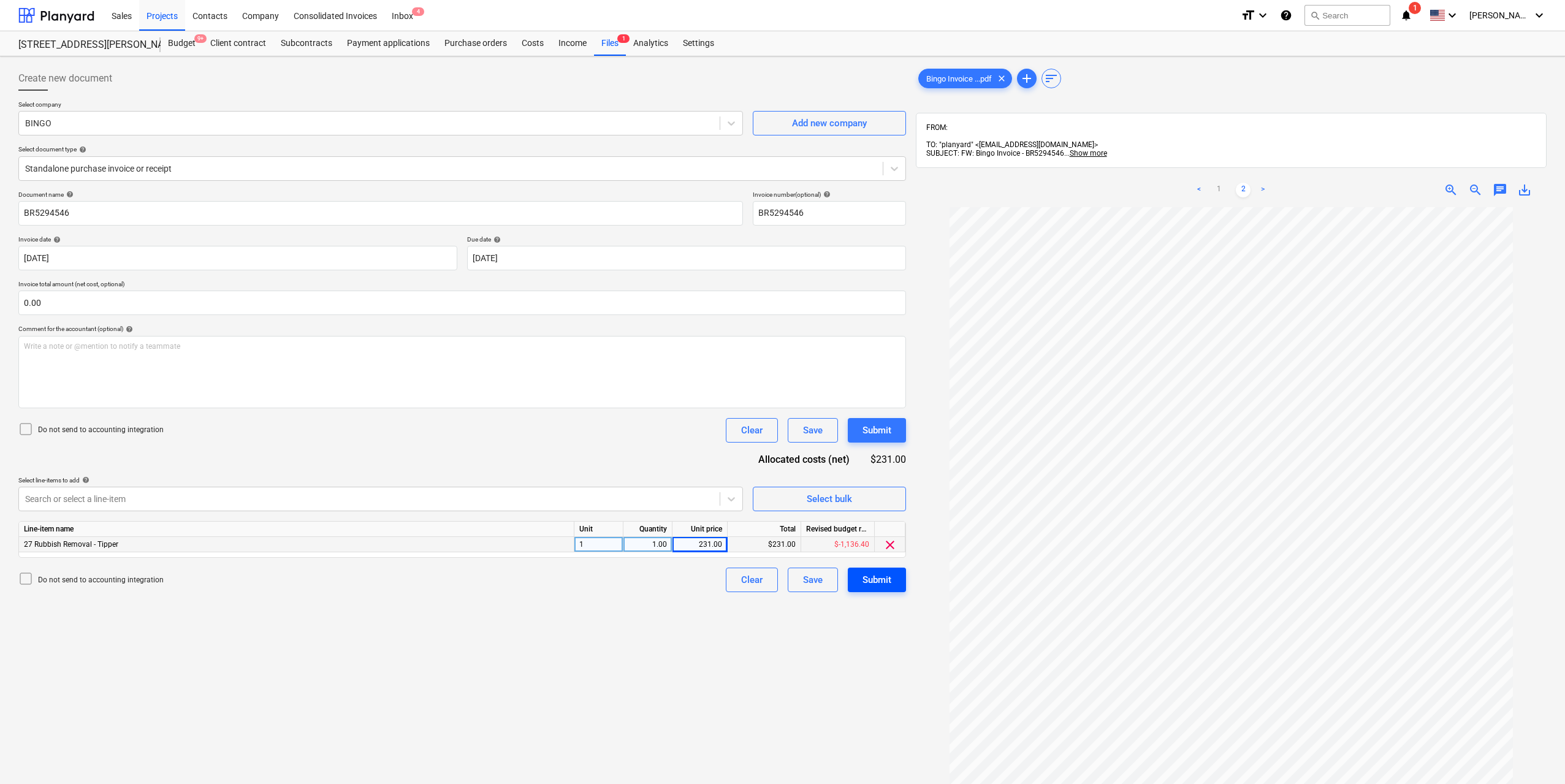
click at [890, 578] on div "Submit" at bounding box center [877, 580] width 29 height 16
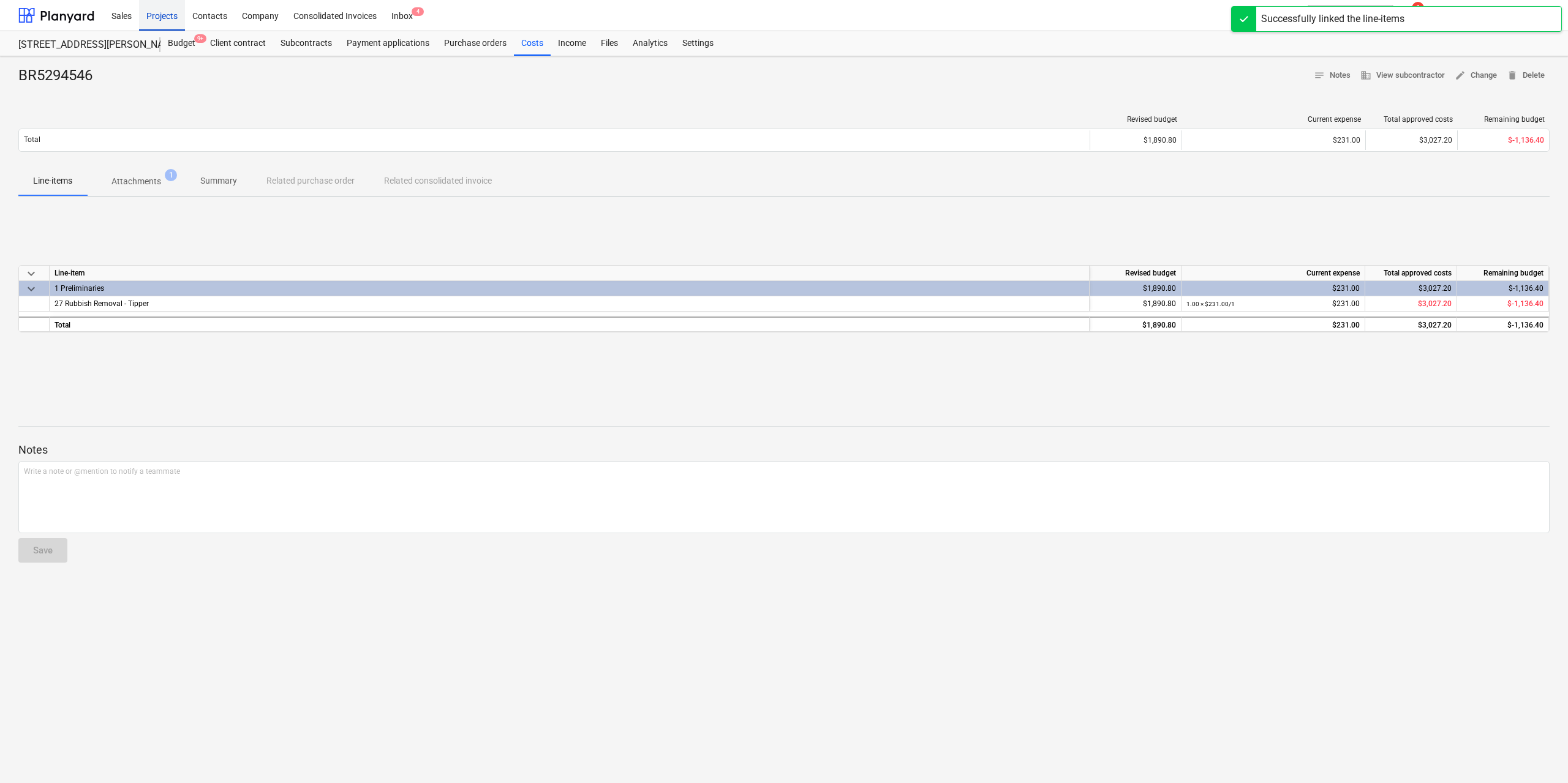
click at [160, 16] on div "Projects" at bounding box center [162, 15] width 46 height 31
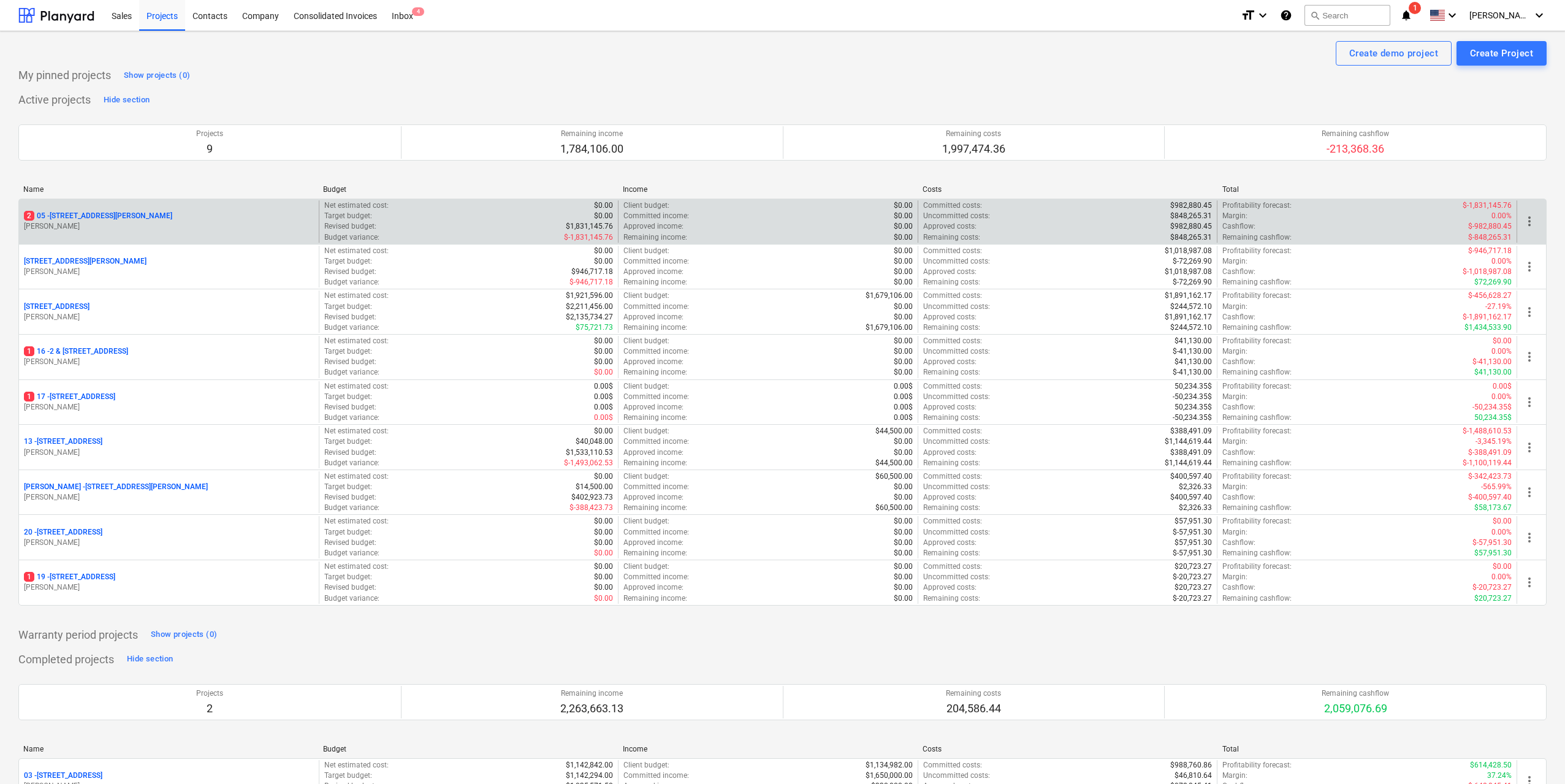
click at [134, 209] on div "2 [STREET_ADDRESS][PERSON_NAME][PERSON_NAME]" at bounding box center [169, 222] width 300 height 43
click at [133, 214] on p "2 [STREET_ADDRESS][PERSON_NAME]" at bounding box center [98, 216] width 149 height 10
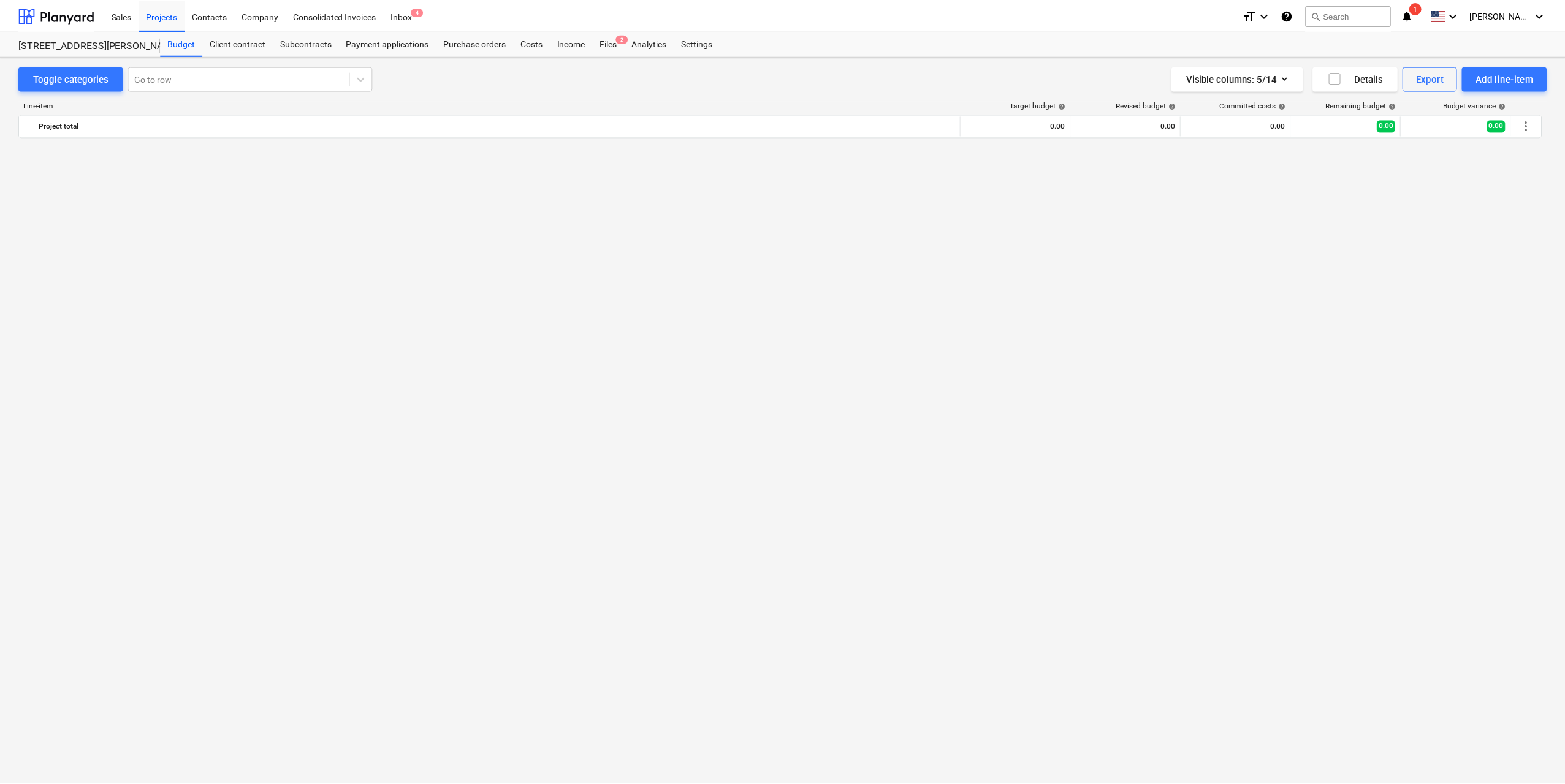
scroll to position [2964, 0]
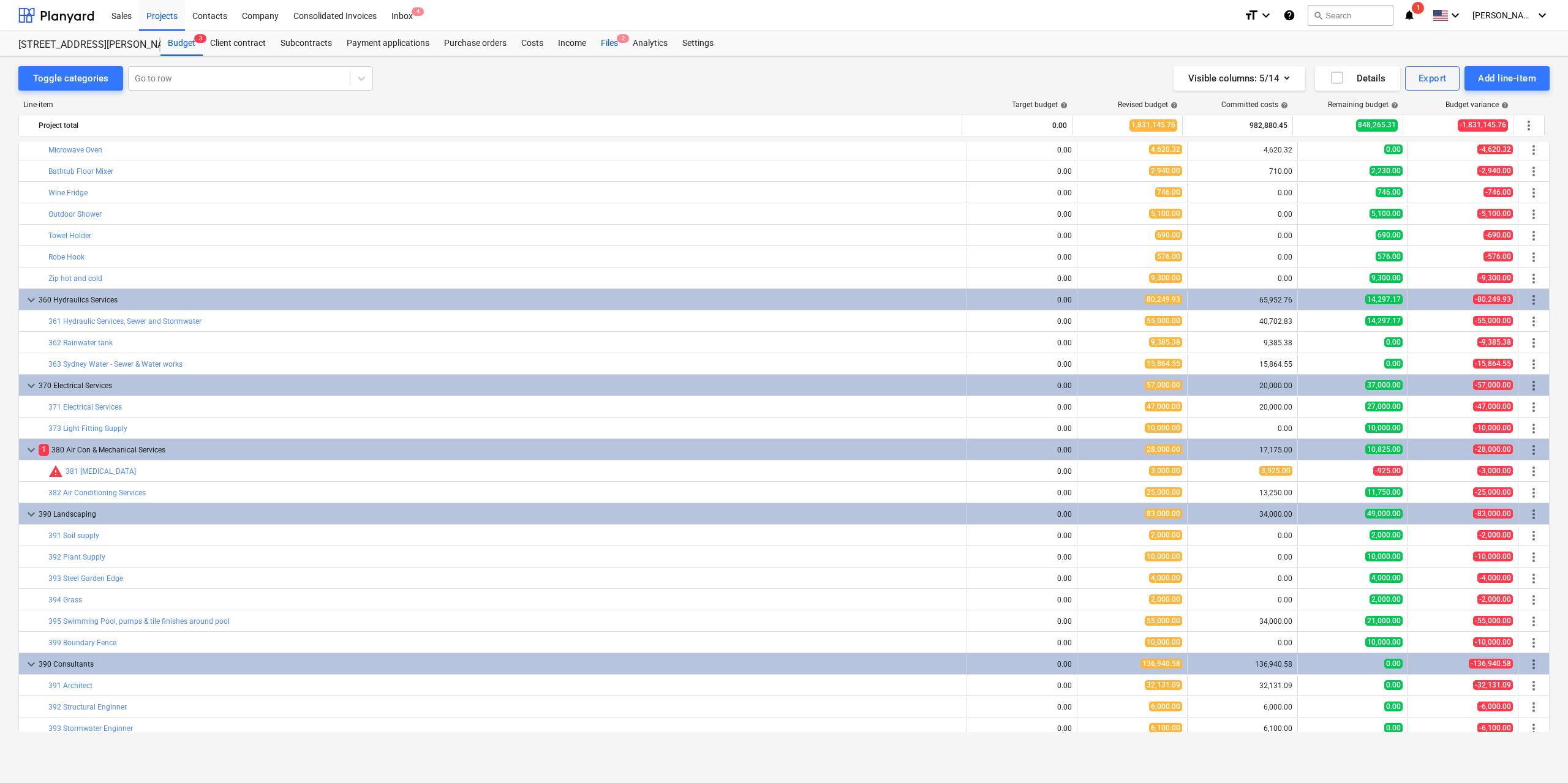
click at [606, 46] on div "Files 2" at bounding box center [610, 43] width 32 height 25
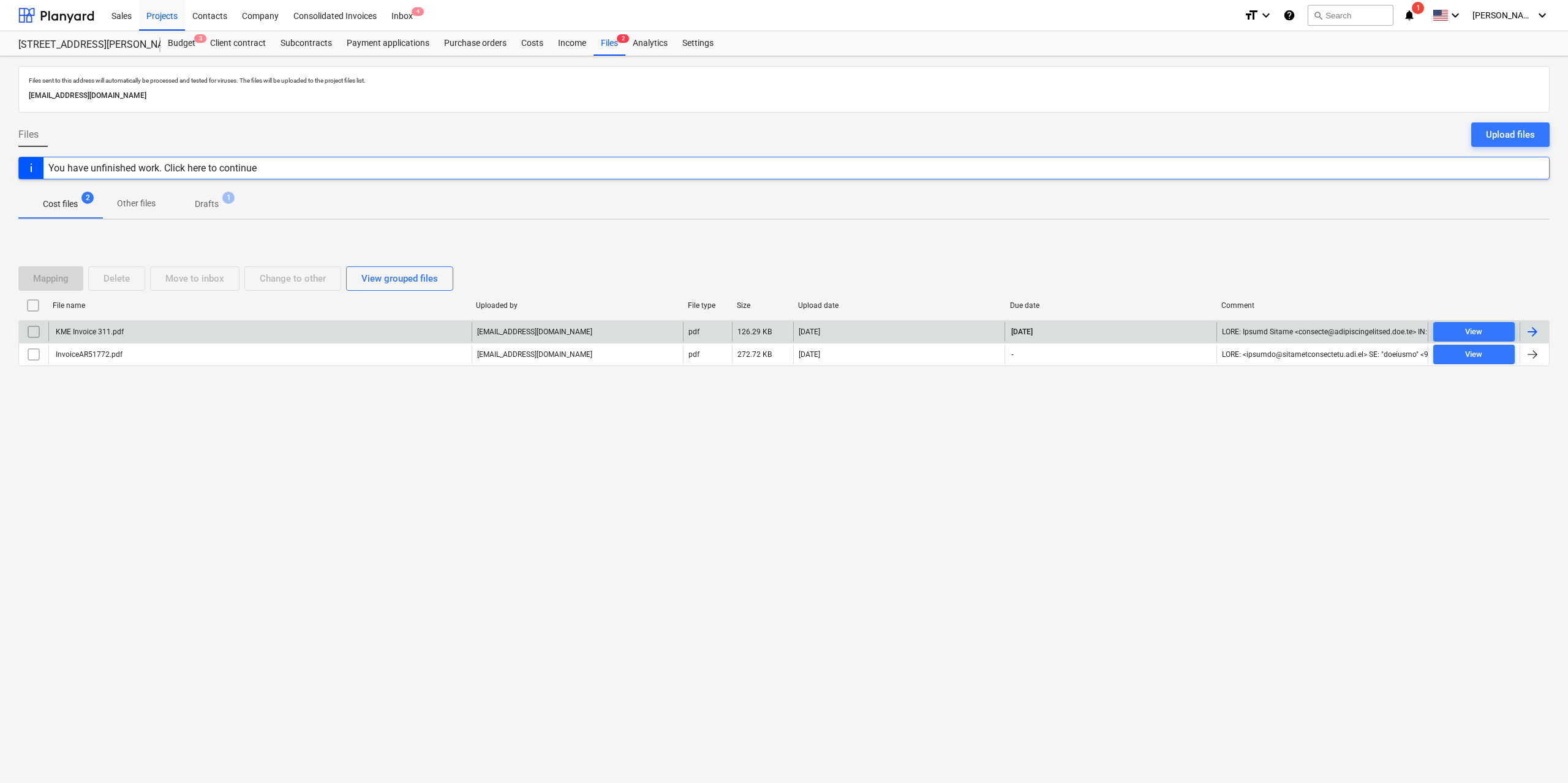
click at [124, 330] on div "KME Invoice 311.pdf" at bounding box center [259, 332] width 423 height 20
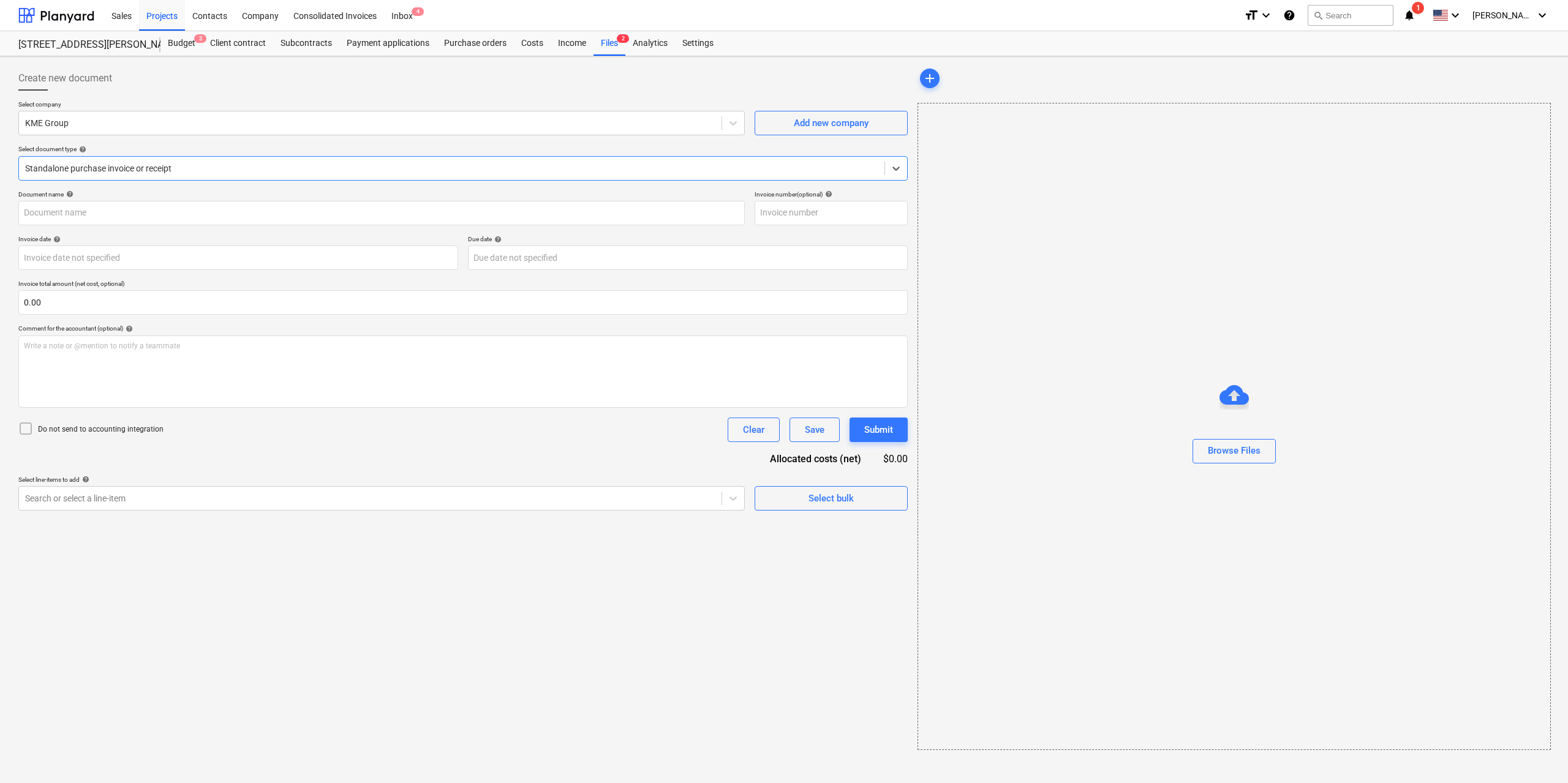
type input "311"
type input "[DATE]"
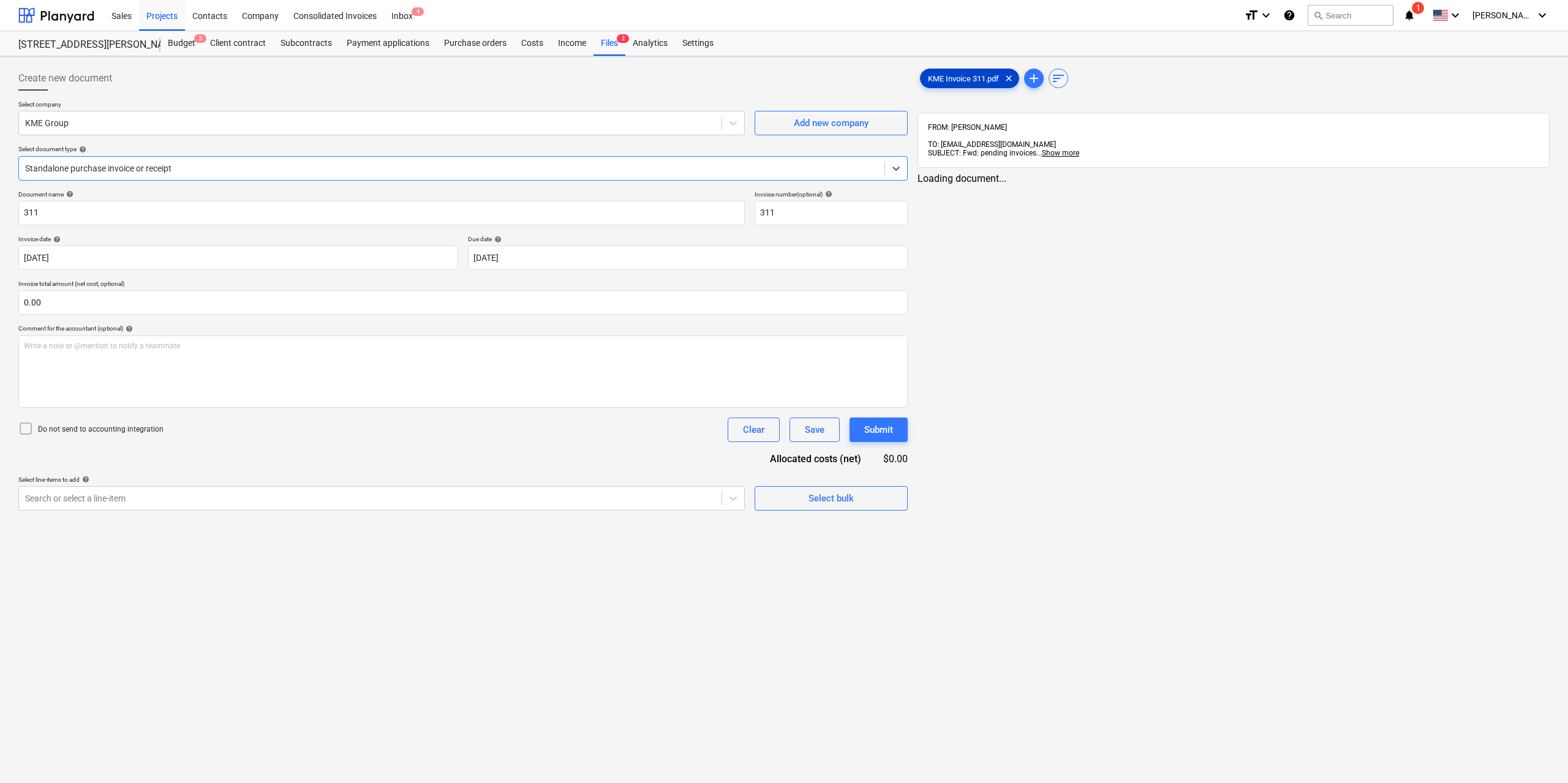
click at [964, 80] on span "KME Invoice 311.pdf" at bounding box center [963, 79] width 86 height 9
click at [618, 491] on div "Search or select a line-item" at bounding box center [369, 498] width 700 height 17
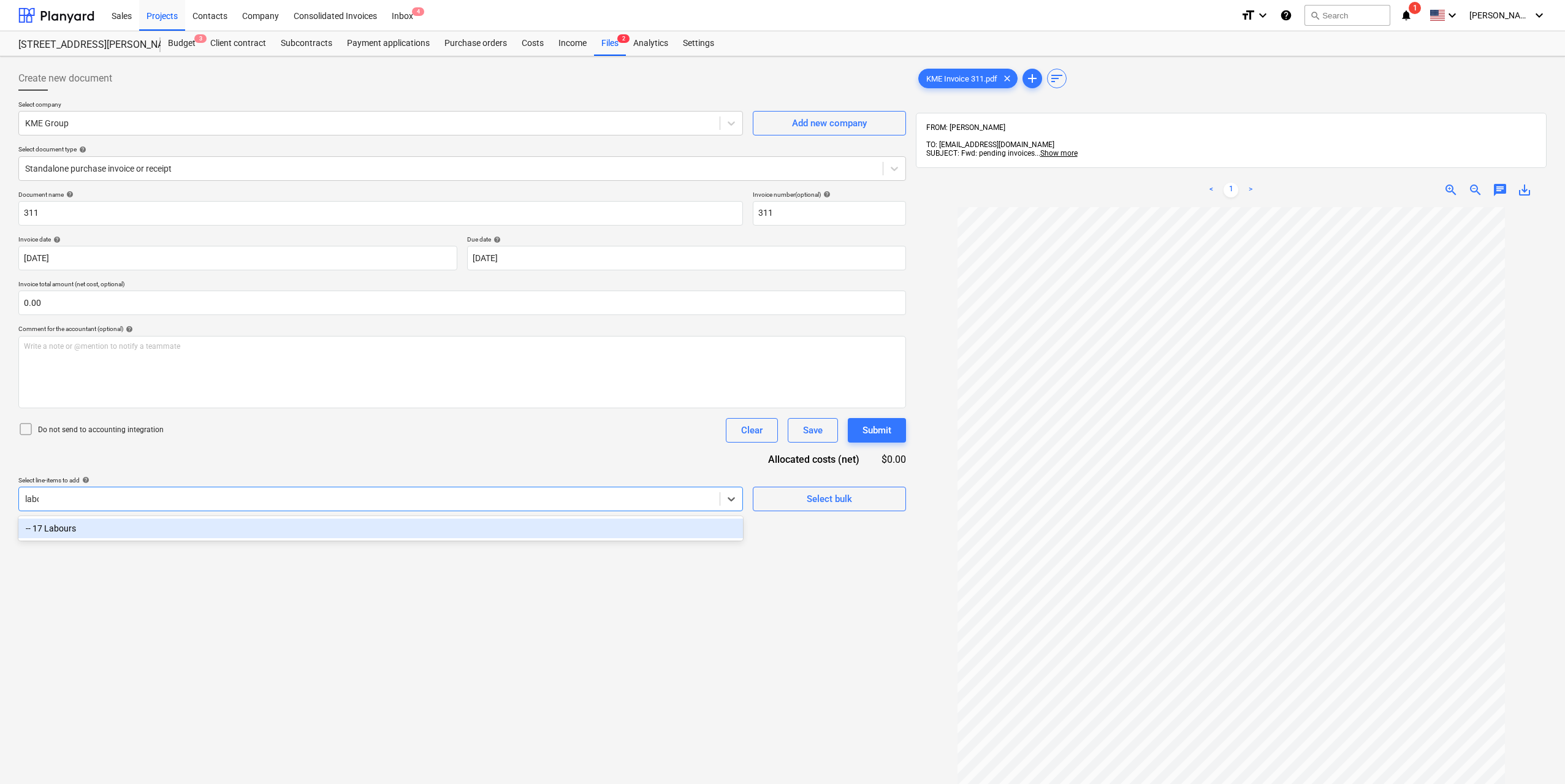
type input "labou"
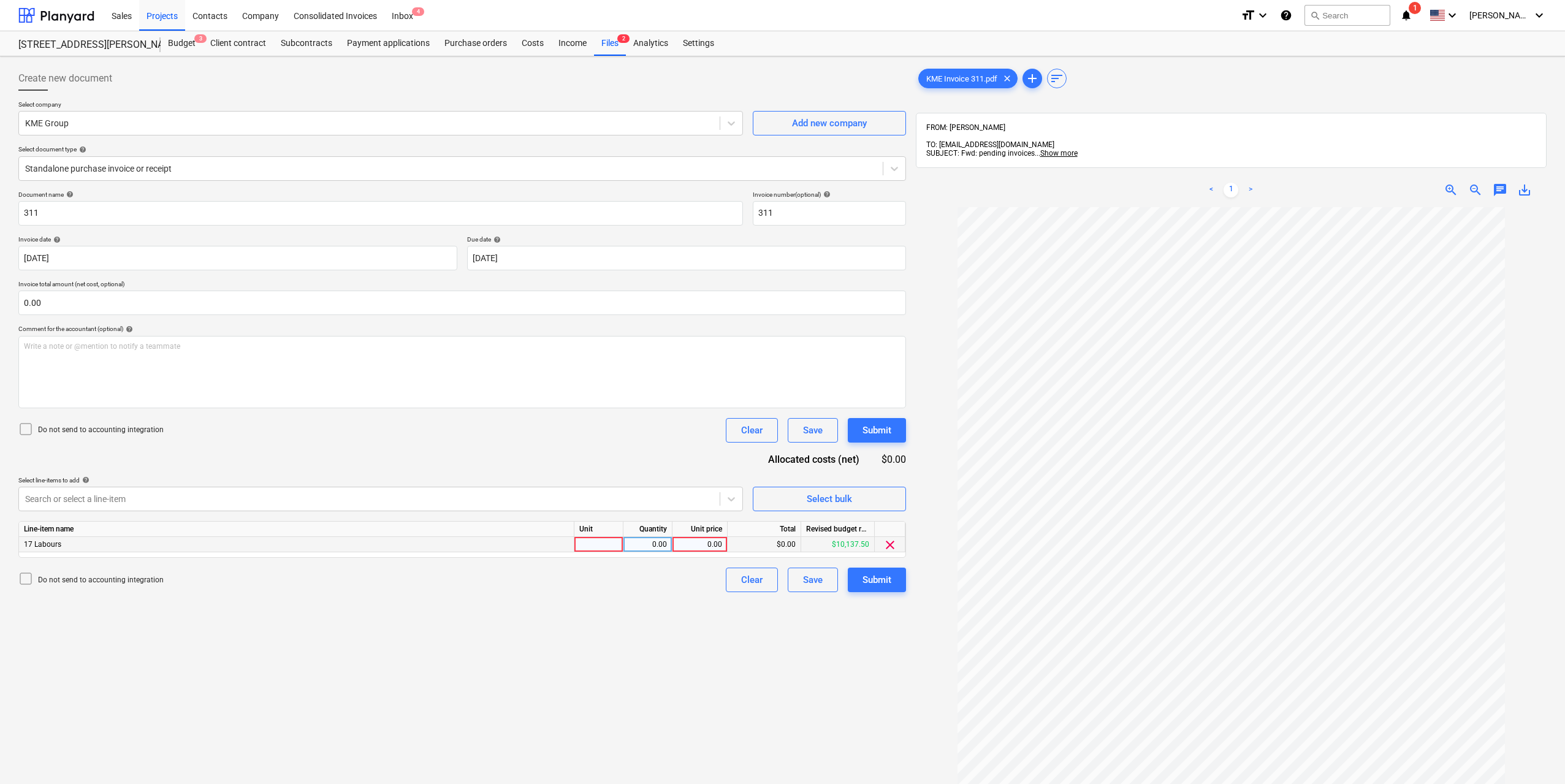
click at [605, 542] on div at bounding box center [599, 545] width 49 height 15
click at [648, 544] on div "0.00" at bounding box center [648, 545] width 39 height 15
type input "1"
click at [689, 543] on div "0.00" at bounding box center [700, 545] width 44 height 15
type input "600"
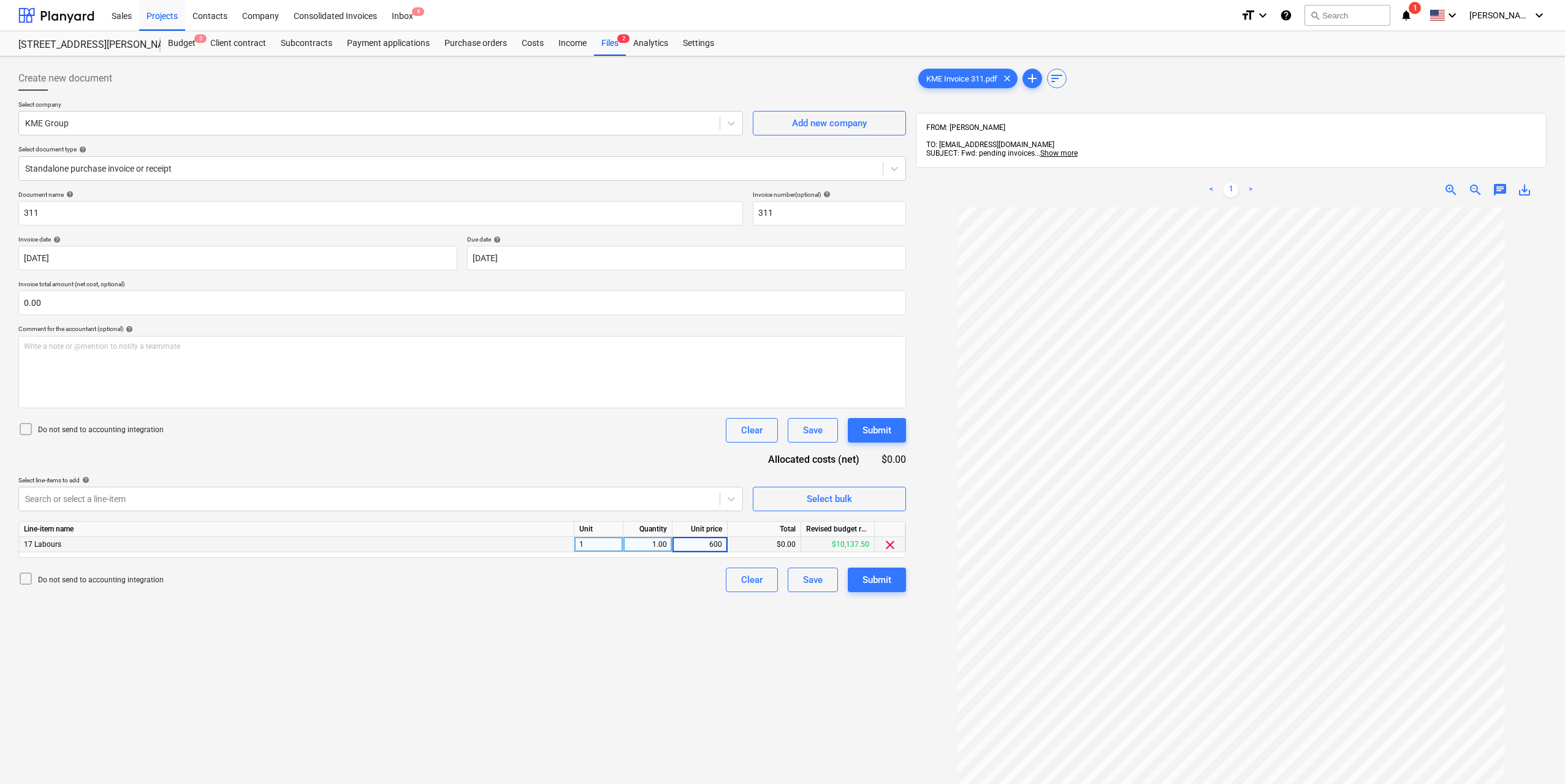
click at [624, 732] on div "Create new document Select company KME Group Add new company Select document ty…" at bounding box center [462, 512] width 898 height 900
click at [887, 586] on div "Submit" at bounding box center [877, 580] width 29 height 16
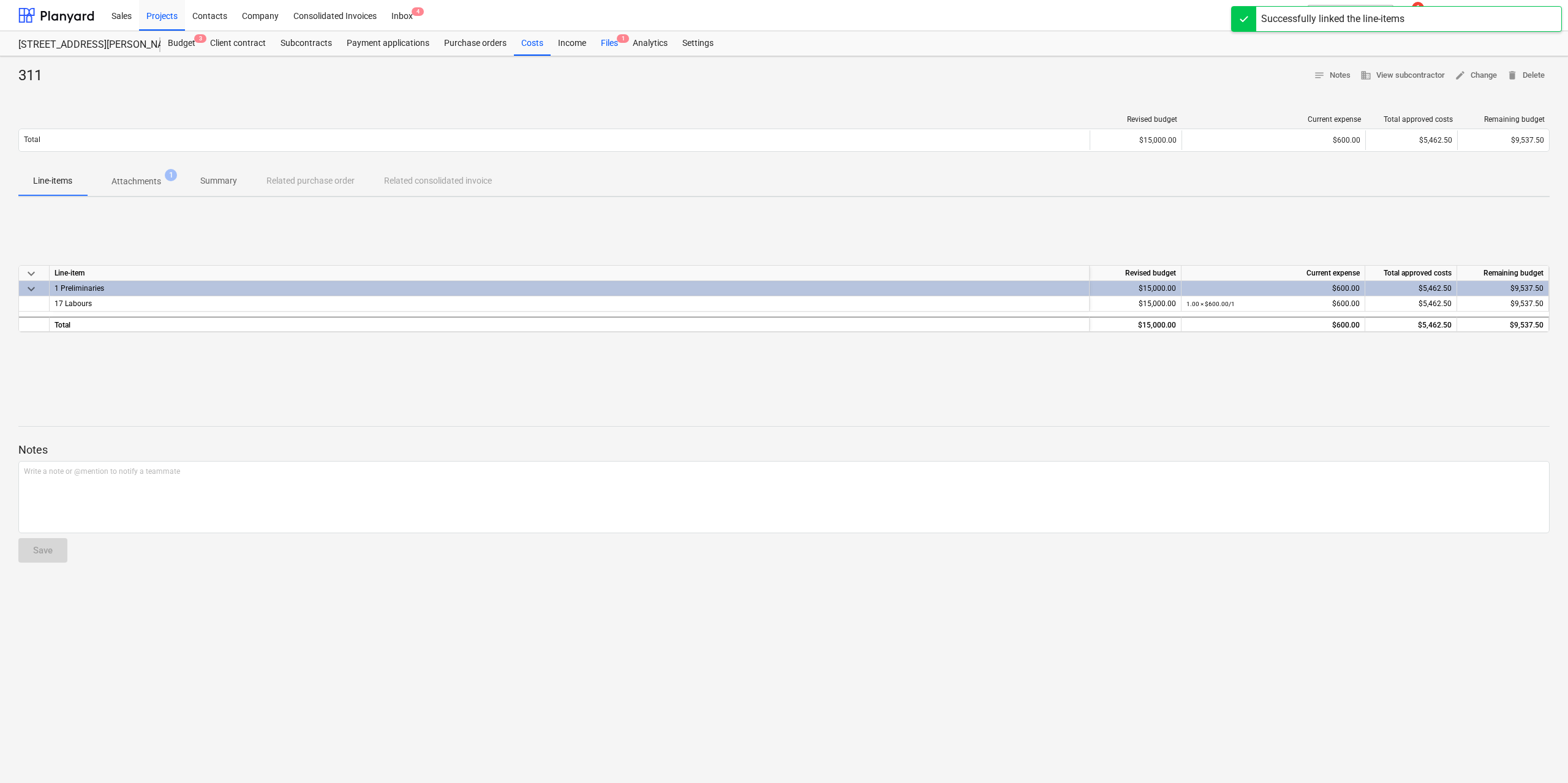
click at [615, 45] on div "Files 1" at bounding box center [610, 43] width 32 height 25
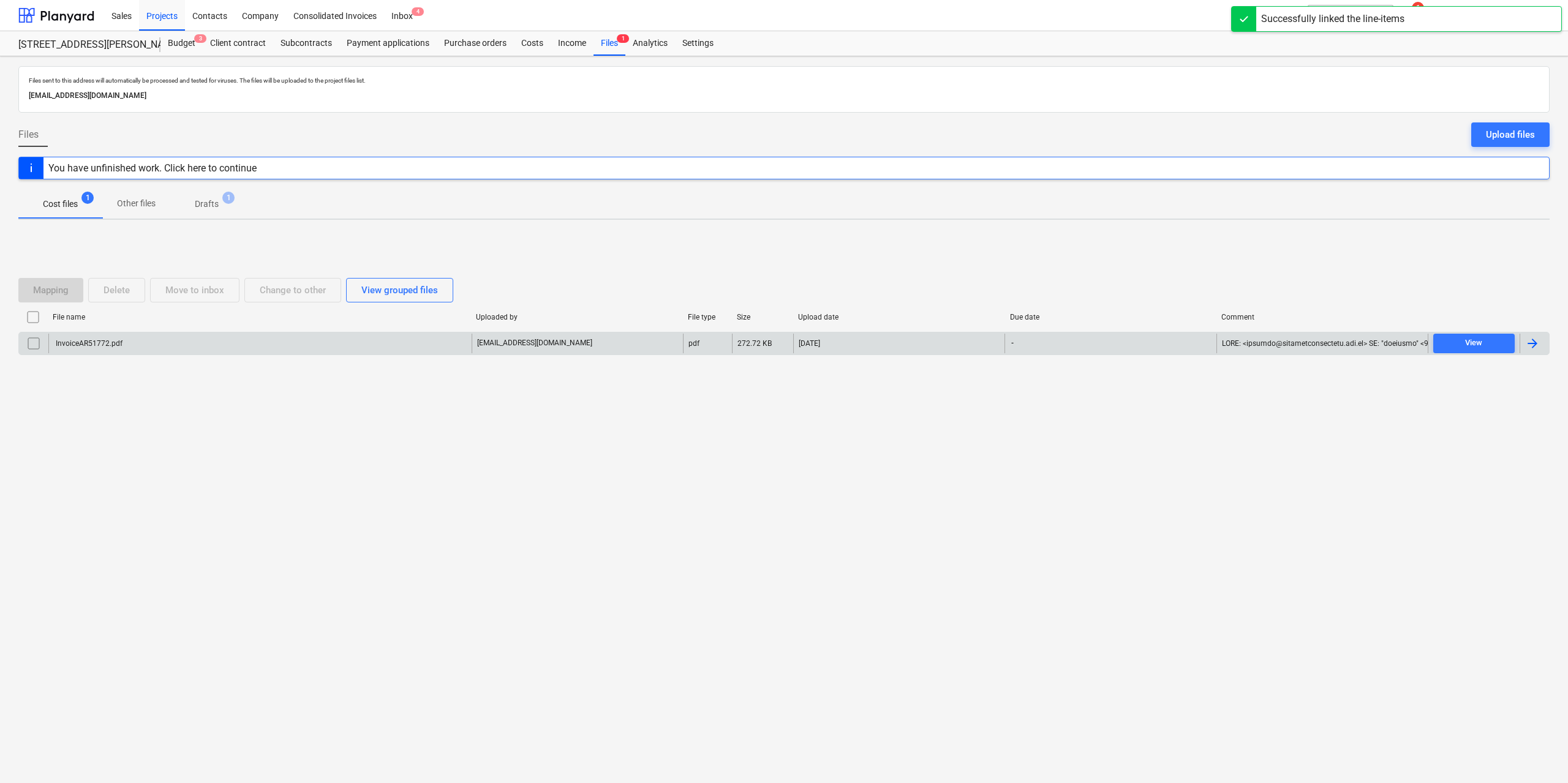
click at [112, 345] on div "InvoiceAR51772.pdf" at bounding box center [88, 344] width 69 height 9
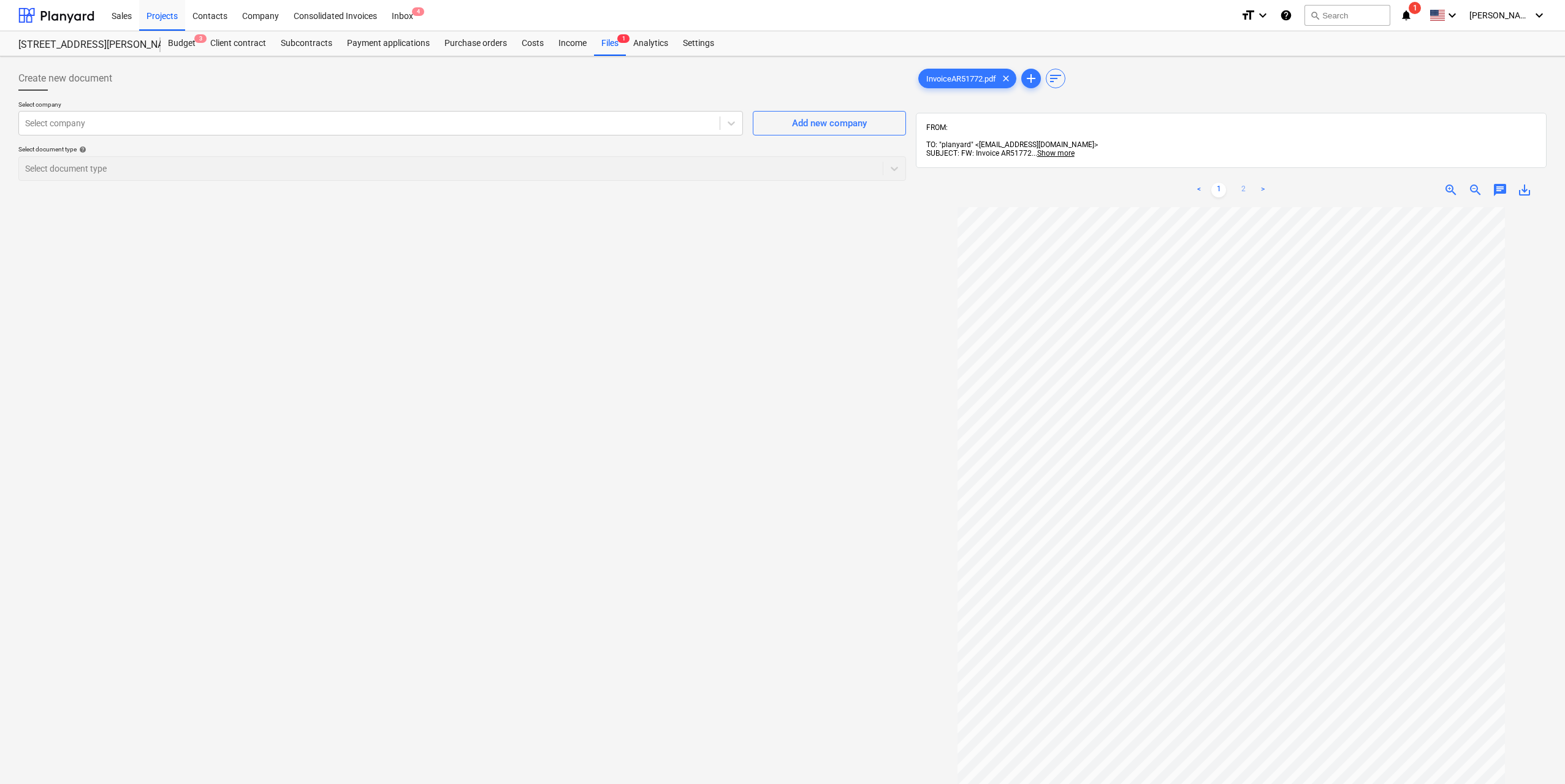
click at [1239, 183] on link "2" at bounding box center [1243, 190] width 15 height 15
click at [1216, 183] on link "1" at bounding box center [1218, 190] width 15 height 15
click at [585, 123] on div at bounding box center [370, 123] width 688 height 12
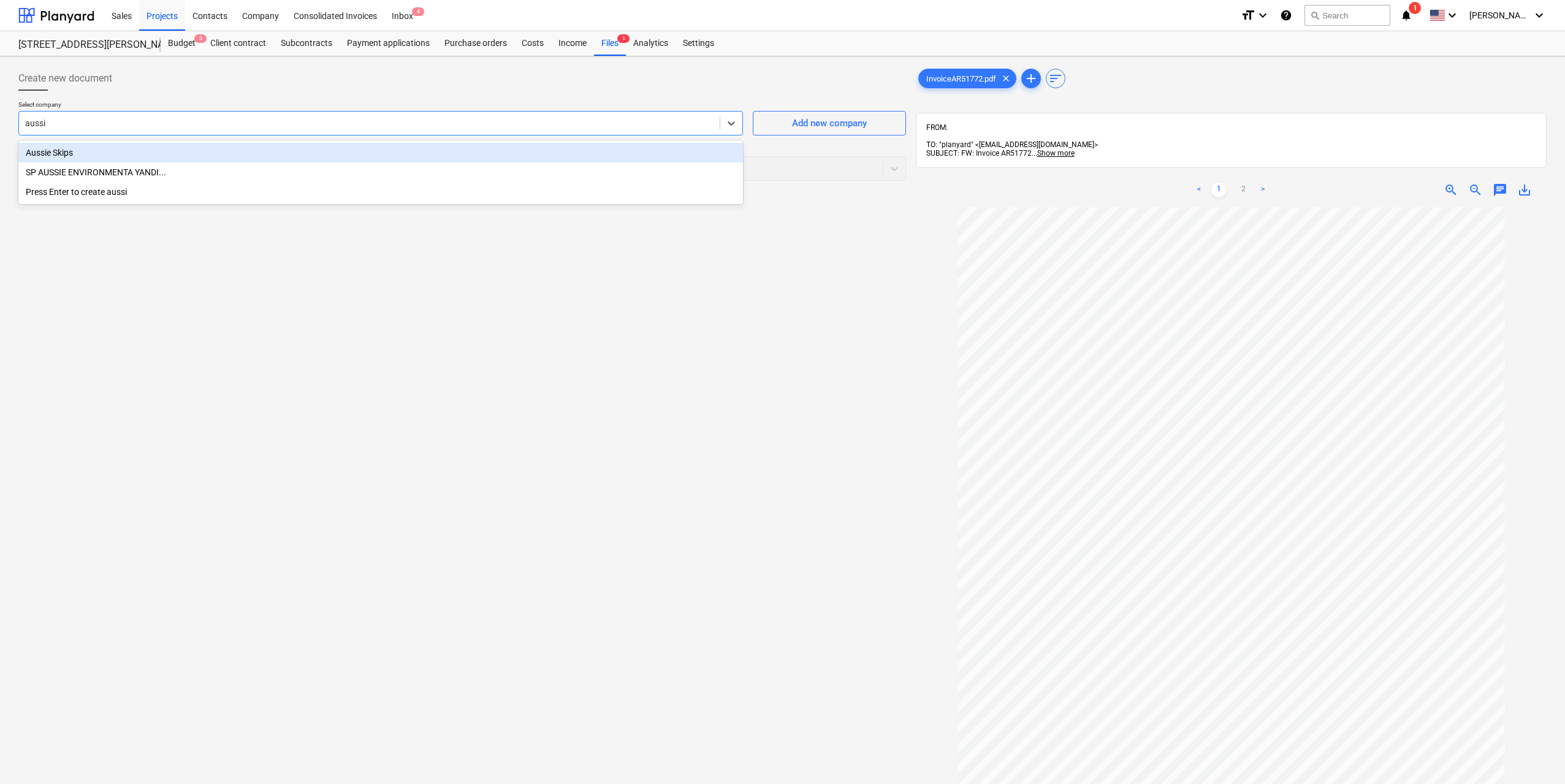
type input "aussie"
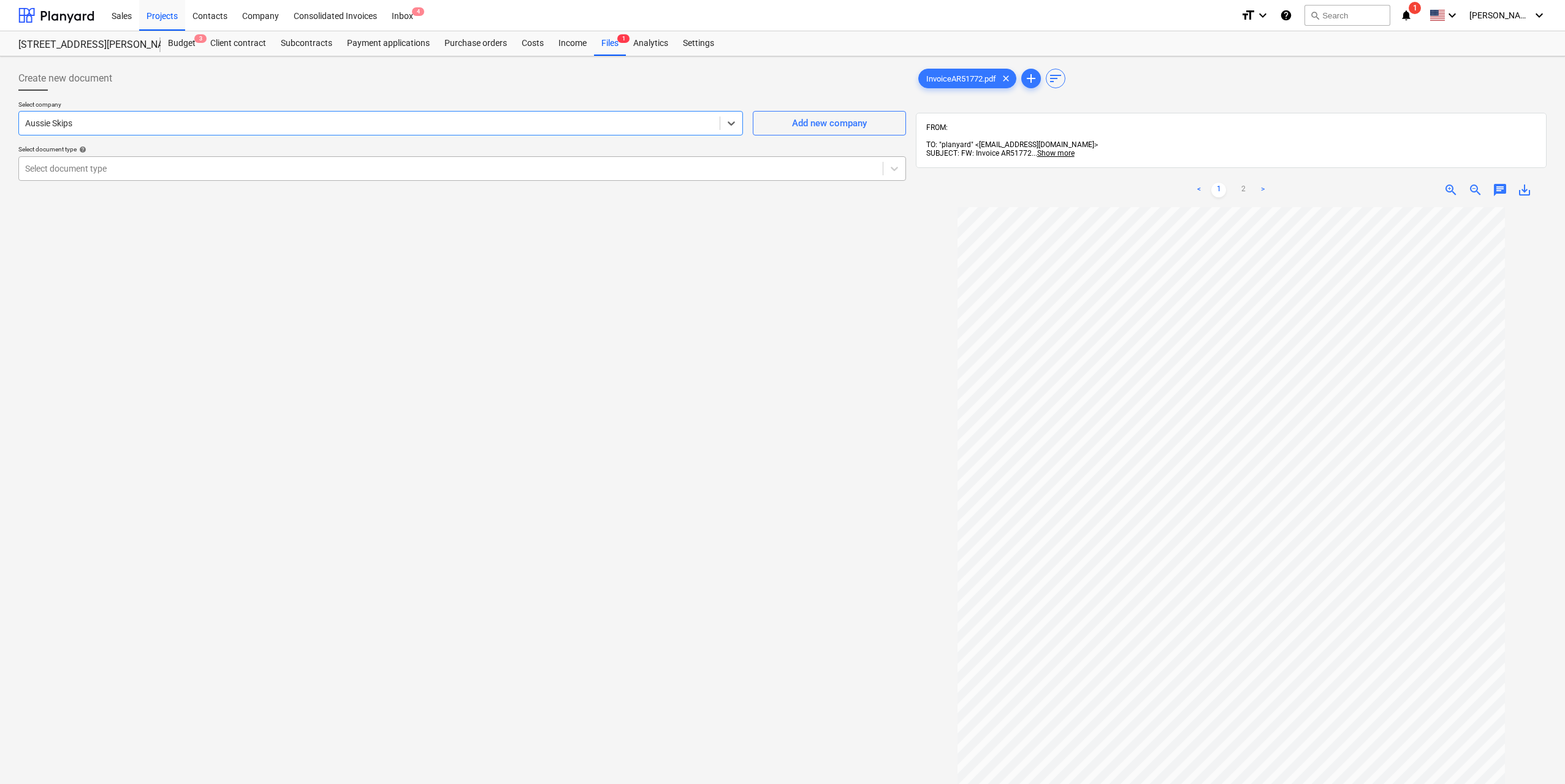
click at [491, 163] on div at bounding box center [451, 168] width 851 height 12
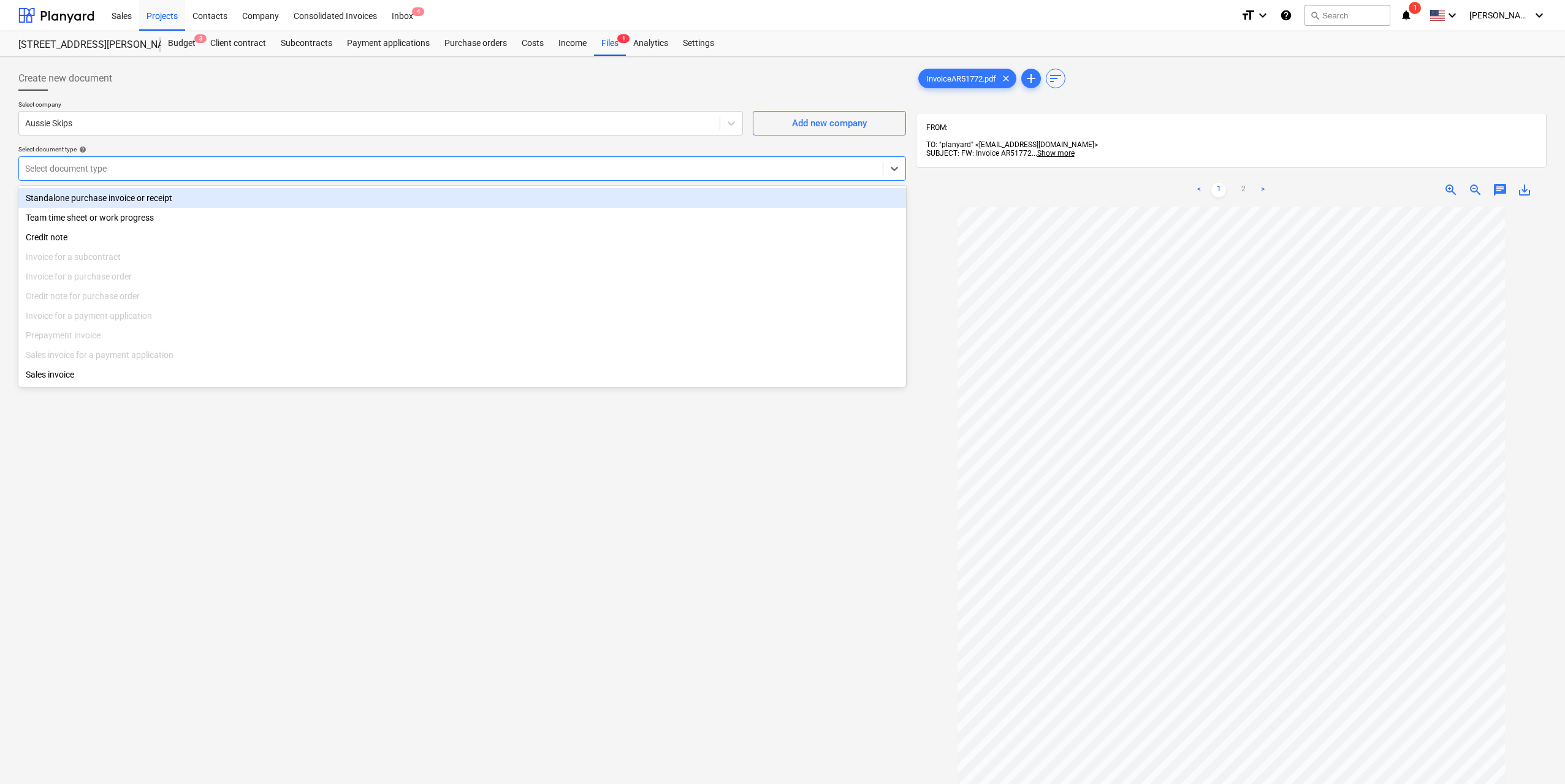
click at [386, 197] on div "Standalone purchase invoice or receipt" at bounding box center [462, 197] width 888 height 20
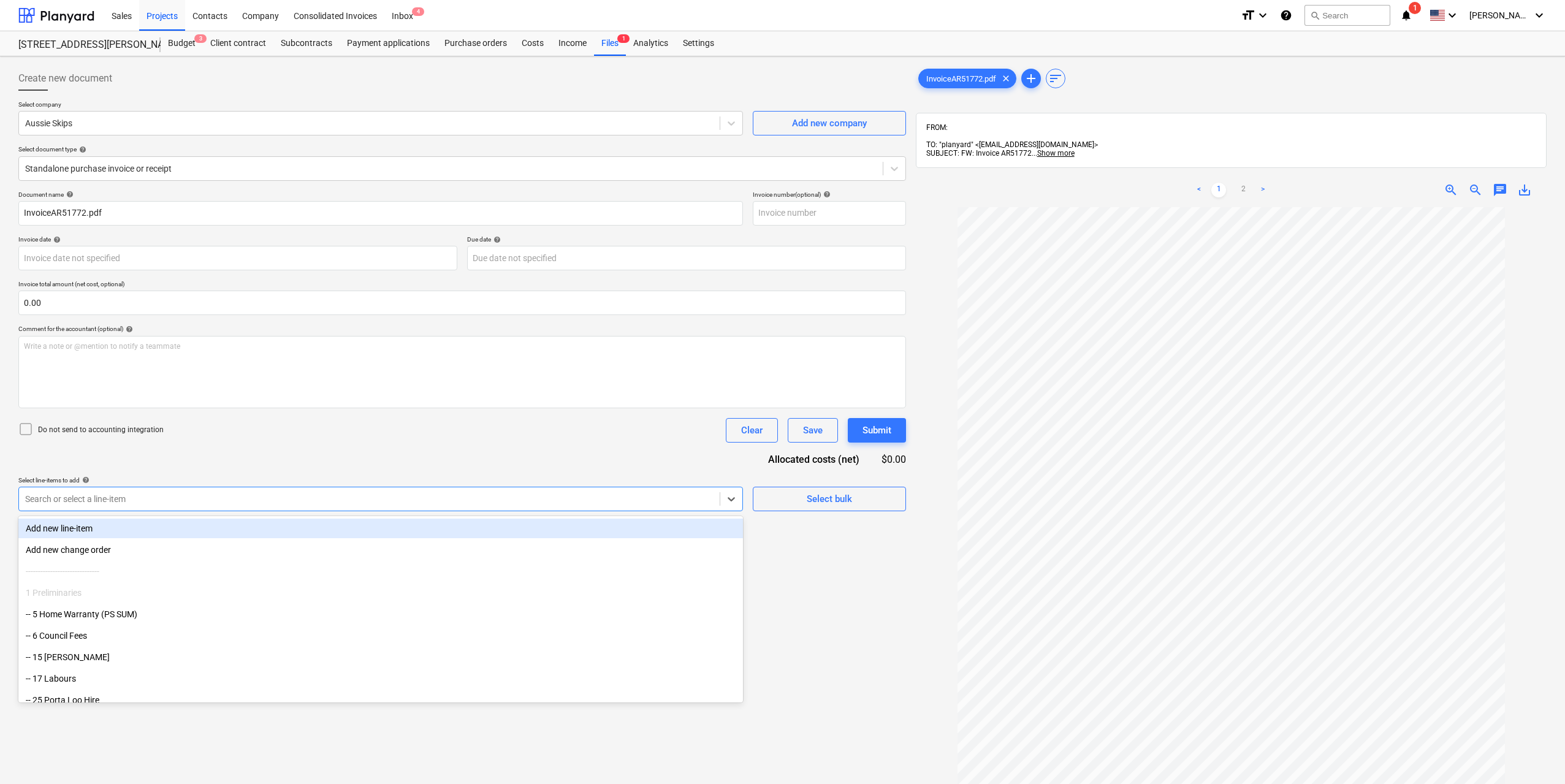
click at [364, 500] on div at bounding box center [370, 498] width 688 height 12
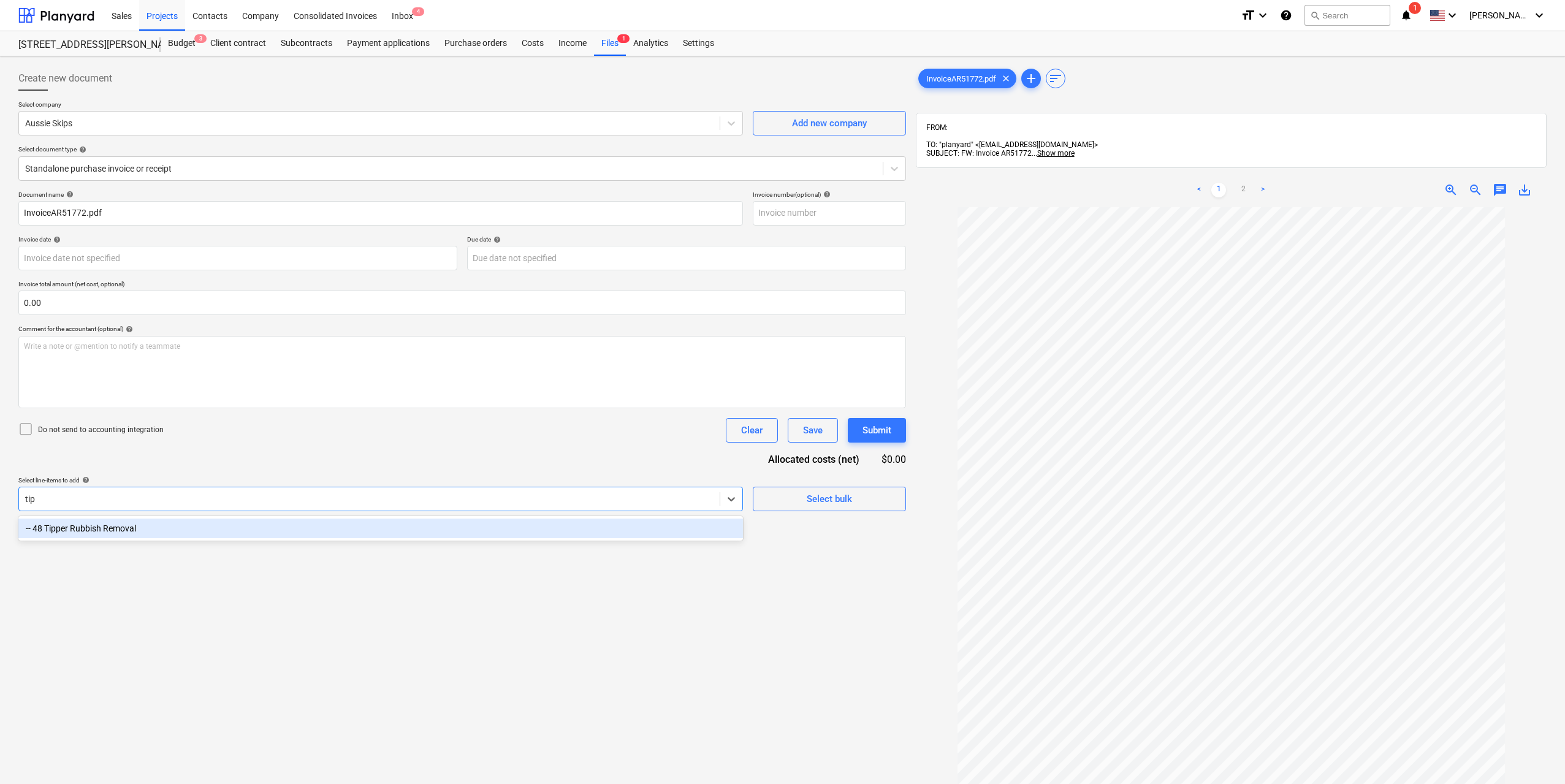
type input "tipp"
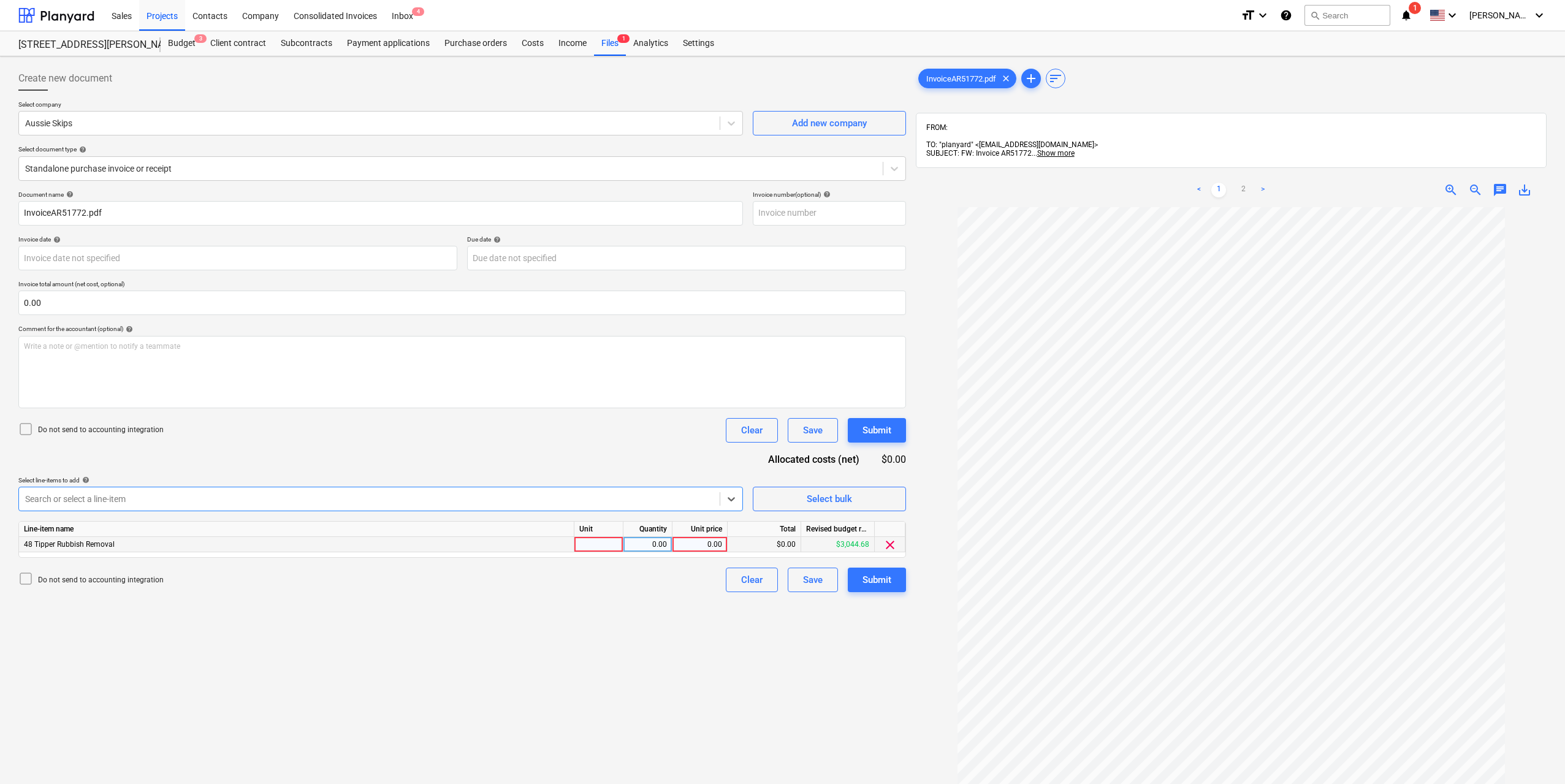
click at [601, 542] on div at bounding box center [599, 545] width 49 height 15
click at [648, 543] on div "0.00" at bounding box center [648, 545] width 39 height 15
type input "1"
click at [693, 545] on div "0.00" at bounding box center [700, 545] width 44 height 15
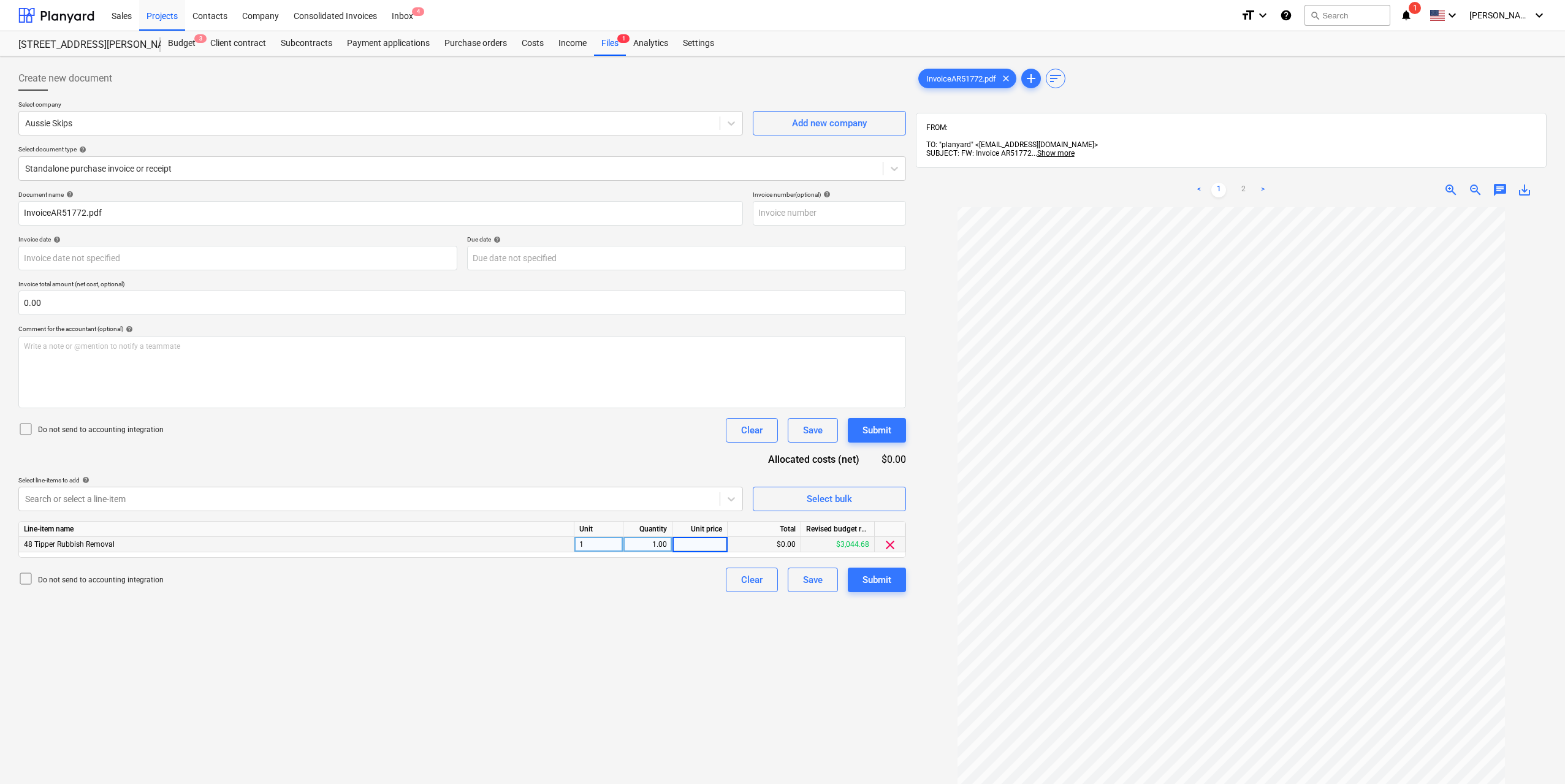
click at [699, 548] on input at bounding box center [700, 544] width 55 height 15
type input "270"
drag, startPoint x: 700, startPoint y: 652, endPoint x: 817, endPoint y: 604, distance: 126.5
click at [700, 652] on div "Create new document Select company Aussie Skips Add new company Select document…" at bounding box center [462, 512] width 898 height 900
click at [856, 580] on button "Submit" at bounding box center [877, 580] width 58 height 25
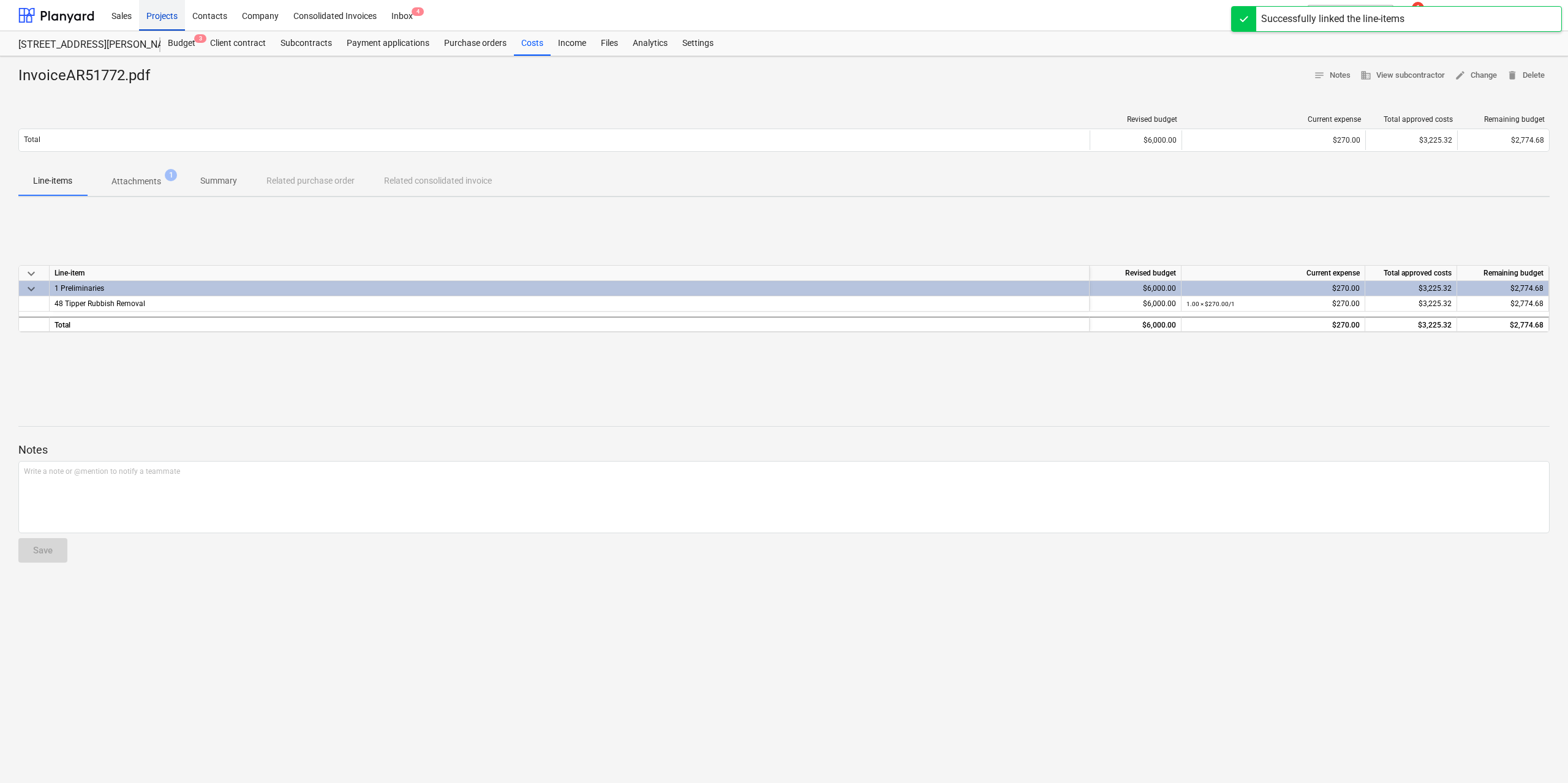
click at [178, 16] on div "Projects" at bounding box center [162, 15] width 46 height 31
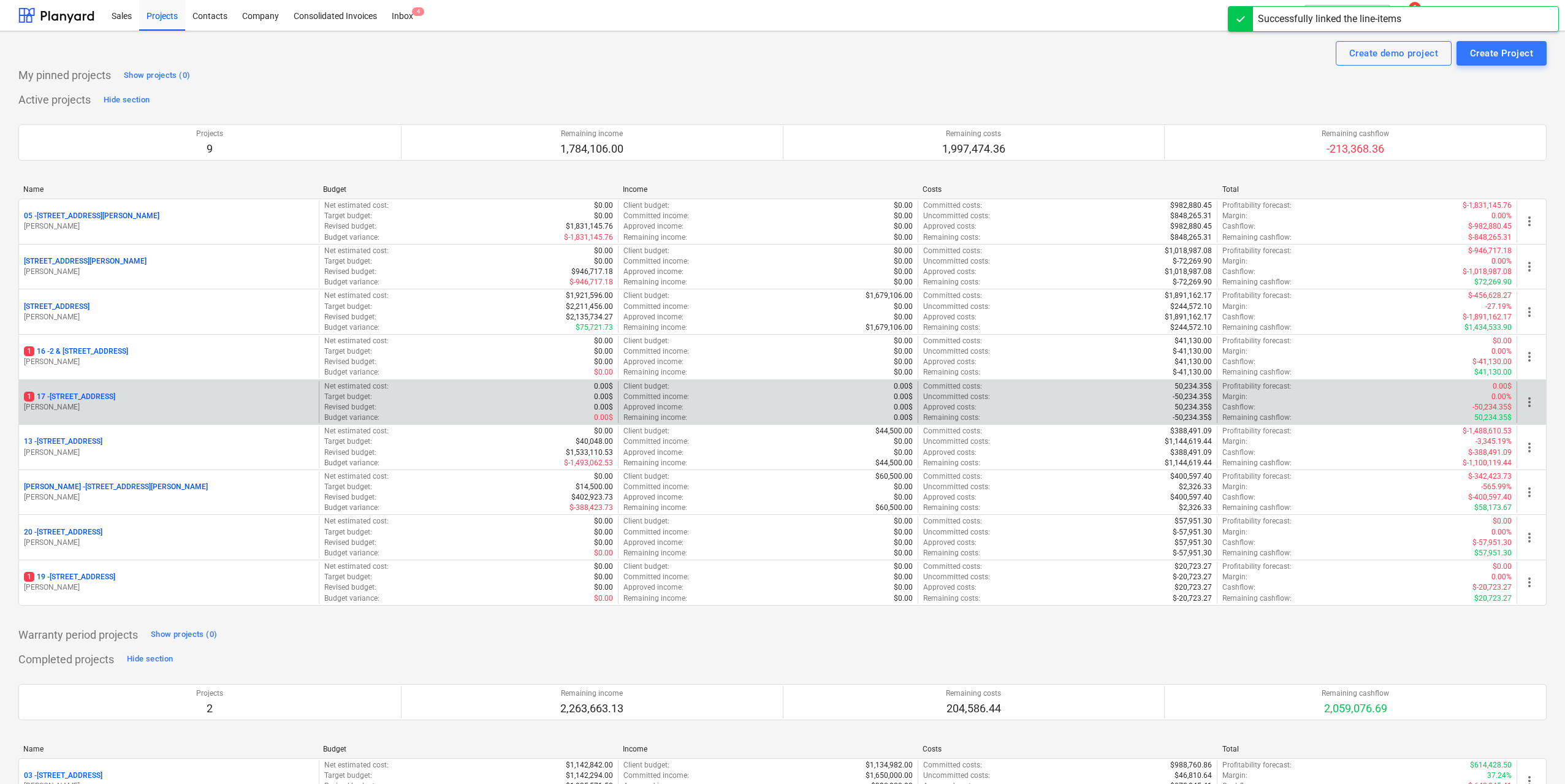
click at [116, 401] on p "[STREET_ADDRESS]" at bounding box center [70, 397] width 91 height 10
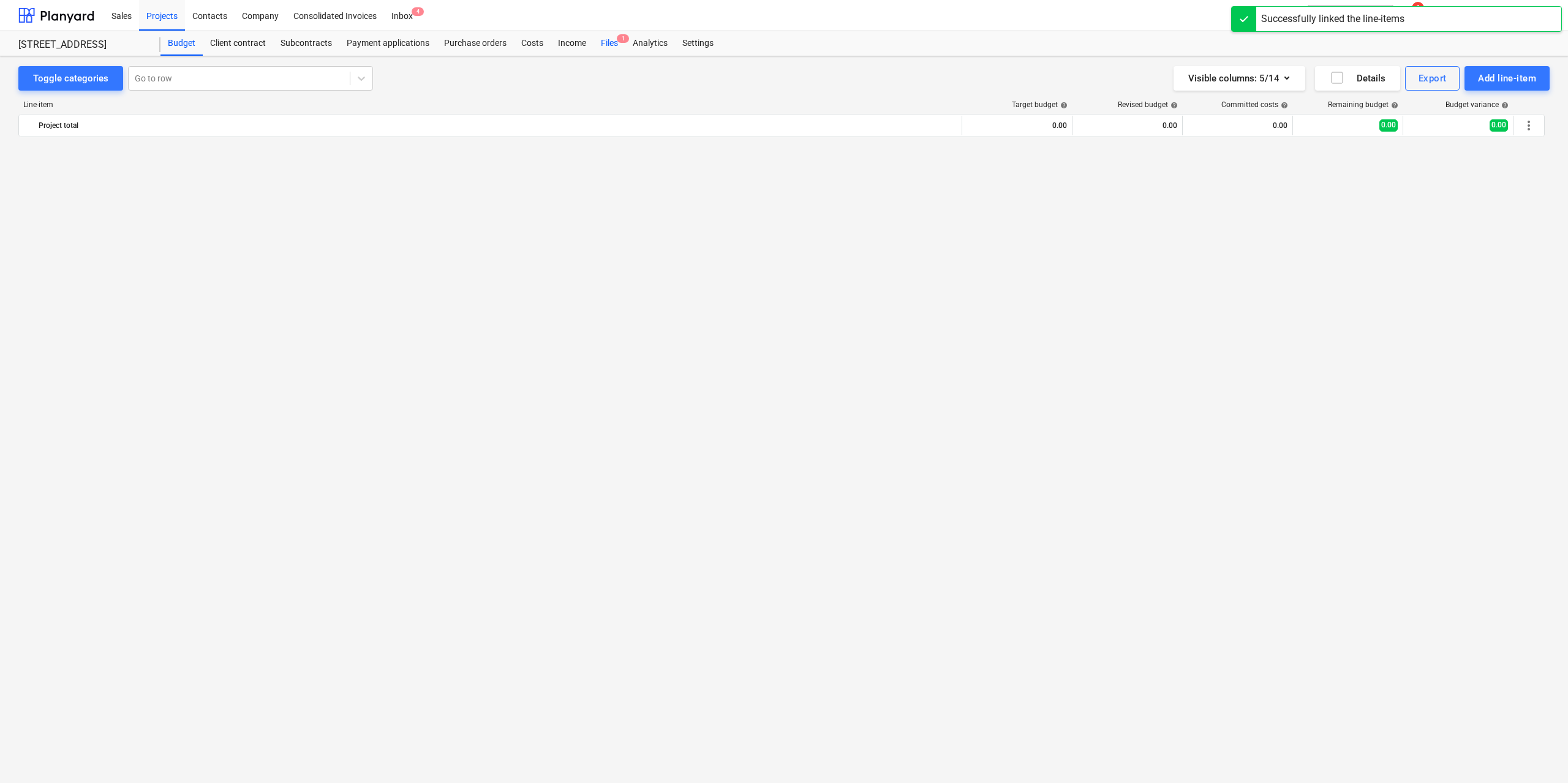
click at [613, 45] on div "Files 1" at bounding box center [610, 43] width 32 height 25
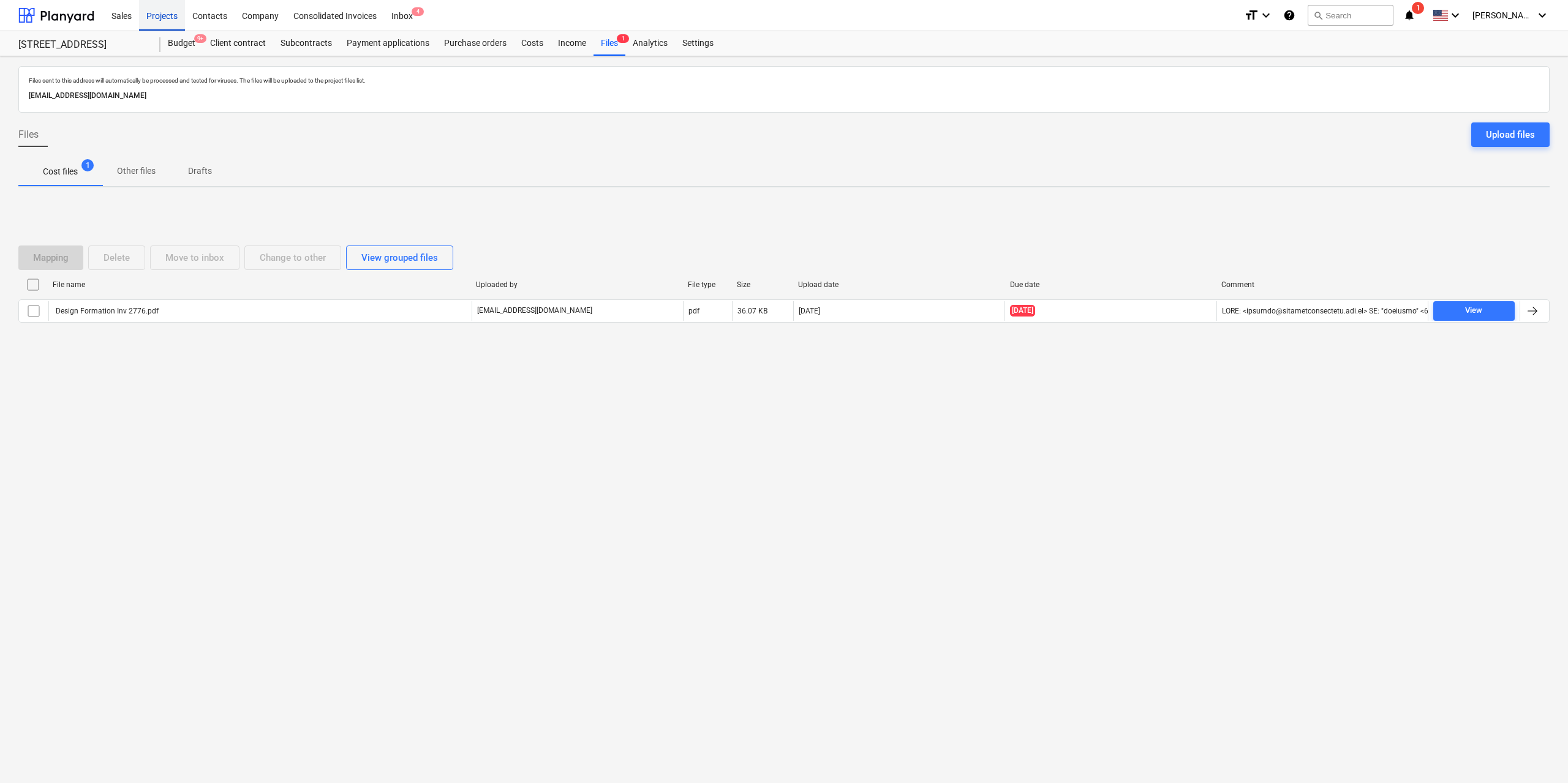
click at [172, 19] on div "Projects" at bounding box center [162, 15] width 46 height 31
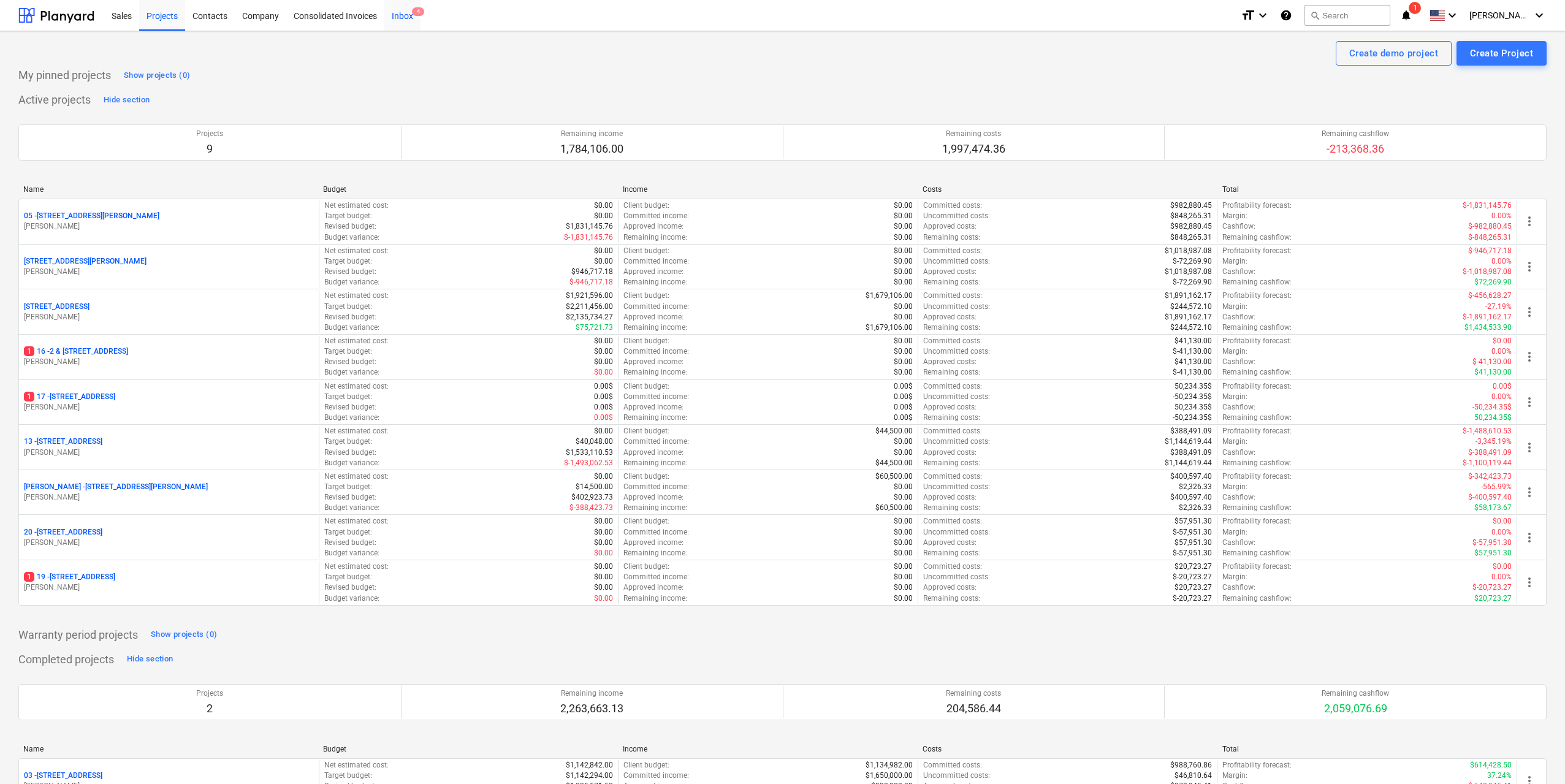
click at [396, 15] on div "Inbox 4" at bounding box center [402, 15] width 36 height 31
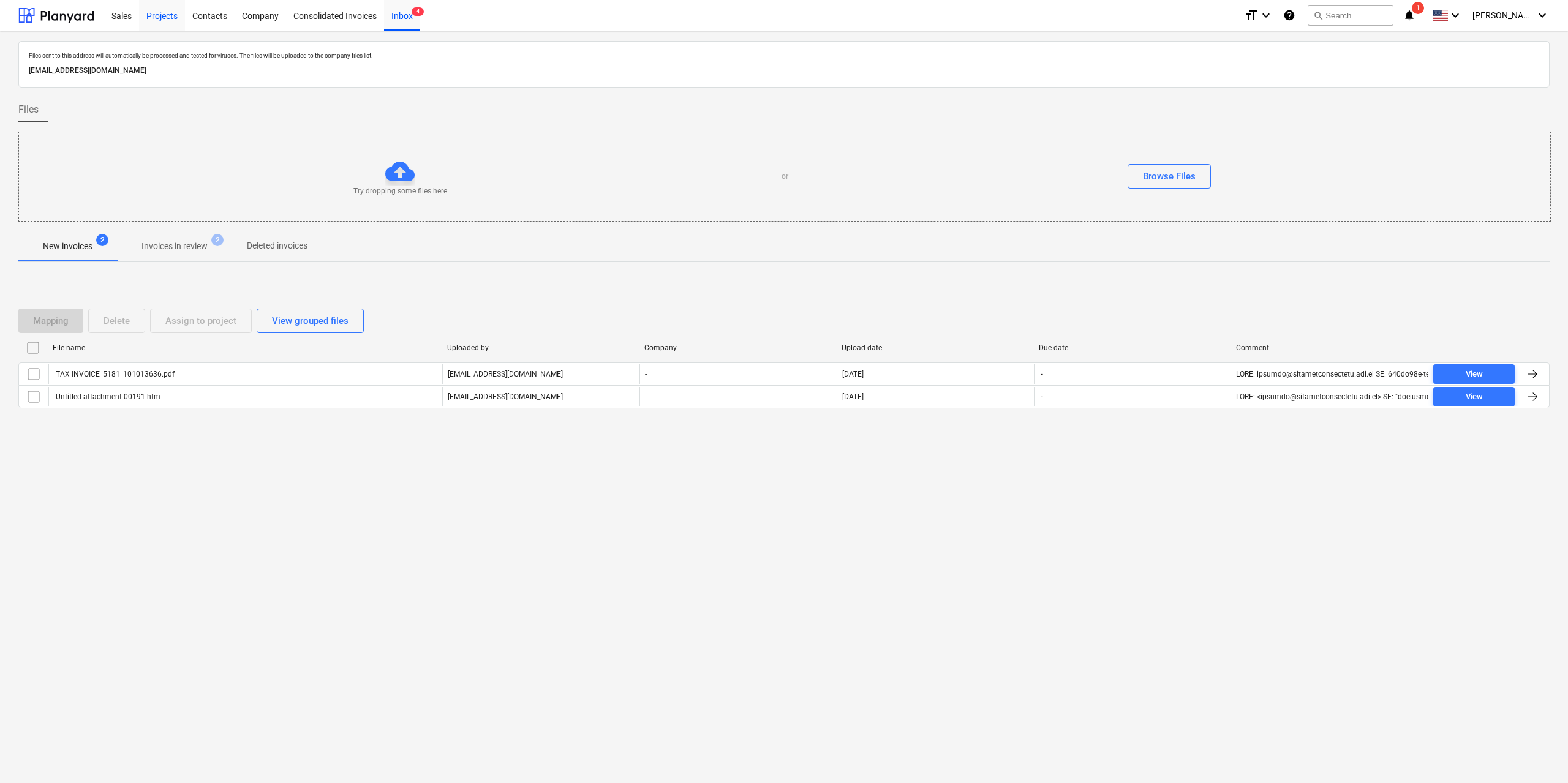
click at [180, 16] on div "Projects" at bounding box center [162, 15] width 46 height 31
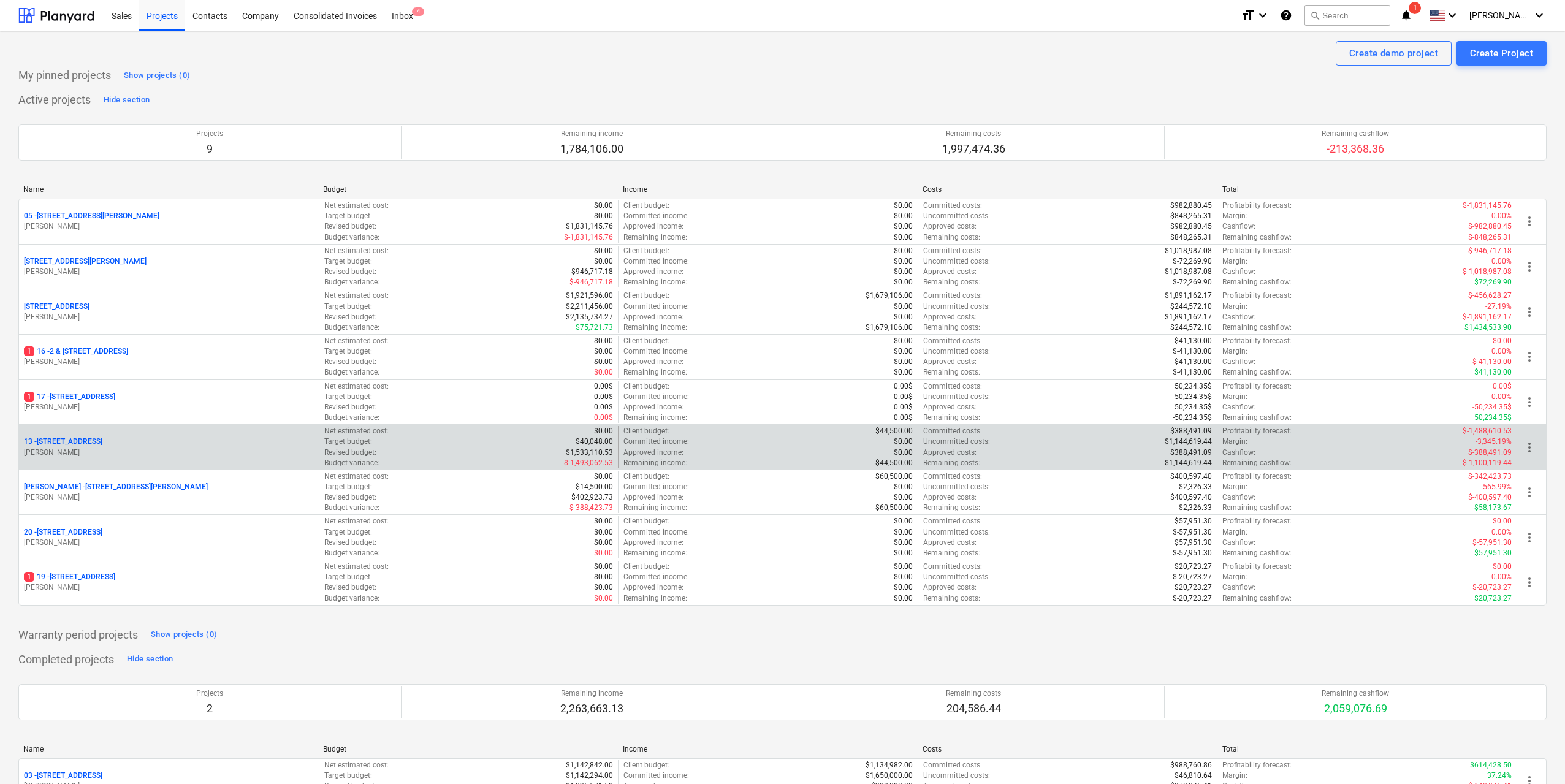
click at [100, 441] on p "[STREET_ADDRESS]" at bounding box center [63, 441] width 79 height 10
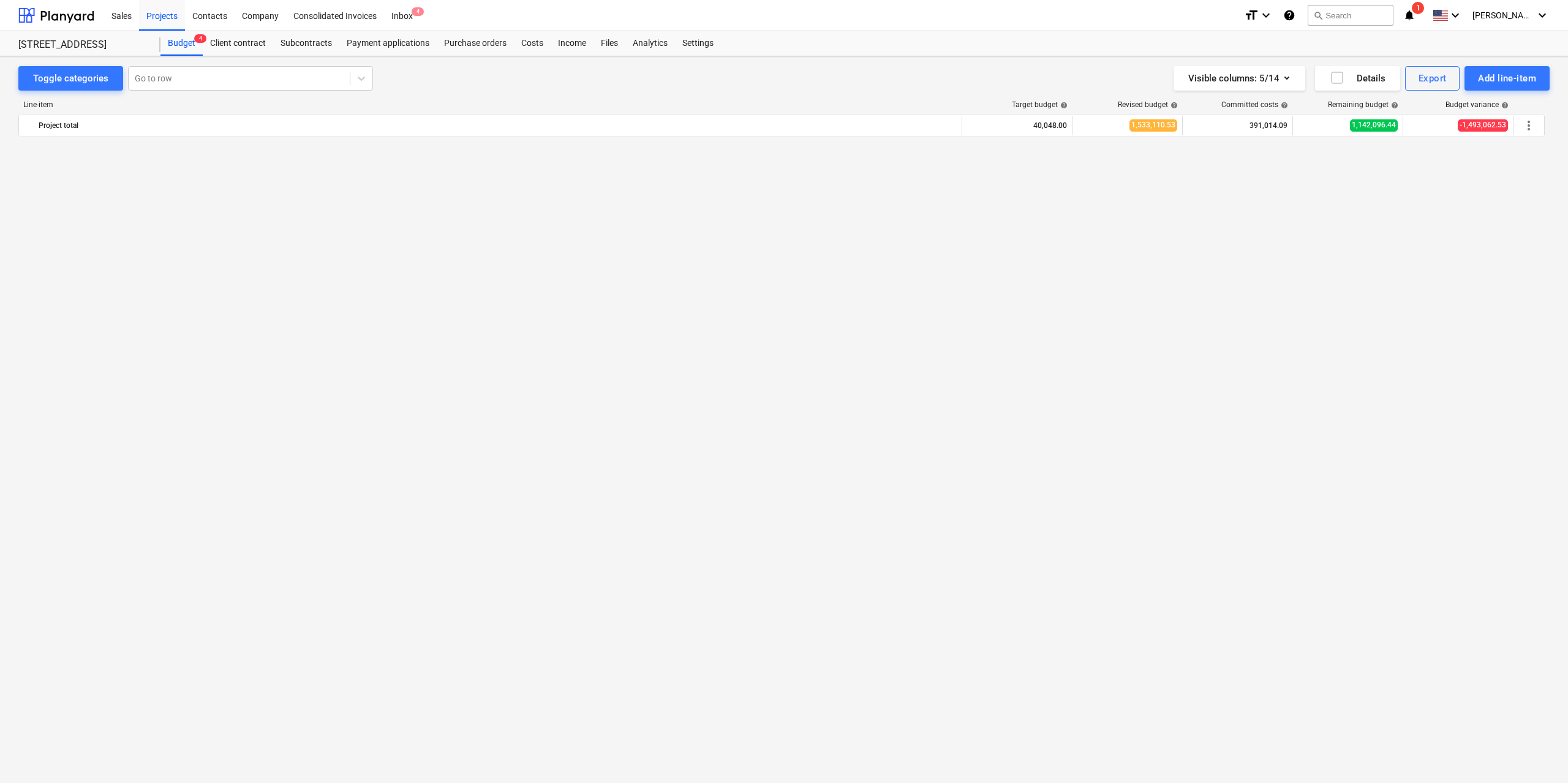
scroll to position [2501, 0]
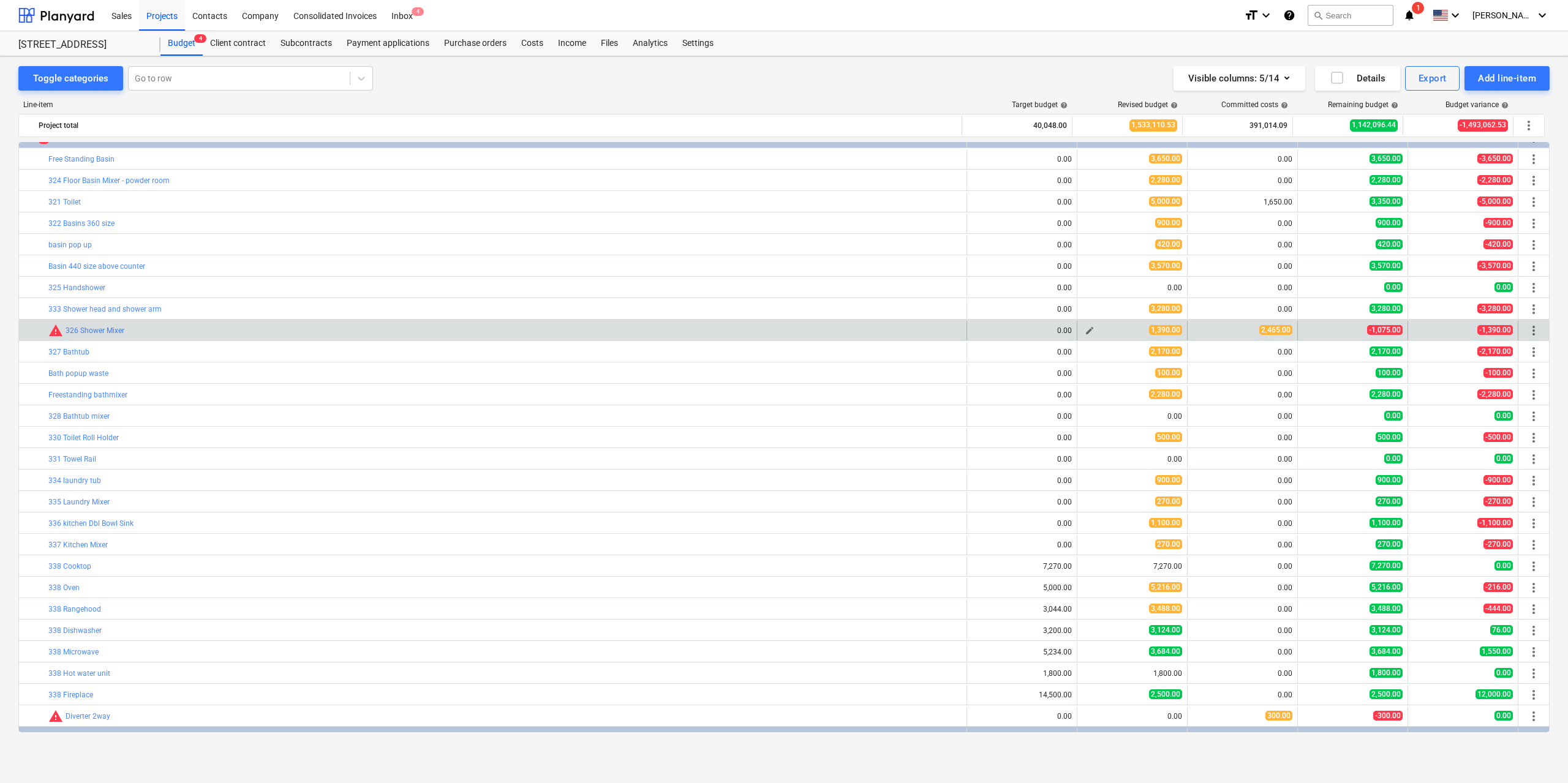
click at [1085, 330] on span "edit" at bounding box center [1089, 330] width 10 height 10
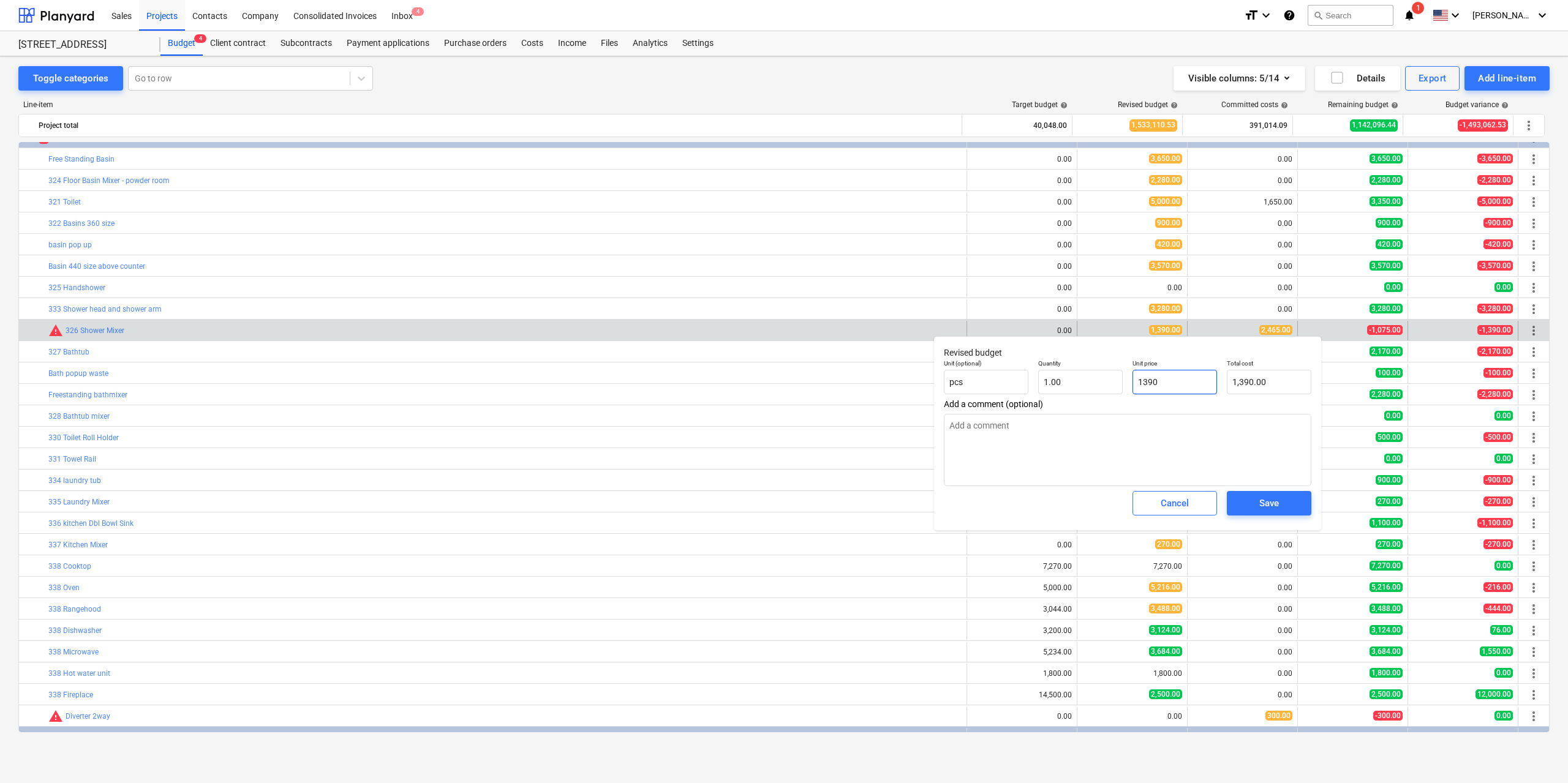
click at [1156, 389] on input "1390" at bounding box center [1174, 382] width 84 height 25
type input "2"
type textarea "x"
type input "2.00"
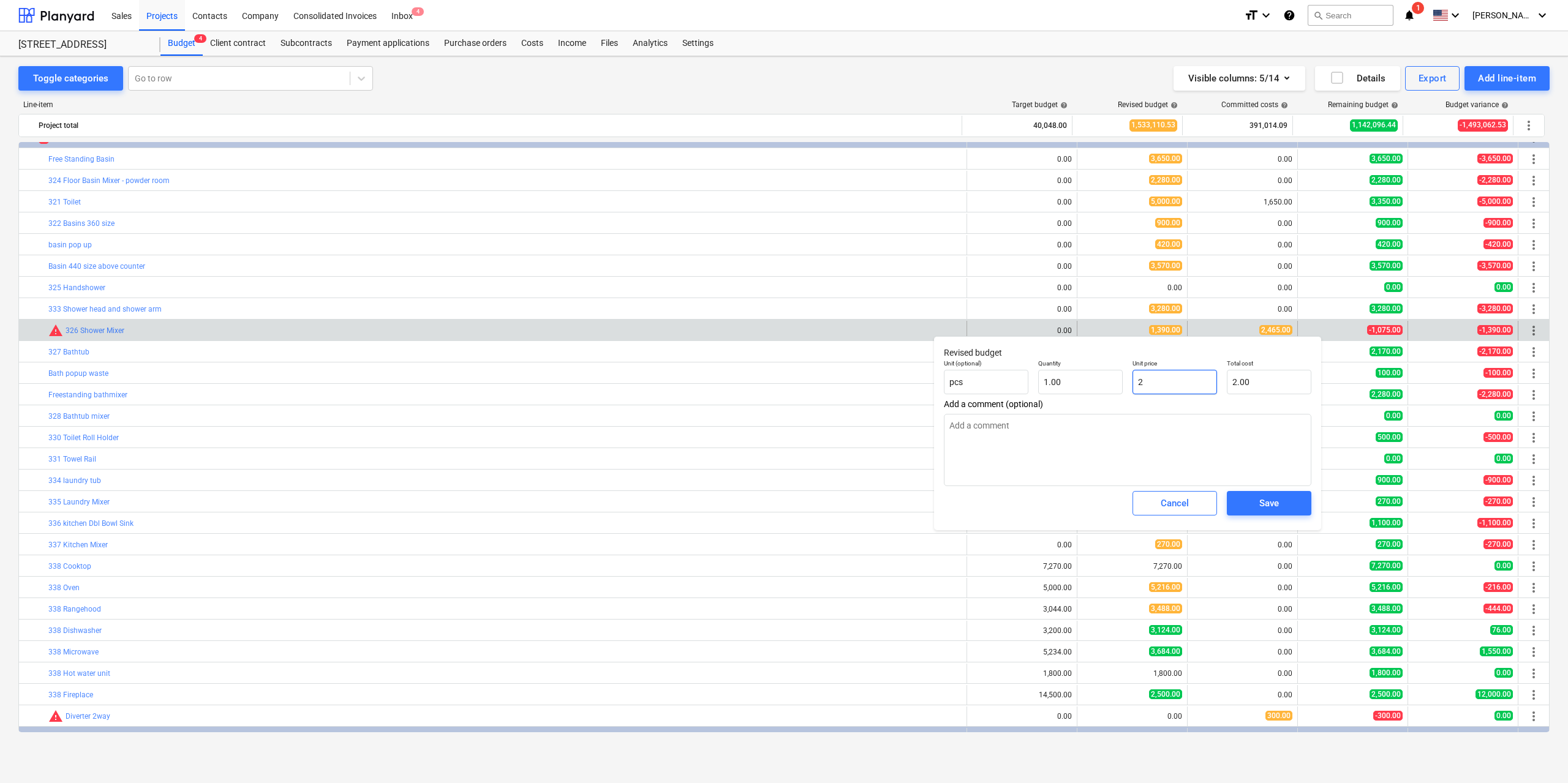
type input "24"
type textarea "x"
type input "24.00"
type input "246"
type textarea "x"
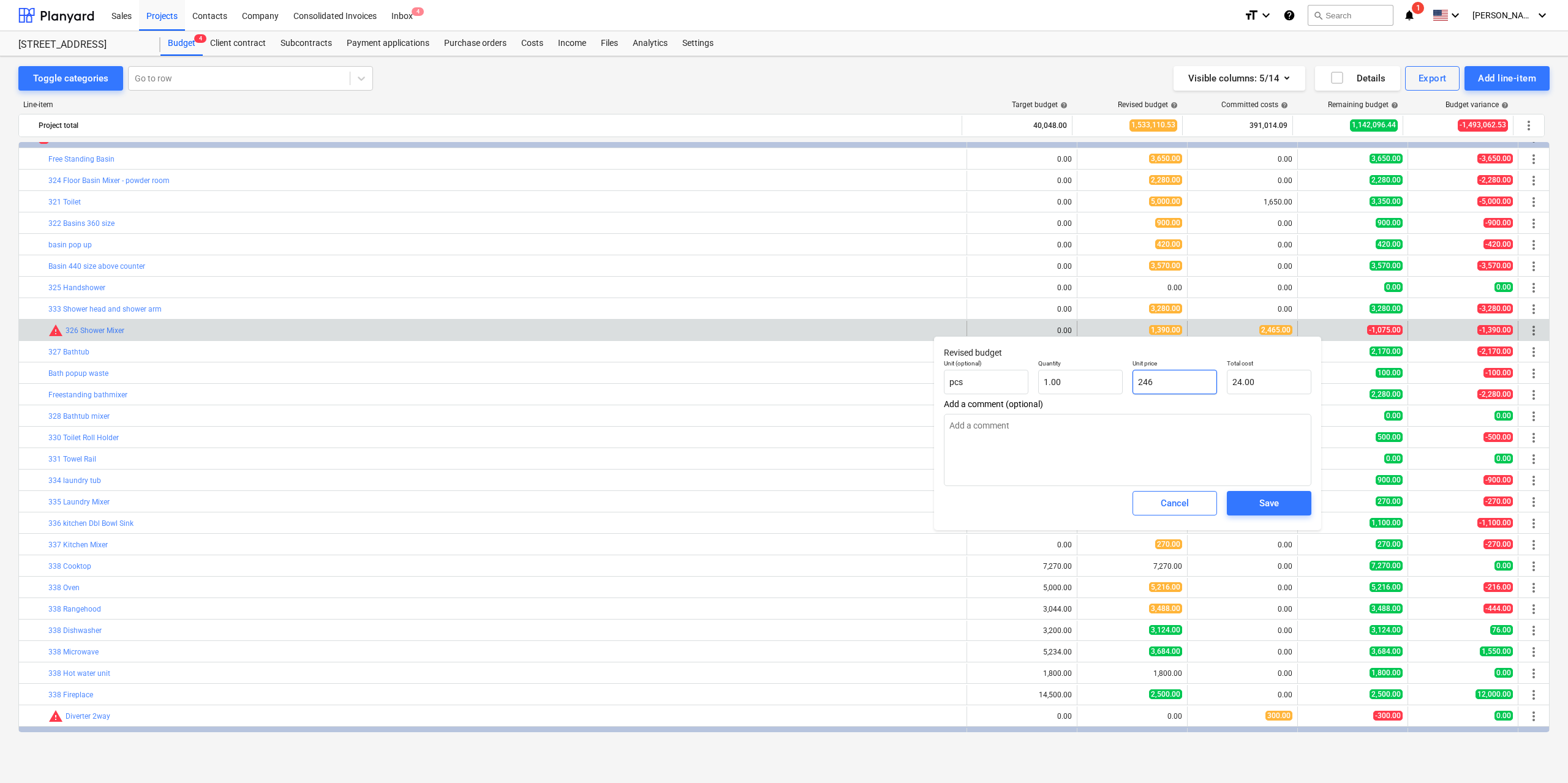
type input "246.00"
type input "2465"
type textarea "x"
type input "2,465.00"
type input "2465"
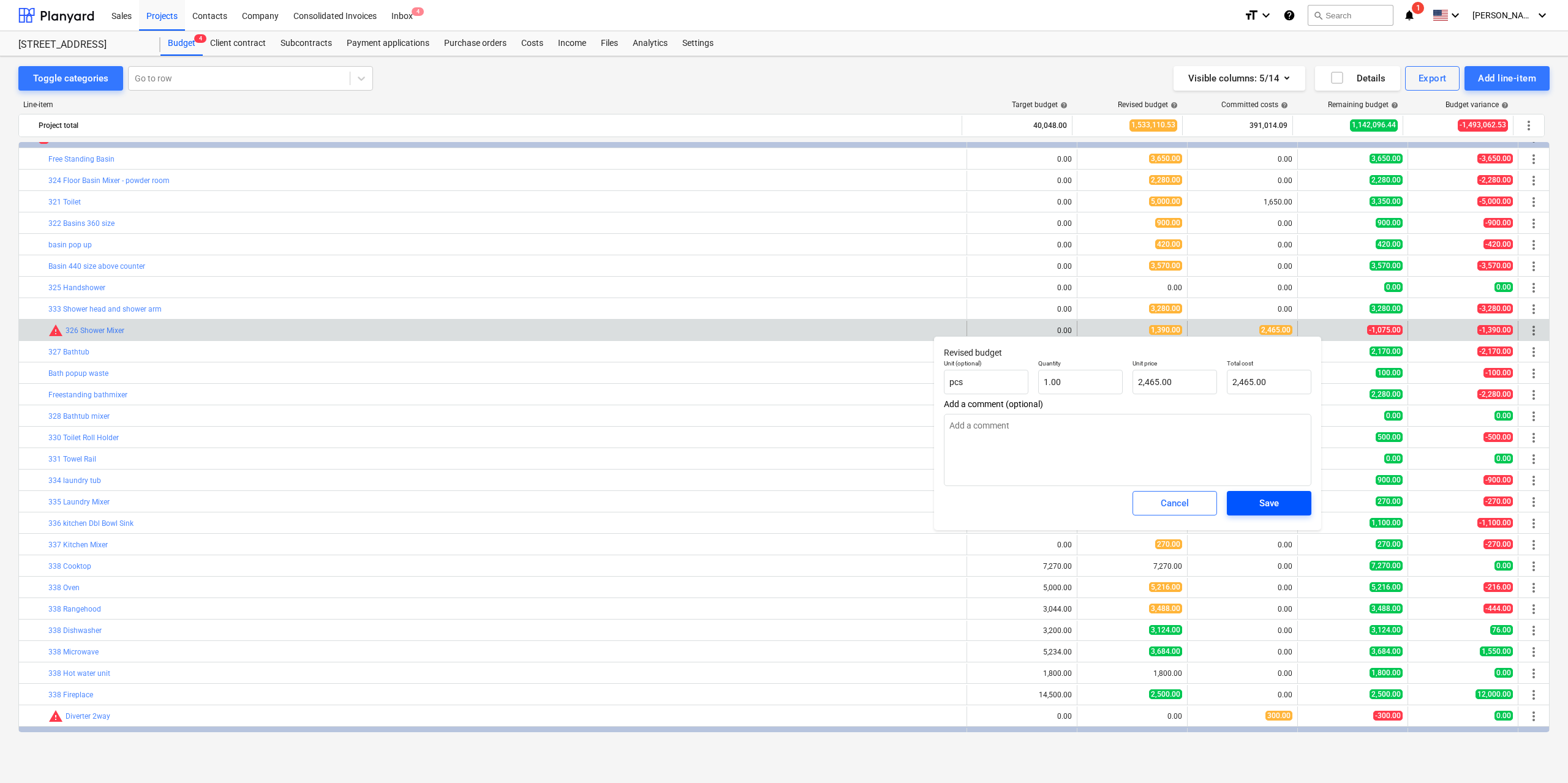
click at [1275, 498] on div "Save" at bounding box center [1269, 503] width 20 height 16
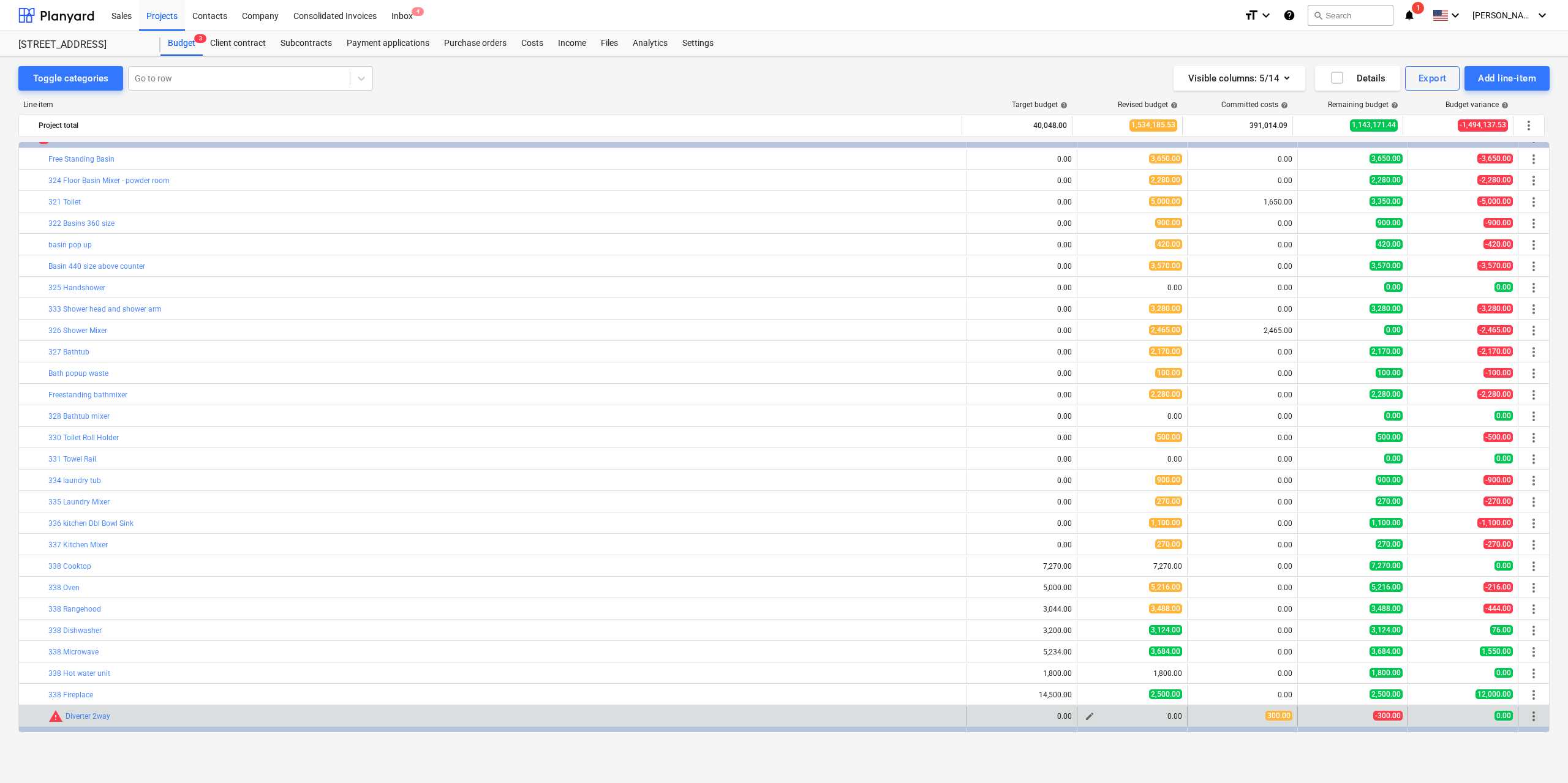
click at [1084, 722] on button "edit" at bounding box center [1089, 716] width 15 height 15
type textarea "x"
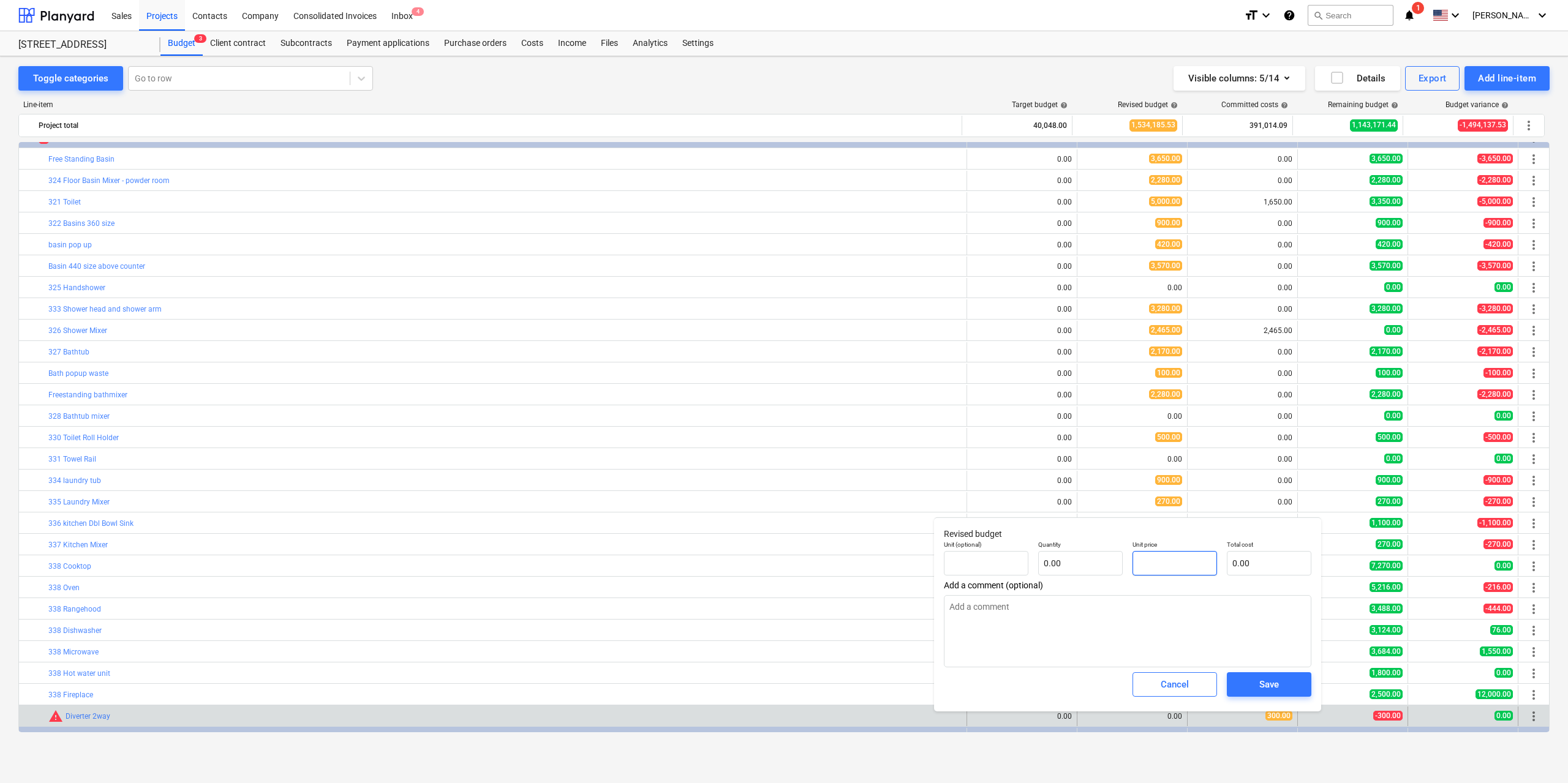
click at [1166, 571] on input "text" at bounding box center [1174, 563] width 84 height 25
type textarea "x"
type input "pcs"
type input "3"
type input "1.00"
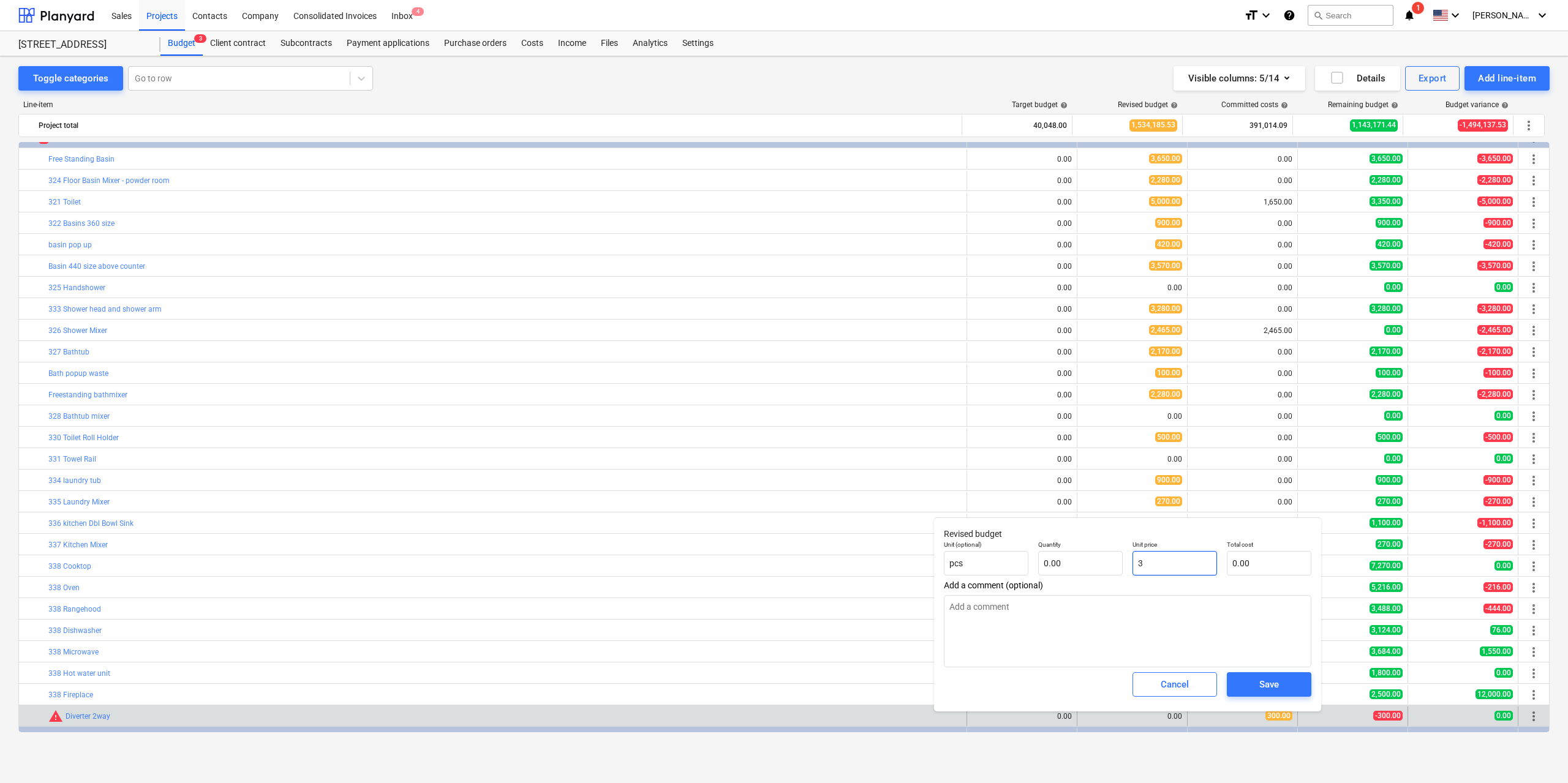
type input "3.00"
type textarea "x"
type input "30"
type input "30.00"
type textarea "x"
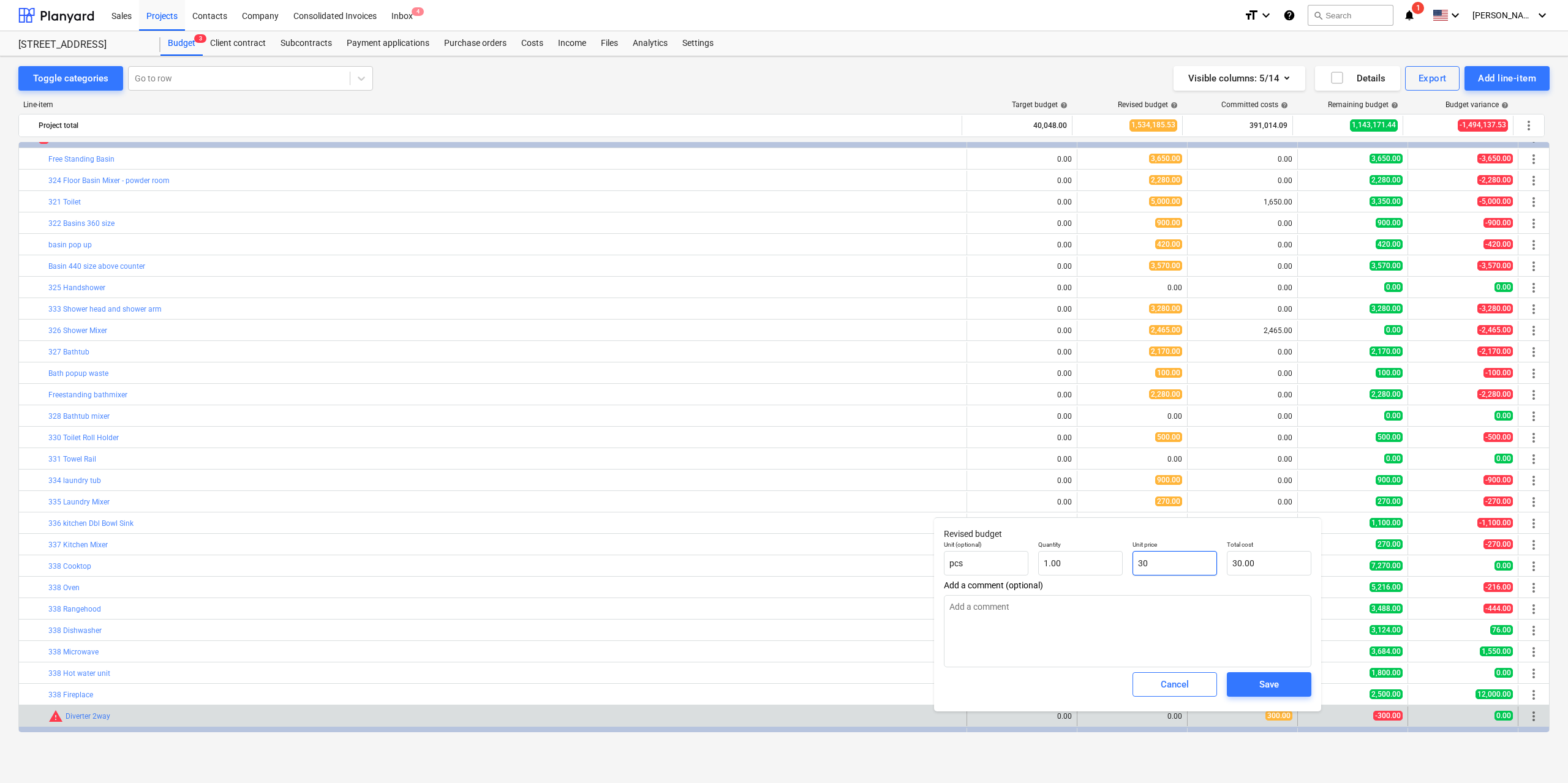
type input "300"
type input "300.00"
type input "300"
type textarea "x"
type input "300.00"
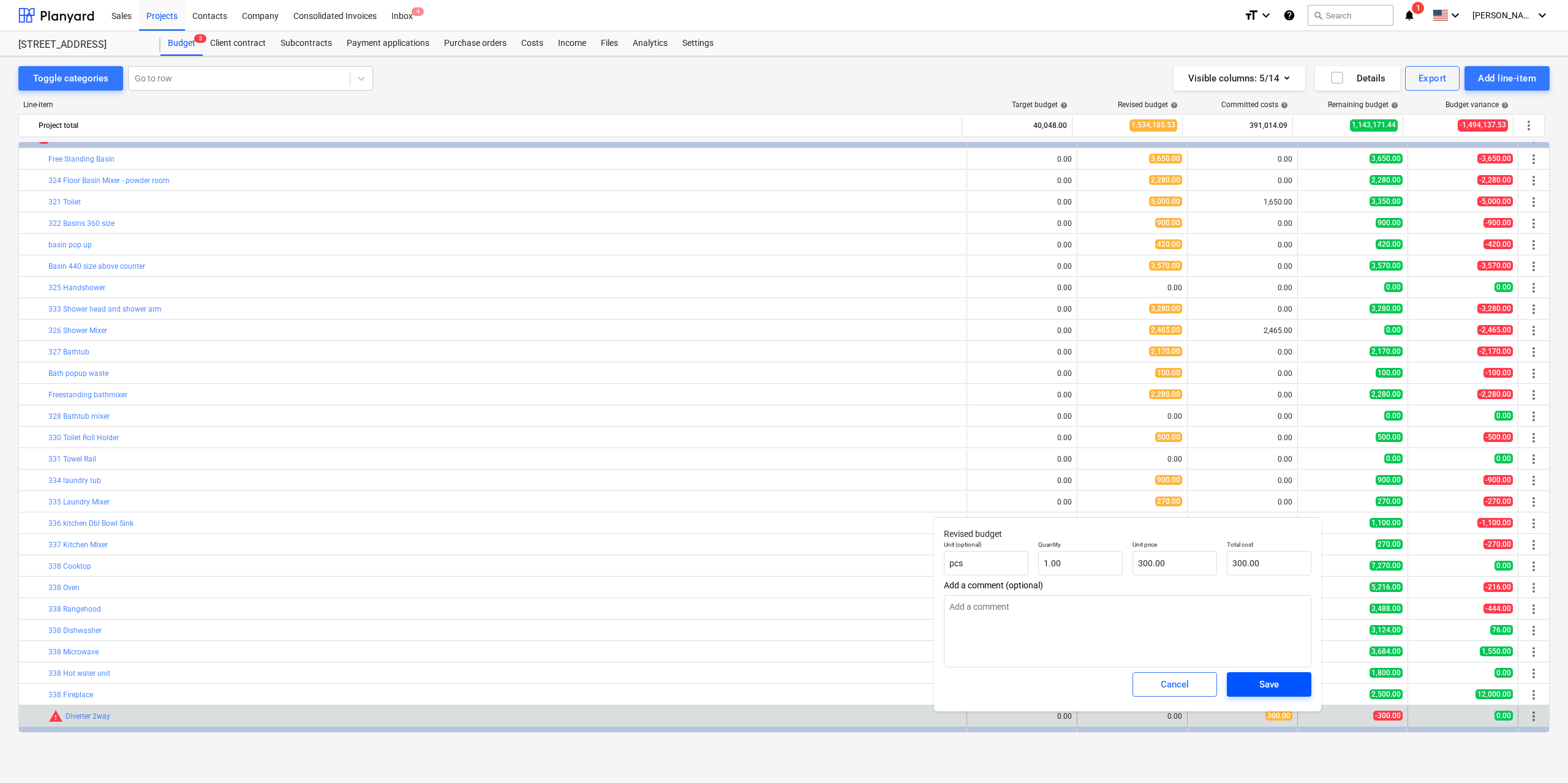
click at [1288, 676] on button "Save" at bounding box center [1269, 684] width 84 height 25
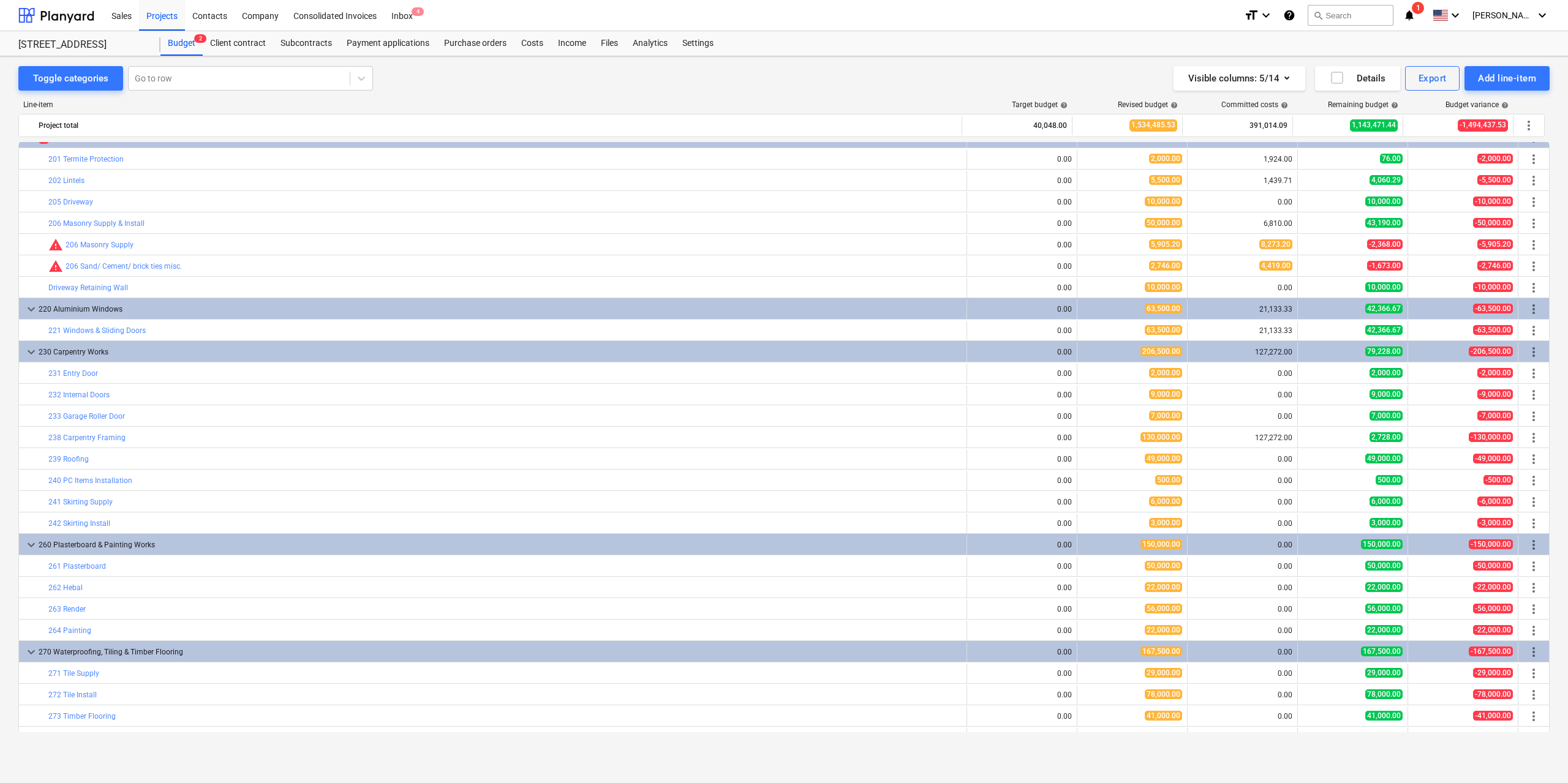
scroll to position [1115, 0]
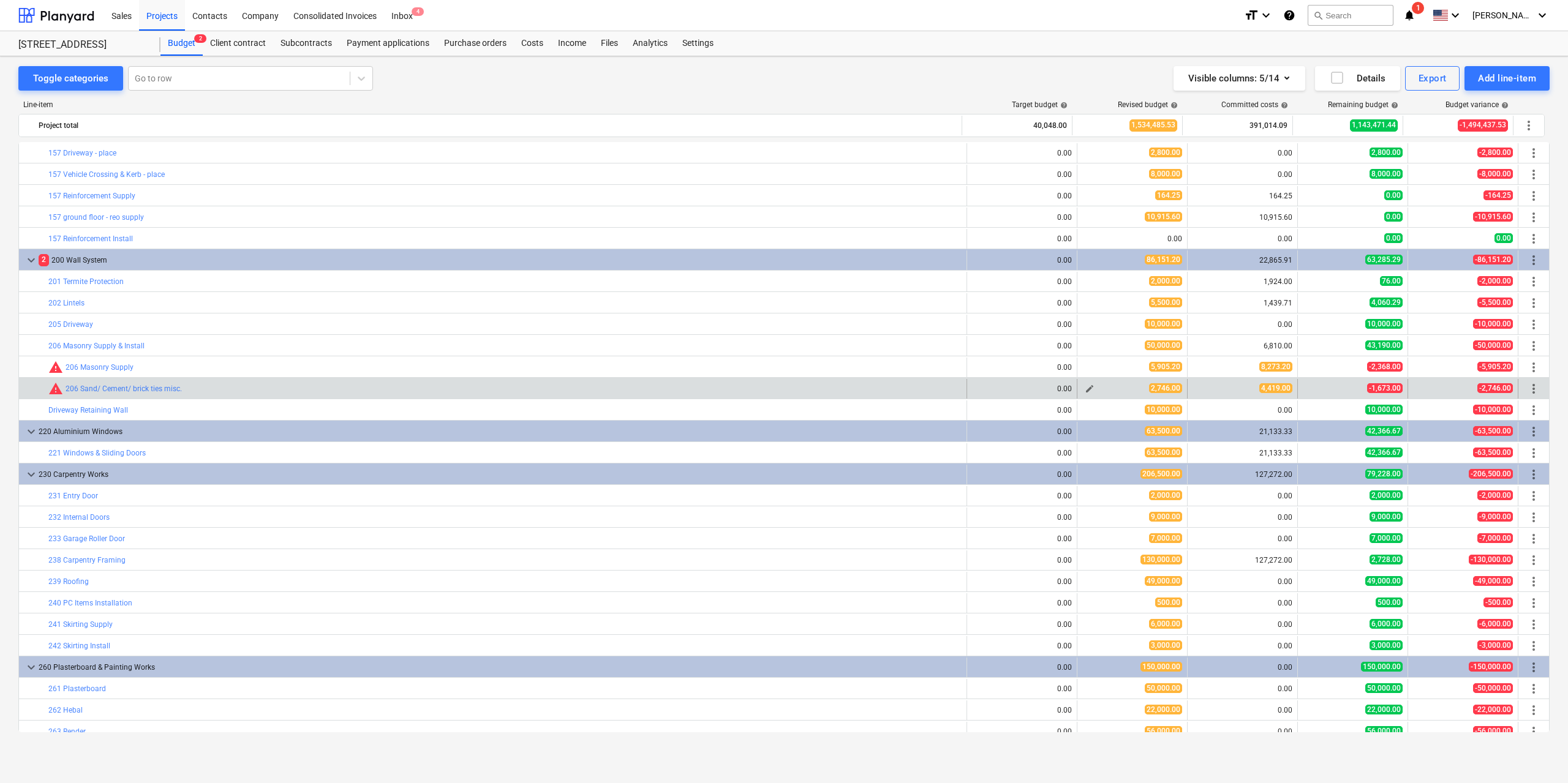
click at [1088, 385] on span "edit" at bounding box center [1089, 388] width 10 height 10
type textarea "x"
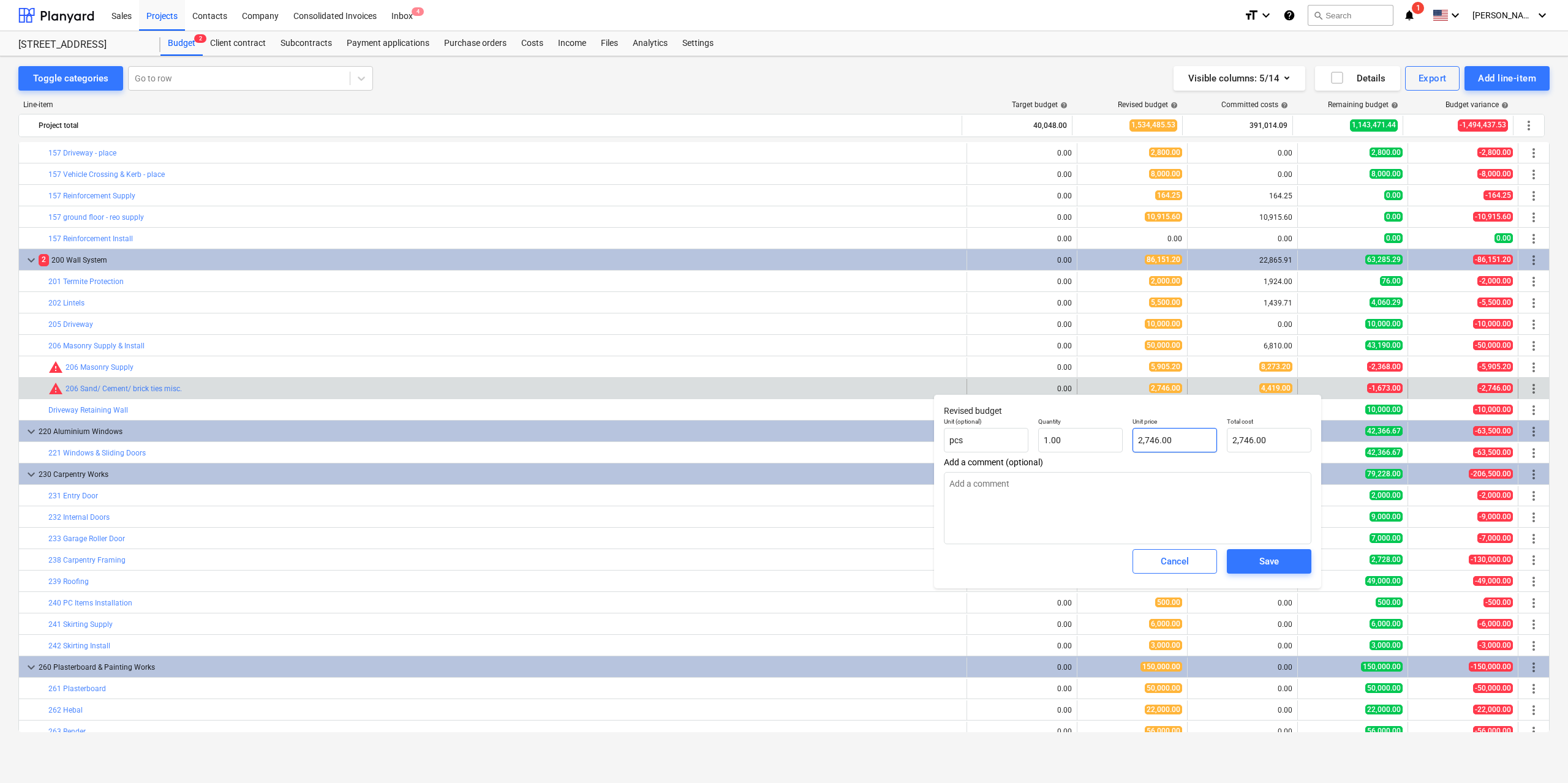
type input "2746"
click at [1156, 440] on input "2746" at bounding box center [1174, 440] width 84 height 25
type textarea "x"
type input "4"
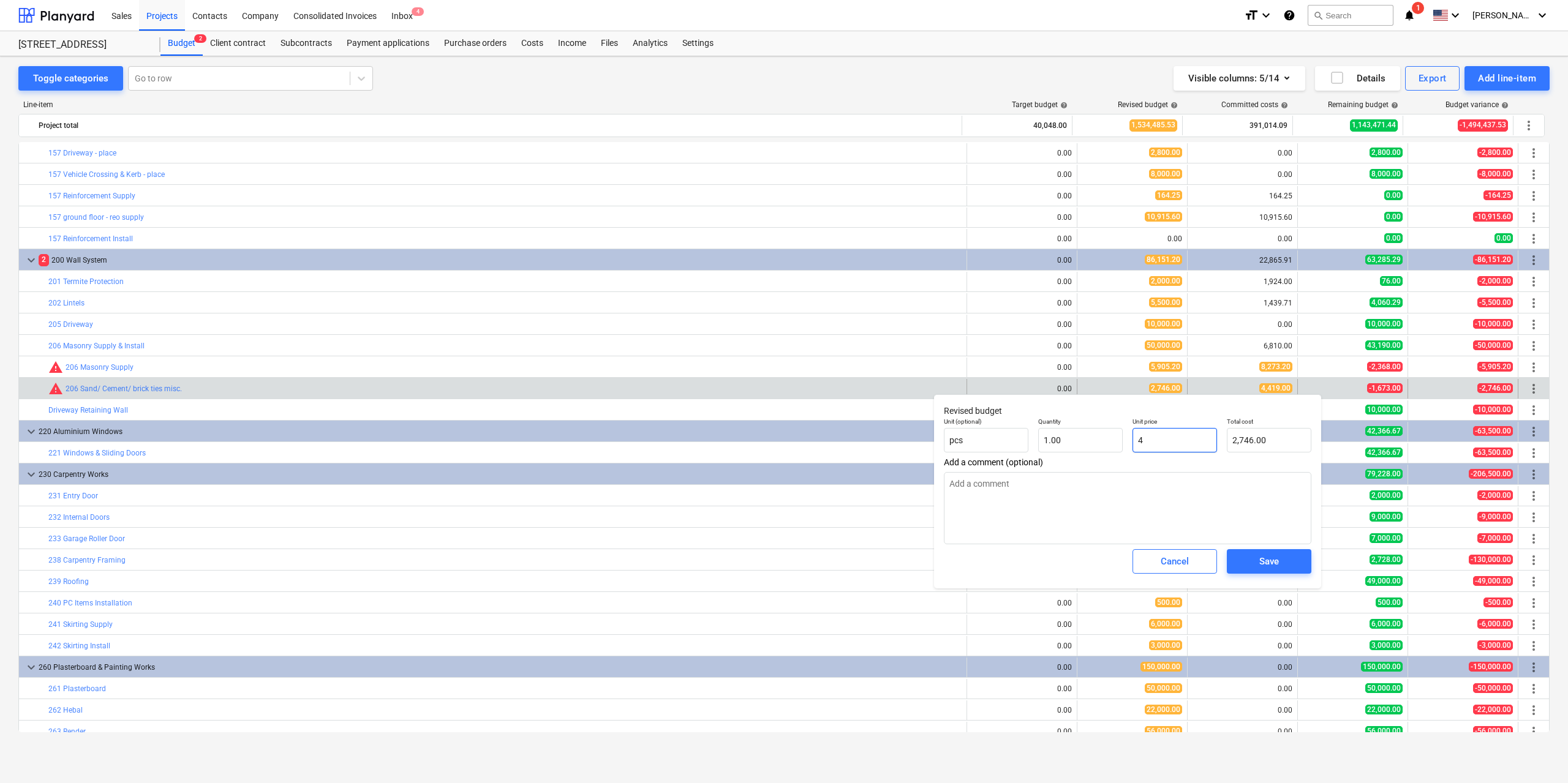
type input "4.00"
type textarea "x"
type input "44"
type input "44.00"
type textarea "x"
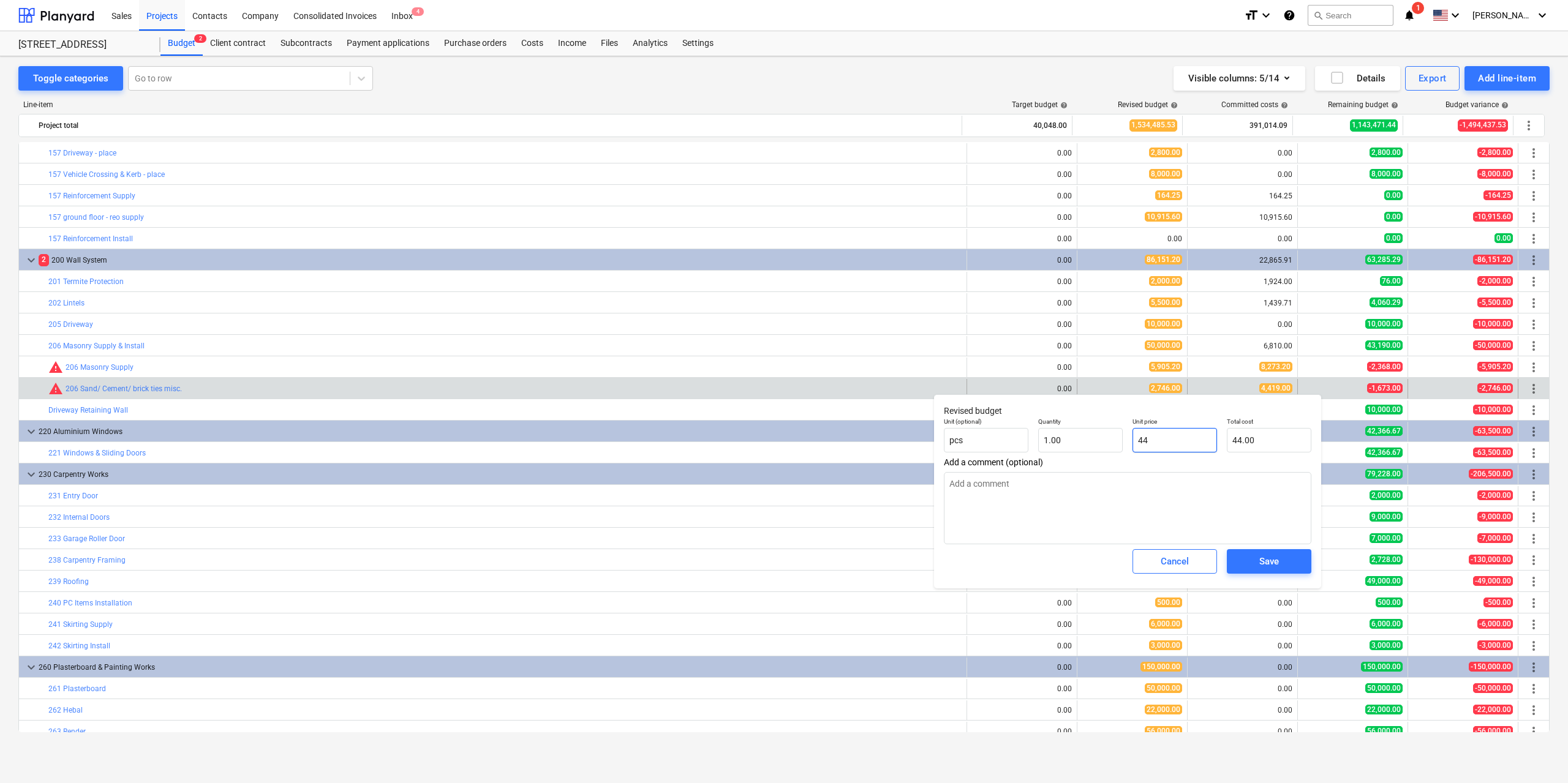
type input "441"
type input "441.00"
type textarea "x"
type input "4419"
type input "4,419.00"
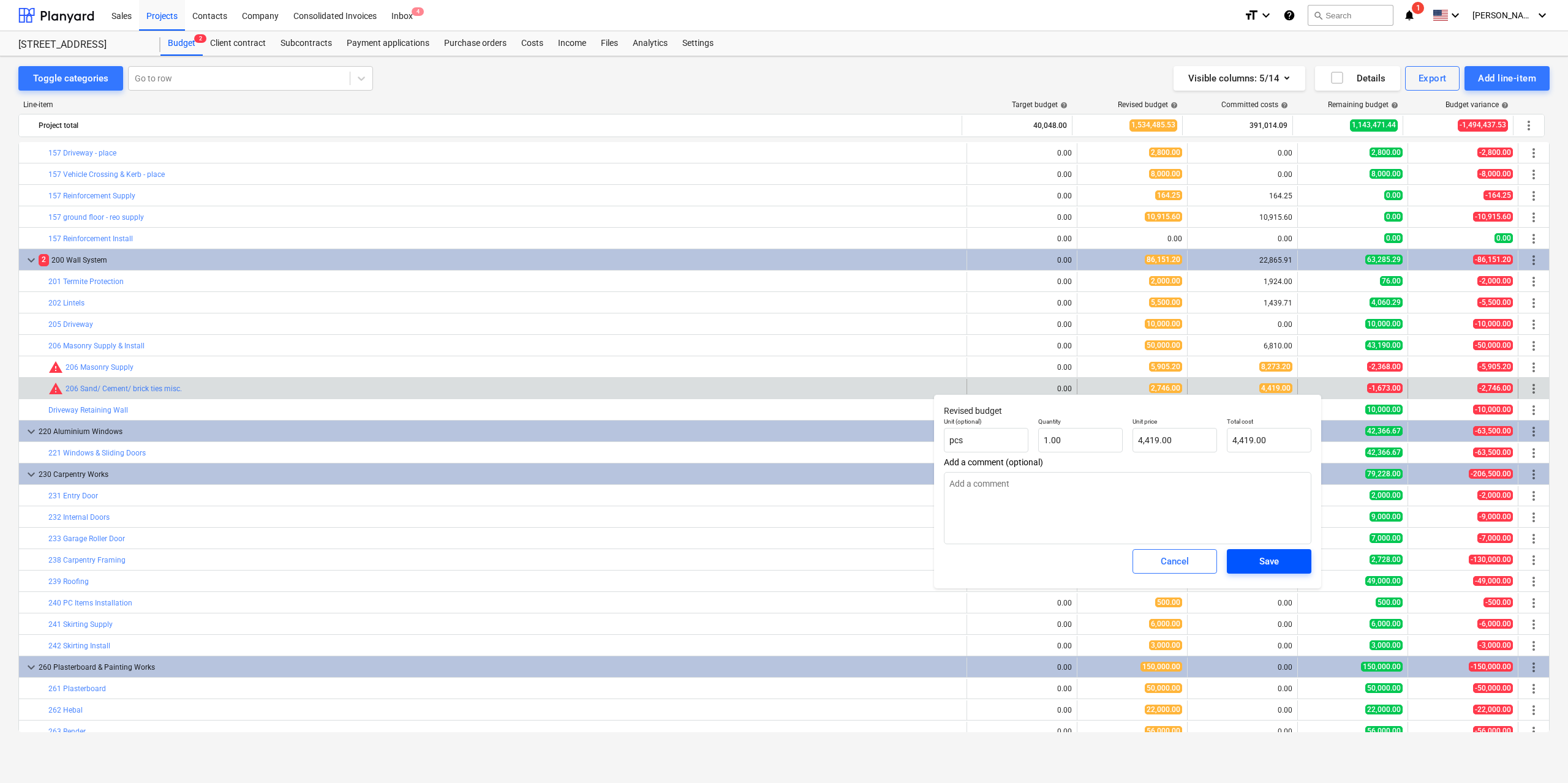
click at [1252, 553] on button "Save" at bounding box center [1269, 561] width 84 height 25
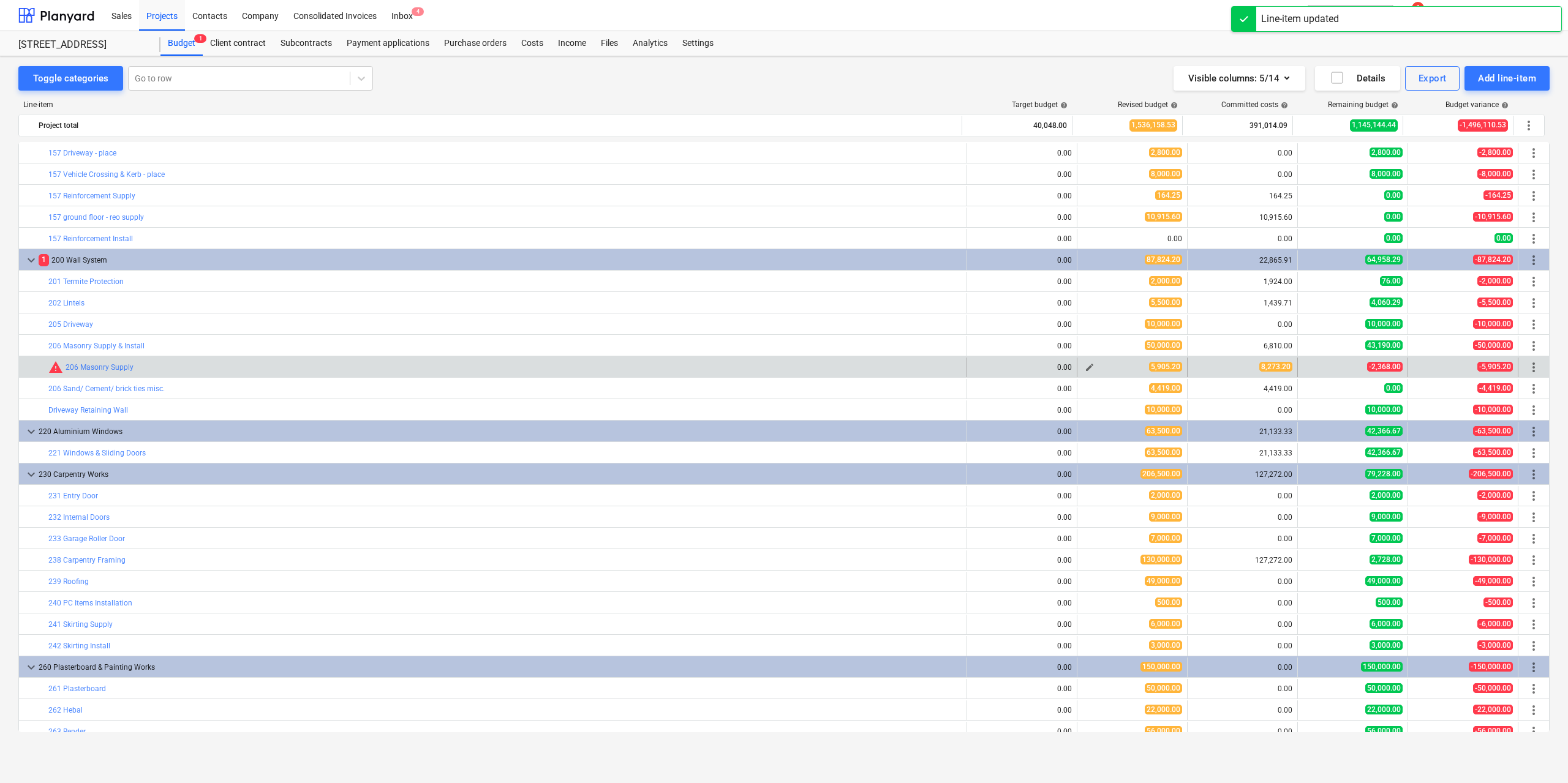
click at [1088, 366] on span "edit" at bounding box center [1089, 367] width 10 height 10
type textarea "x"
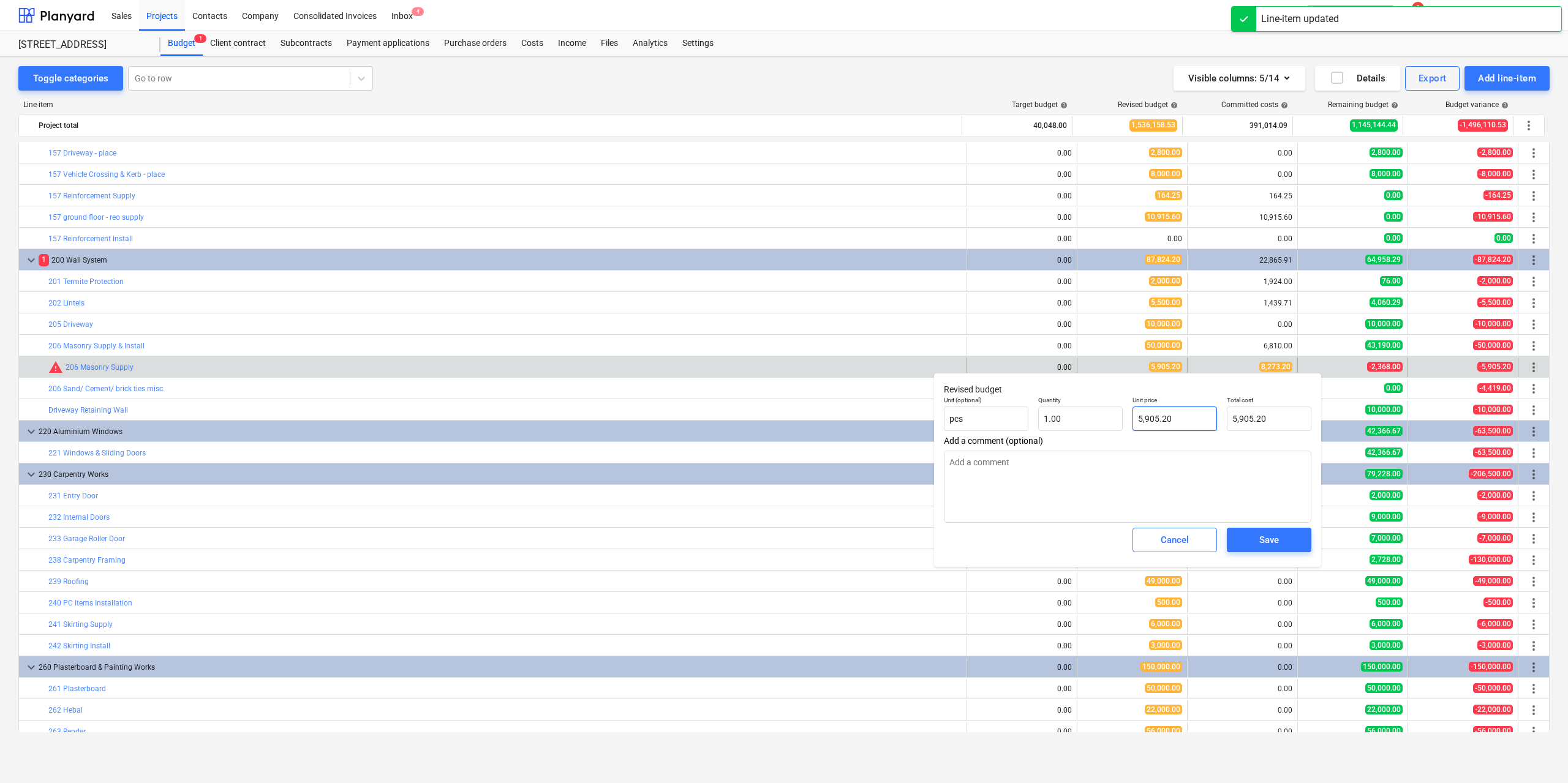
type input "5905.2"
click at [1153, 418] on input "5905.2" at bounding box center [1174, 418] width 84 height 25
type textarea "x"
type input "8"
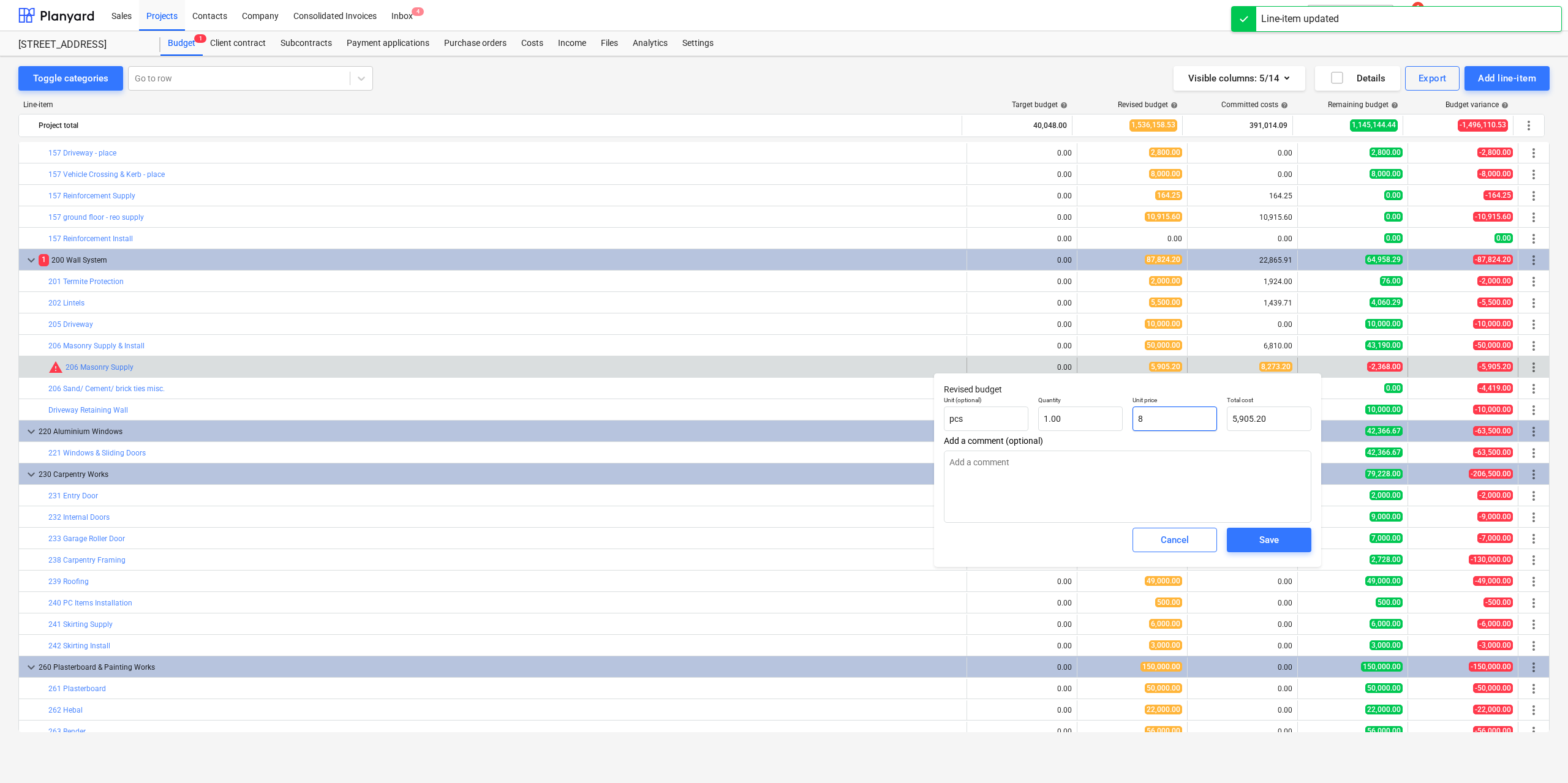
type input "8.00"
type textarea "x"
type input "82"
type input "82.00"
type textarea "x"
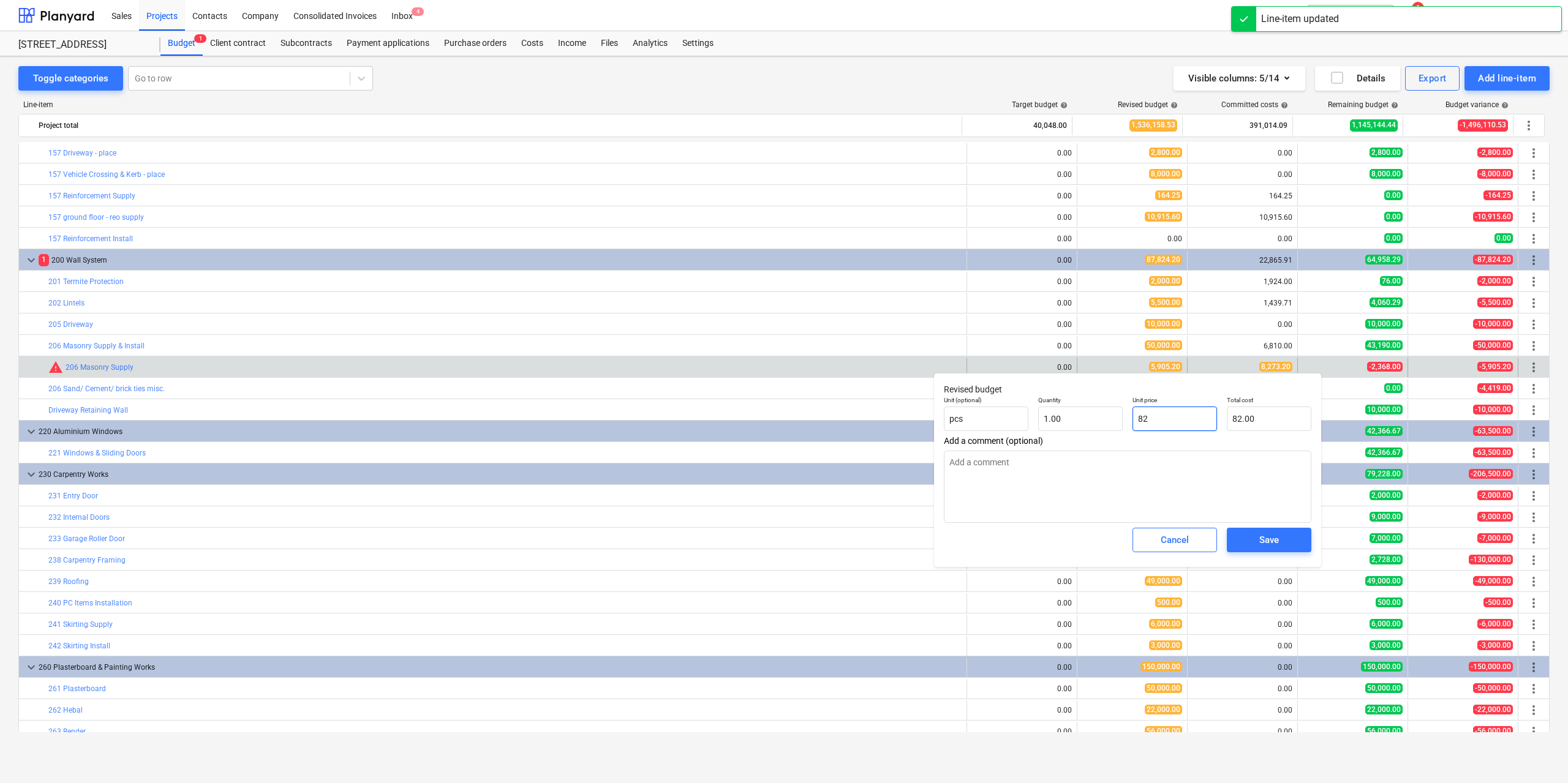
type input "827"
type input "827.00"
type textarea "x"
type input "8273"
type input "8,273.00"
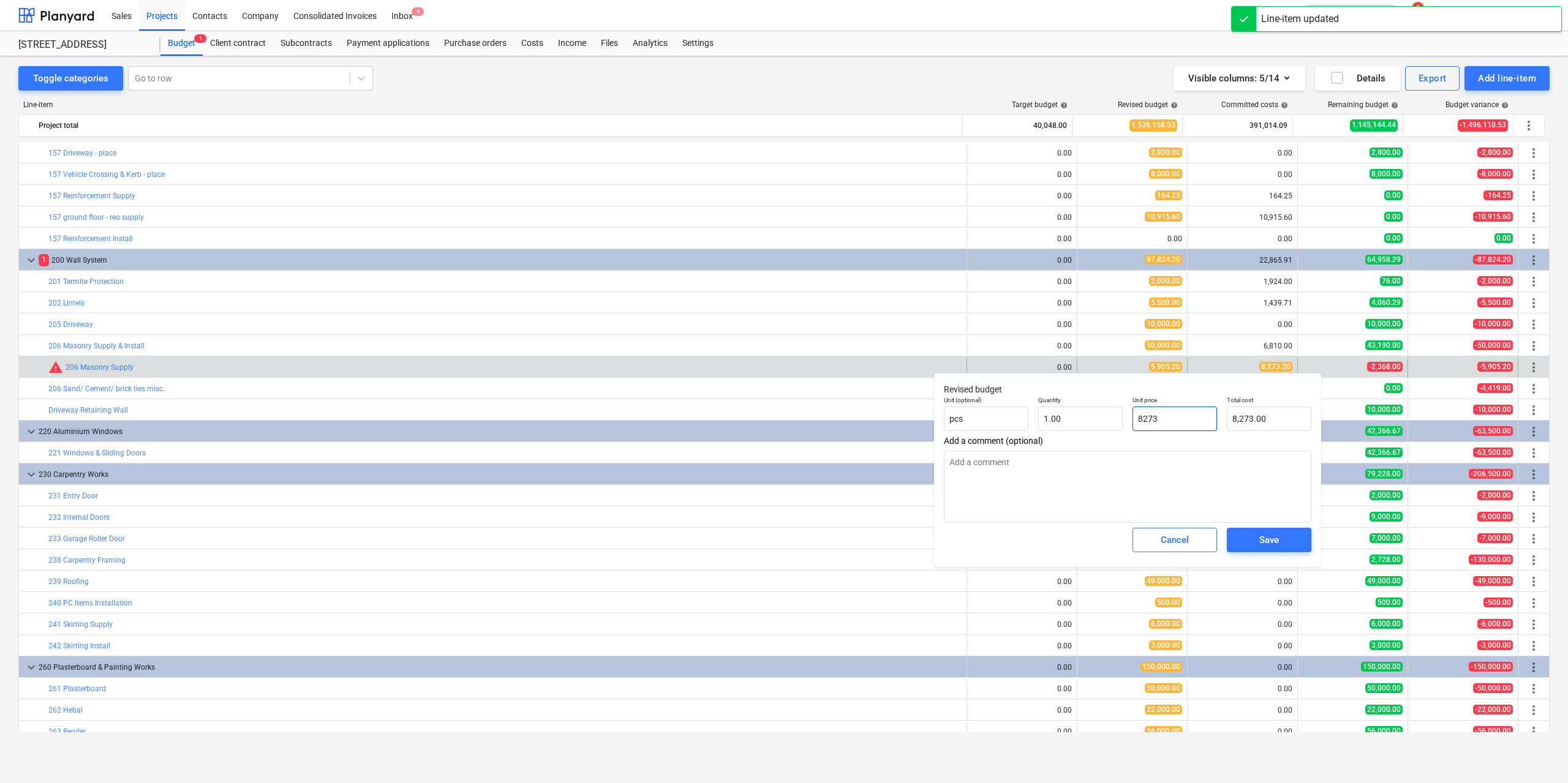
type textarea "x"
type input "8273."
type textarea "x"
type input "8273.2"
type input "8,273.20"
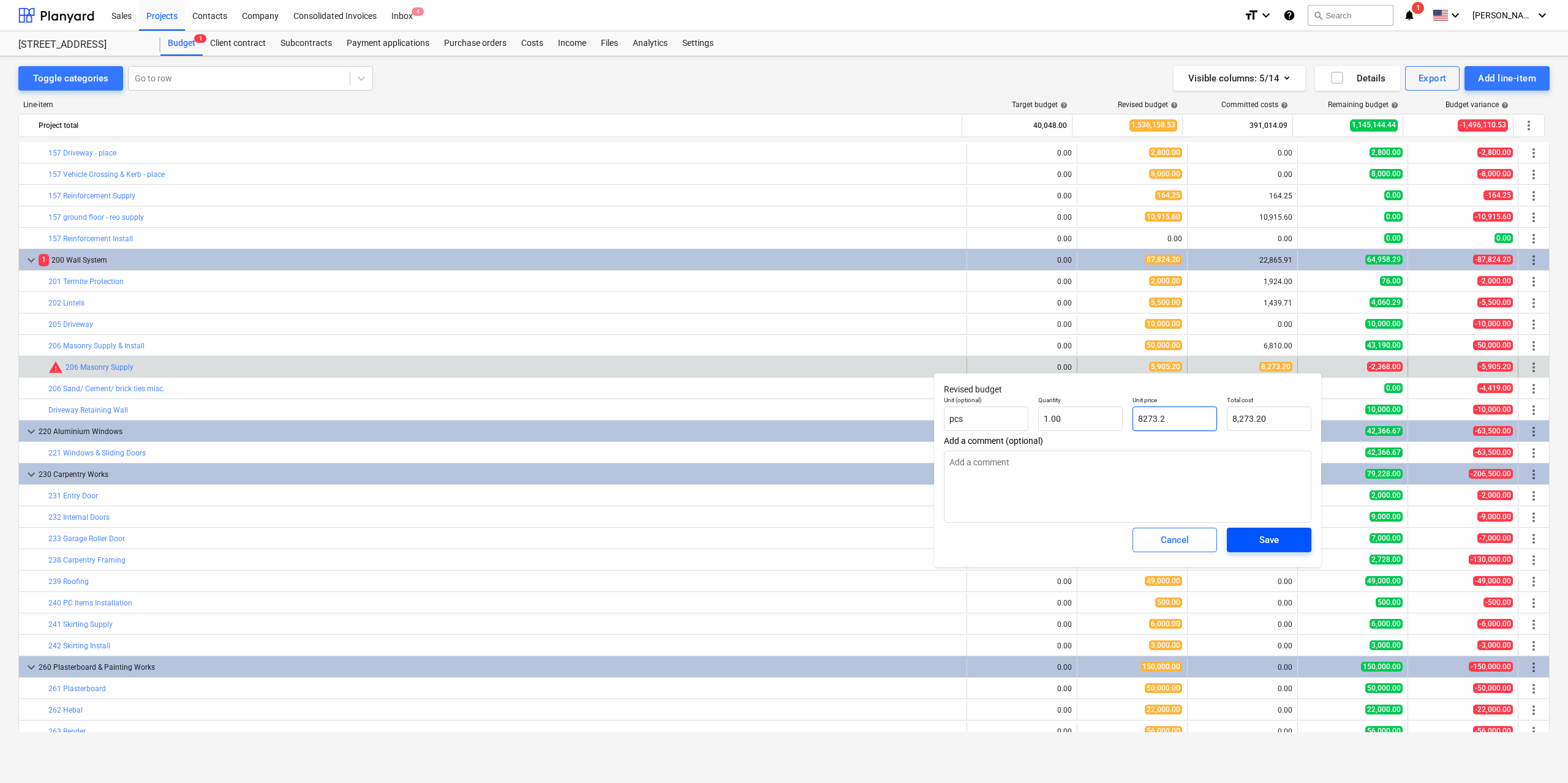
type input "8273.2"
type textarea "x"
type input "8,273.20"
click at [1259, 533] on div "Save" at bounding box center [1269, 540] width 20 height 16
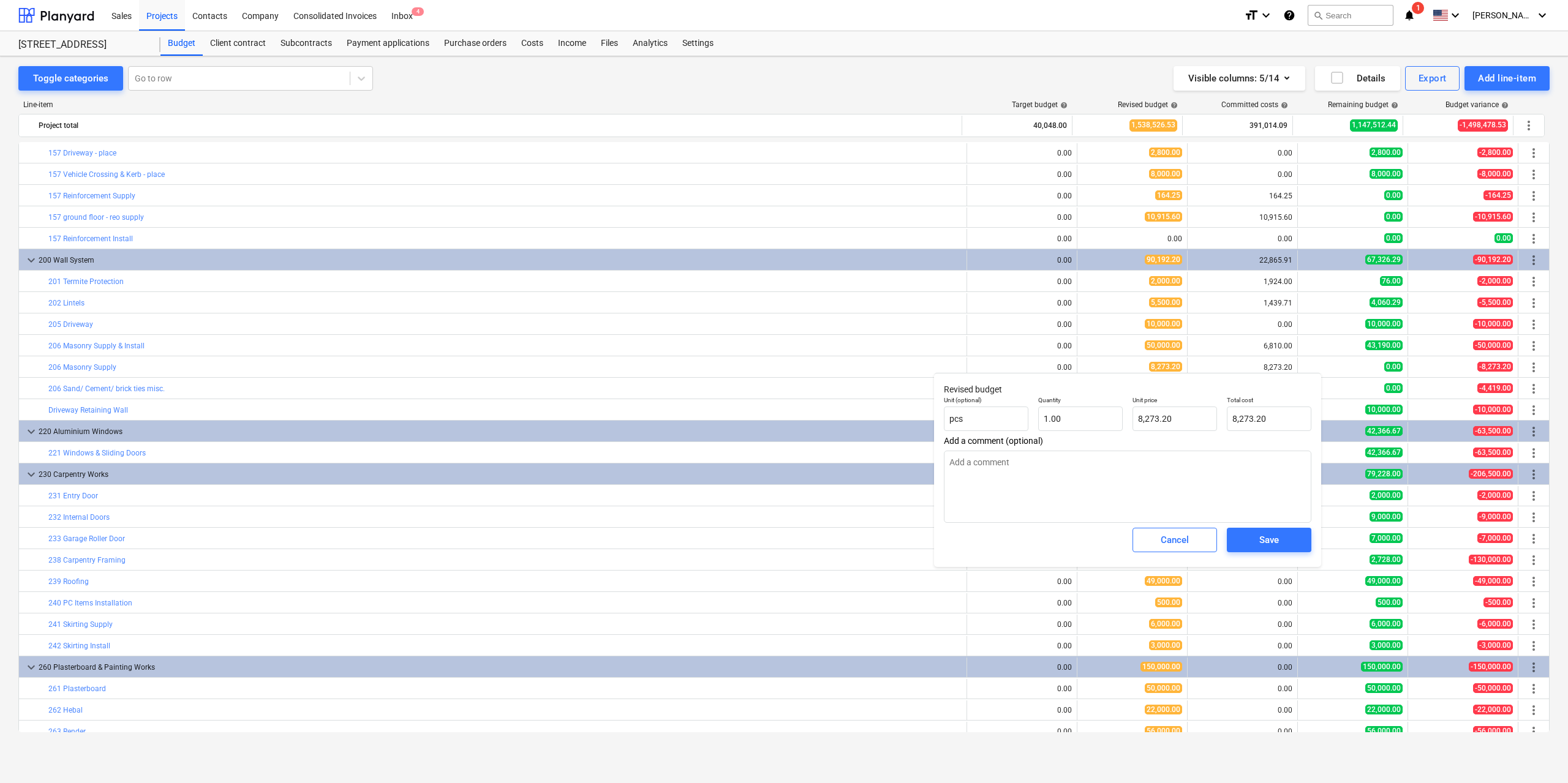
type textarea "x"
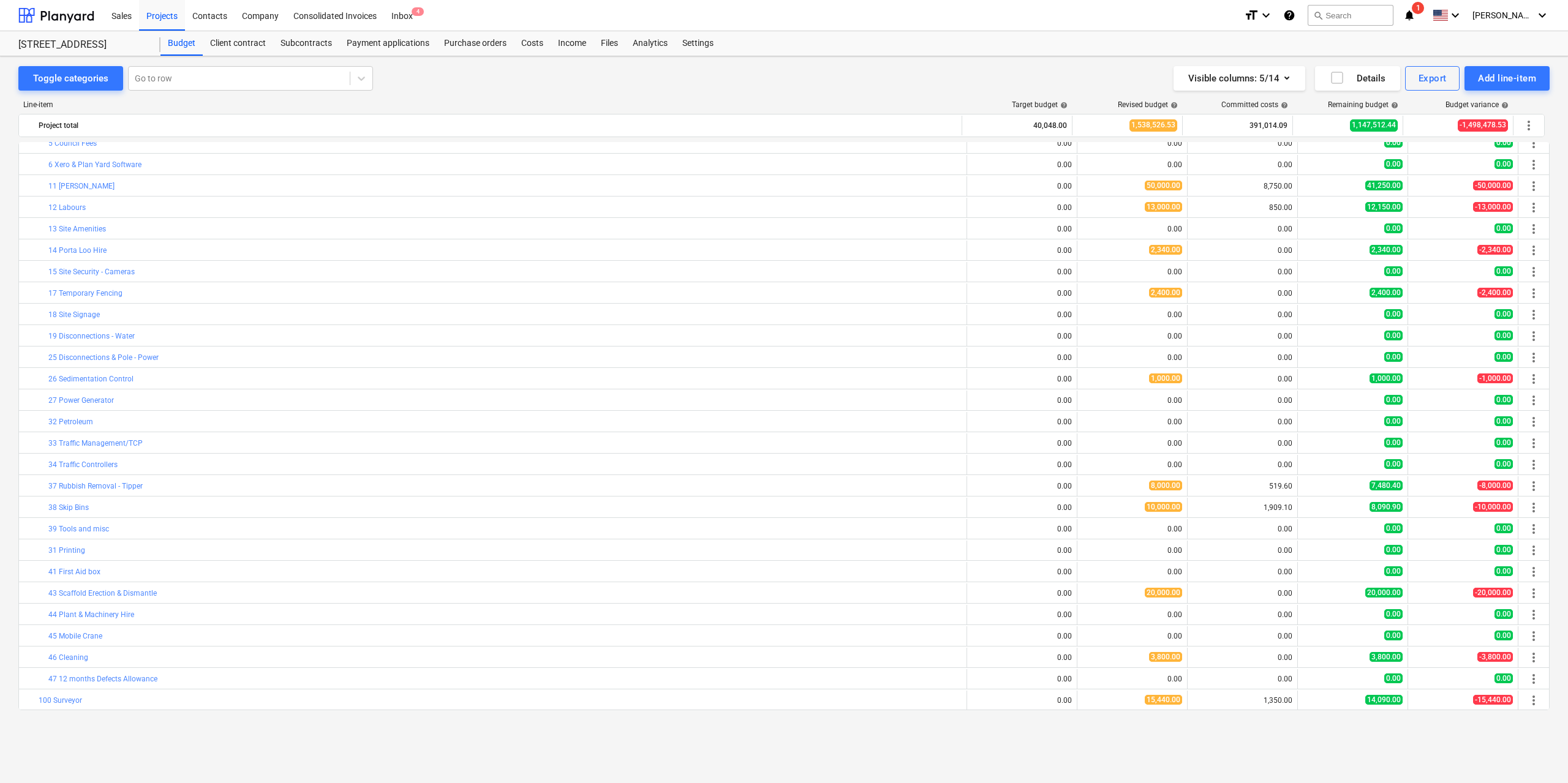
scroll to position [0, 0]
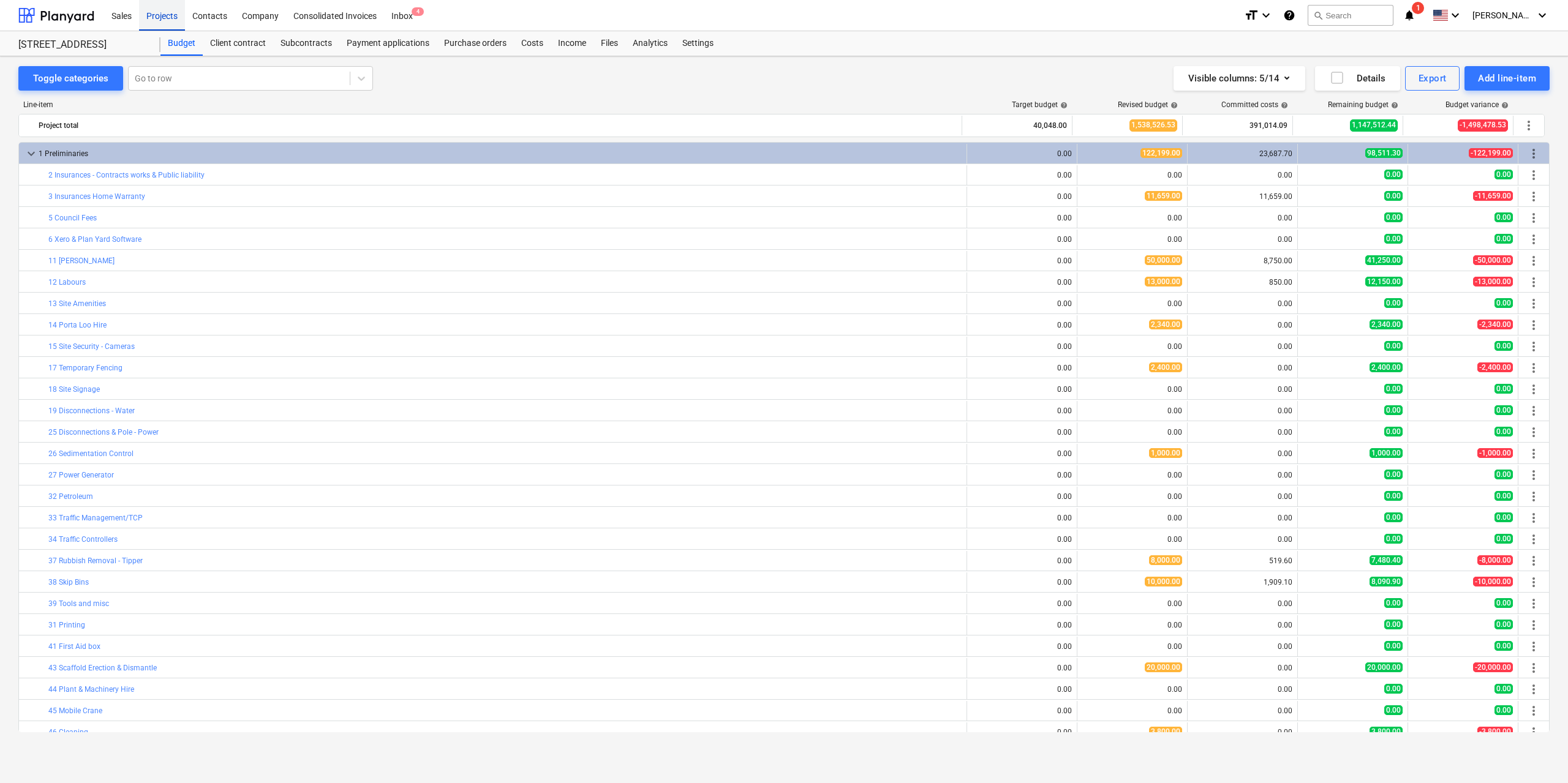
click at [174, 19] on div "Projects" at bounding box center [162, 15] width 46 height 31
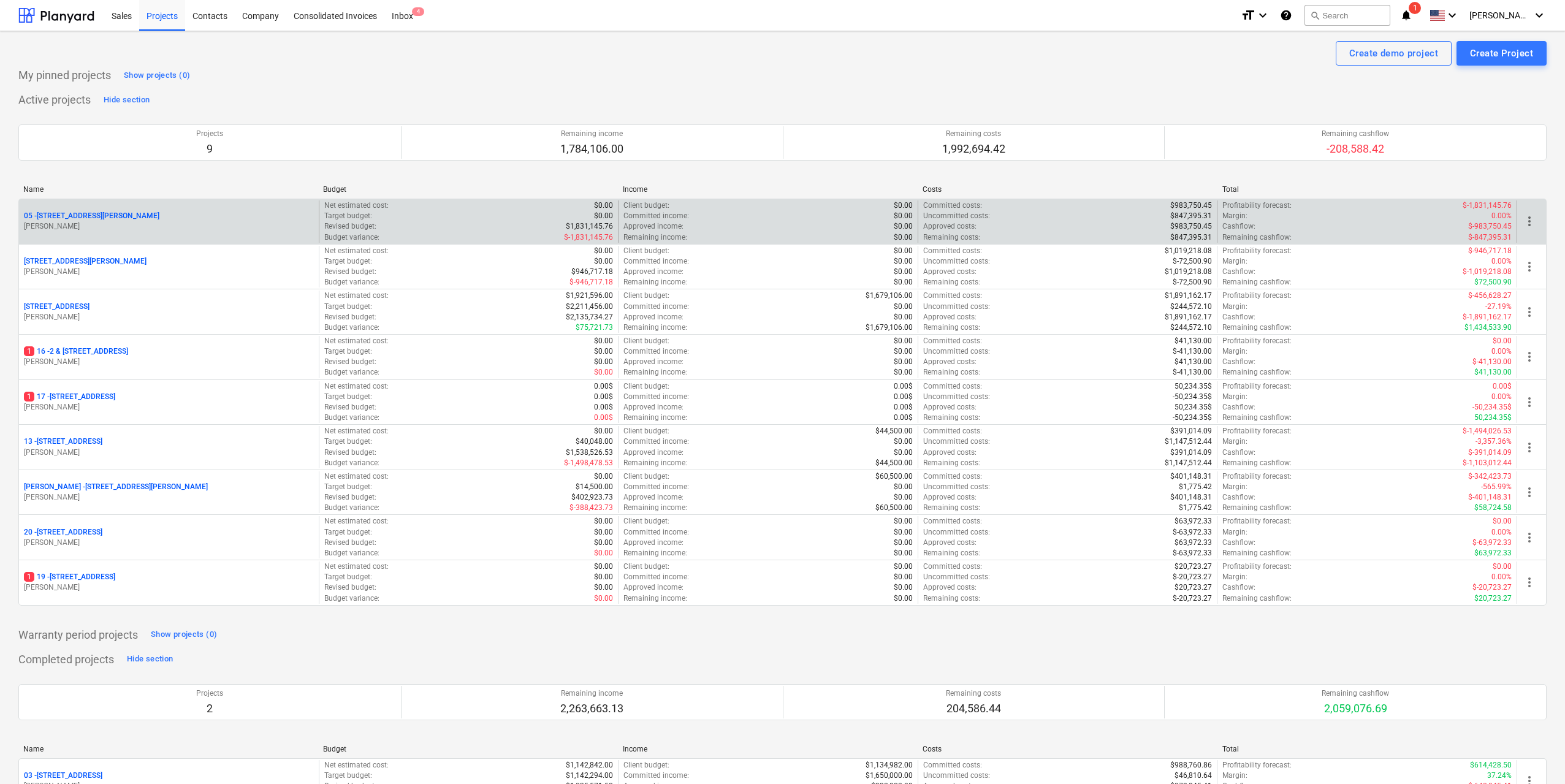
click at [93, 213] on p "[STREET_ADDRESS][PERSON_NAME]" at bounding box center [91, 216] width 135 height 10
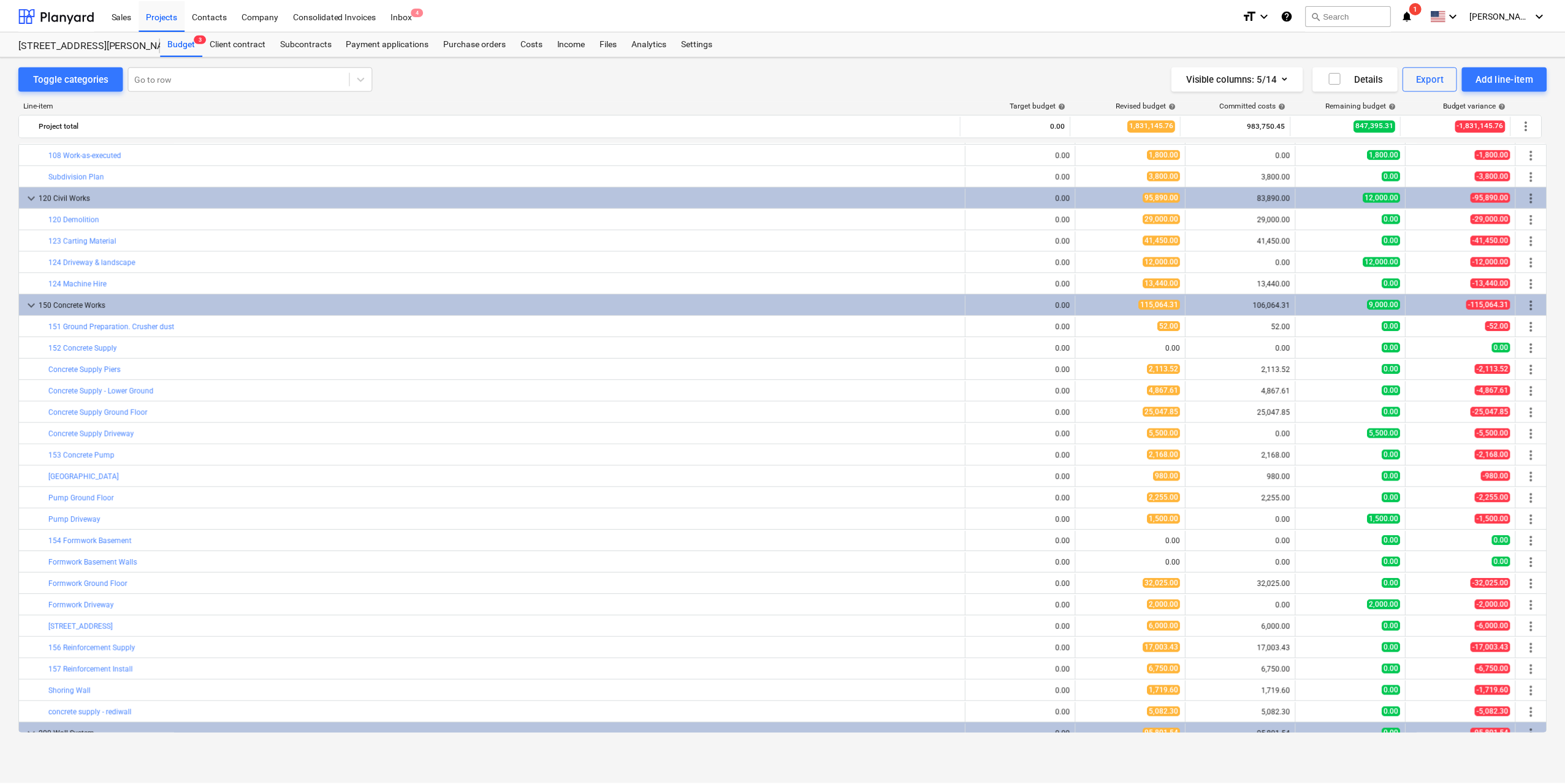
scroll to position [206, 0]
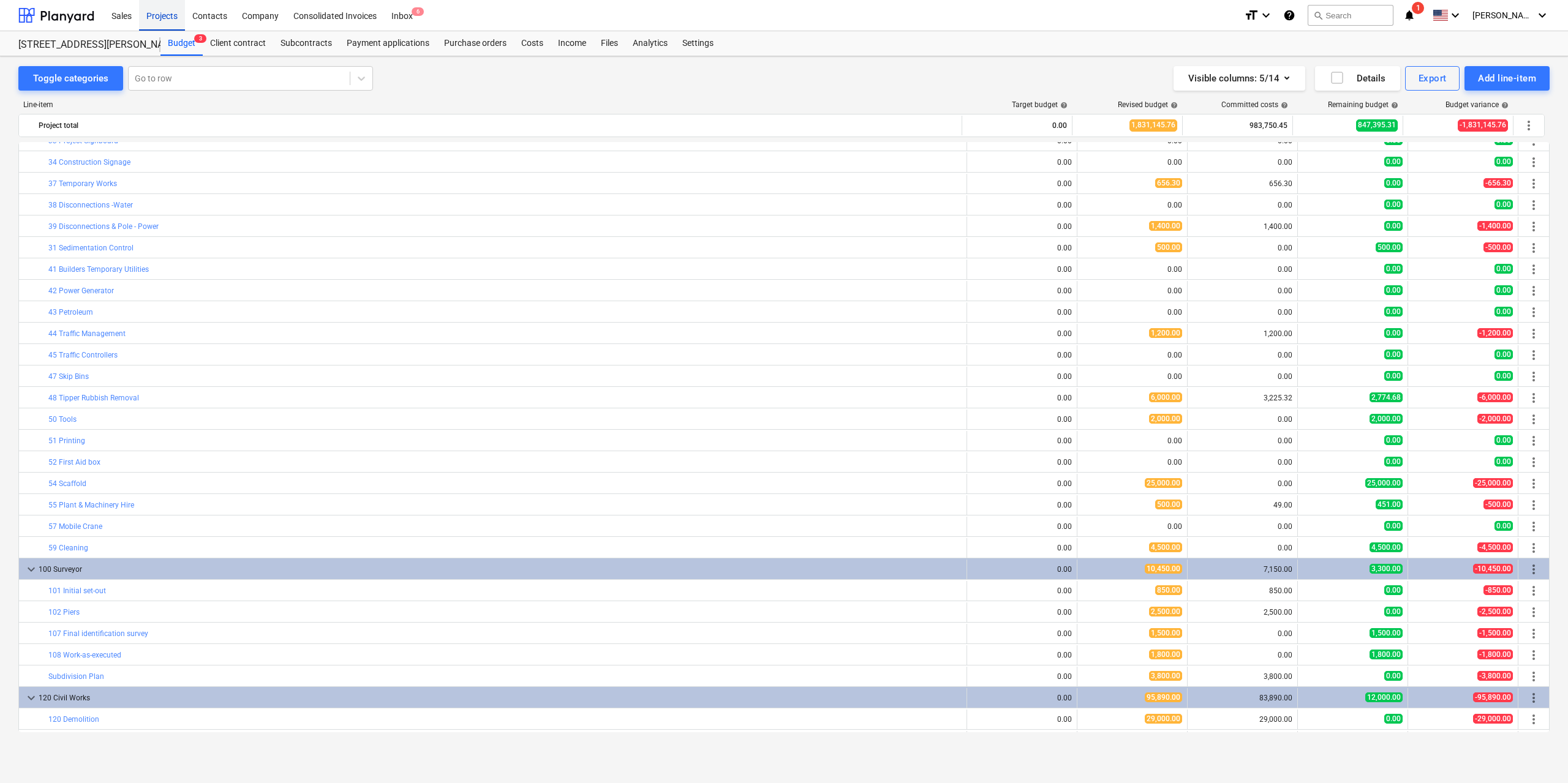
click at [166, 10] on div "Projects" at bounding box center [162, 15] width 46 height 31
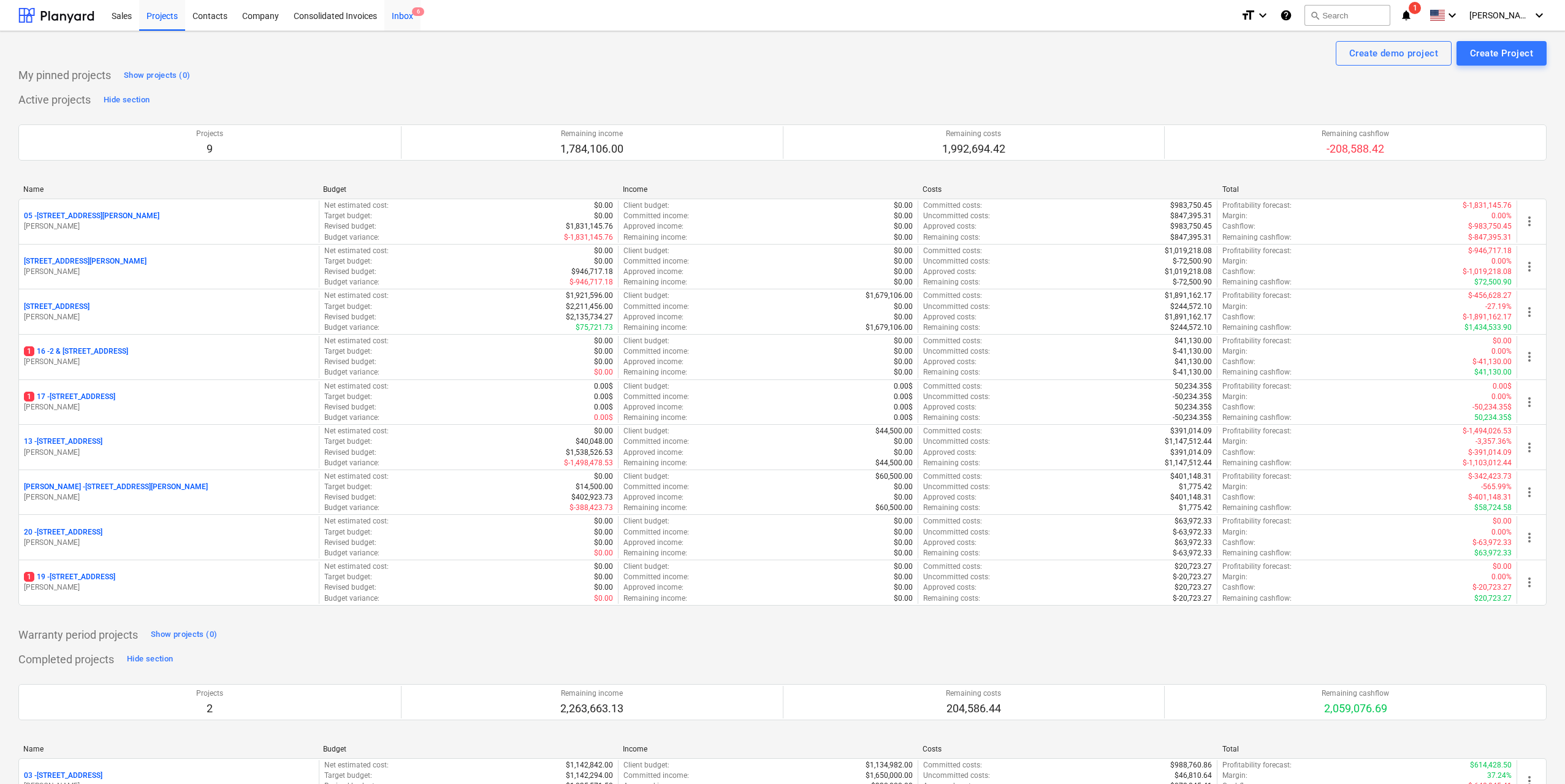
click at [394, 16] on div "Inbox 6" at bounding box center [402, 15] width 36 height 31
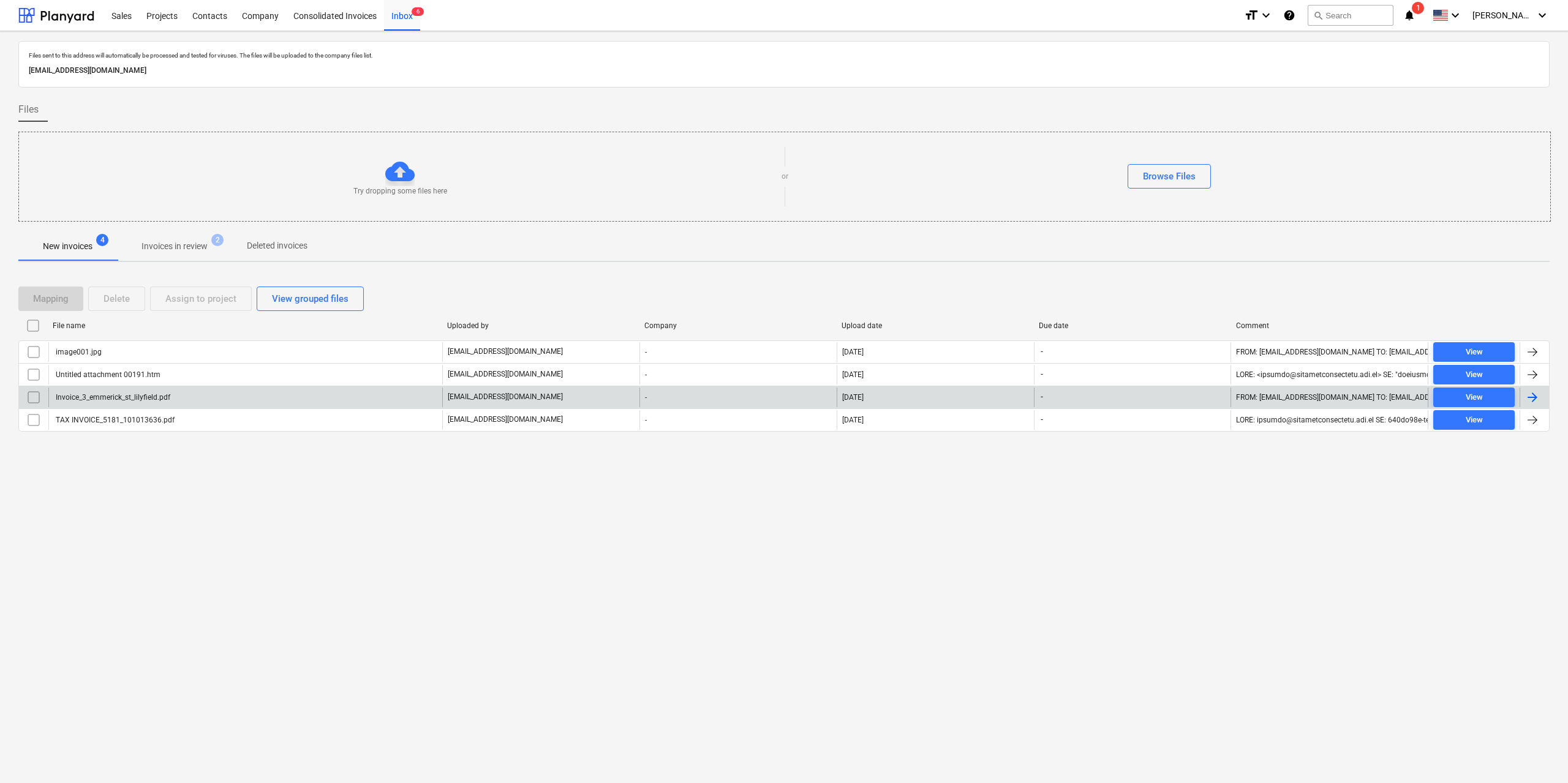
click at [167, 399] on div "Invoice_3_emmerick_st_lilyfield.pdf" at bounding box center [112, 398] width 116 height 9
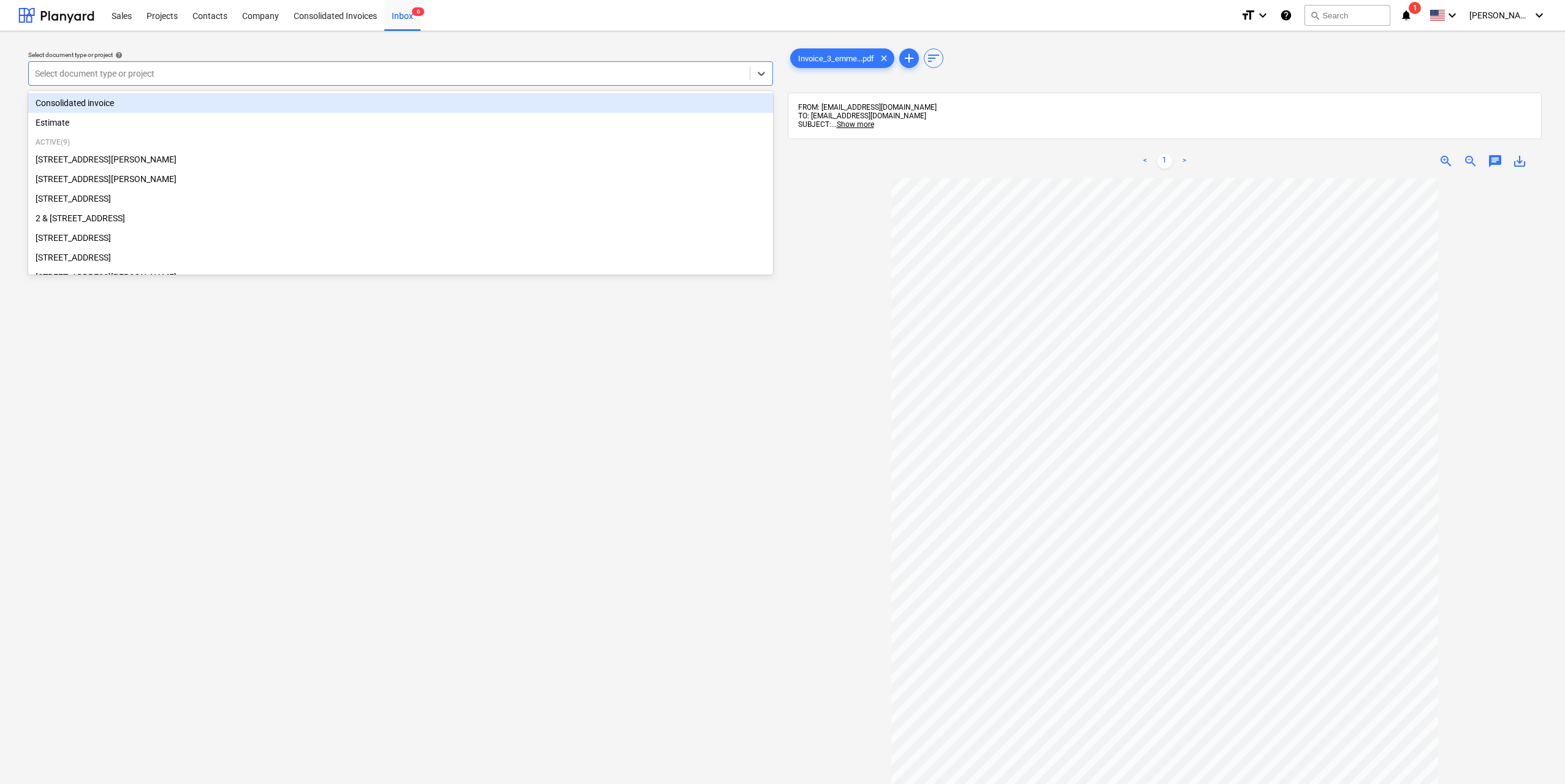
click at [409, 77] on div at bounding box center [389, 73] width 709 height 12
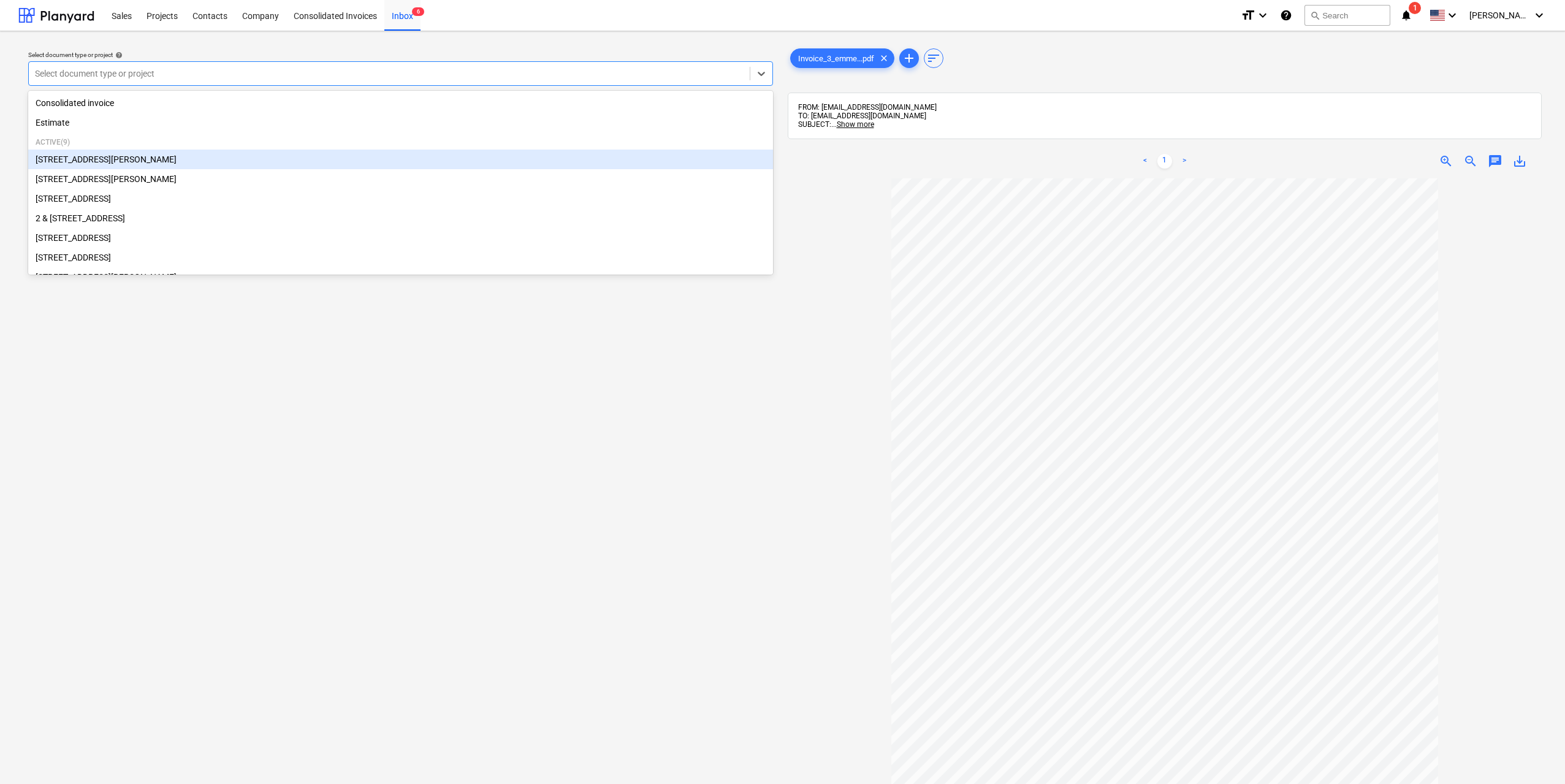
click at [153, 165] on div "[STREET_ADDRESS][PERSON_NAME]" at bounding box center [400, 159] width 745 height 20
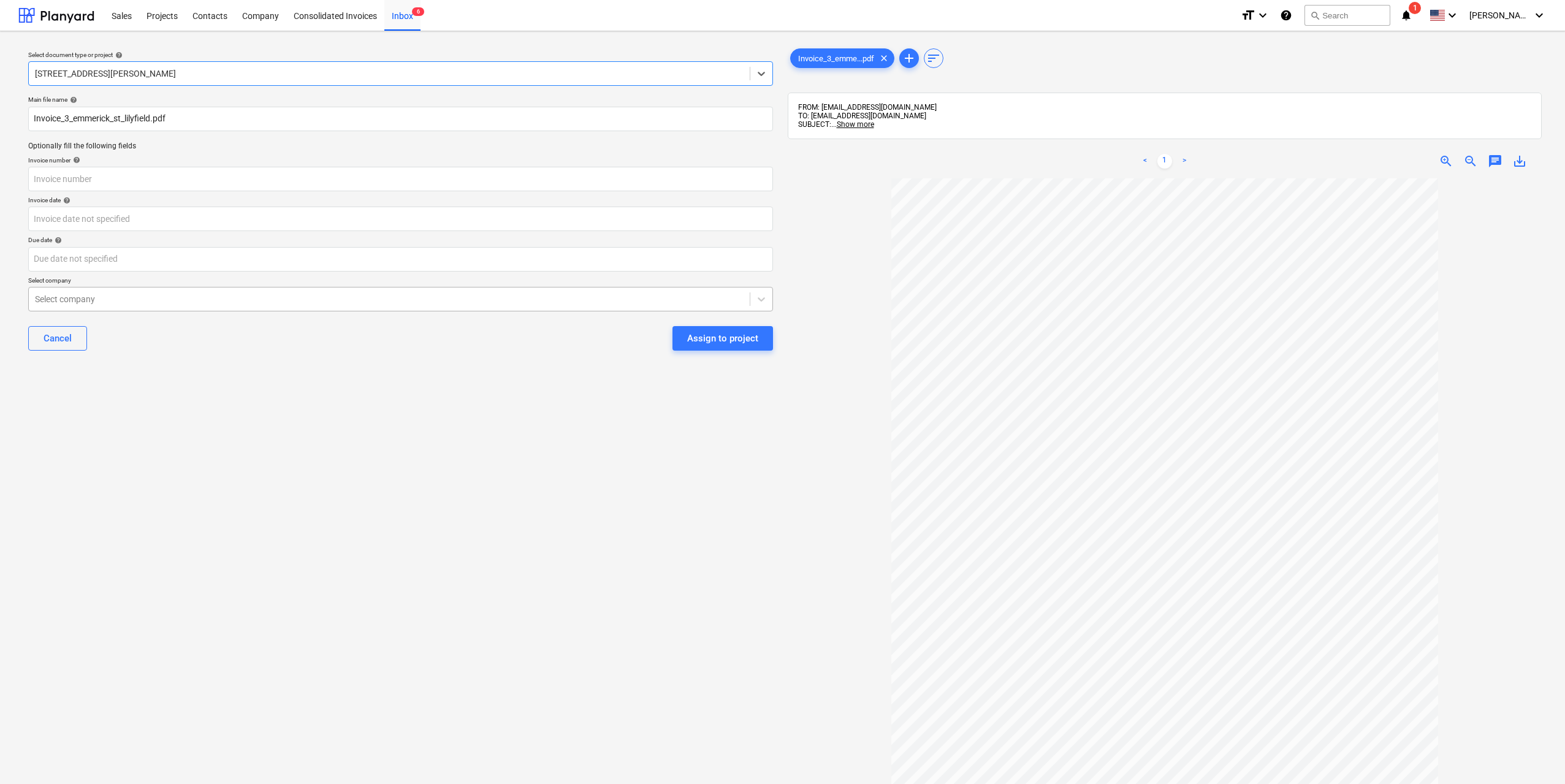
click at [340, 304] on div at bounding box center [389, 299] width 709 height 12
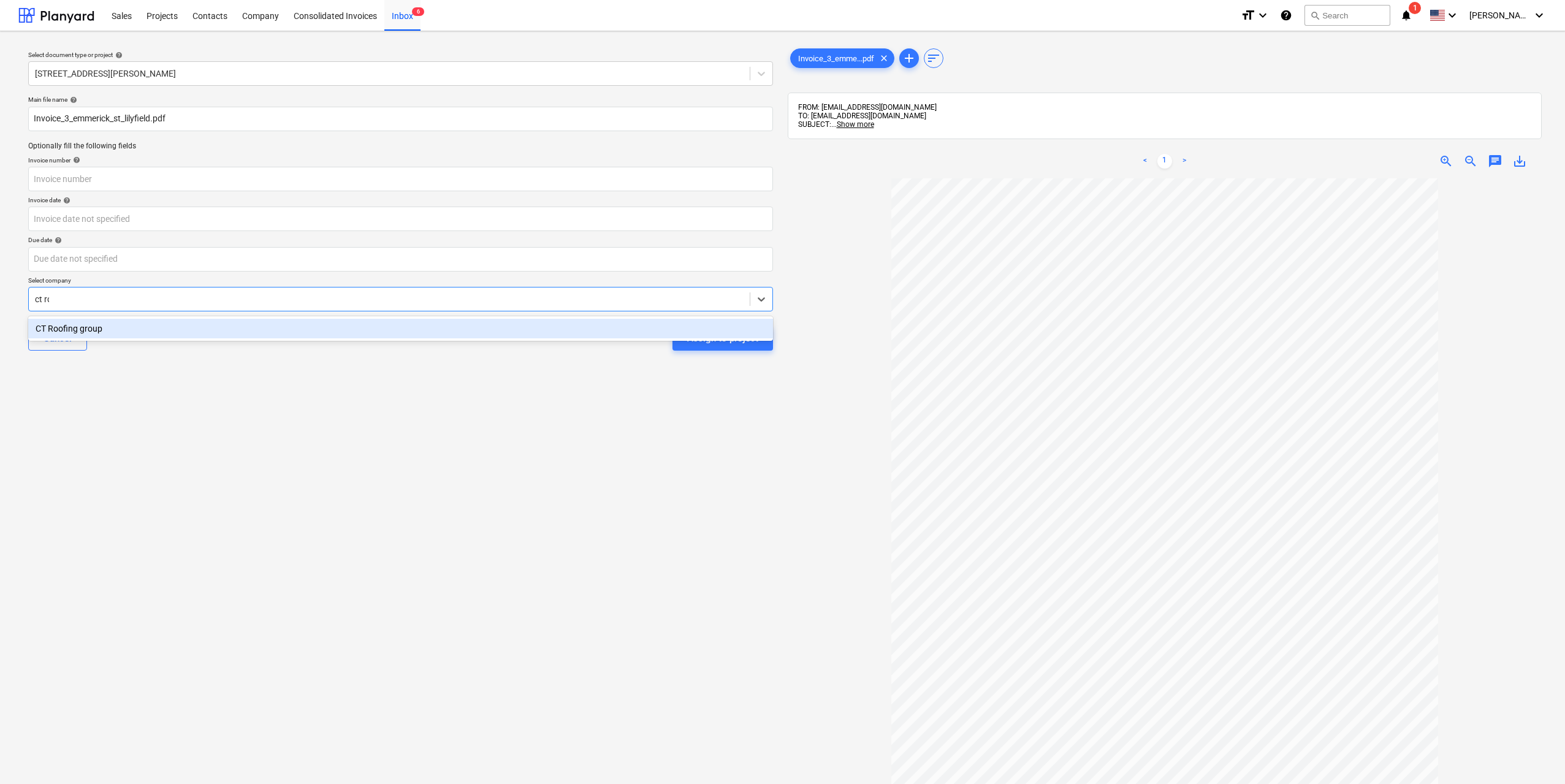
type input "ct roo"
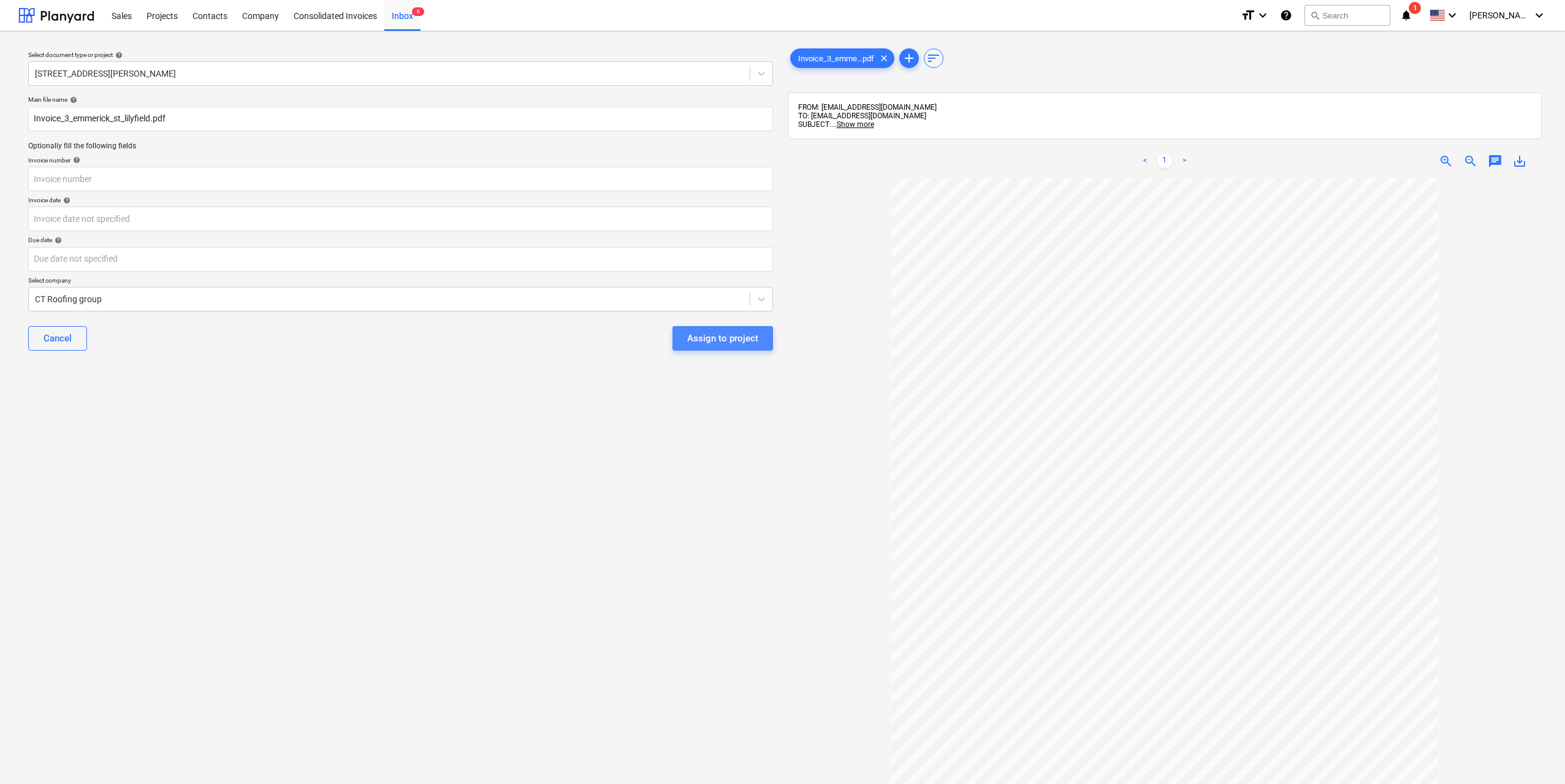
click at [705, 339] on div "Assign to project" at bounding box center [723, 338] width 71 height 16
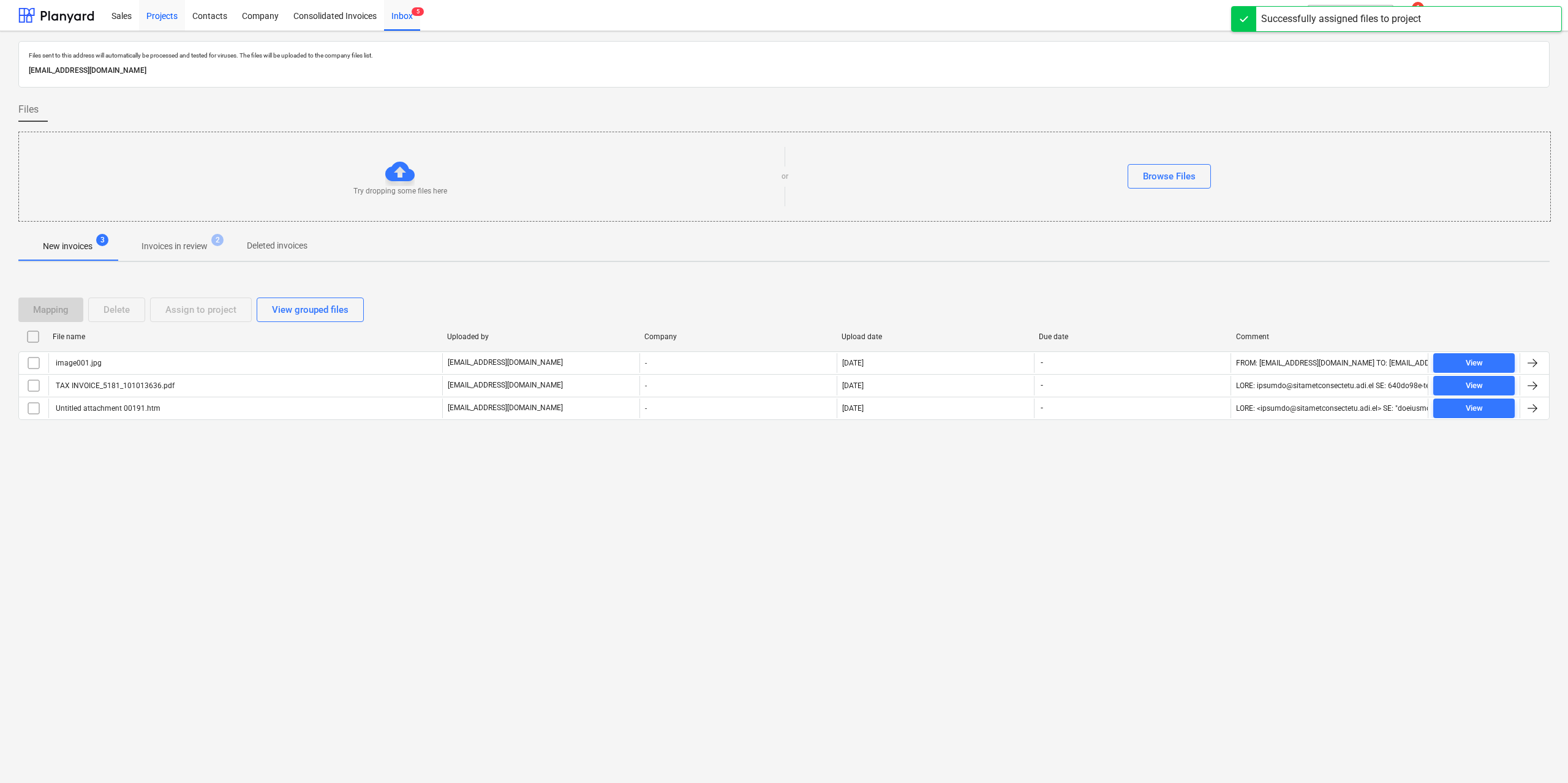
click at [177, 20] on div "Projects" at bounding box center [162, 15] width 46 height 31
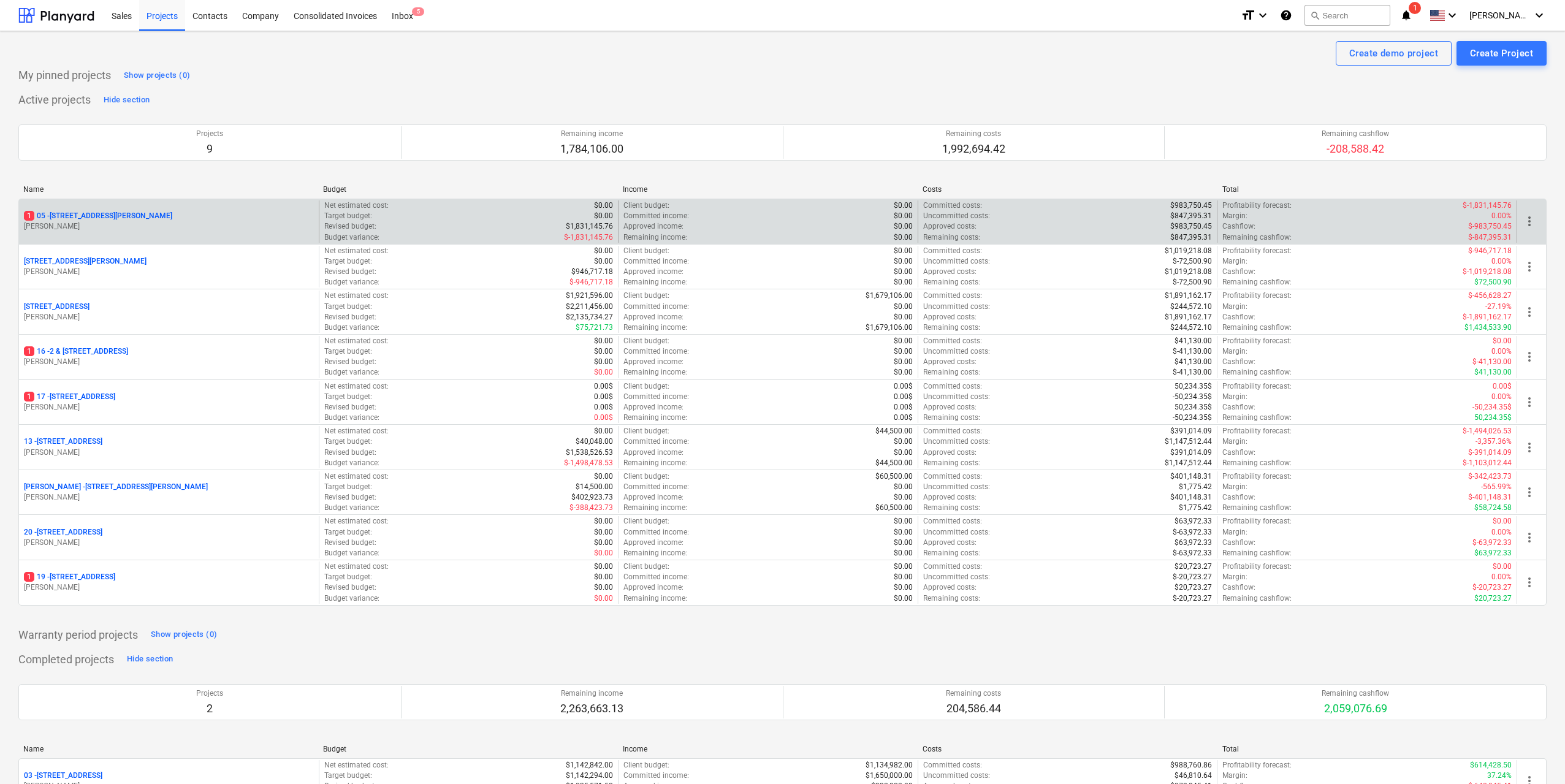
click at [138, 217] on p "[STREET_ADDRESS][PERSON_NAME]" at bounding box center [98, 216] width 149 height 10
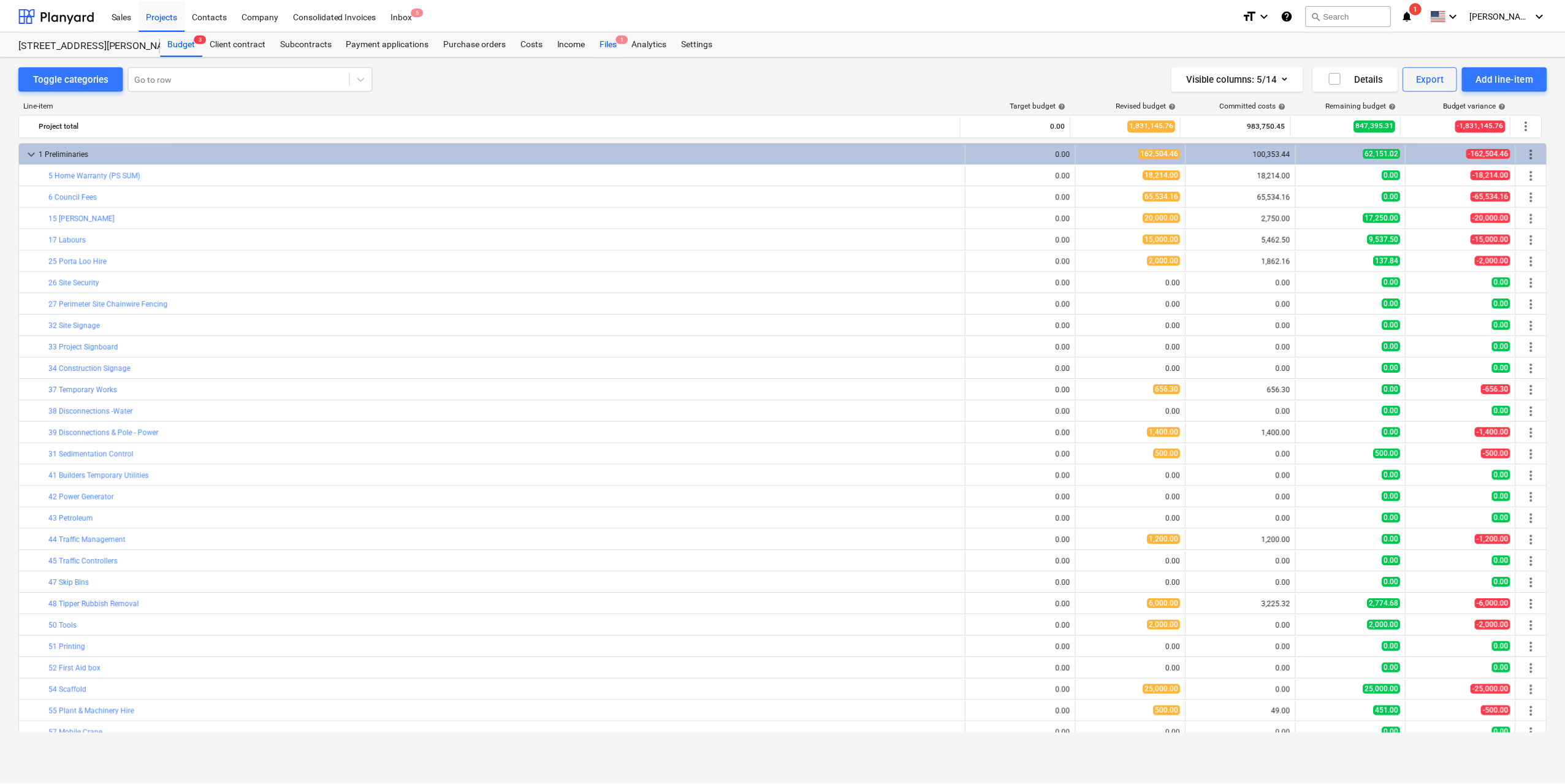
scroll to position [206, 0]
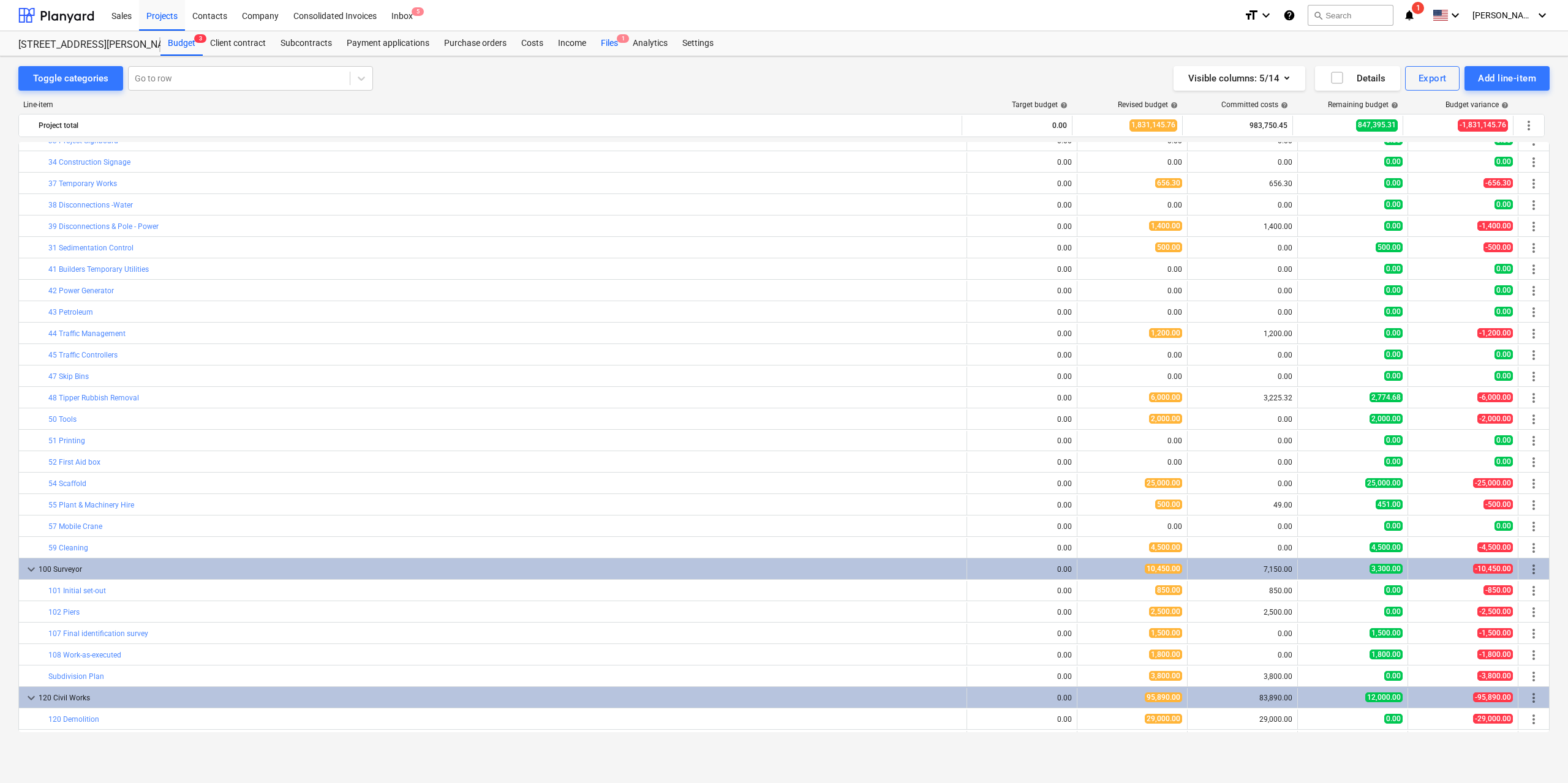
click at [618, 40] on span "1" at bounding box center [622, 39] width 12 height 9
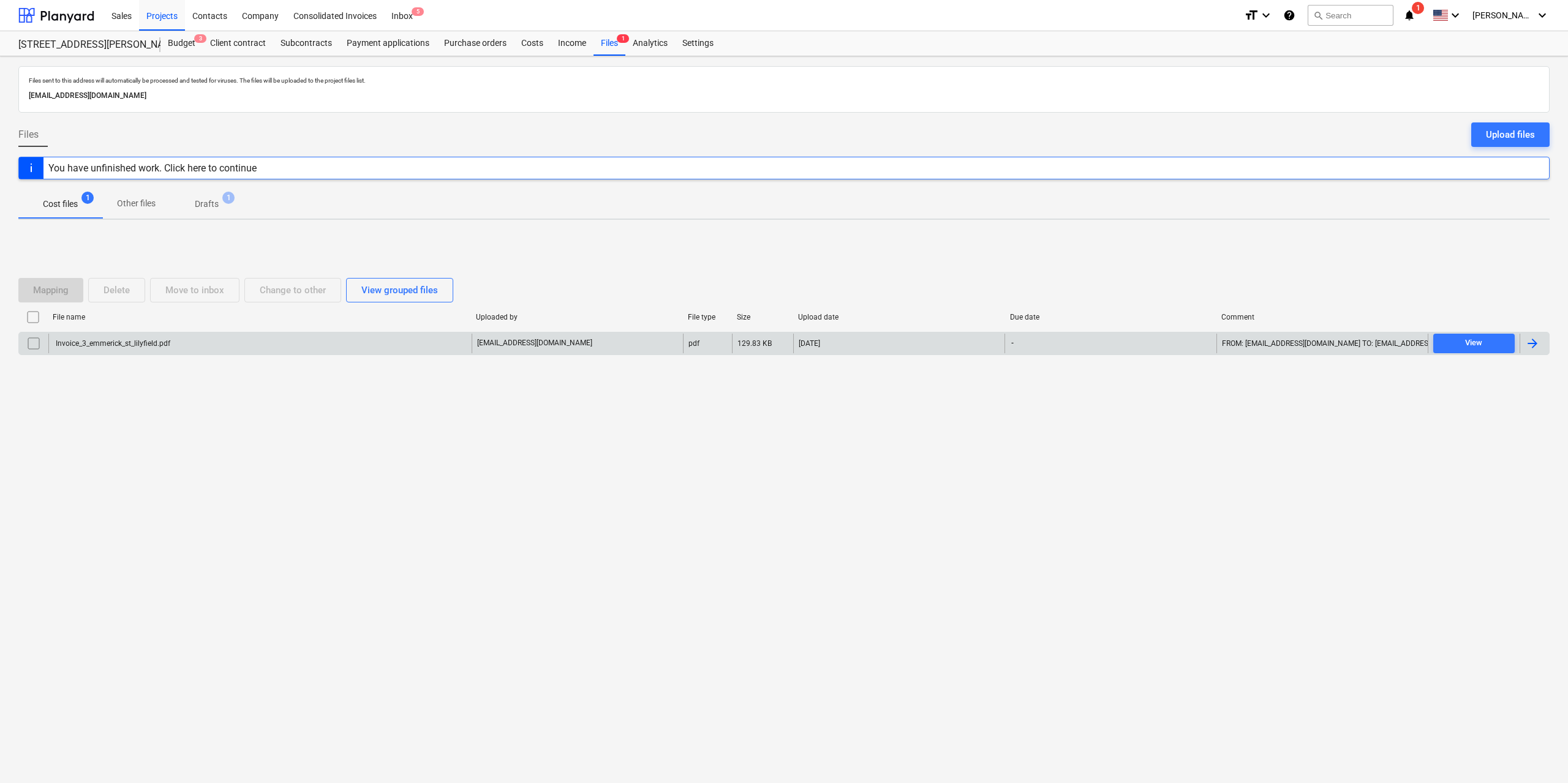
click at [150, 347] on div "Invoice_3_emmerick_st_lilyfield.pdf" at bounding box center [112, 344] width 116 height 9
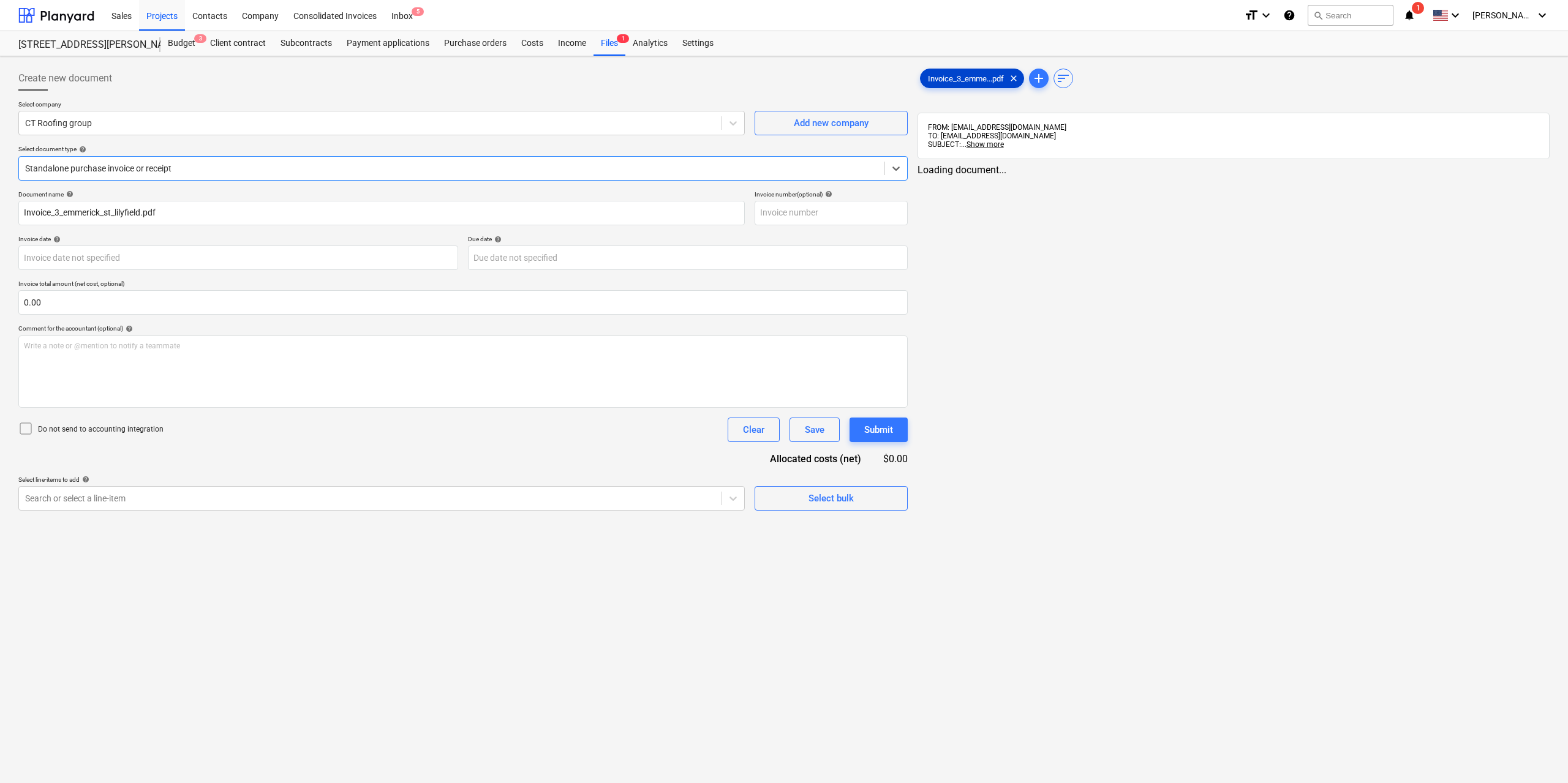
click at [950, 80] on span "Invoice_3_emme...pdf" at bounding box center [965, 79] width 91 height 9
click at [948, 67] on div "Invoice_3_emme...pdf clear add sort" at bounding box center [1231, 78] width 630 height 25
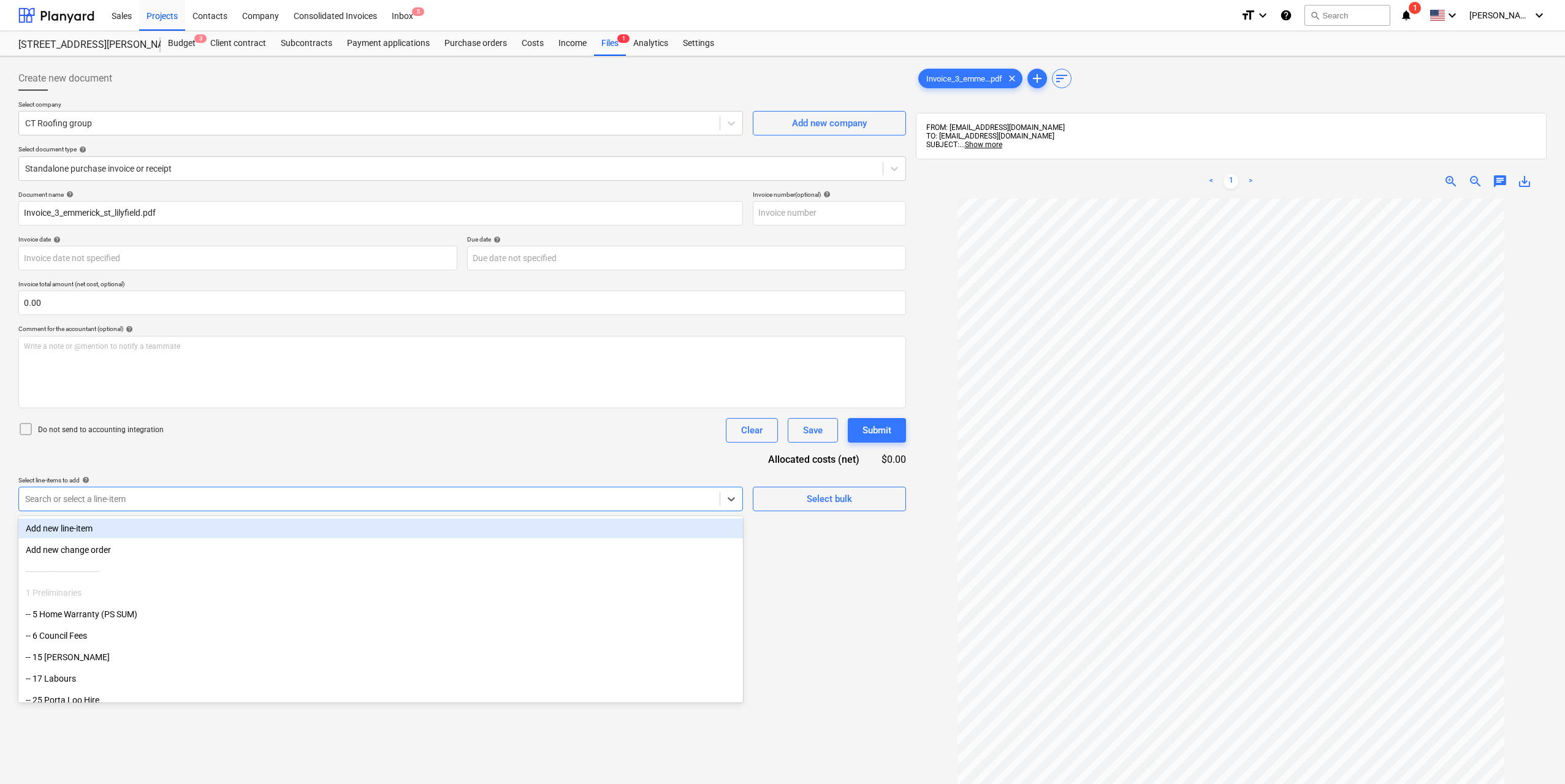
click at [406, 500] on div at bounding box center [370, 498] width 688 height 12
type input "scaf"
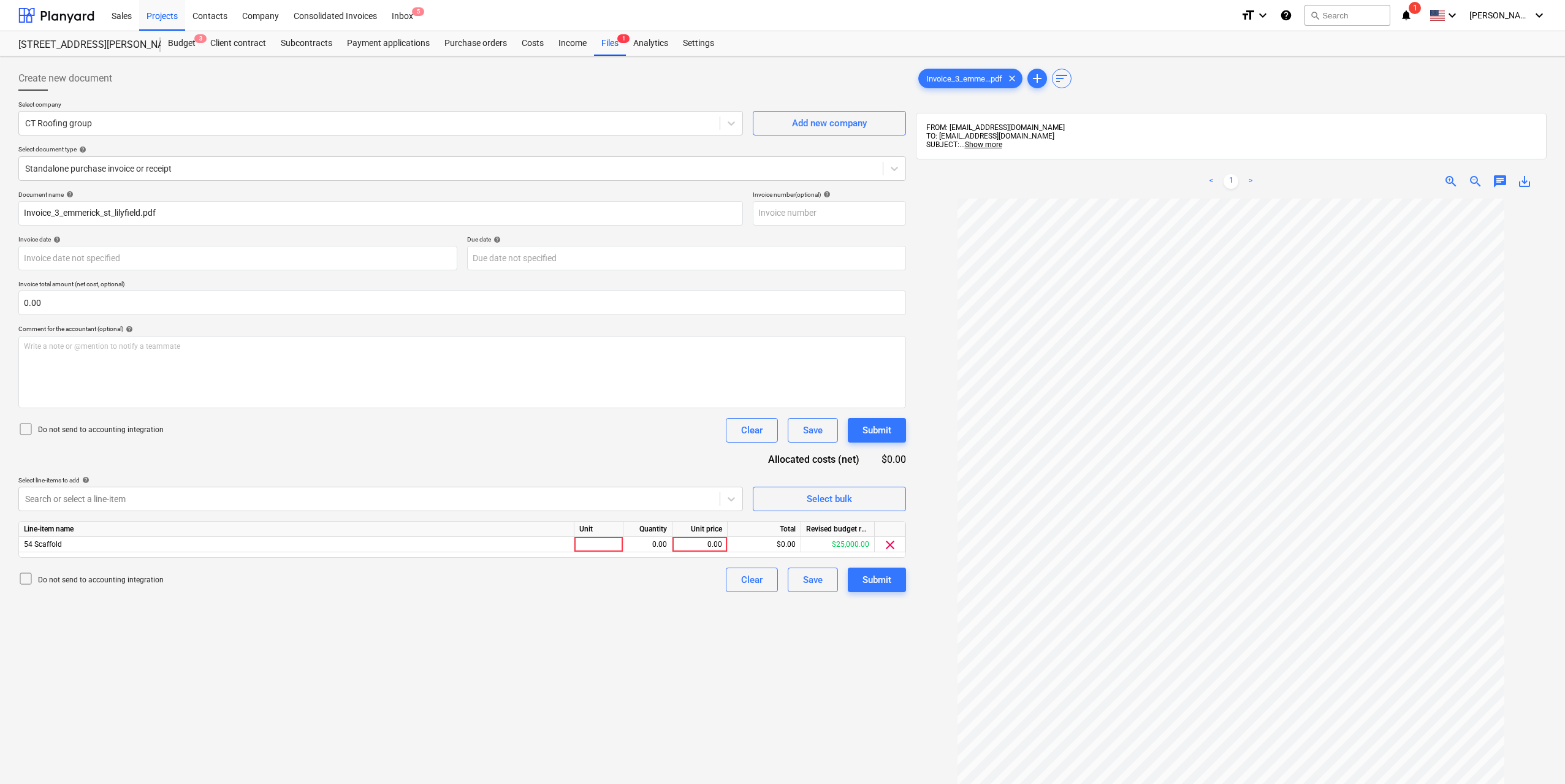
click at [447, 627] on div "Create new document Select company CT Roofing group Add new company Select docu…" at bounding box center [462, 507] width 898 height 892
click at [608, 536] on div "Unit" at bounding box center [599, 529] width 49 height 15
click at [603, 543] on div at bounding box center [599, 545] width 49 height 15
click at [655, 543] on div "0.00" at bounding box center [648, 545] width 39 height 15
type input "1"
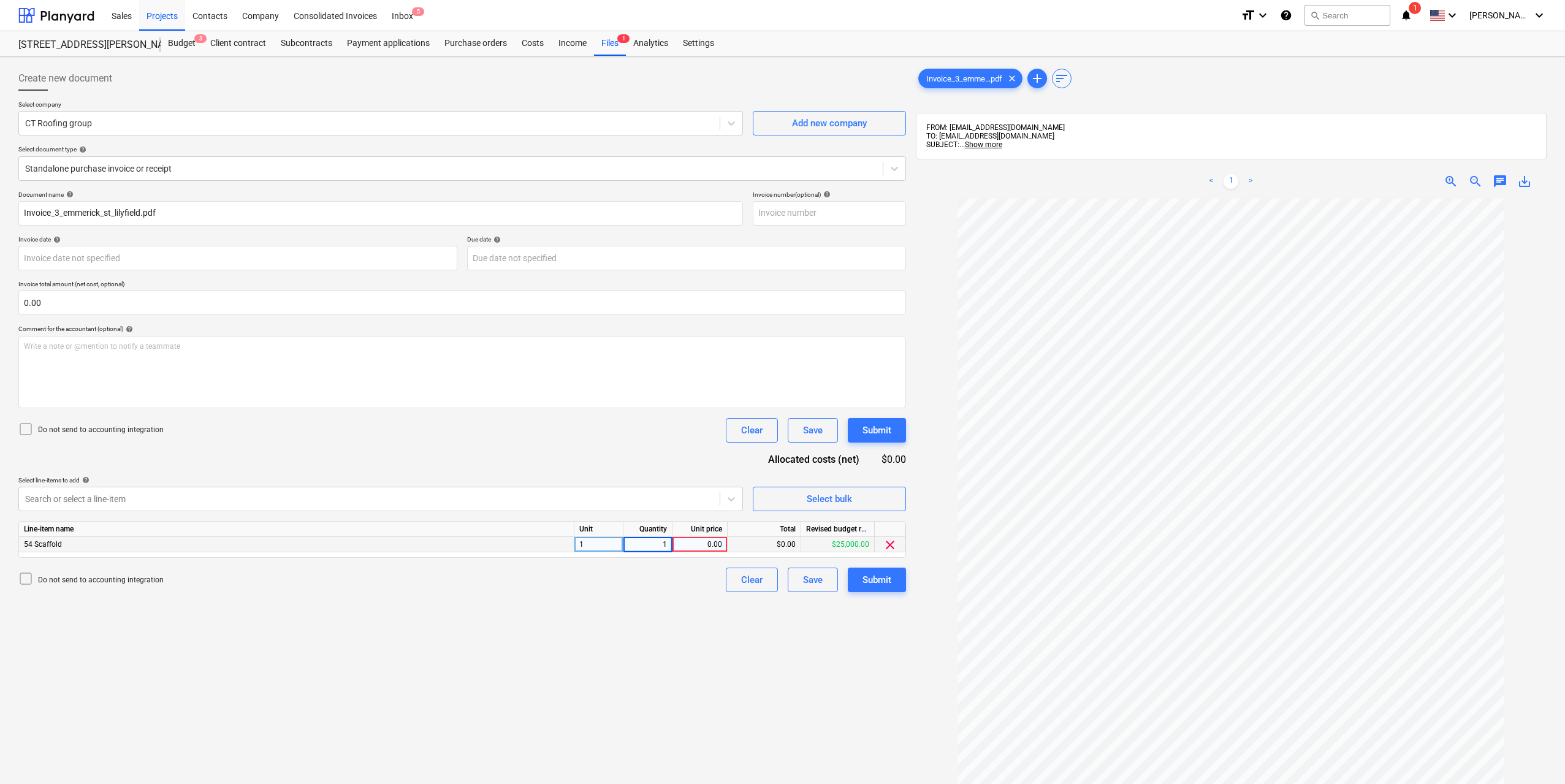
click at [718, 541] on div "0.00" at bounding box center [700, 545] width 44 height 15
type input "10000"
click at [703, 646] on div "Create new document Select company CT Roofing group Add new company Select docu…" at bounding box center [462, 507] width 898 height 892
click at [639, 659] on div "Create new document Select company CT Roofing group Add new company Select docu…" at bounding box center [462, 507] width 898 height 892
click at [881, 584] on div "Submit" at bounding box center [877, 580] width 29 height 16
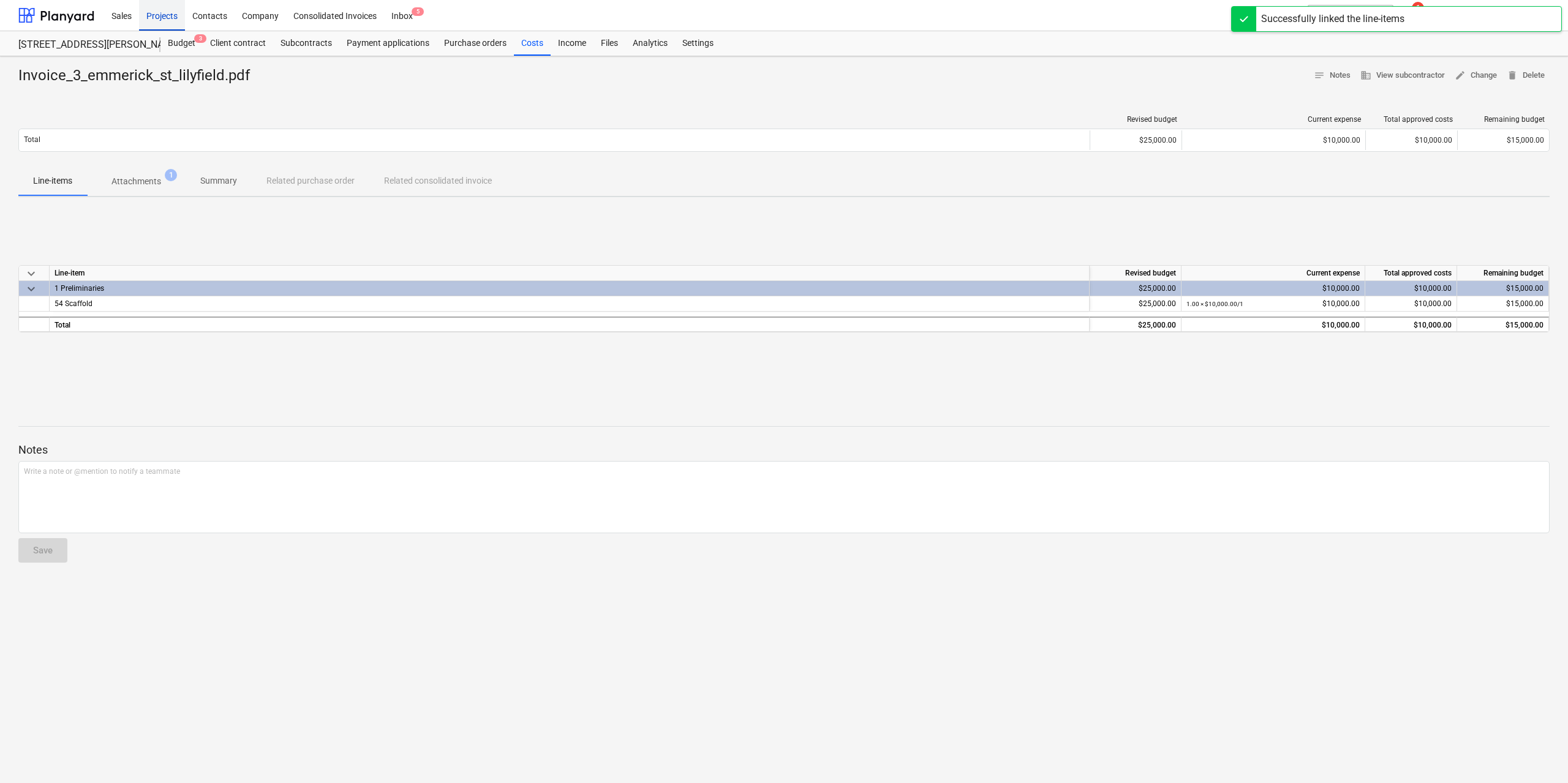
click at [155, 12] on div "Projects" at bounding box center [162, 15] width 46 height 31
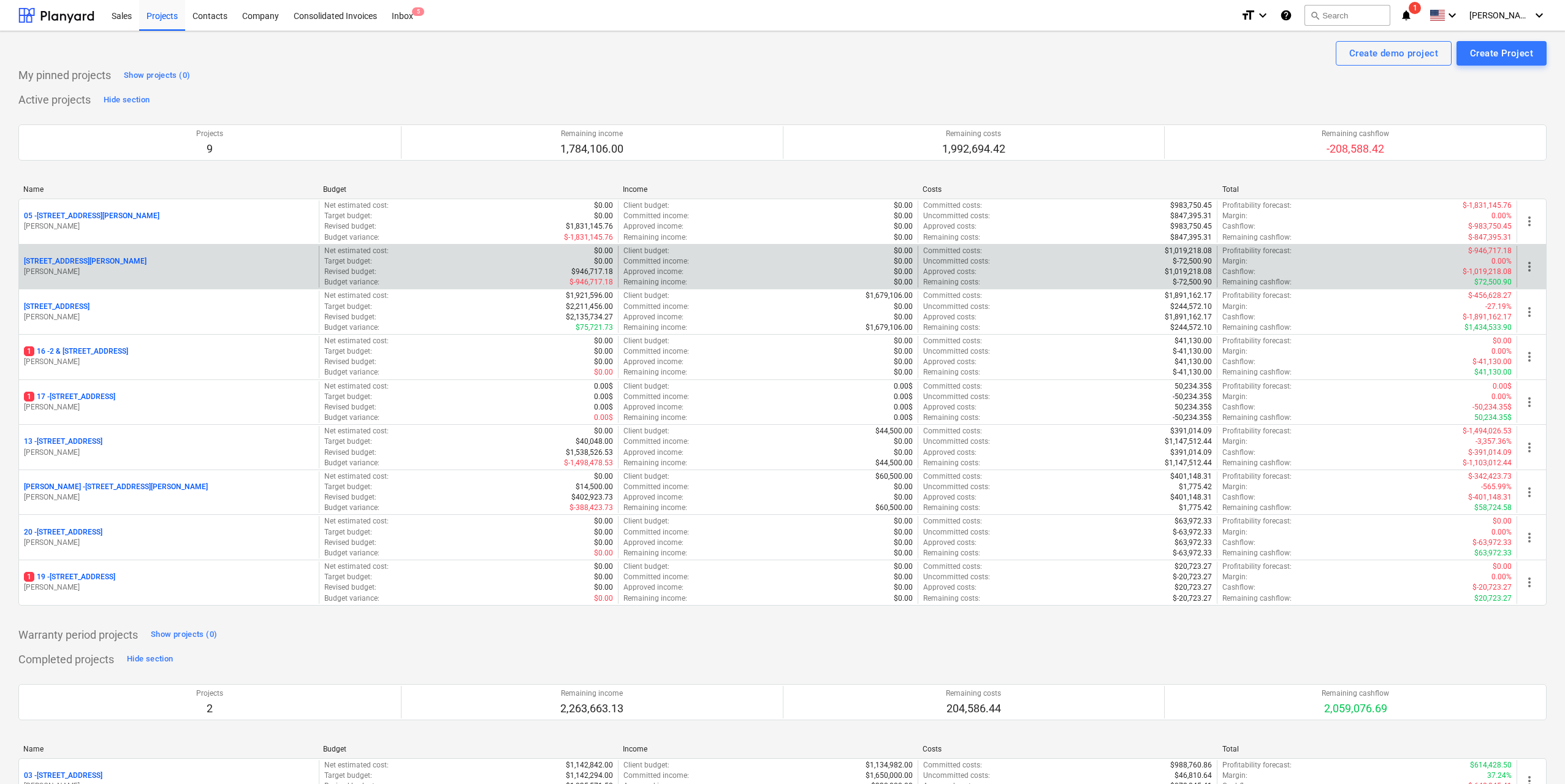
click at [768, 384] on div "05 - 3 [PERSON_NAME] Street, Lilyfield [PERSON_NAME] Net estimated cost : $0.00…" at bounding box center [782, 402] width 1528 height 407
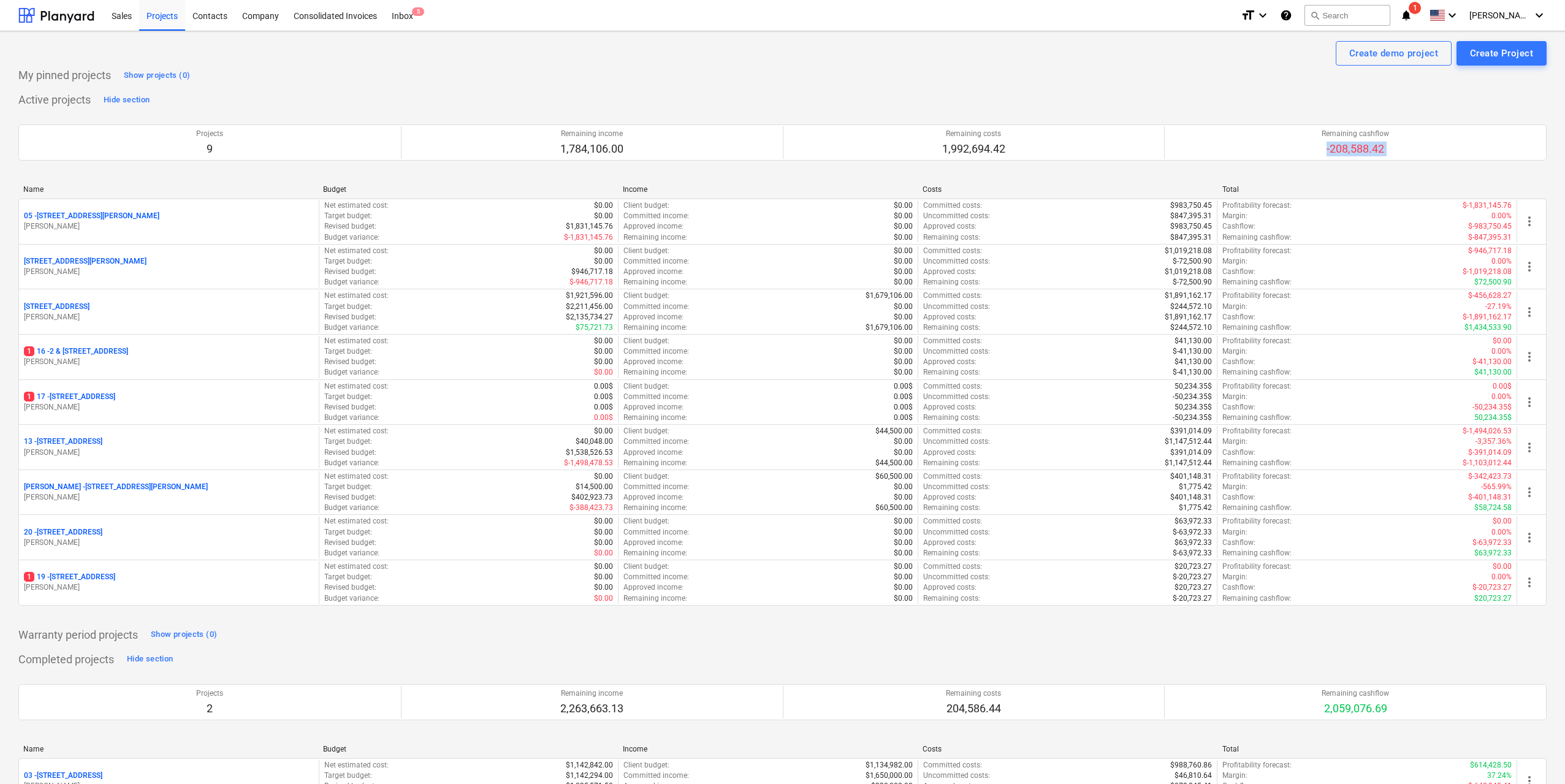
drag, startPoint x: 1431, startPoint y: 143, endPoint x: 1291, endPoint y: 196, distance: 149.7
click at [1291, 196] on div "Active projects Hide section Projects 9 Remaining income 1,784,106.00 Remaining…" at bounding box center [782, 355] width 1528 height 530
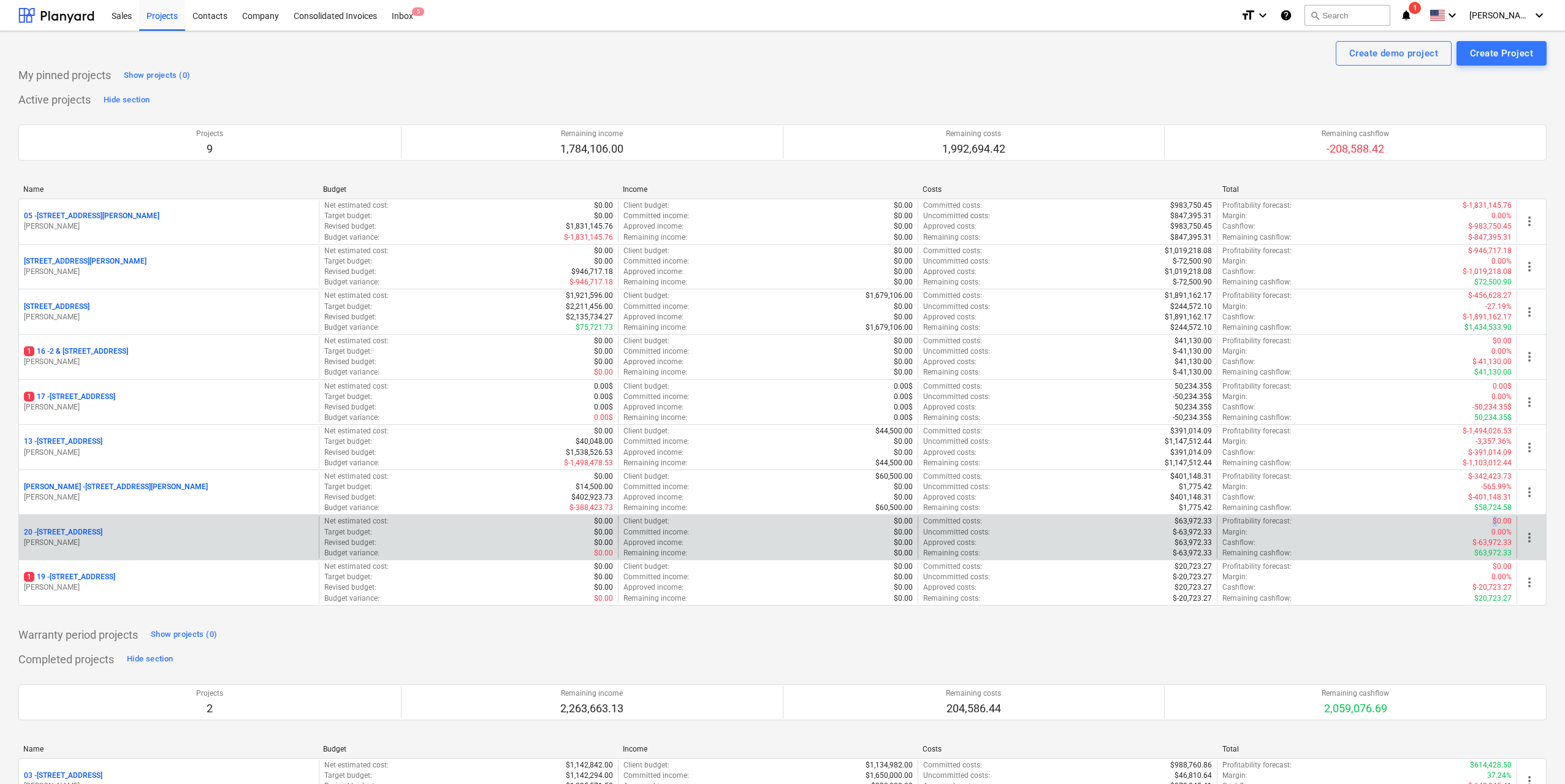
drag, startPoint x: 1482, startPoint y: 523, endPoint x: 1468, endPoint y: 521, distance: 14.1
click at [1468, 520] on div "Profitability forecast : $0.00" at bounding box center [1367, 521] width 290 height 10
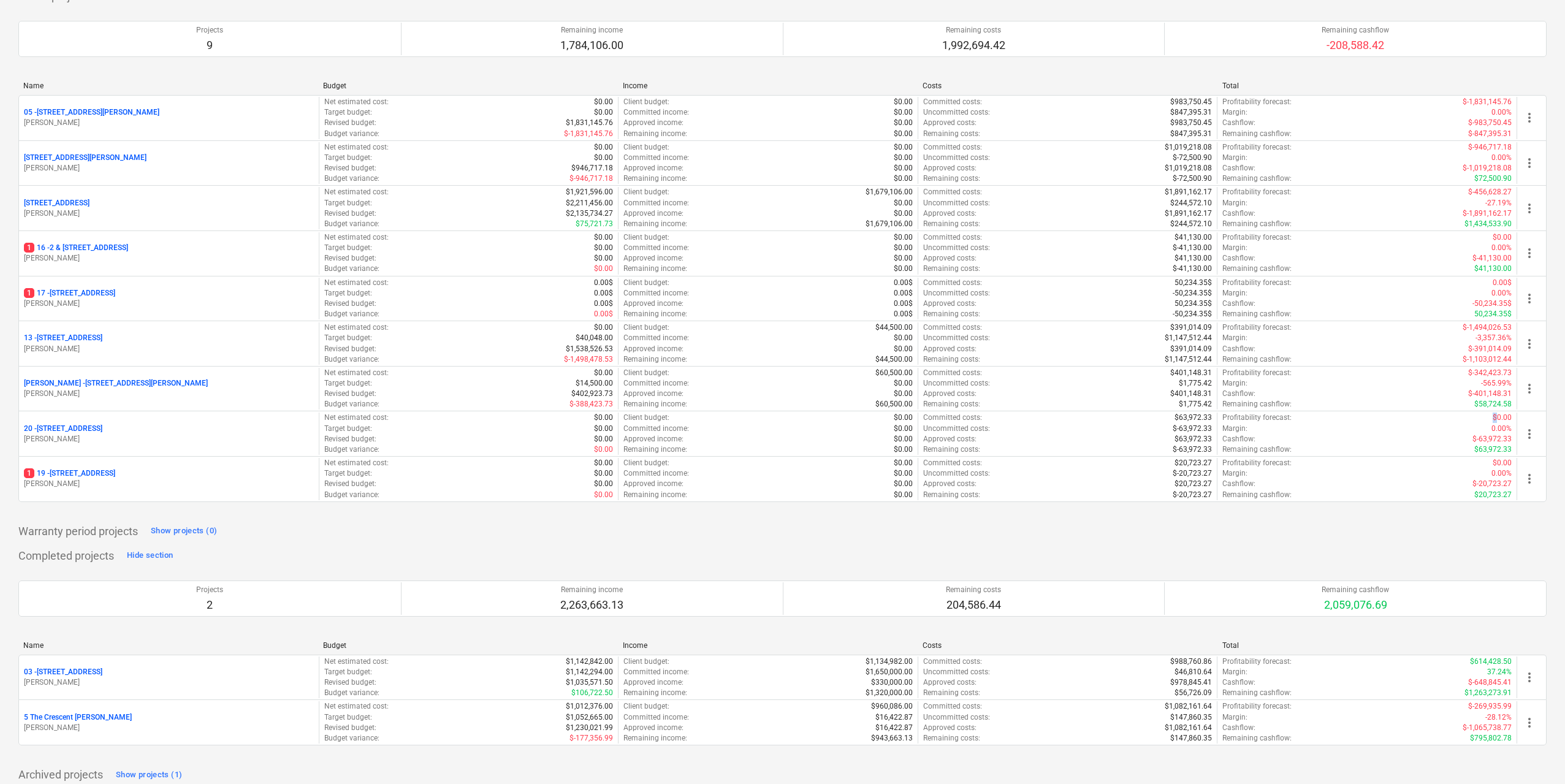
scroll to position [114, 0]
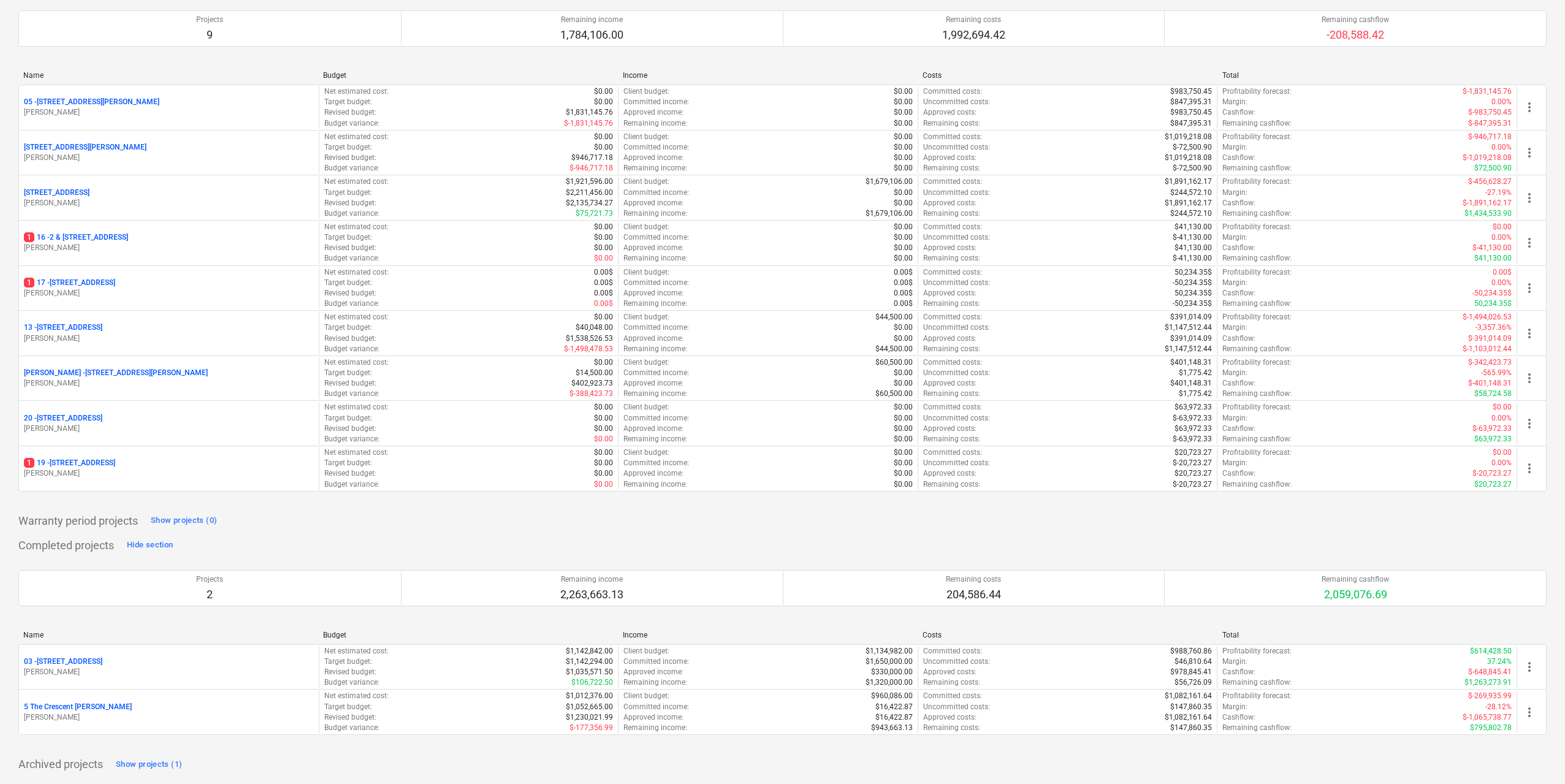
click at [1456, 502] on div "My pinned projects Show projects (0) Active projects Hide section Projects 9 Re…" at bounding box center [782, 363] width 1528 height 823
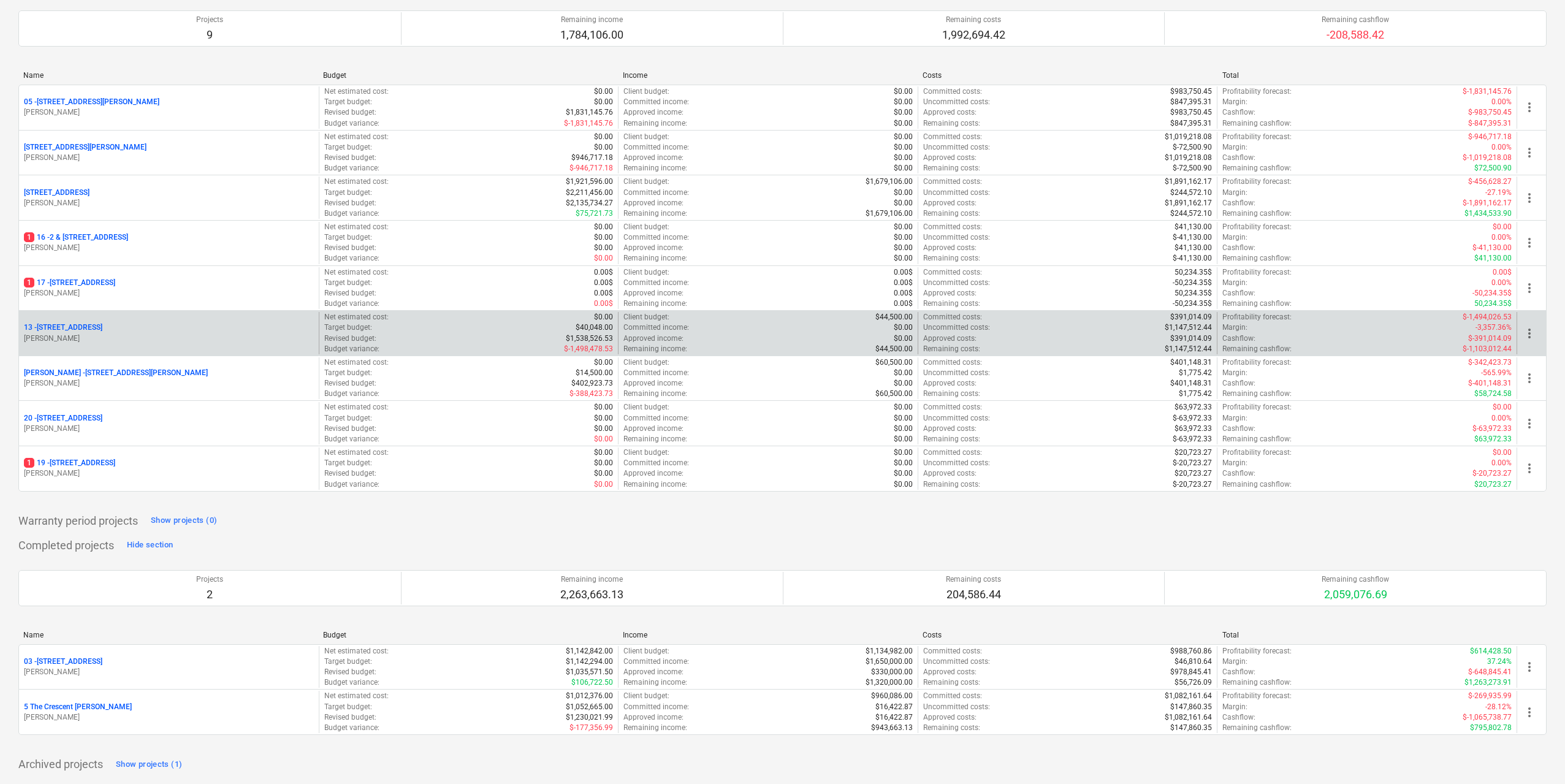
click at [102, 328] on p "[STREET_ADDRESS]" at bounding box center [63, 328] width 79 height 10
